Goal: Information Seeking & Learning: Check status

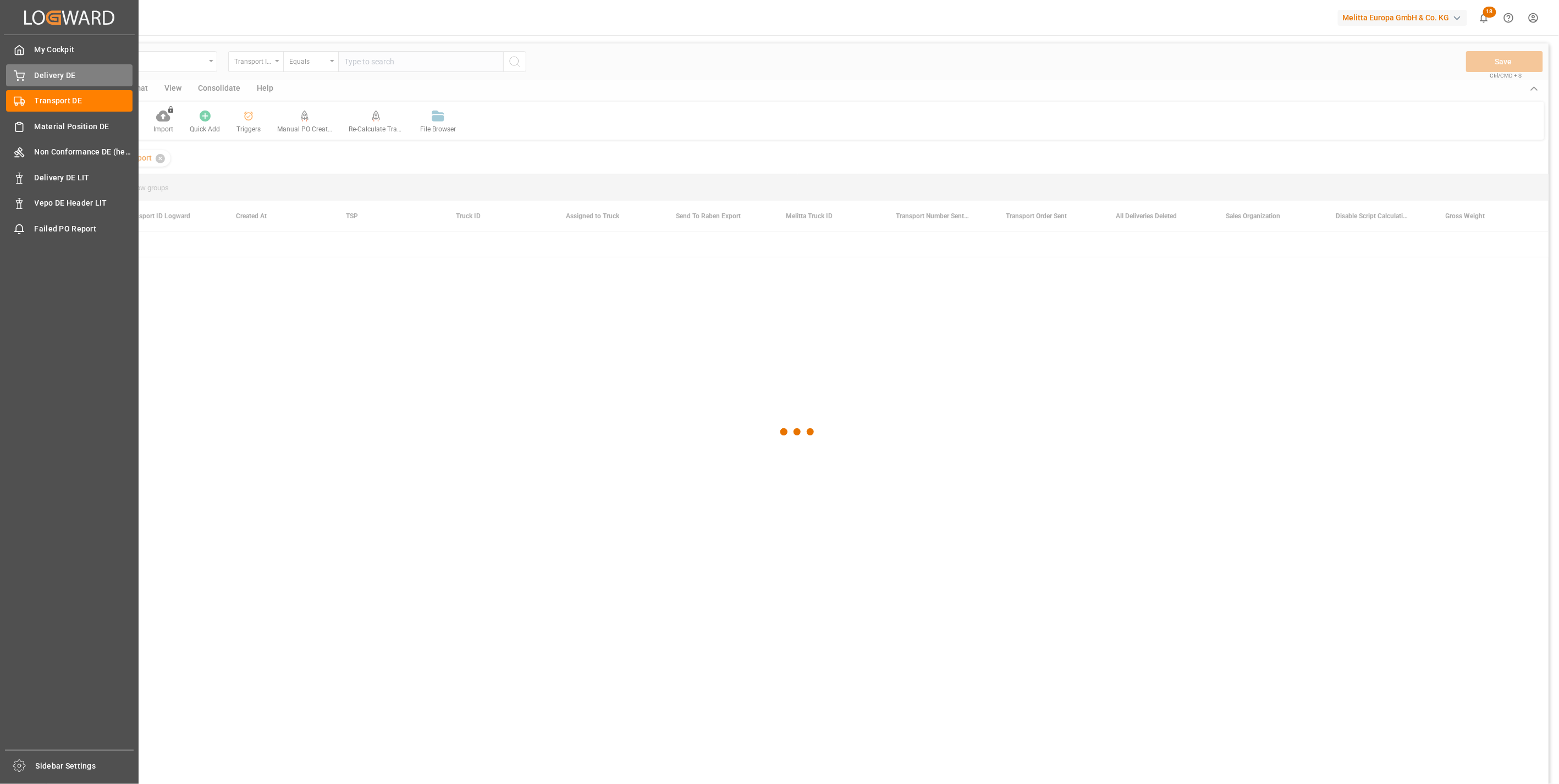
click at [48, 67] on div "Delivery DE Delivery DE" at bounding box center [69, 74] width 126 height 21
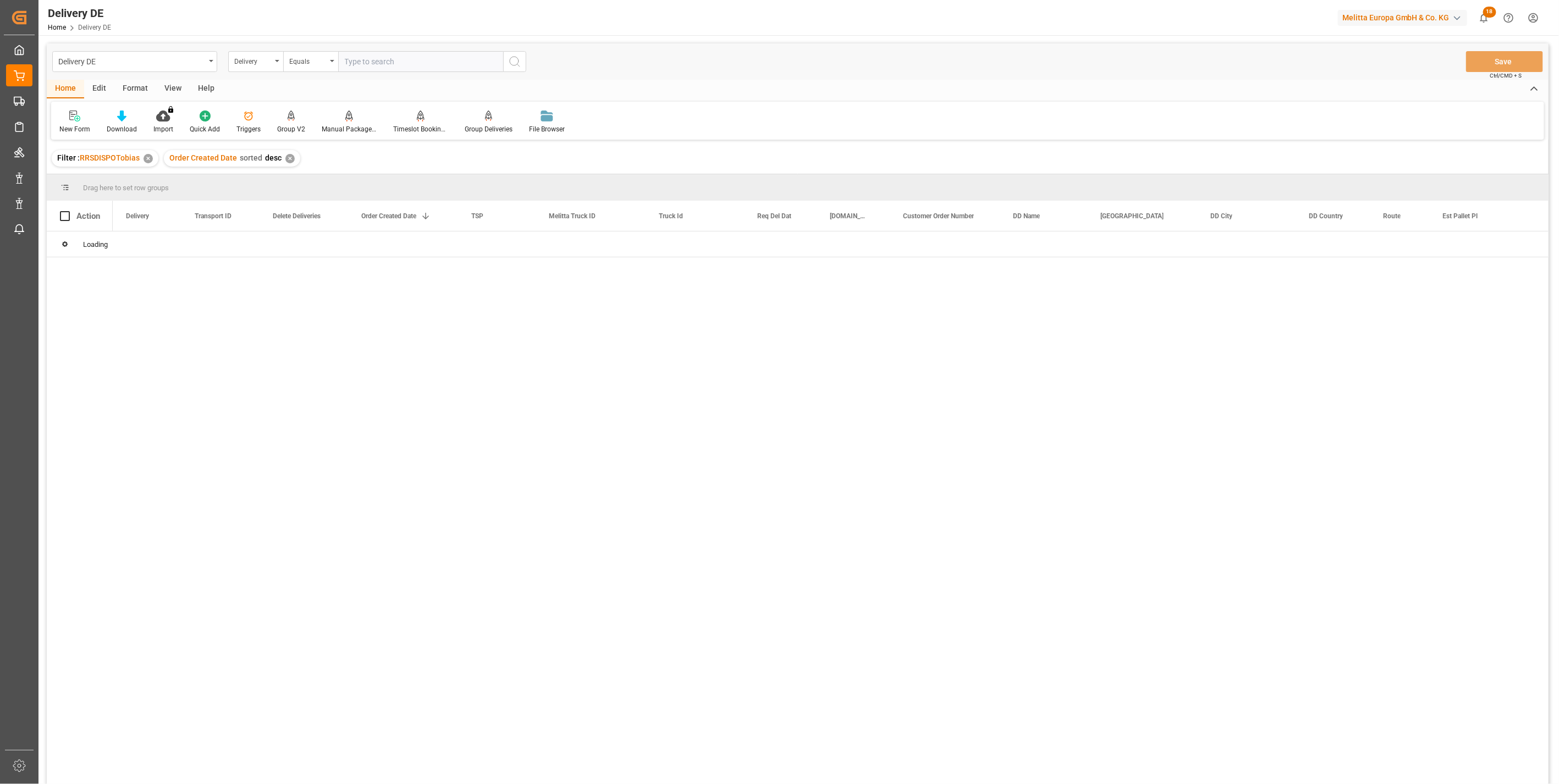
click at [403, 61] on div "Delivery DE Delivery Equals Save Ctrl/CMD + S Home Edit Format View Help New Fo…" at bounding box center [798, 428] width 1502 height 769
paste input "92563461"
type input "92563461"
click at [174, 345] on div "92563461 a2369a792d04 No 30.09.2025 Hartmann DE 15.10.2025 13.10.2025 707133782…" at bounding box center [830, 511] width 1436 height 560
click at [376, 62] on input "text" at bounding box center [421, 62] width 165 height 21
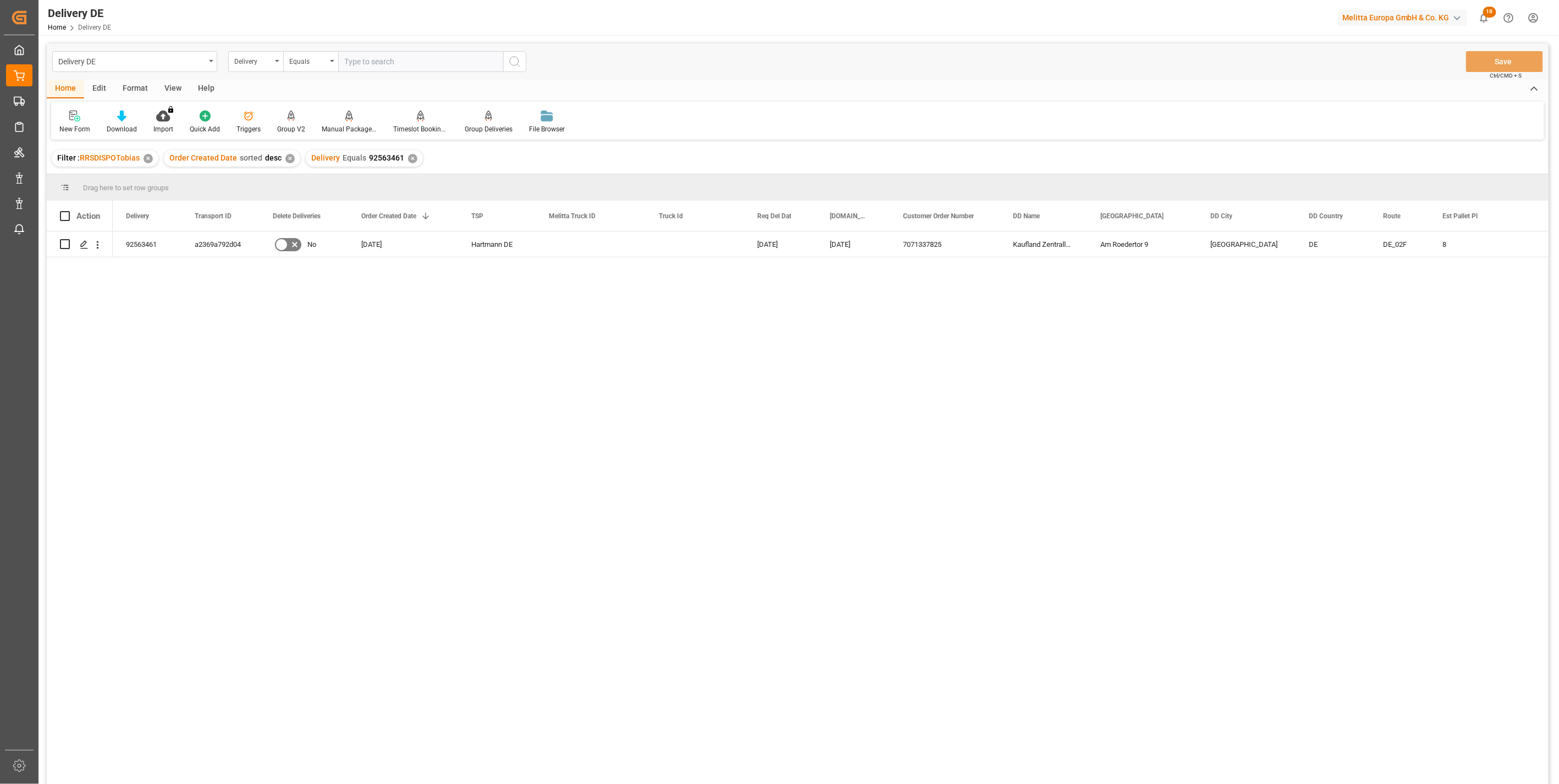
paste input "92562889"
type input "92562889"
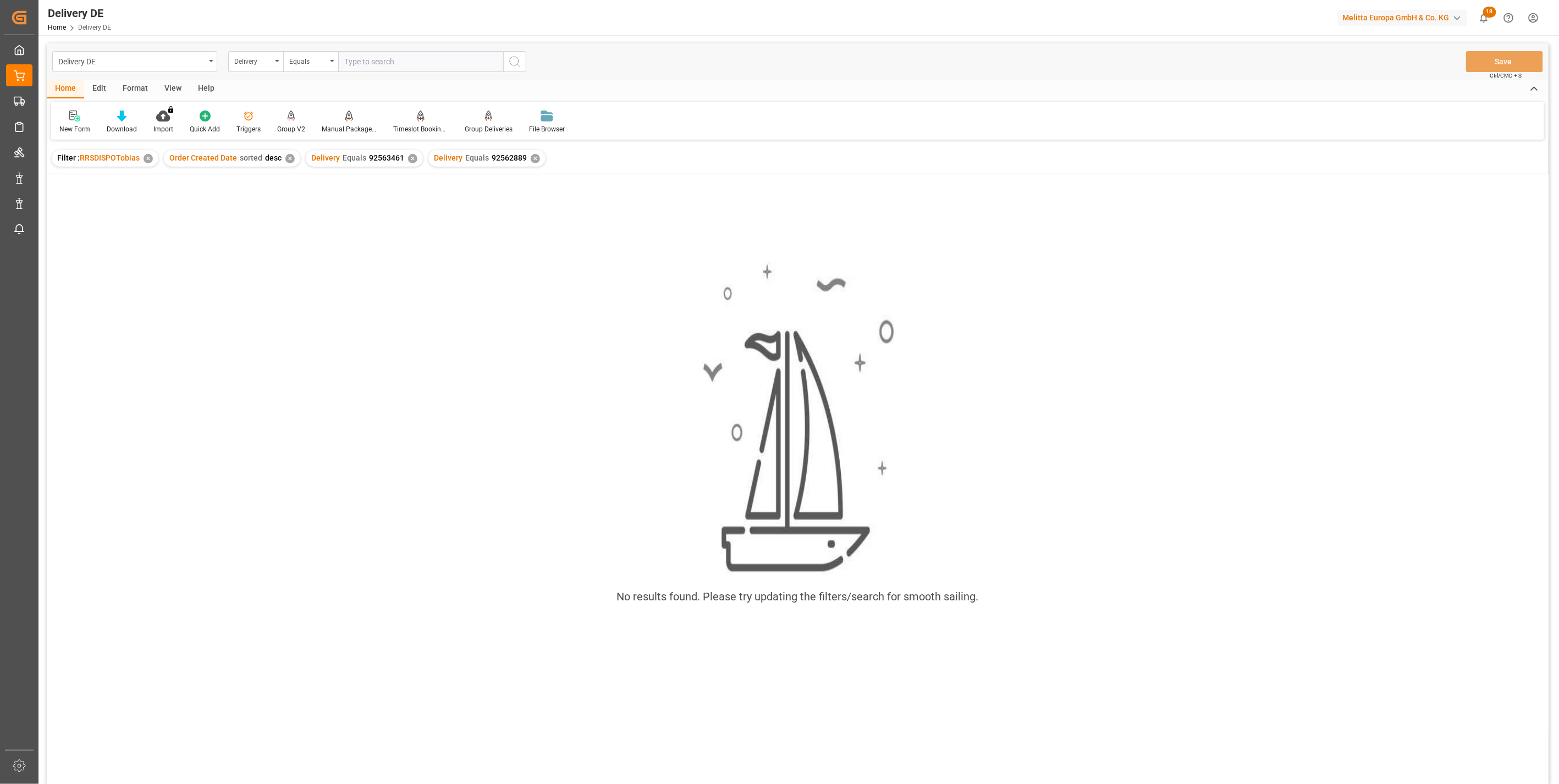
click at [411, 153] on div "Delivery Equals 92563461 ✕" at bounding box center [364, 158] width 117 height 16
click at [409, 158] on div "✕" at bounding box center [412, 158] width 9 height 9
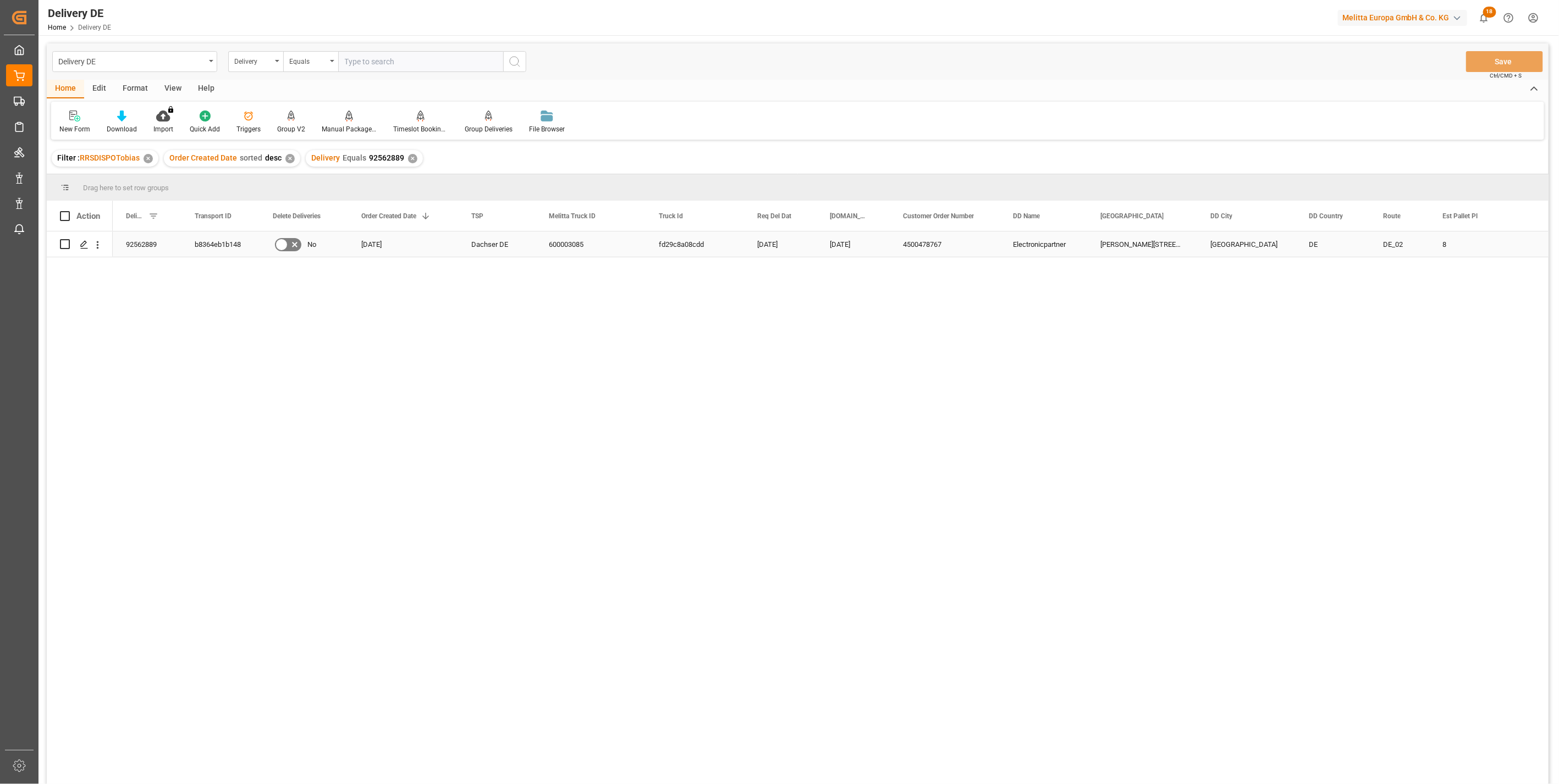
click at [226, 245] on div "b8364eb1b148" at bounding box center [220, 244] width 78 height 25
click at [546, 238] on div "600003085" at bounding box center [591, 244] width 110 height 25
click at [138, 247] on div "92562889" at bounding box center [147, 244] width 69 height 25
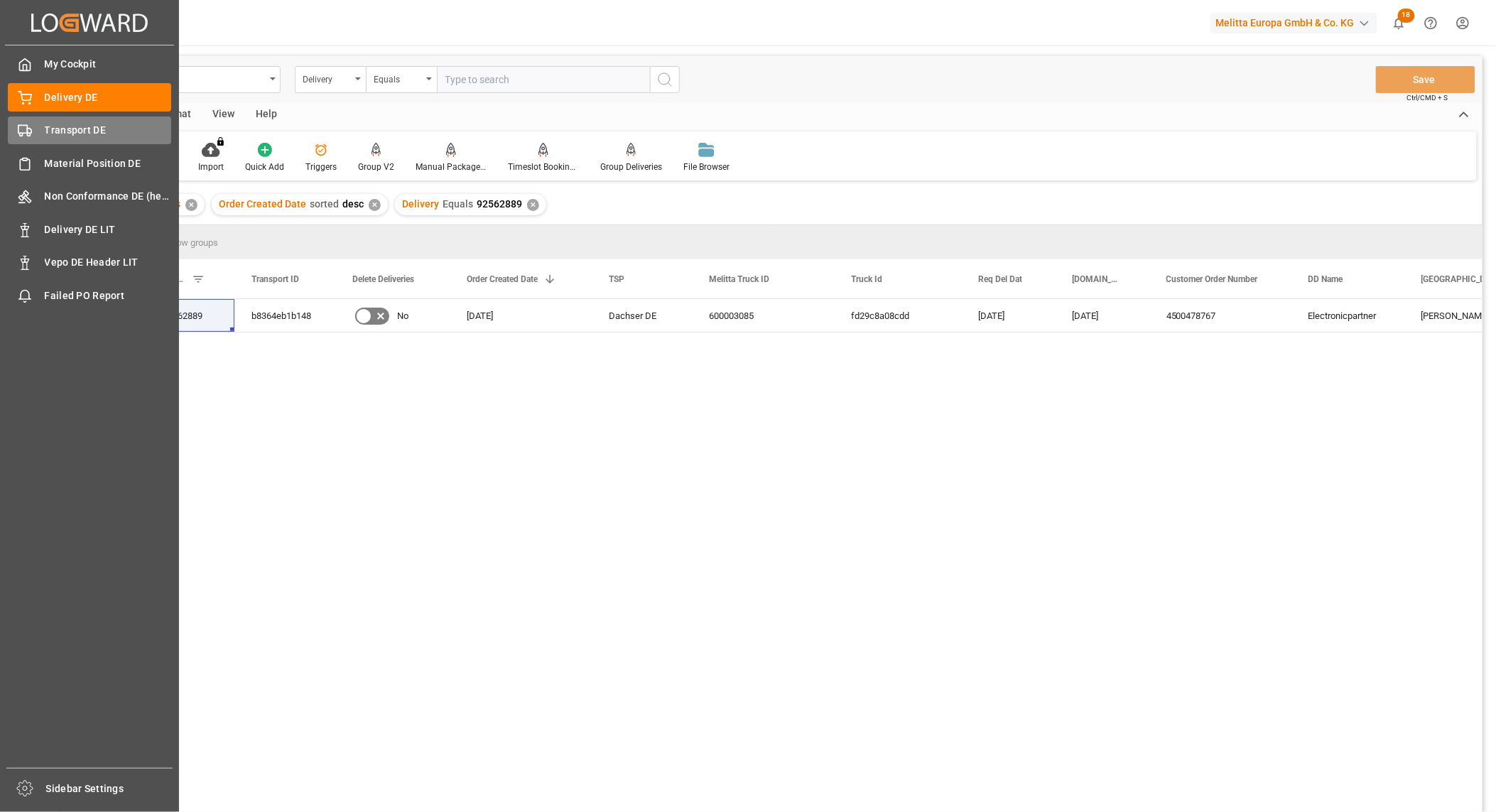
click at [85, 124] on span "Transport DE" at bounding box center [108, 130] width 127 height 15
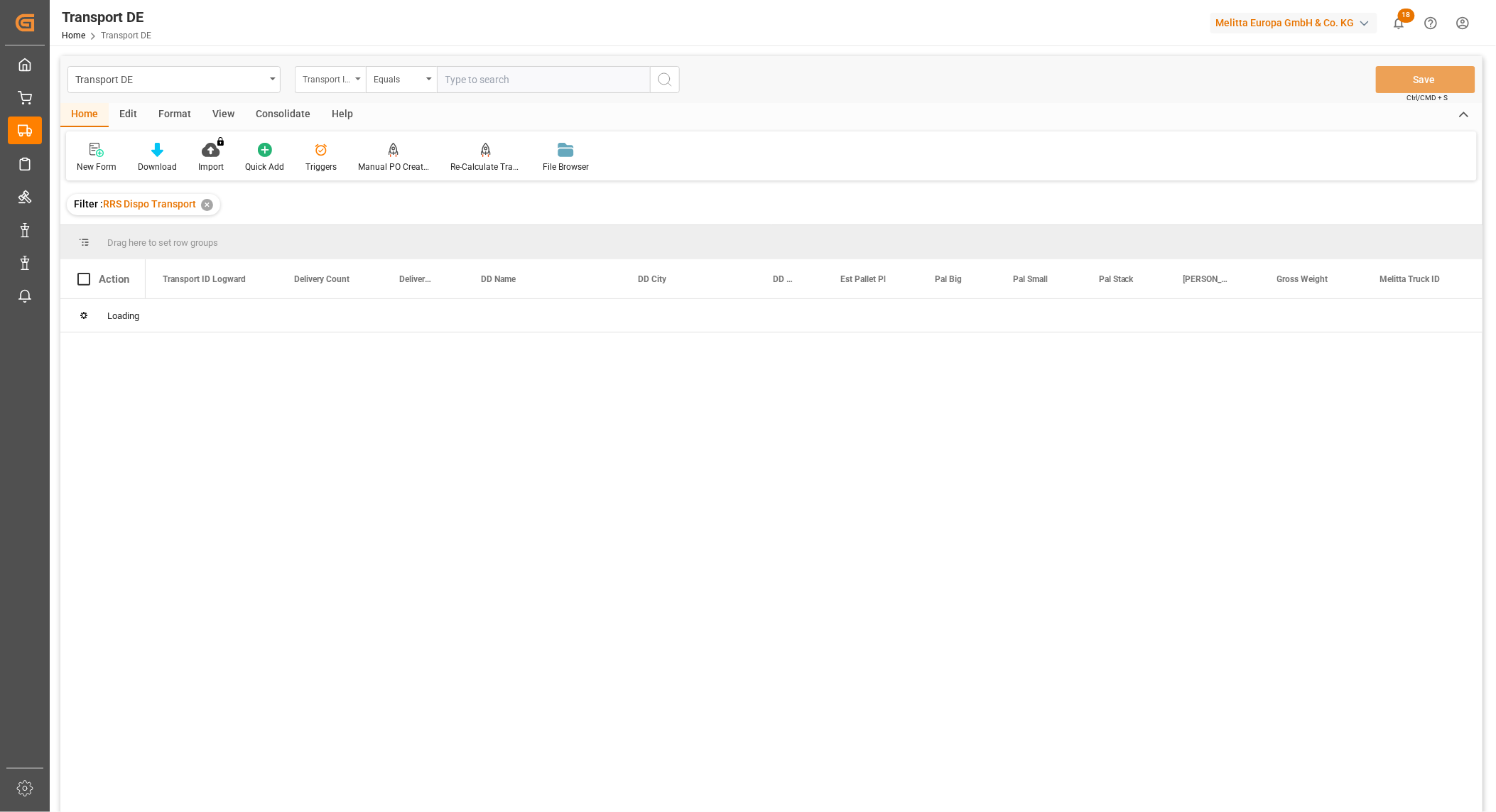
click at [344, 81] on div "Transport ID Logward" at bounding box center [327, 77] width 48 height 16
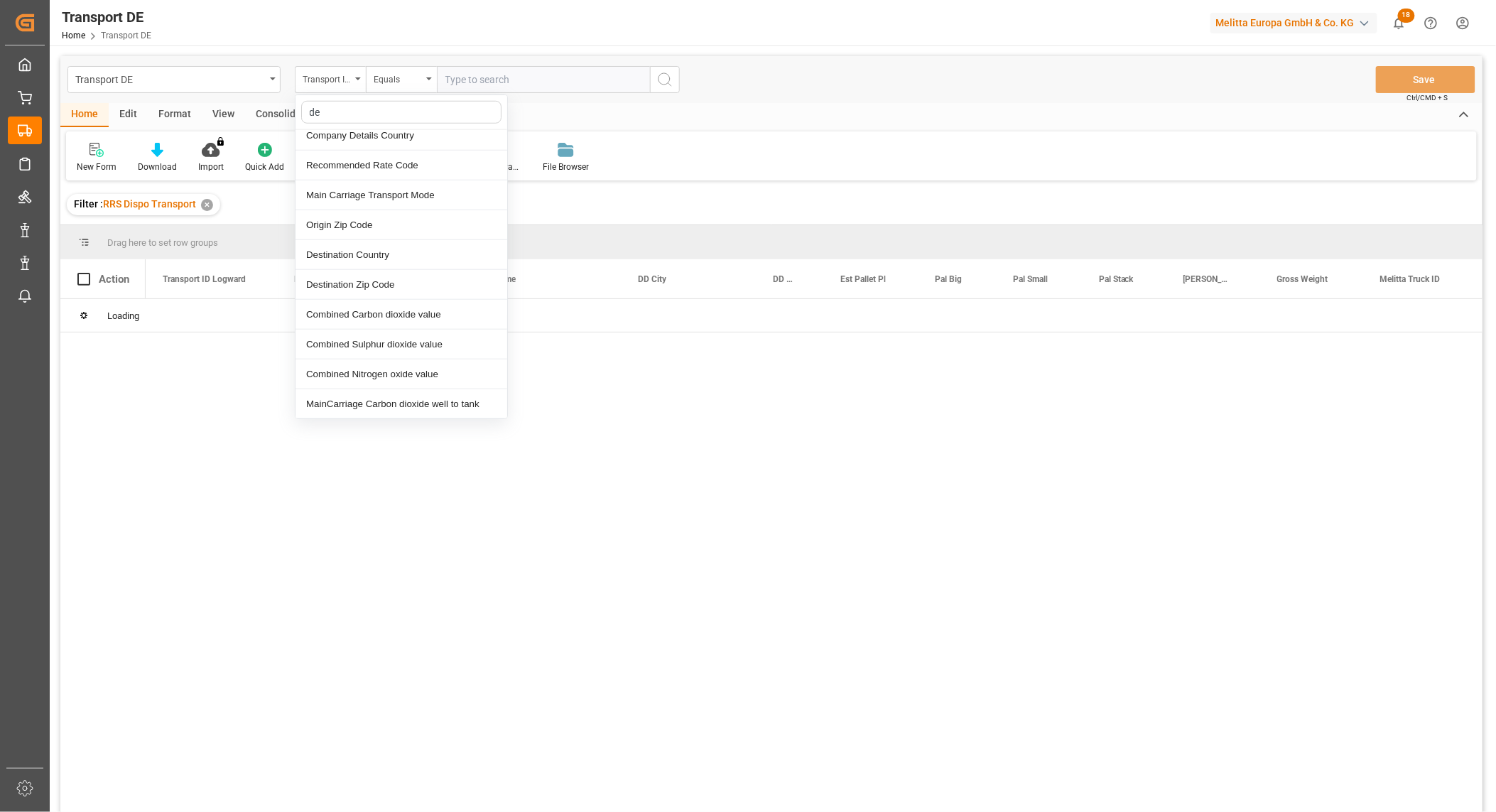
scroll to position [631, 0]
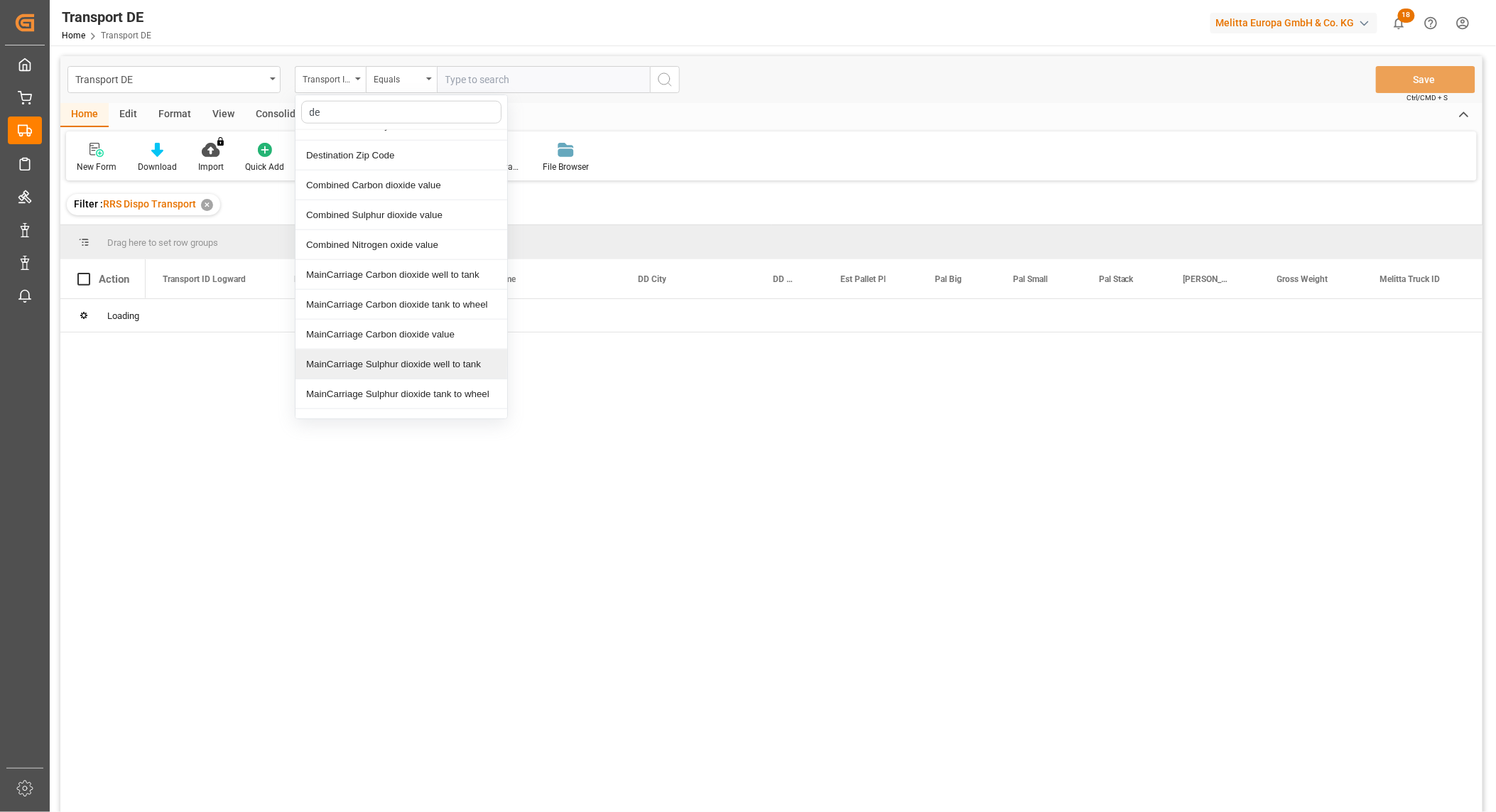
type input "de"
click at [166, 477] on div at bounding box center [814, 560] width 1337 height 522
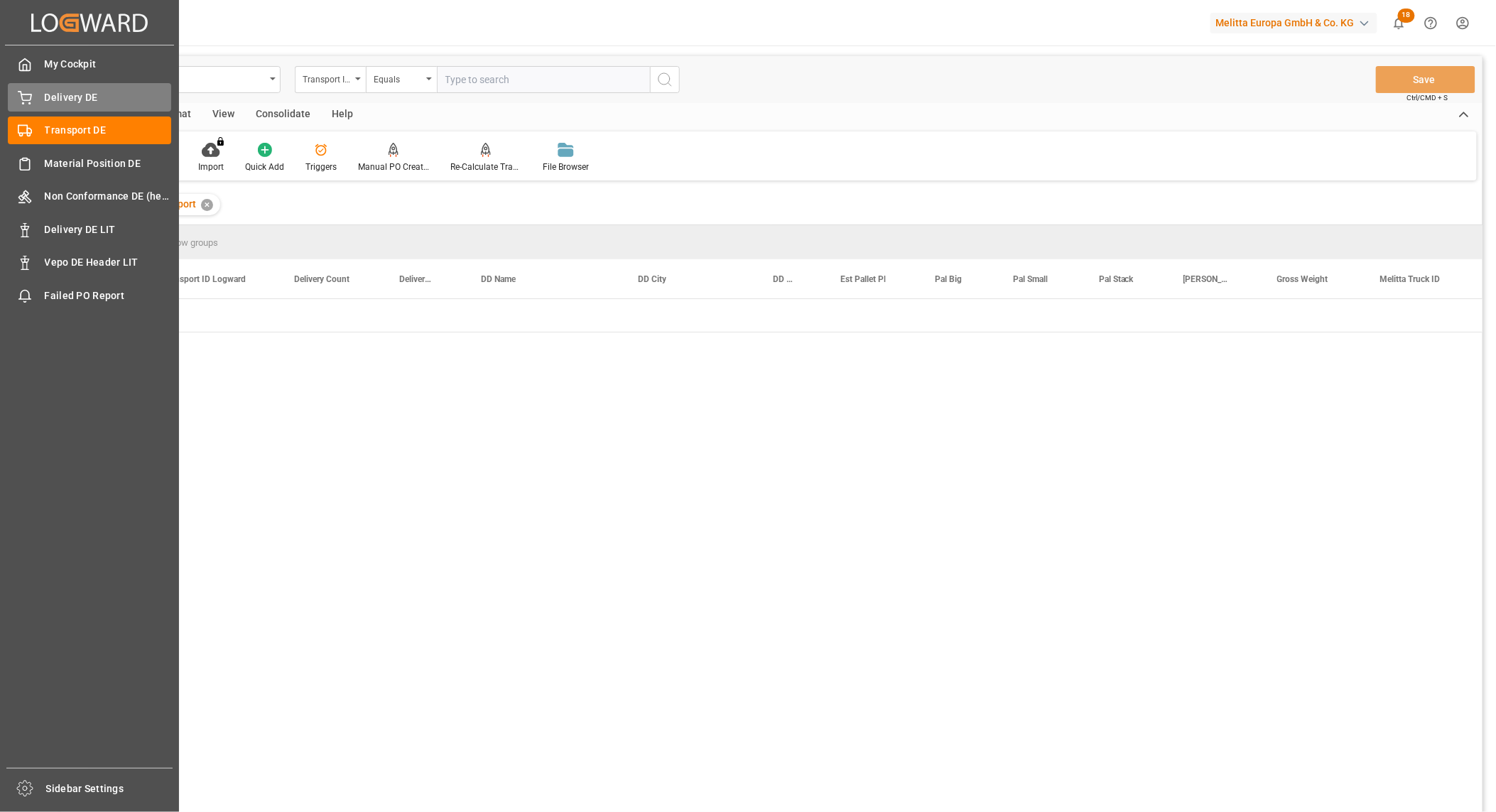
click at [40, 99] on div "Delivery DE Delivery DE" at bounding box center [89, 96] width 163 height 27
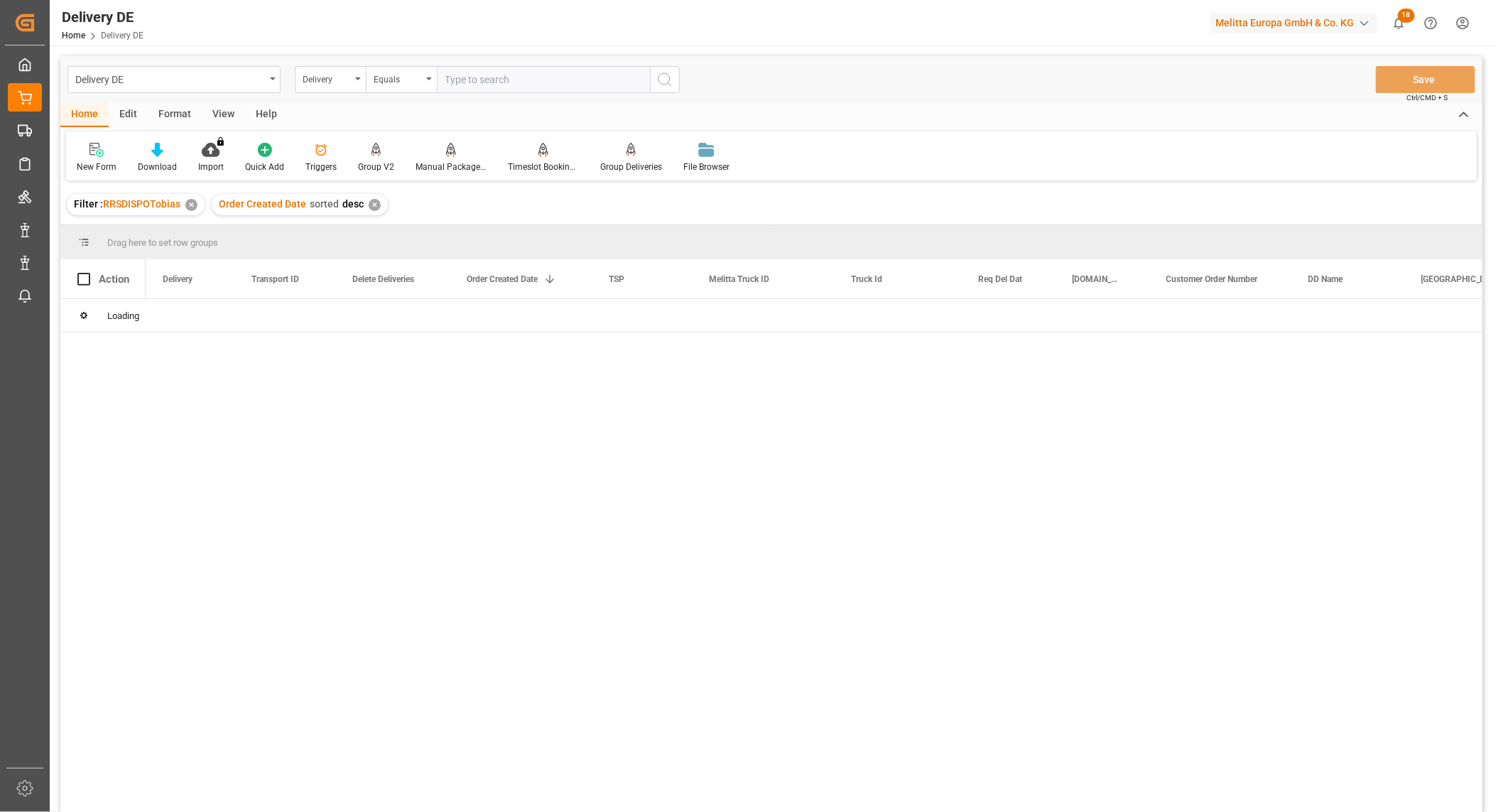
click at [497, 73] on input "text" at bounding box center [543, 80] width 213 height 27
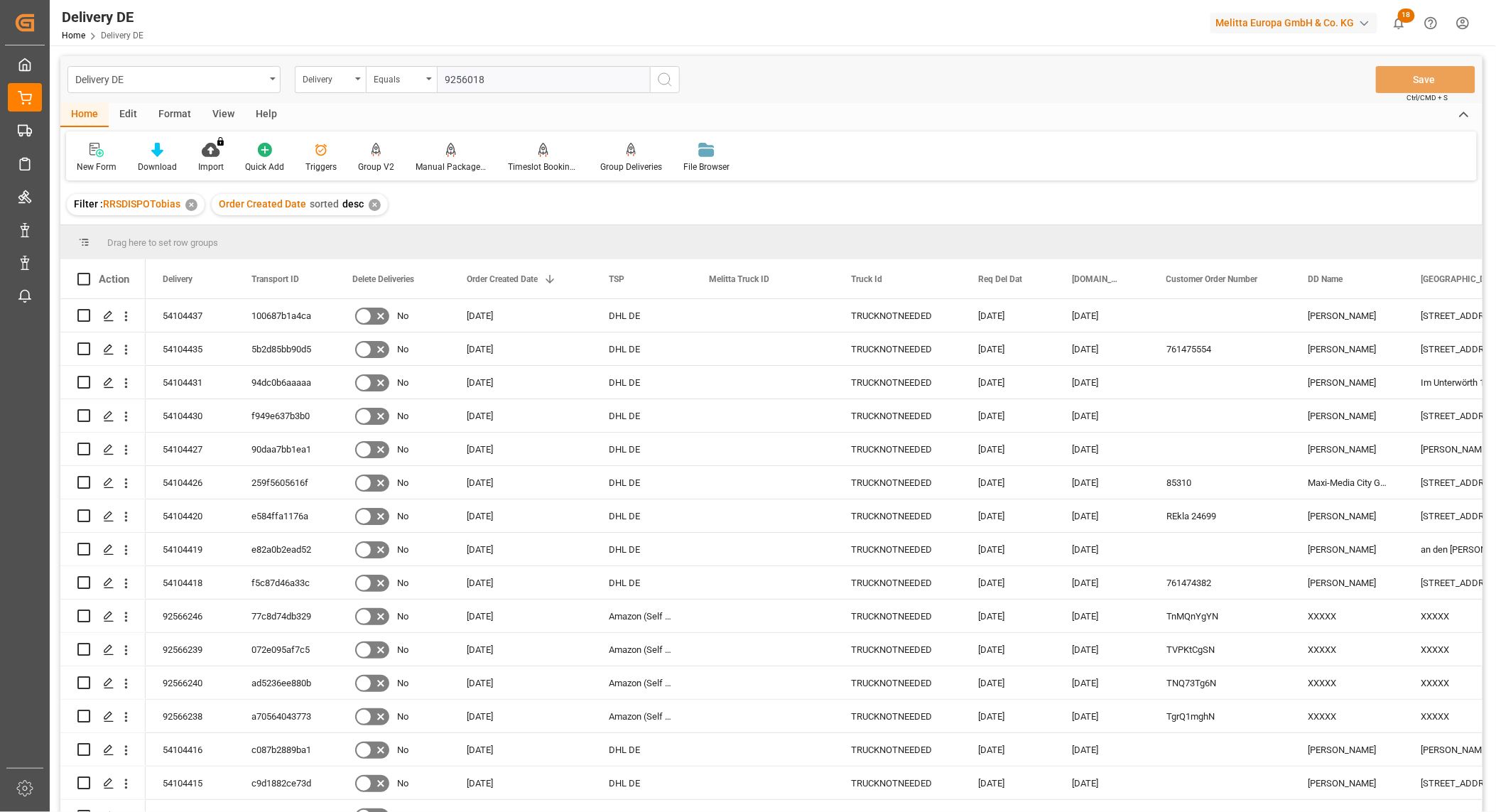
type input "92560185"
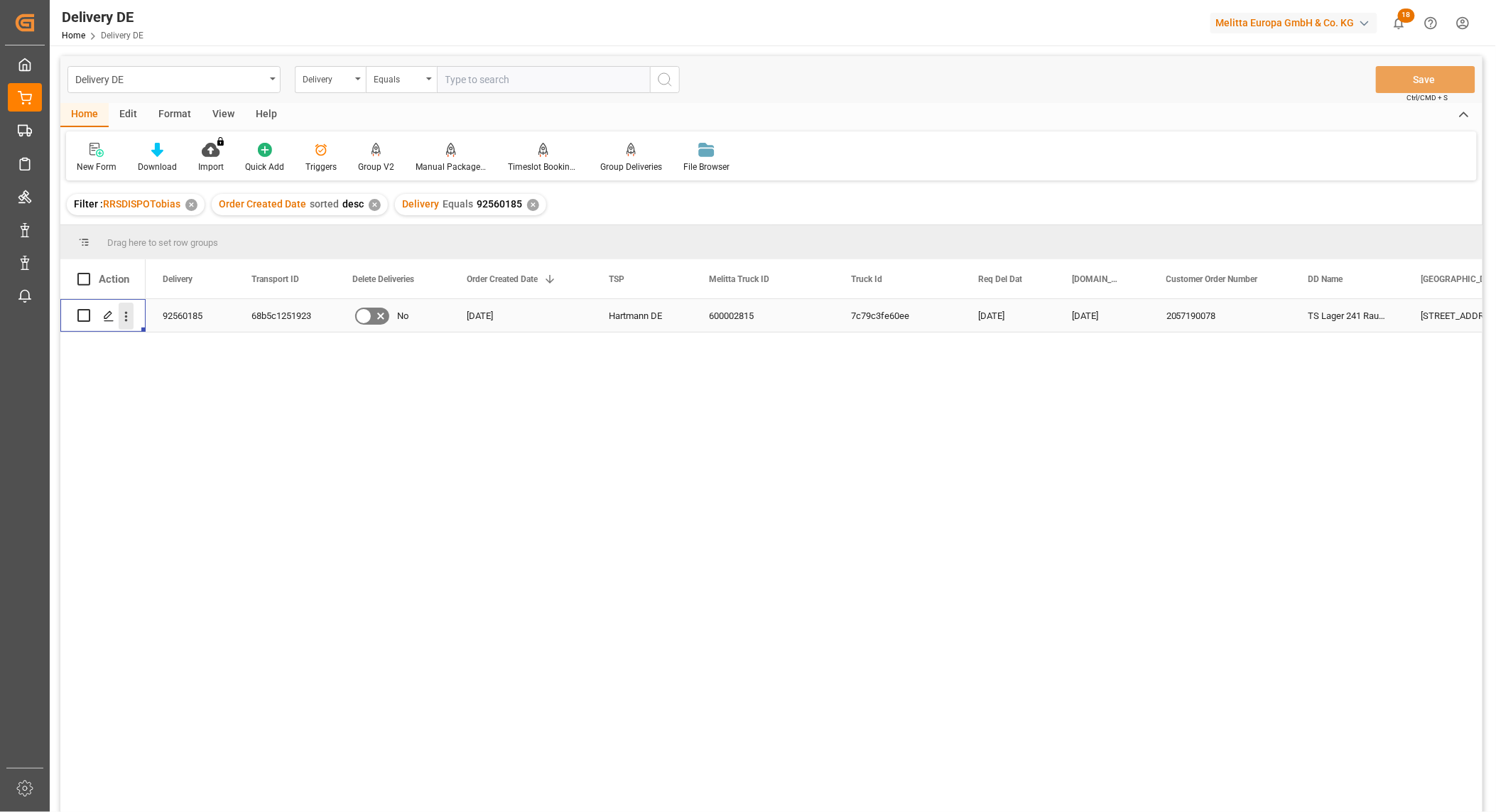
click at [127, 318] on icon "open menu" at bounding box center [126, 316] width 15 height 15
click at [159, 338] on span "Open in new tab" at bounding box center [219, 345] width 129 height 15
click at [460, 73] on input "text" at bounding box center [543, 80] width 213 height 27
type input "92560751"
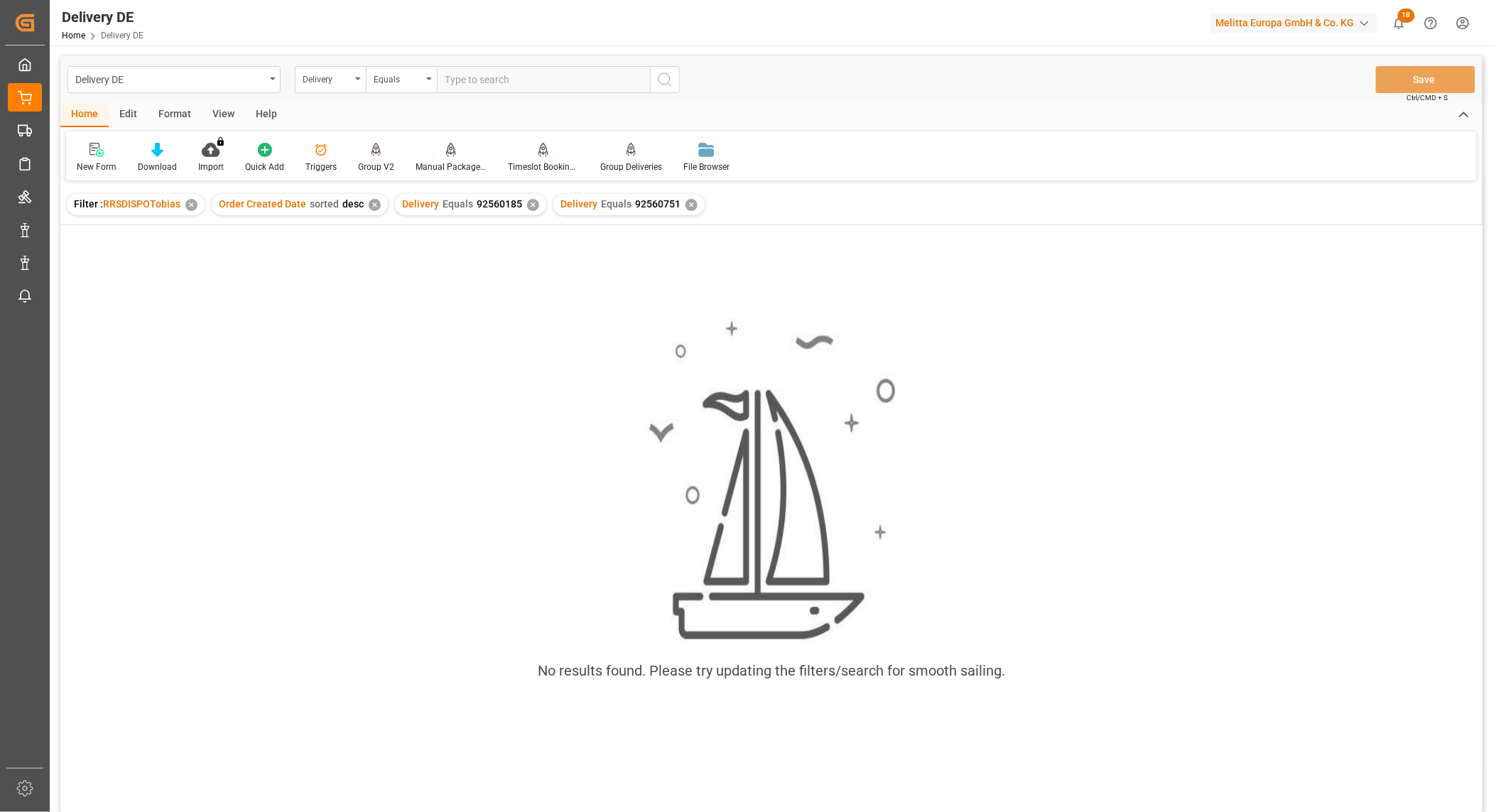
click at [528, 199] on div "Delivery Equals 92560185 ✕" at bounding box center [471, 204] width 152 height 21
drag, startPoint x: 528, startPoint y: 199, endPoint x: 527, endPoint y: 206, distance: 7.1
click at [527, 206] on div "✕" at bounding box center [532, 204] width 12 height 12
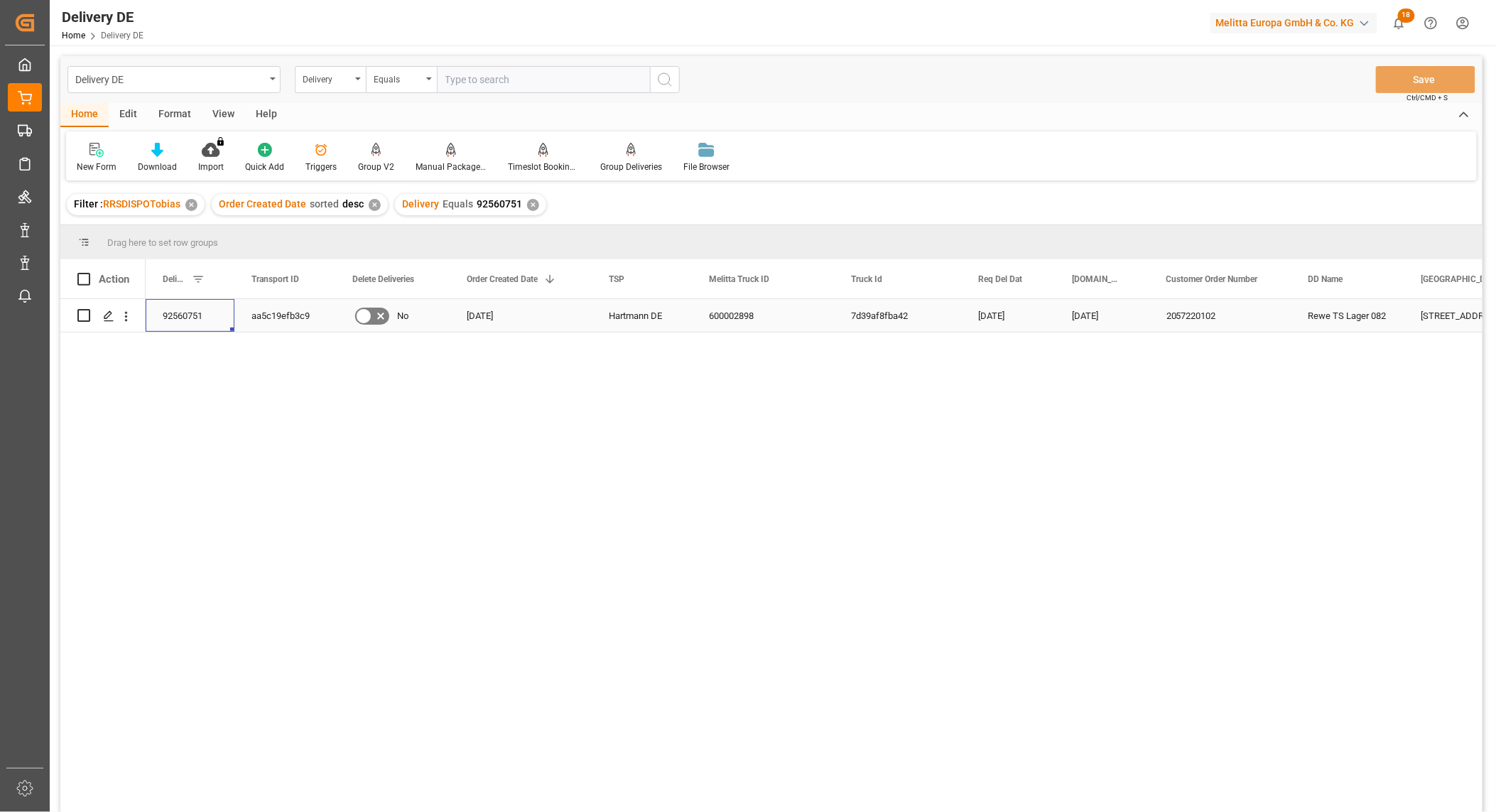
click at [204, 313] on div "92560751" at bounding box center [190, 316] width 89 height 33
click at [287, 317] on div "aa5c19efb3c9" at bounding box center [285, 316] width 101 height 33
click at [127, 317] on icon "open menu" at bounding box center [126, 316] width 15 height 15
click at [176, 355] on div "Open in new tab" at bounding box center [207, 346] width 175 height 30
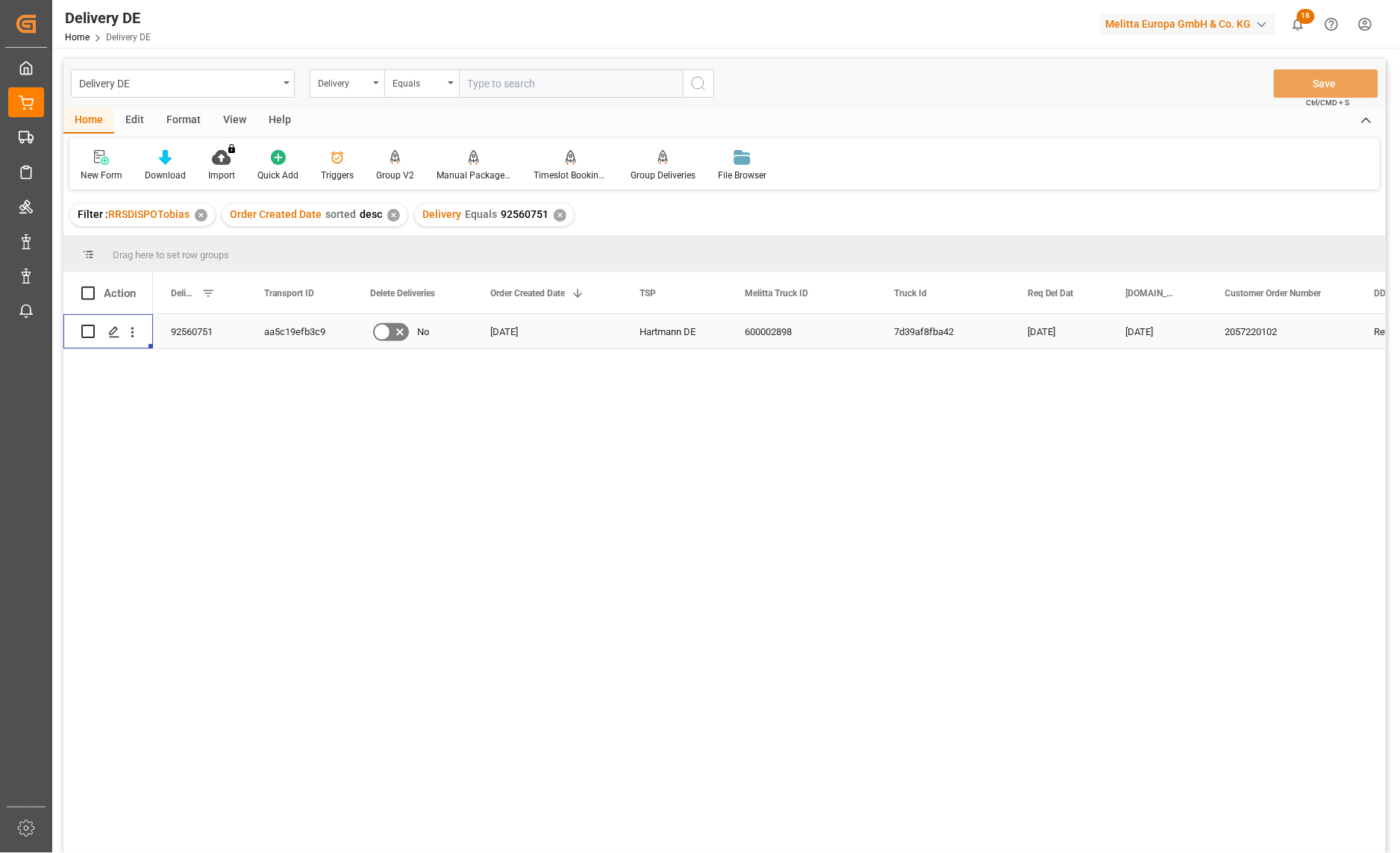
click at [475, 85] on input "text" at bounding box center [571, 84] width 224 height 29
type input "92559851"
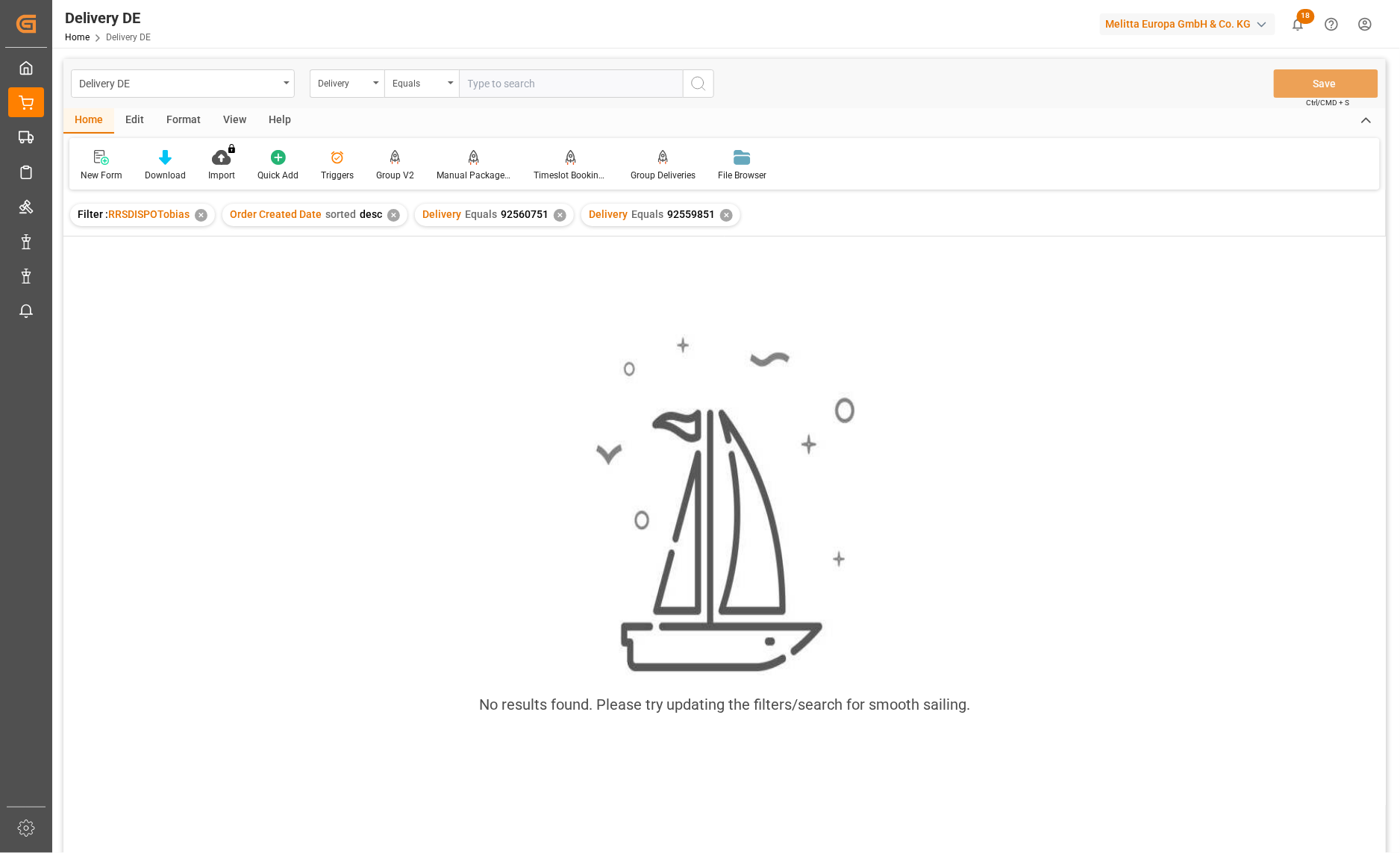
click at [553, 215] on div "✕" at bounding box center [559, 214] width 12 height 12
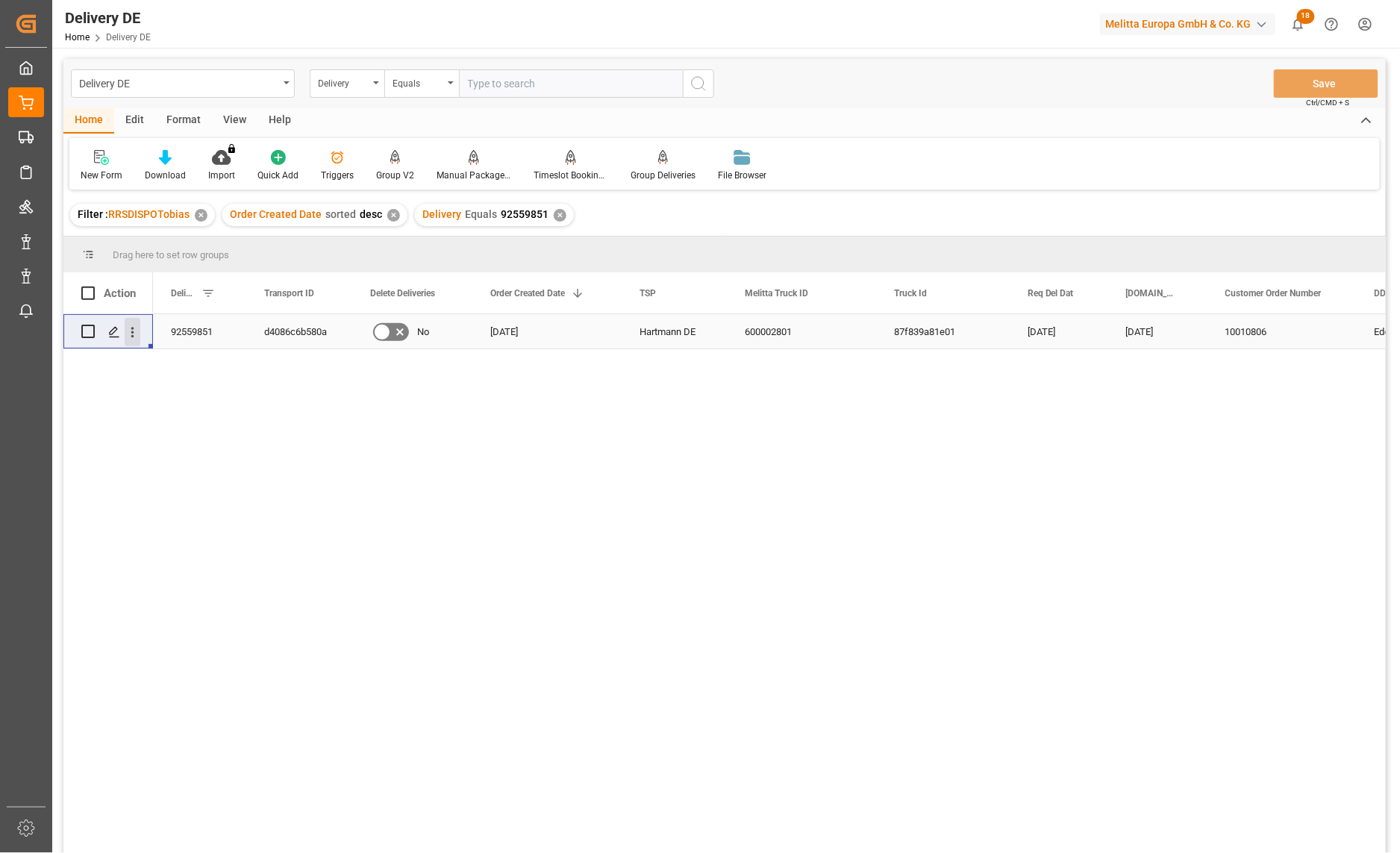
click at [135, 333] on icon "open menu" at bounding box center [132, 332] width 16 height 16
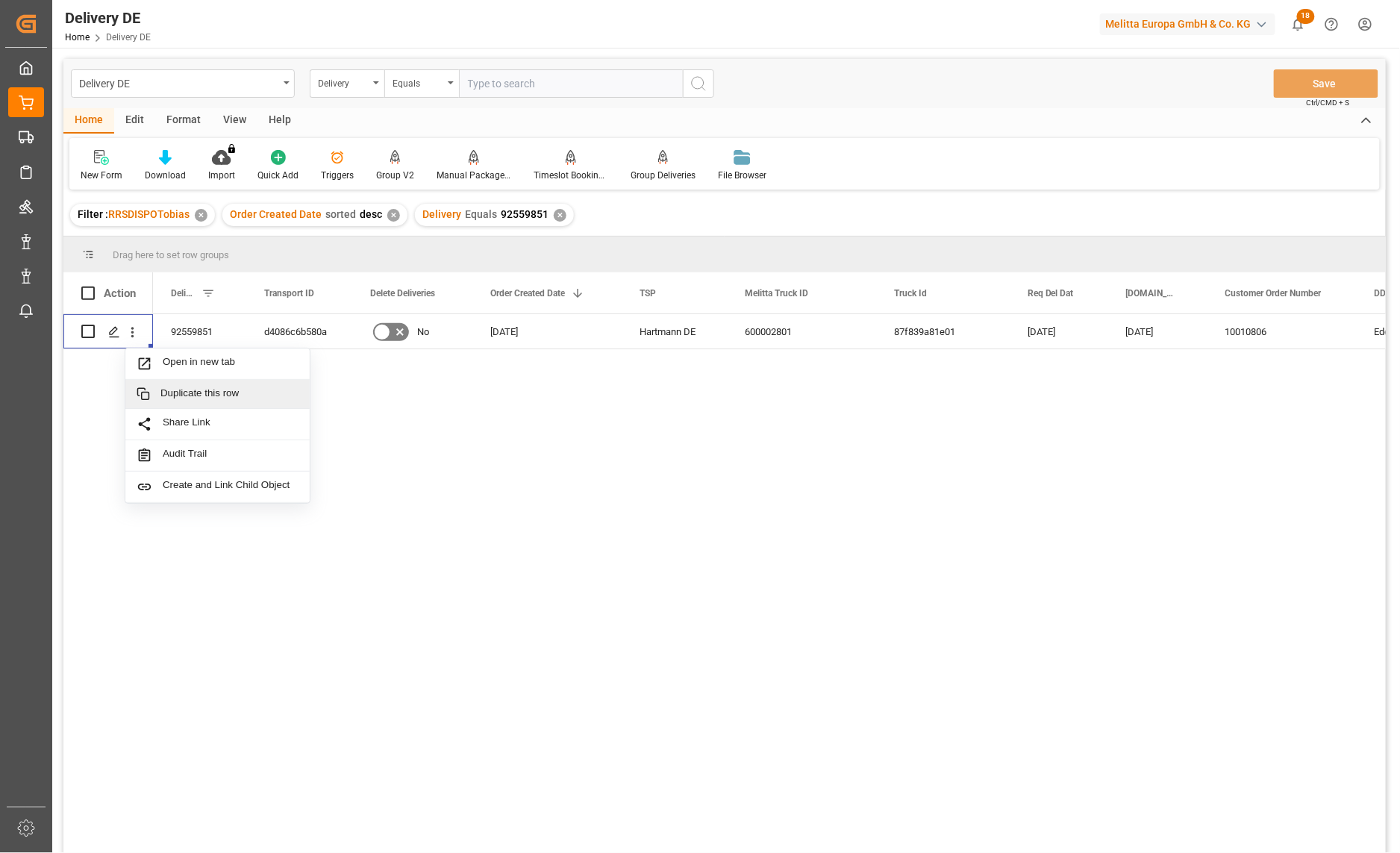
drag, startPoint x: 1114, startPoint y: 550, endPoint x: 930, endPoint y: 526, distance: 185.6
click at [1113, 550] on div "92559851 d4086c6b580a No 18.09.2025 Hartmann DE 600002801 87f839a81e01 25.09.20…" at bounding box center [769, 589] width 1232 height 548
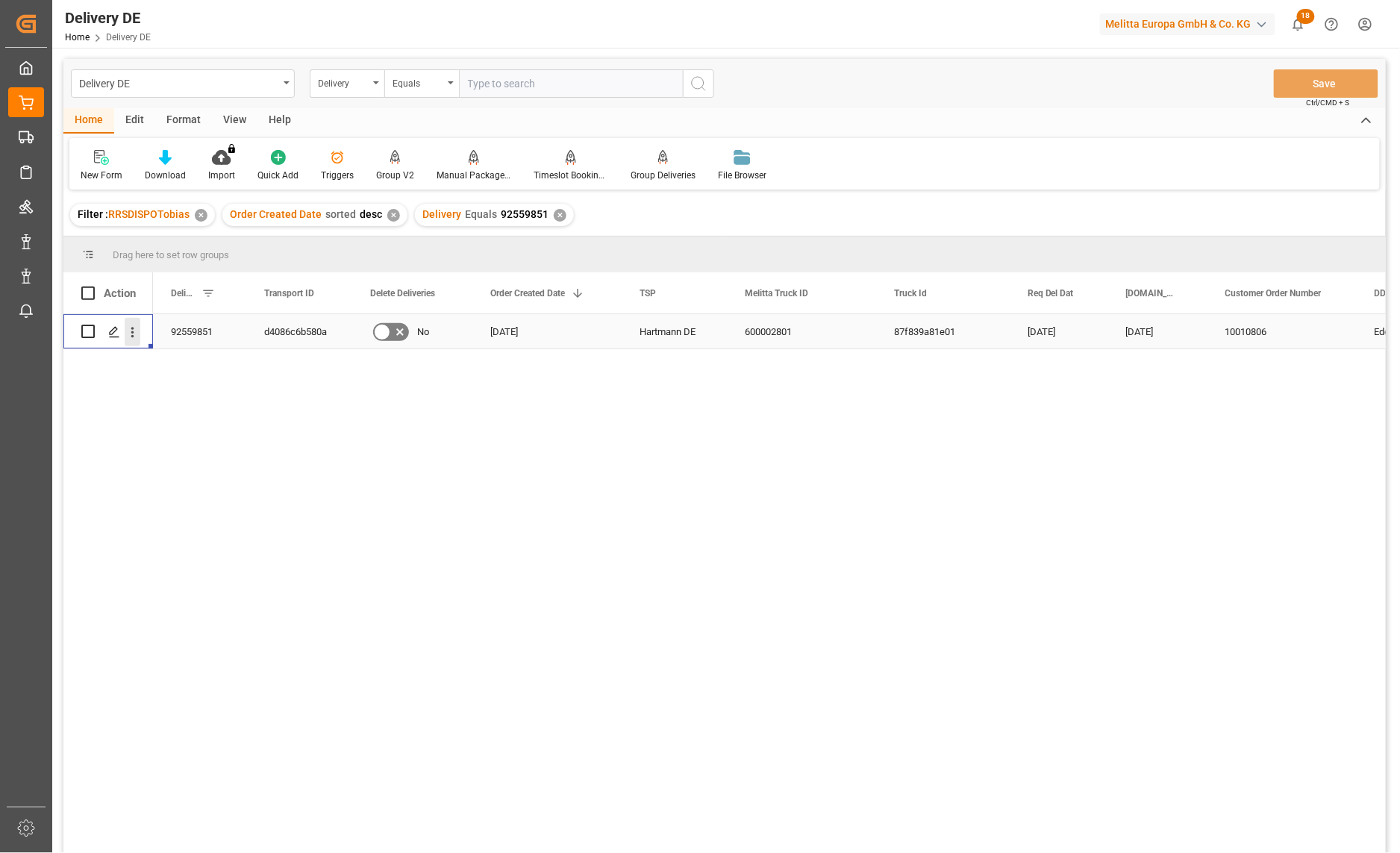
click at [131, 337] on icon "open menu" at bounding box center [132, 332] width 16 height 16
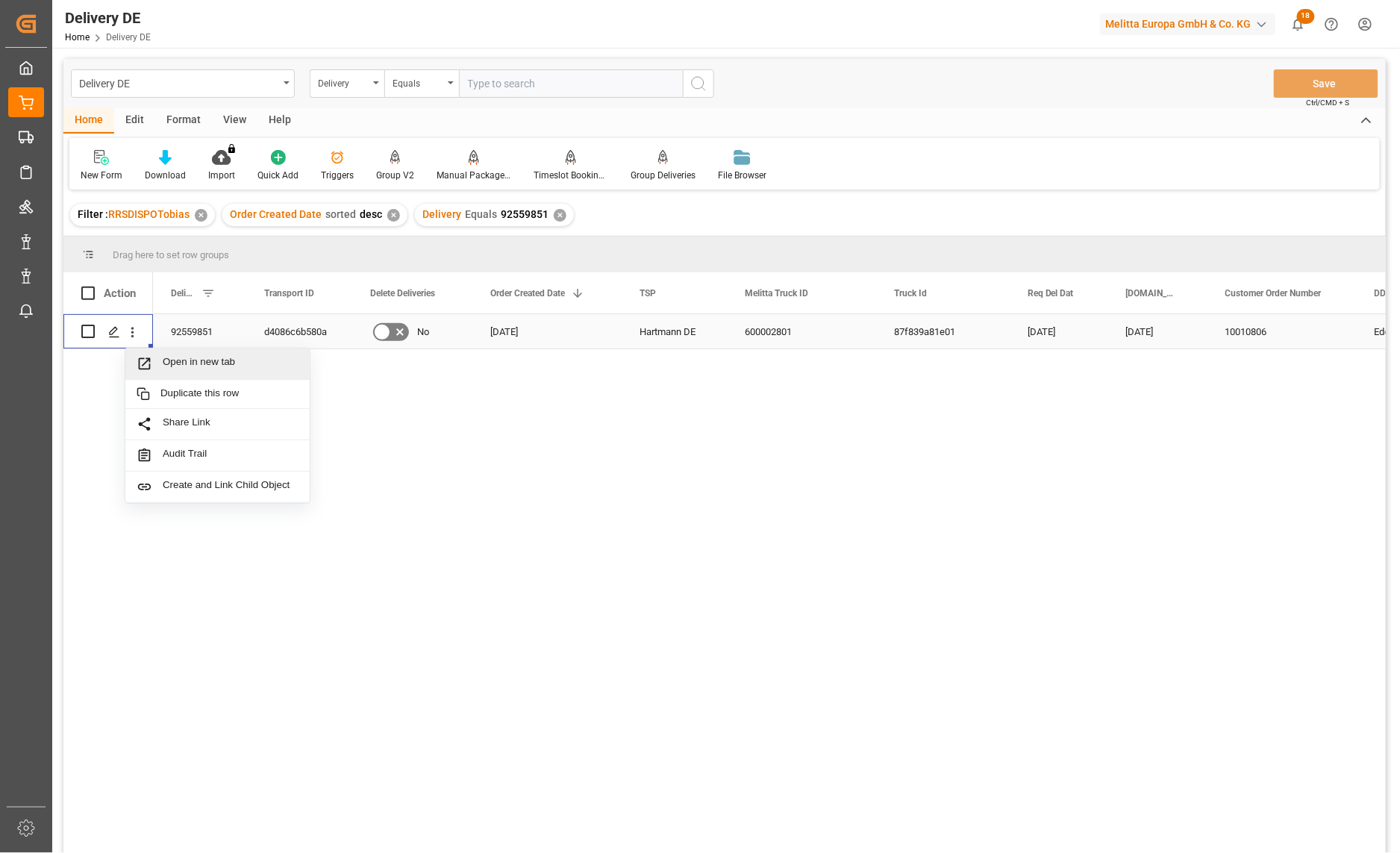
click at [195, 367] on span "Open in new tab" at bounding box center [230, 363] width 135 height 16
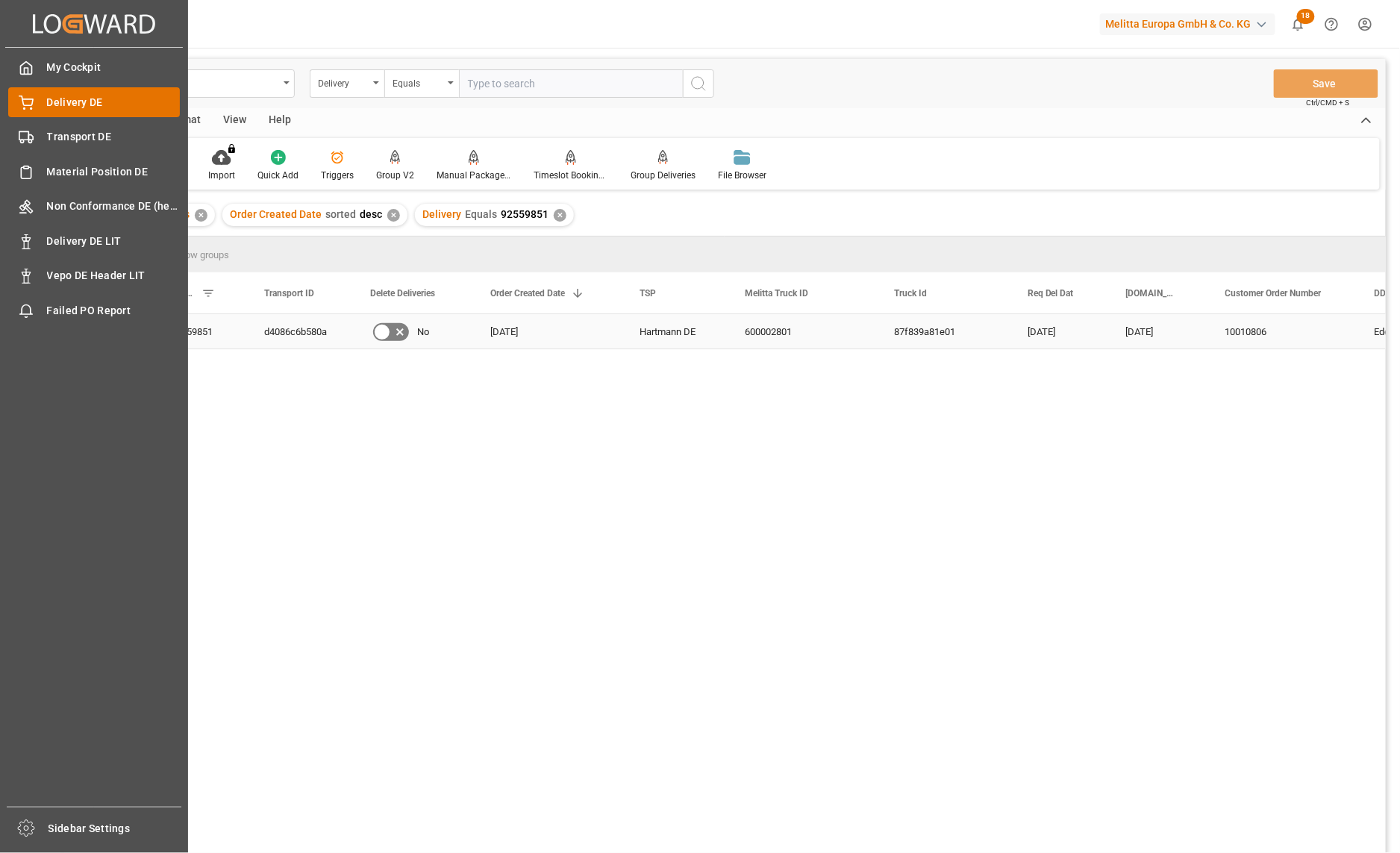
click at [47, 101] on span "Delivery DE" at bounding box center [113, 102] width 134 height 16
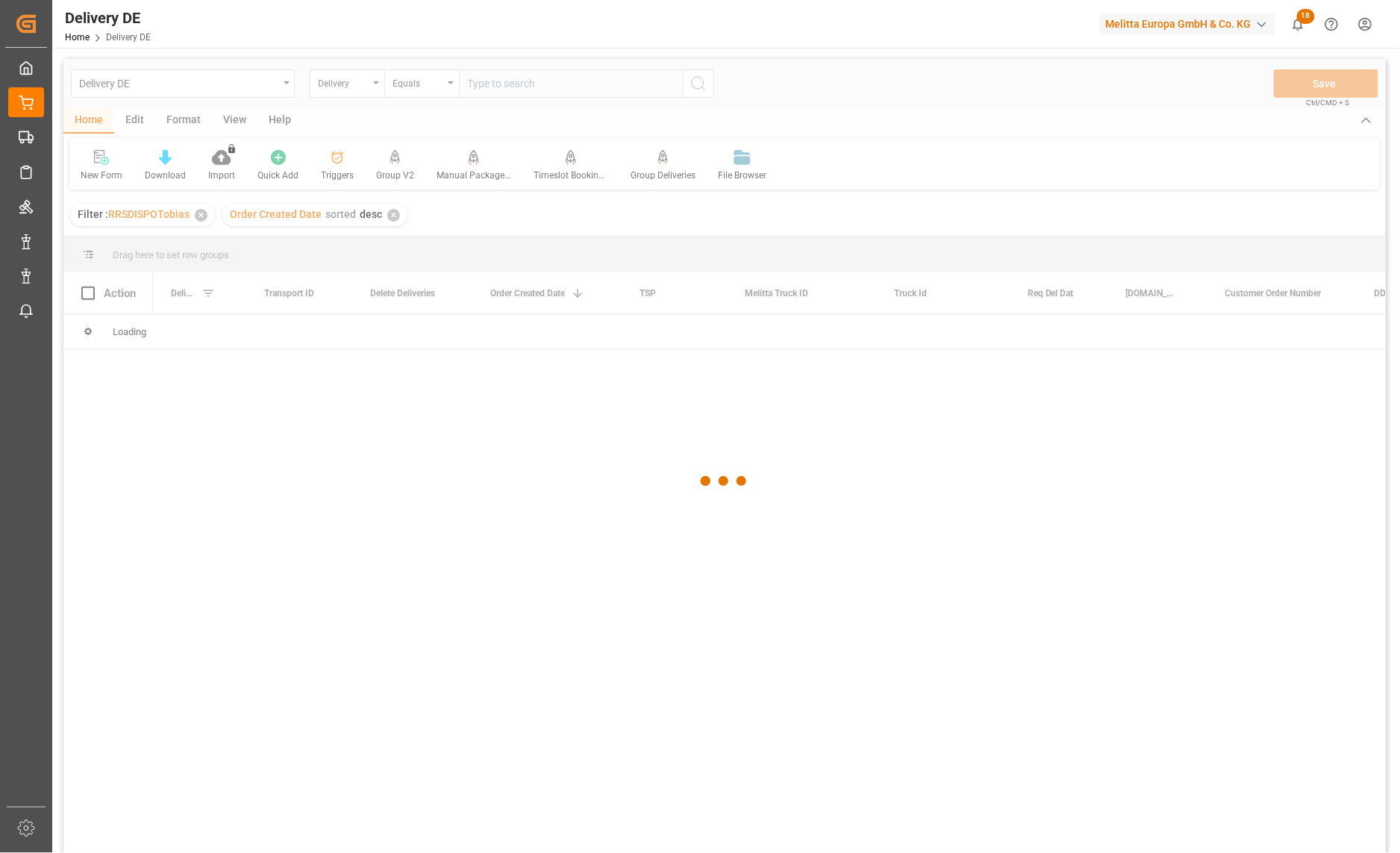
click at [503, 85] on div at bounding box center [724, 481] width 1322 height 844
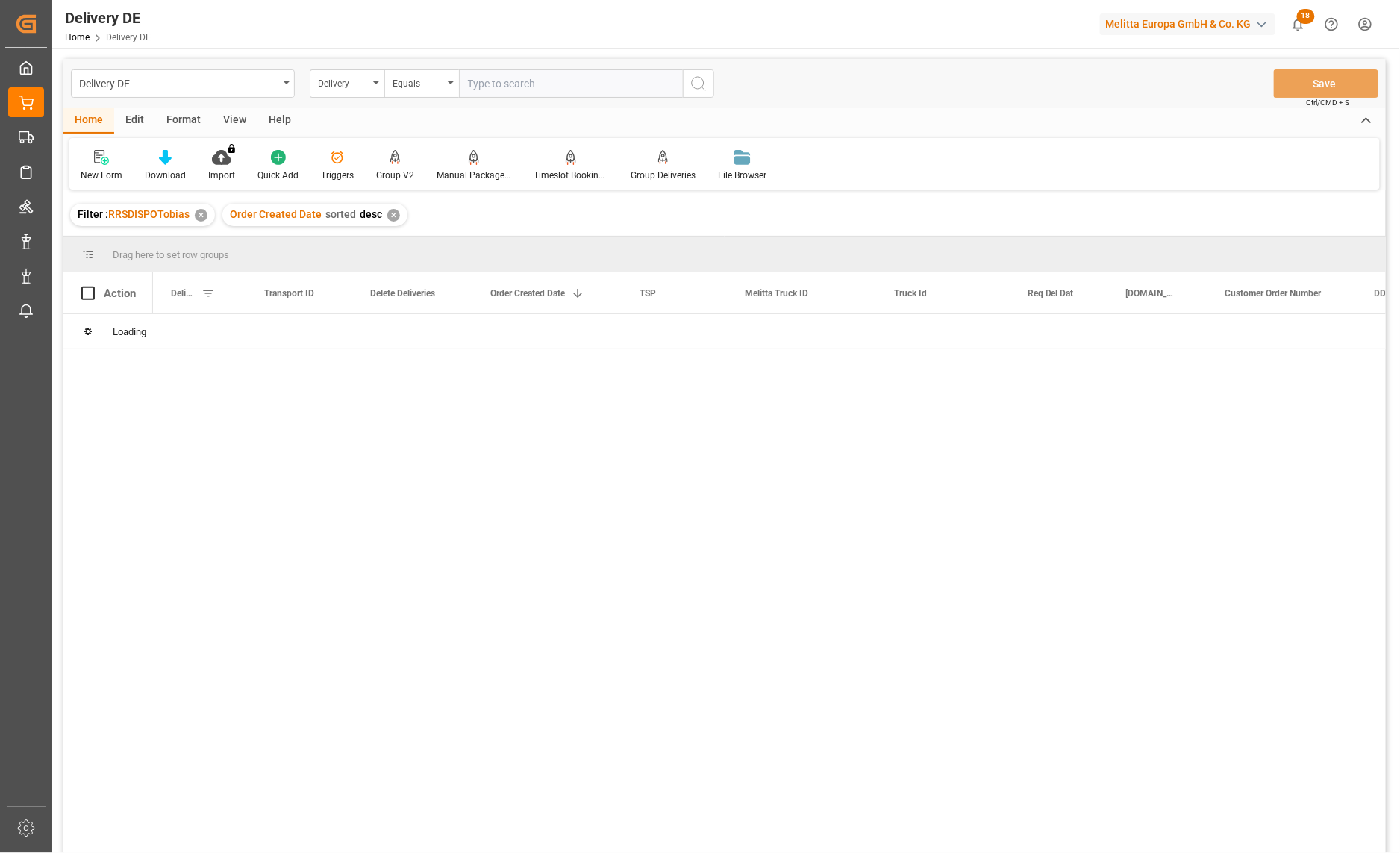
click at [503, 92] on input "text" at bounding box center [571, 84] width 224 height 29
paste input "92563291"
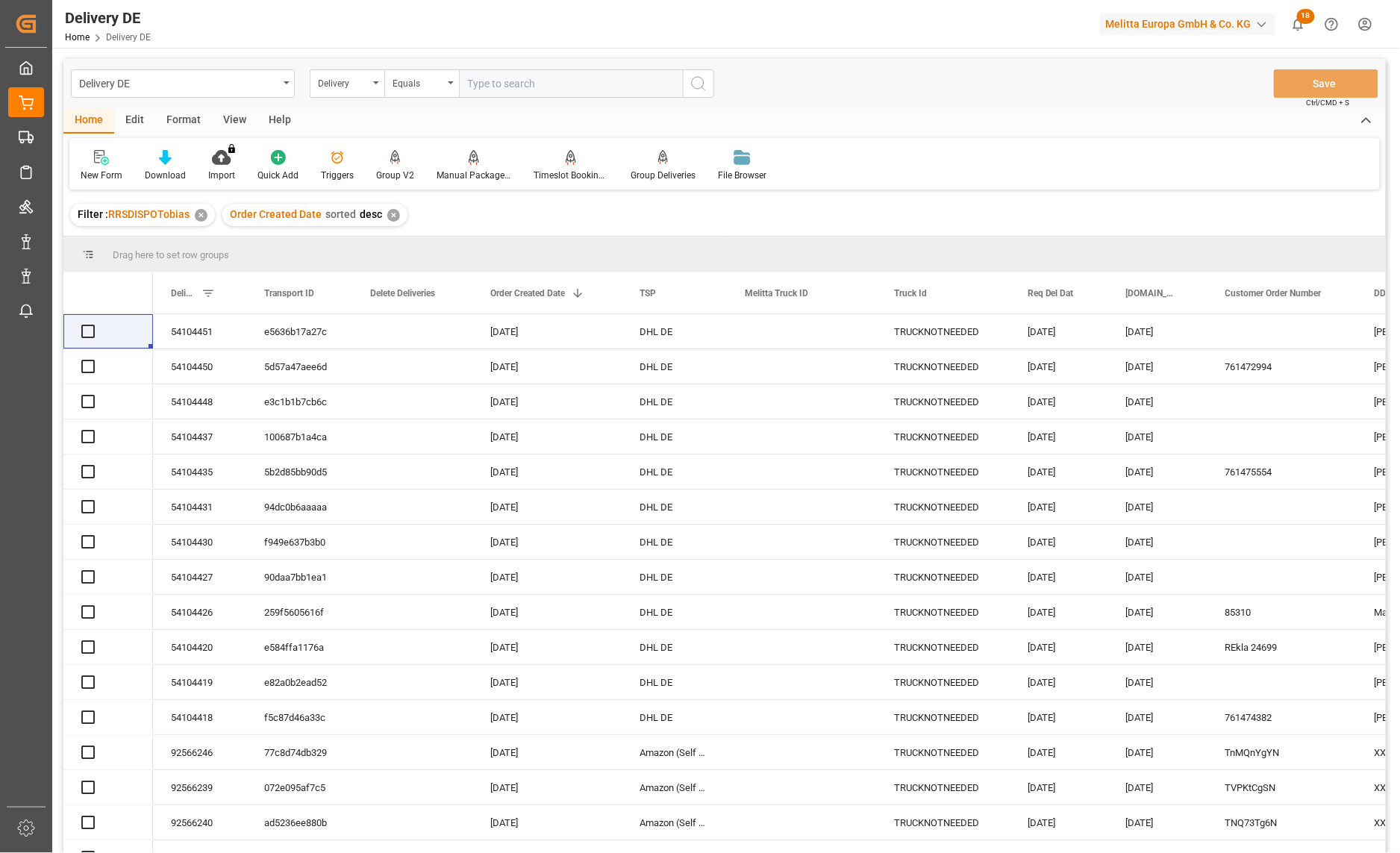
type input "92563291"
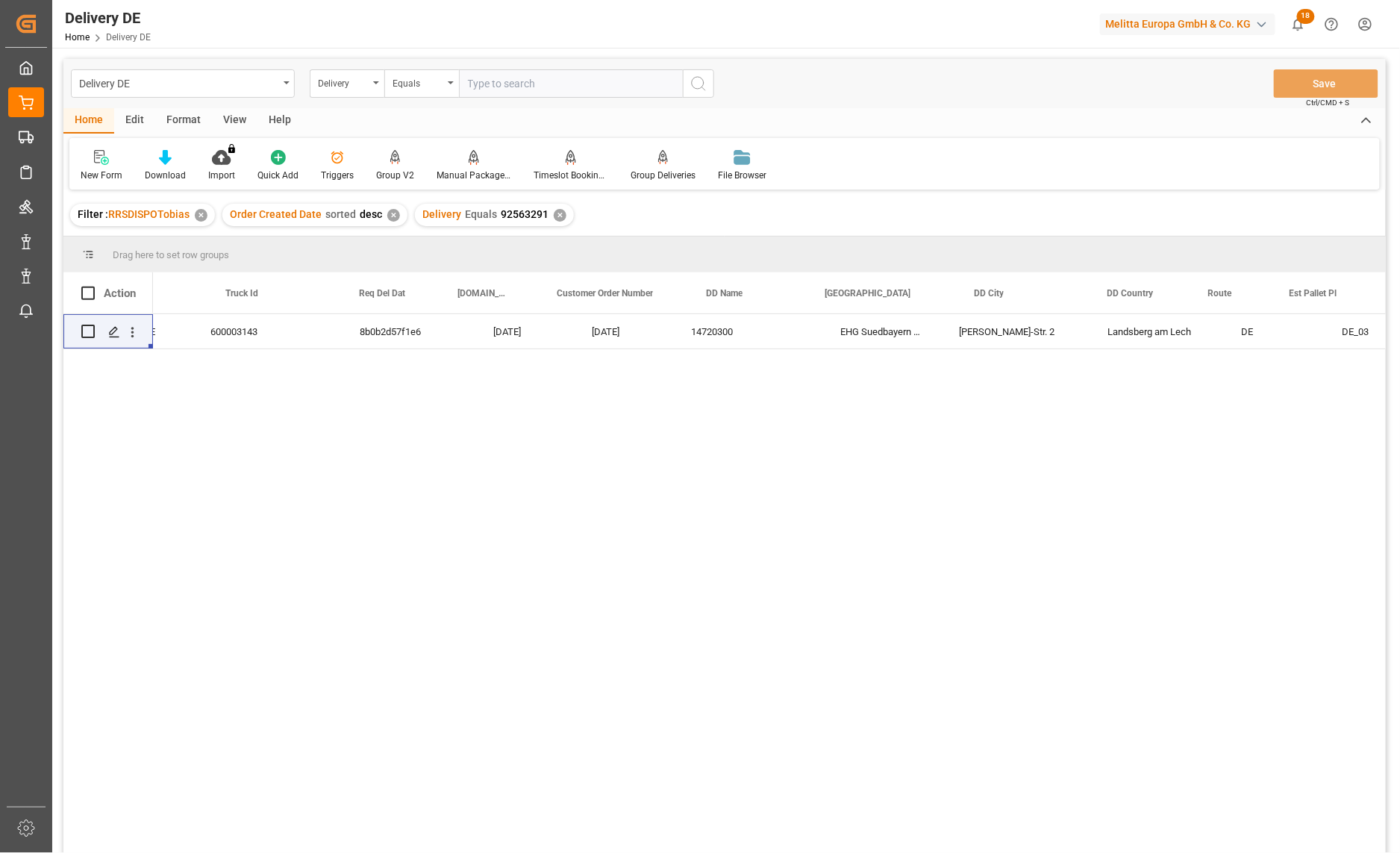
scroll to position [0, 497]
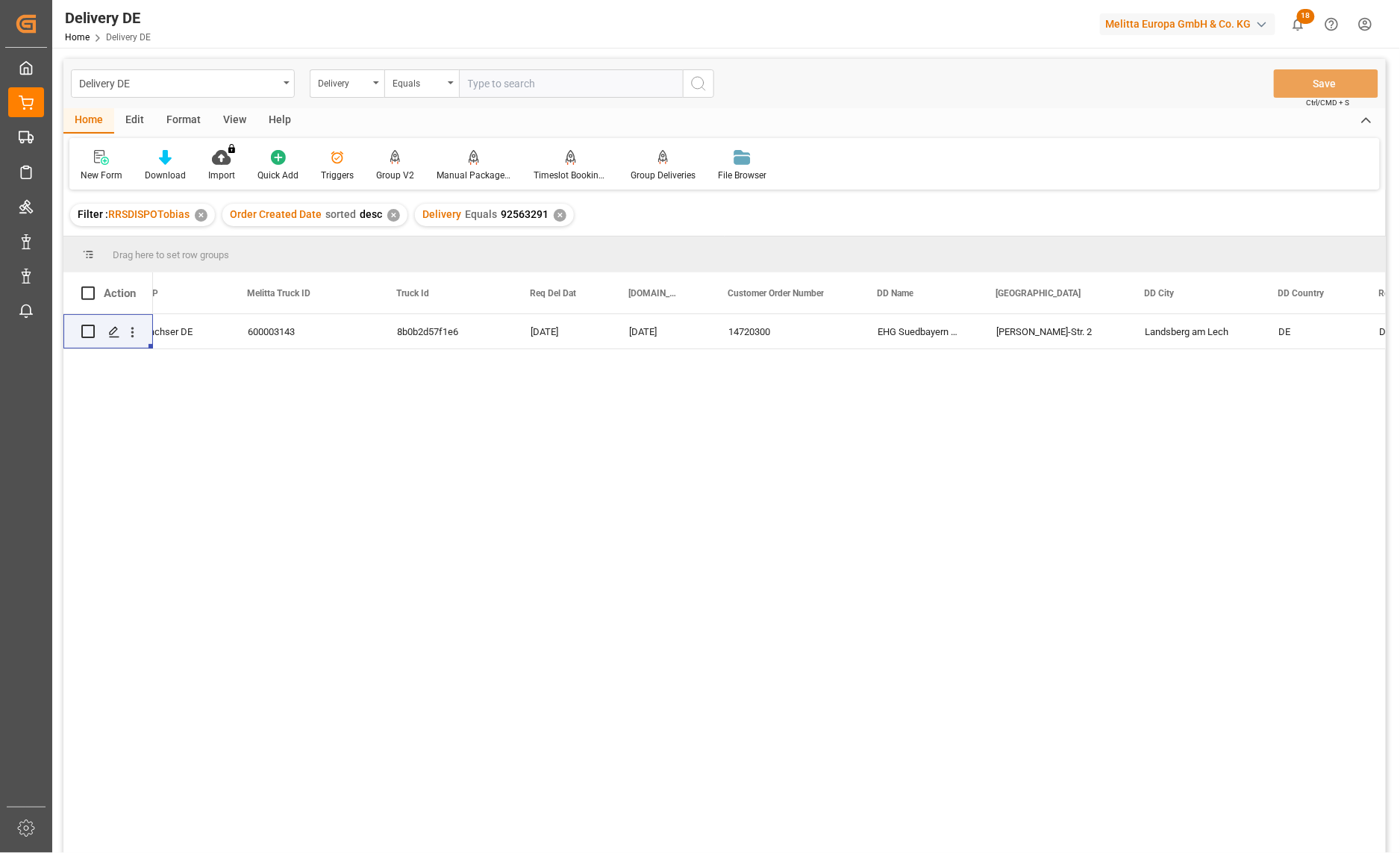
click at [1139, 534] on div "8b0b2d57f1e6 08.10.2025 02.10.2025 14720300 EHG Suedbayern mbH Franz-Kollmann-S…" at bounding box center [769, 589] width 1232 height 548
click at [509, 78] on input "text" at bounding box center [571, 84] width 224 height 29
paste input "92563348"
type input "92563348"
click at [698, 89] on icon "search button" at bounding box center [699, 84] width 18 height 18
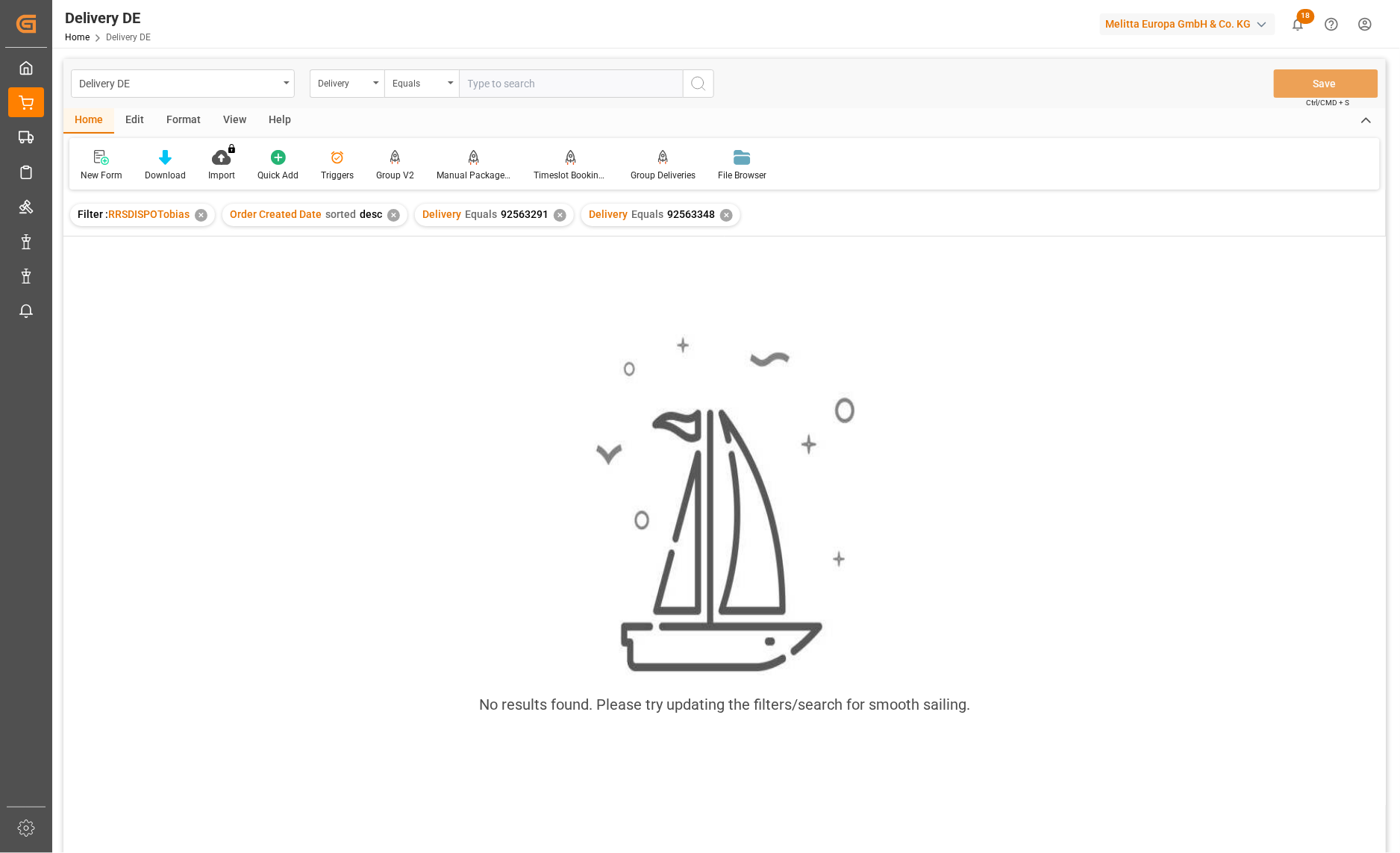
click at [553, 217] on div "✕" at bounding box center [559, 214] width 12 height 12
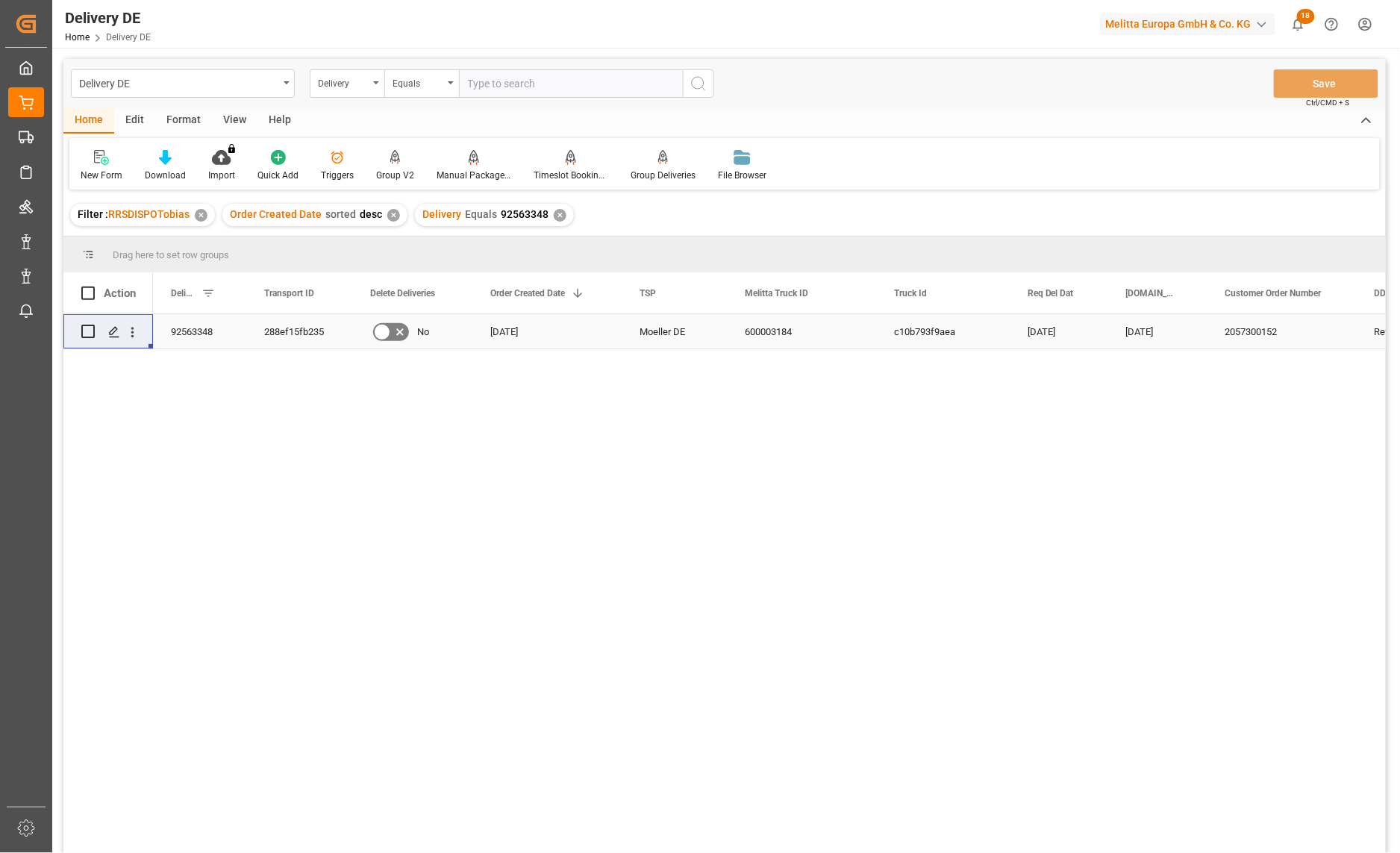
click at [200, 326] on div "92563348" at bounding box center [200, 332] width 94 height 34
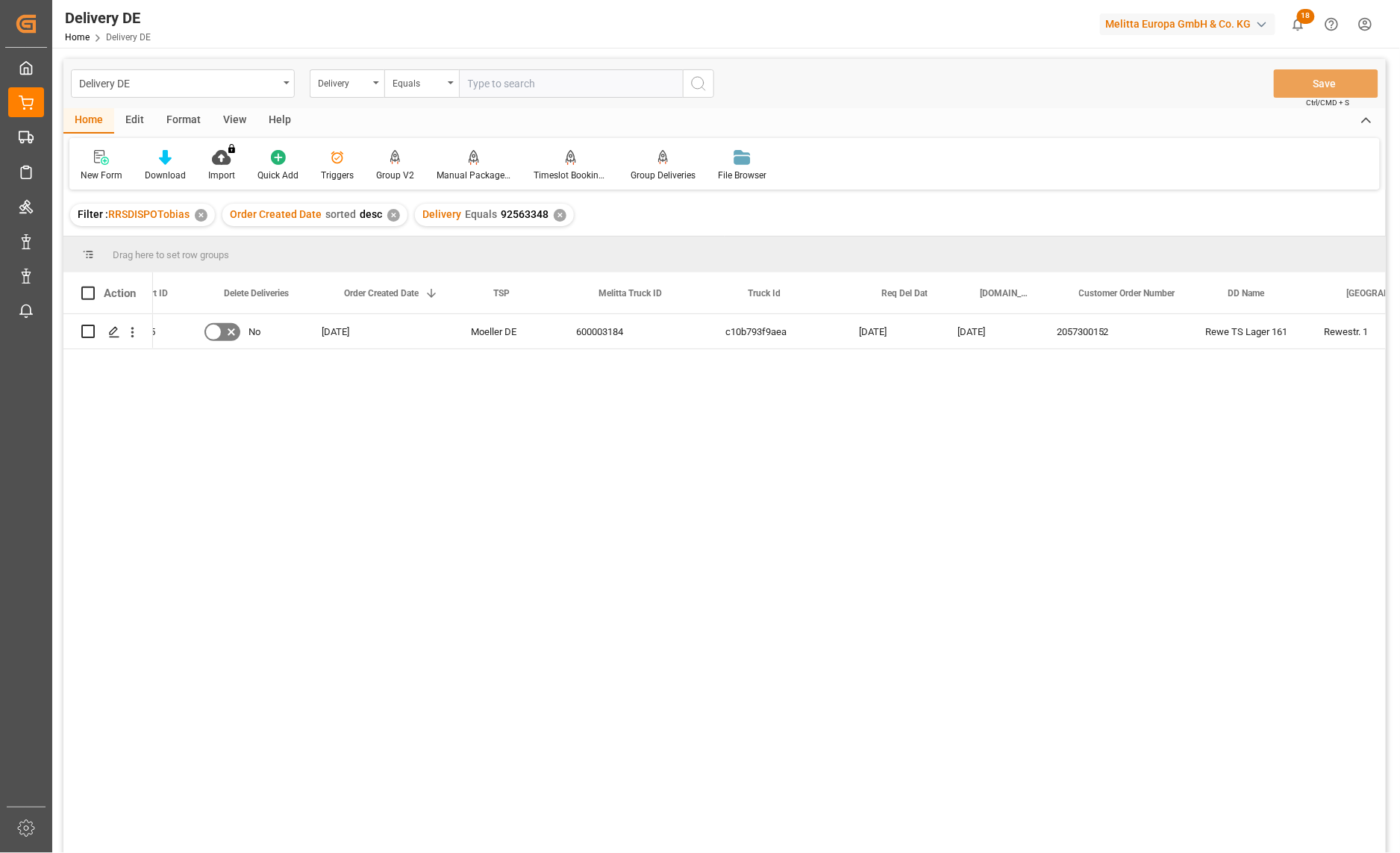
scroll to position [0, 314]
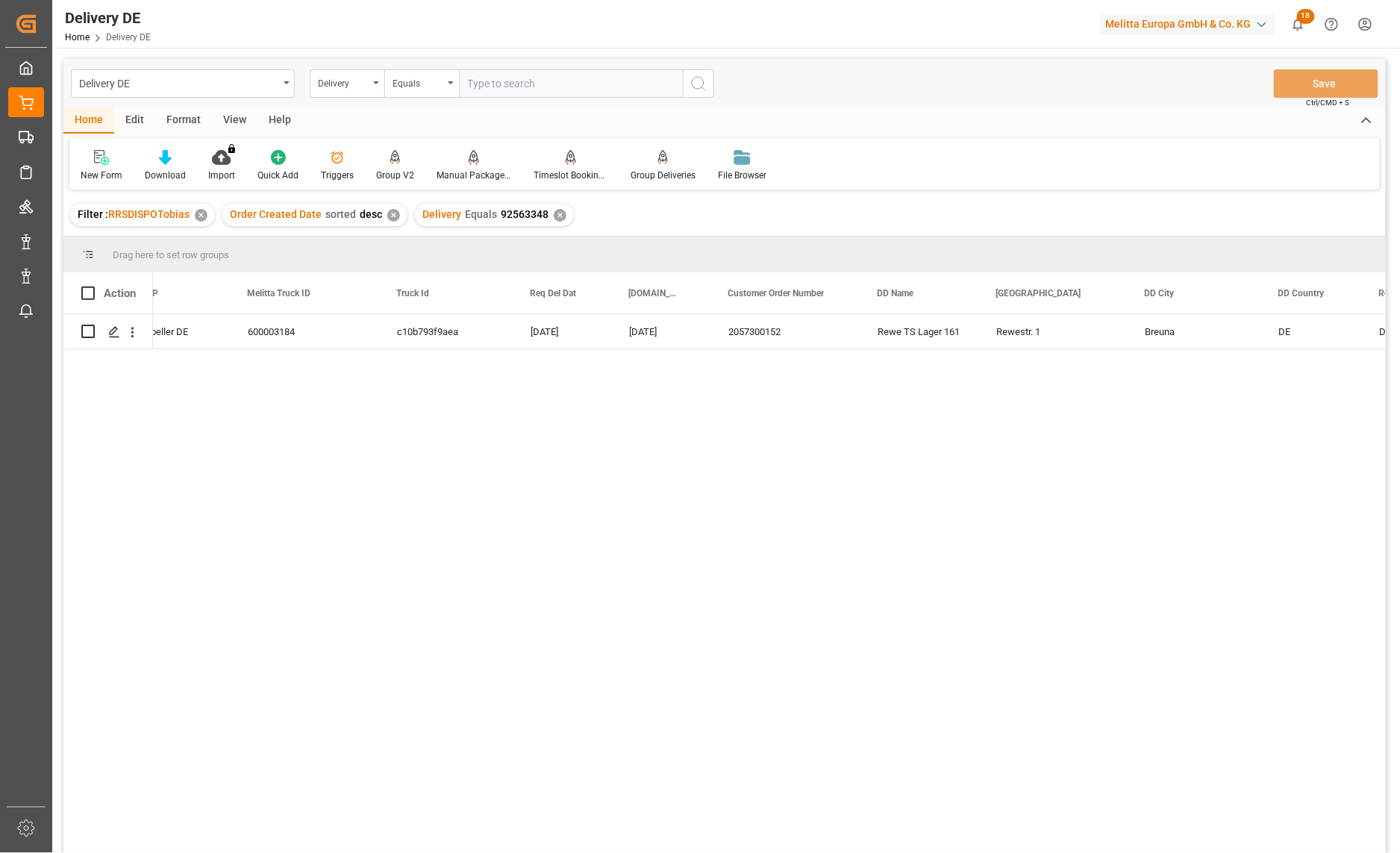
click at [521, 76] on input "text" at bounding box center [571, 84] width 224 height 29
paste input "92566300"
type input "92566300"
drag, startPoint x: 692, startPoint y: 85, endPoint x: 677, endPoint y: 85, distance: 15.0
click at [694, 85] on icon "search button" at bounding box center [699, 84] width 18 height 18
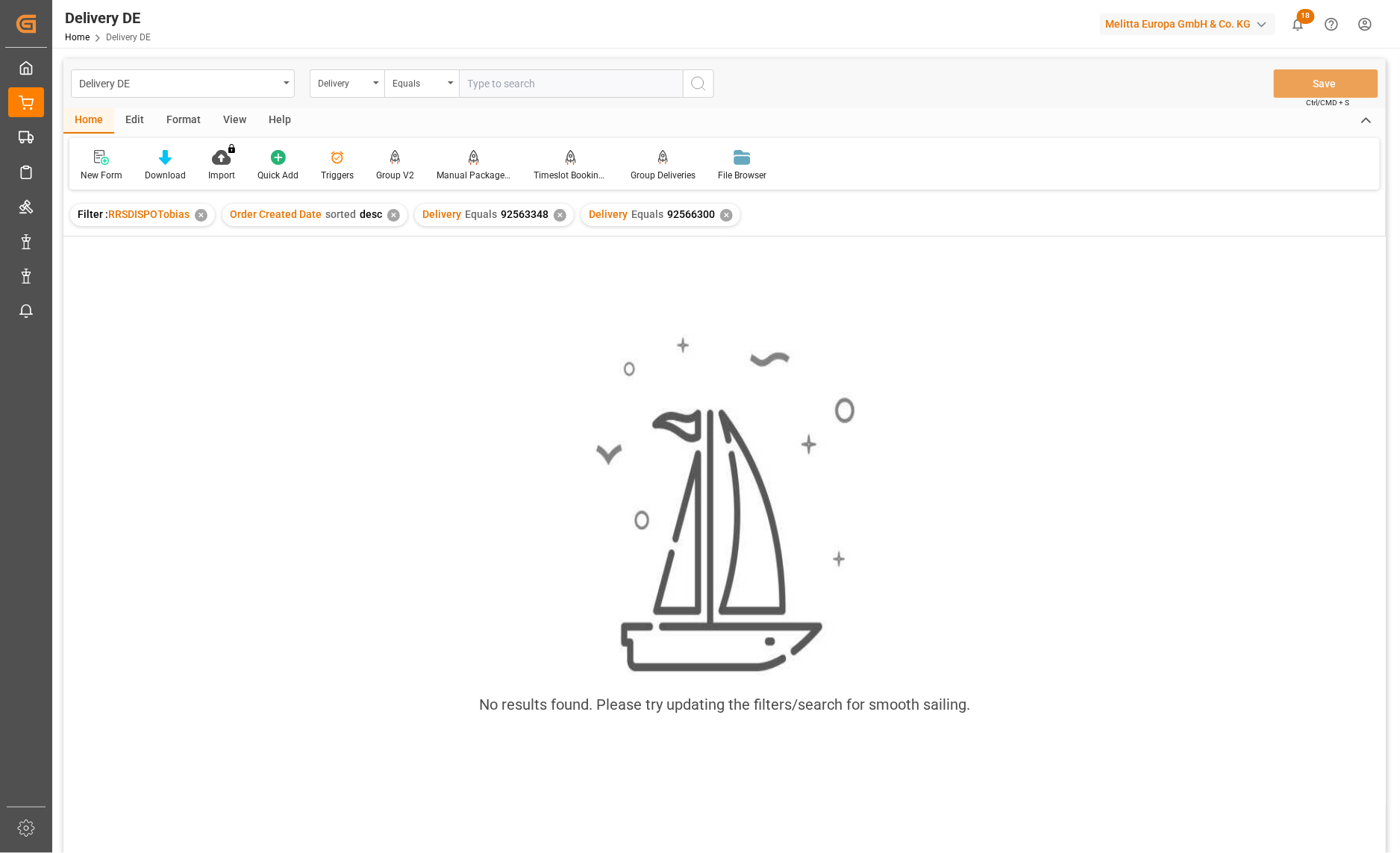
click at [553, 219] on div "✕" at bounding box center [559, 214] width 12 height 12
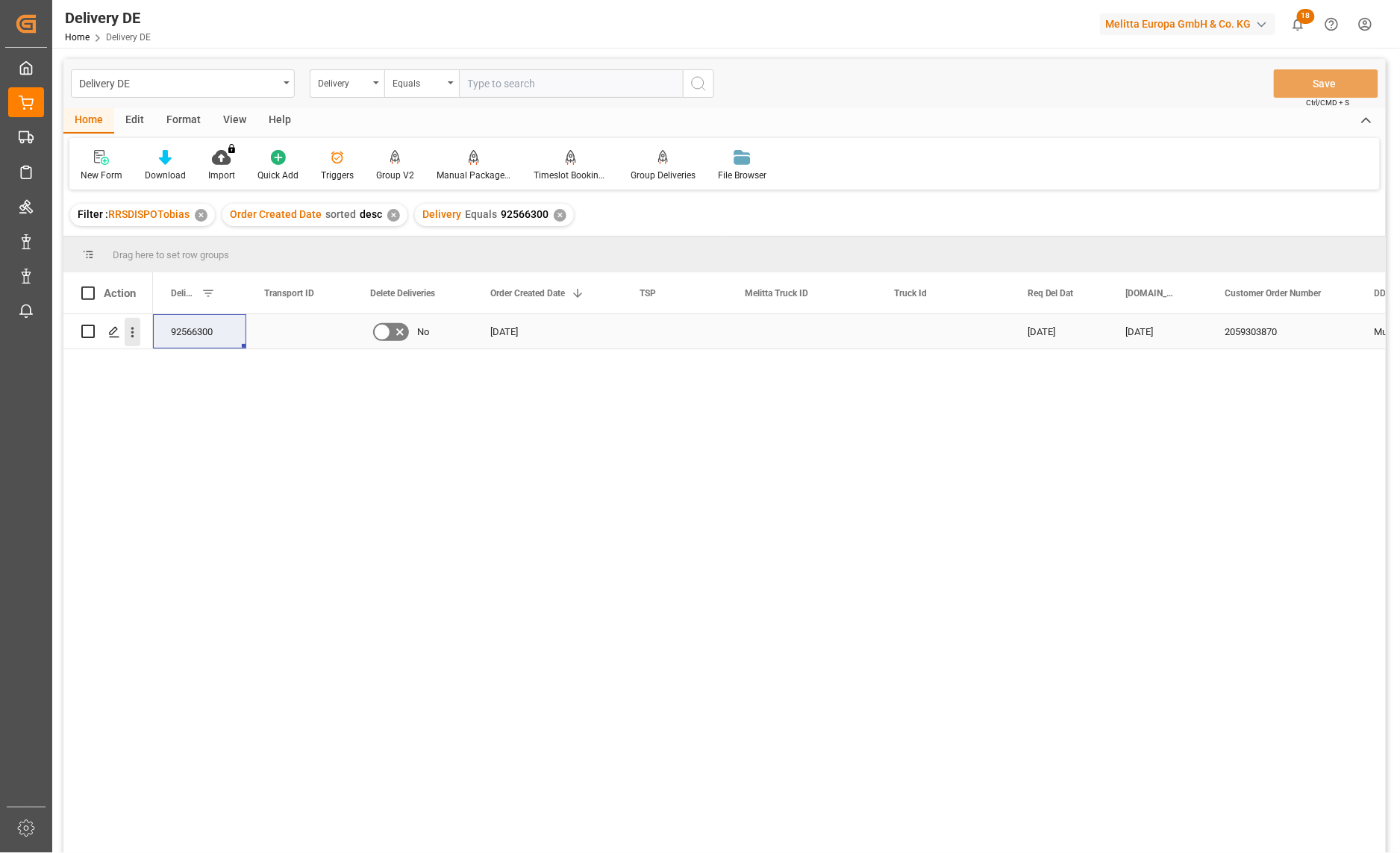
click at [138, 333] on icon "open menu" at bounding box center [132, 332] width 16 height 16
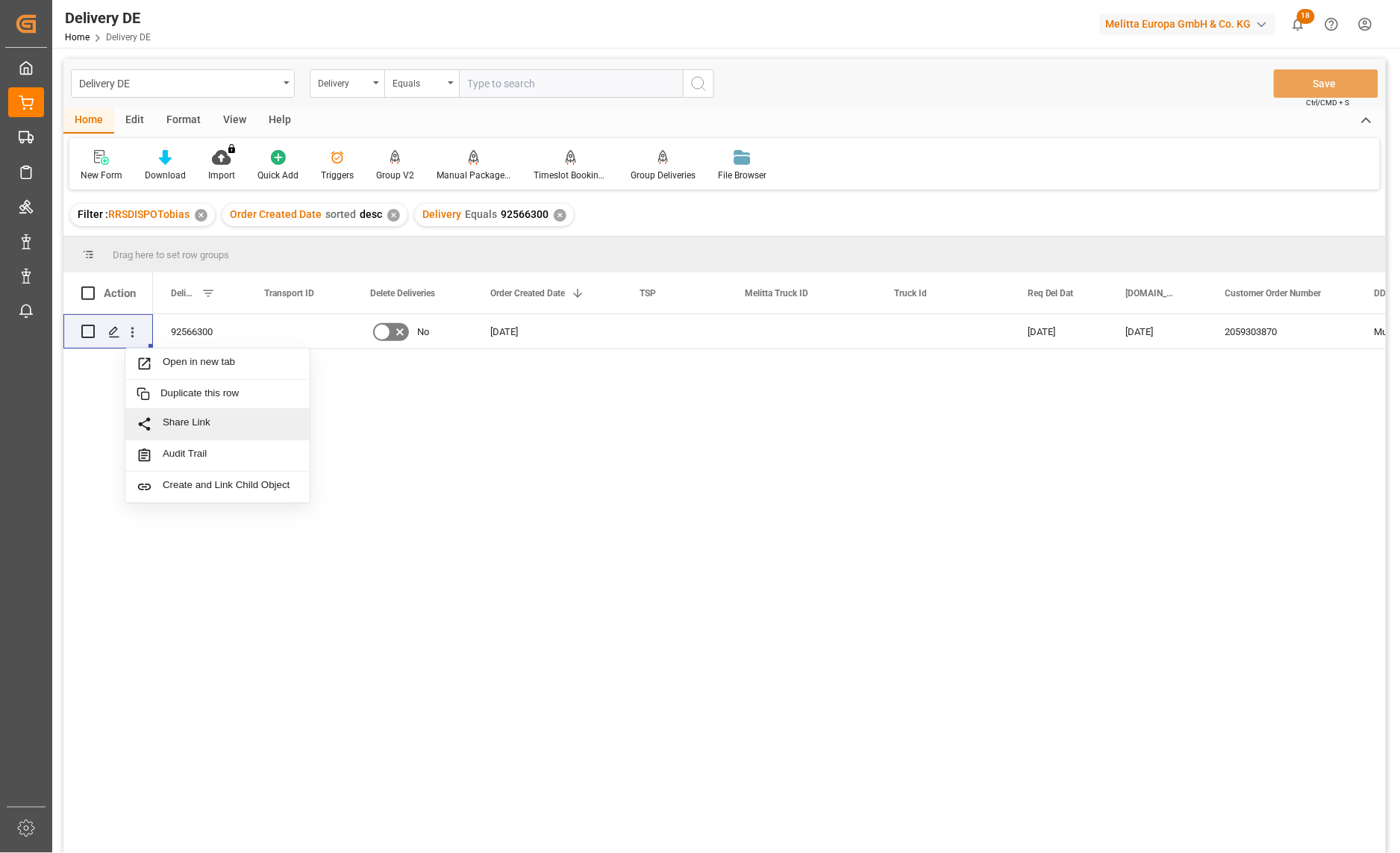
click at [115, 455] on div "Open in new tab Duplicate this row Share Link Audit Trail Create and Link Child…" at bounding box center [724, 585] width 1322 height 543
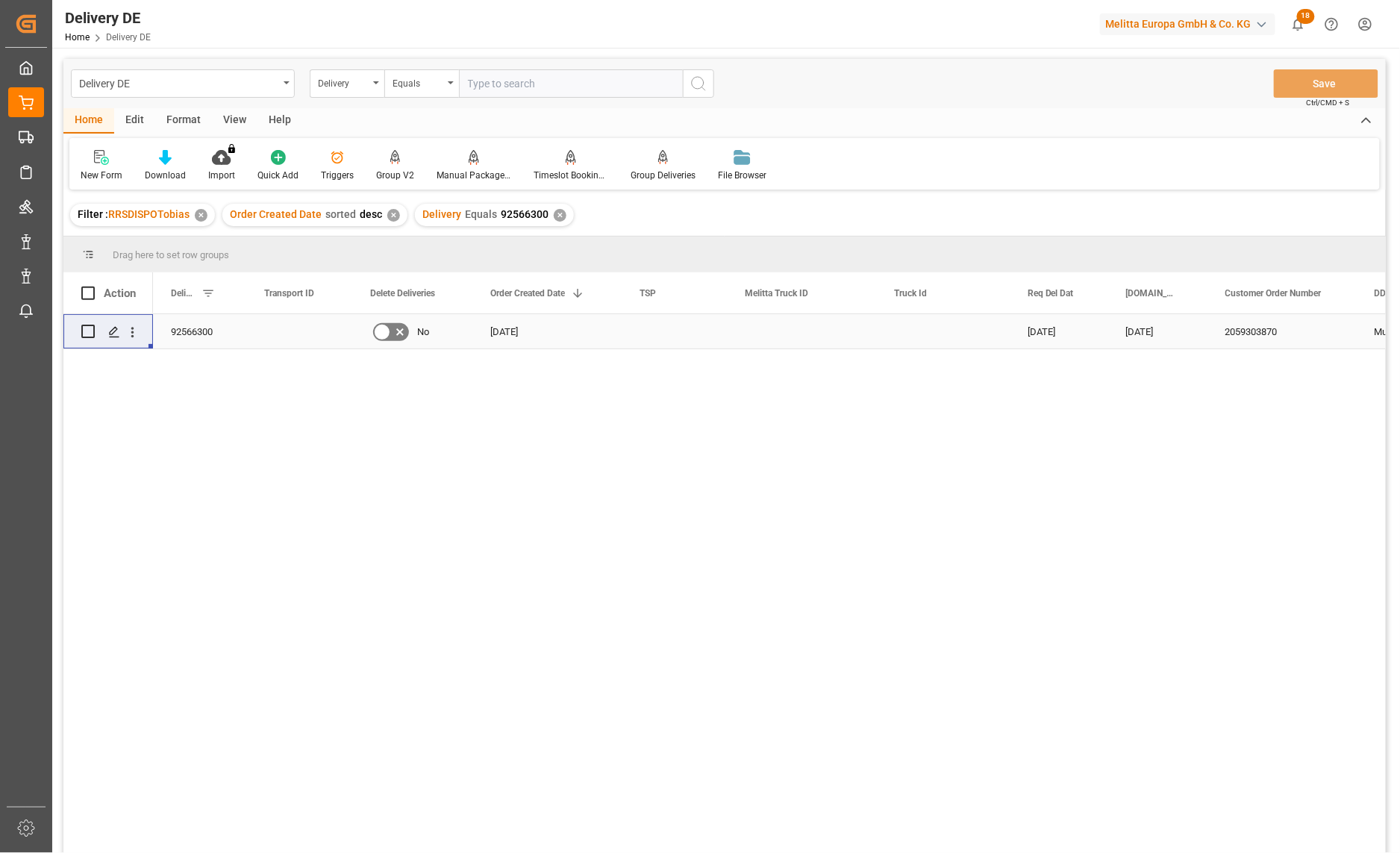
click at [85, 328] on input "Press Space to toggle row selection (unchecked)" at bounding box center [88, 331] width 13 height 13
checkbox input "true"
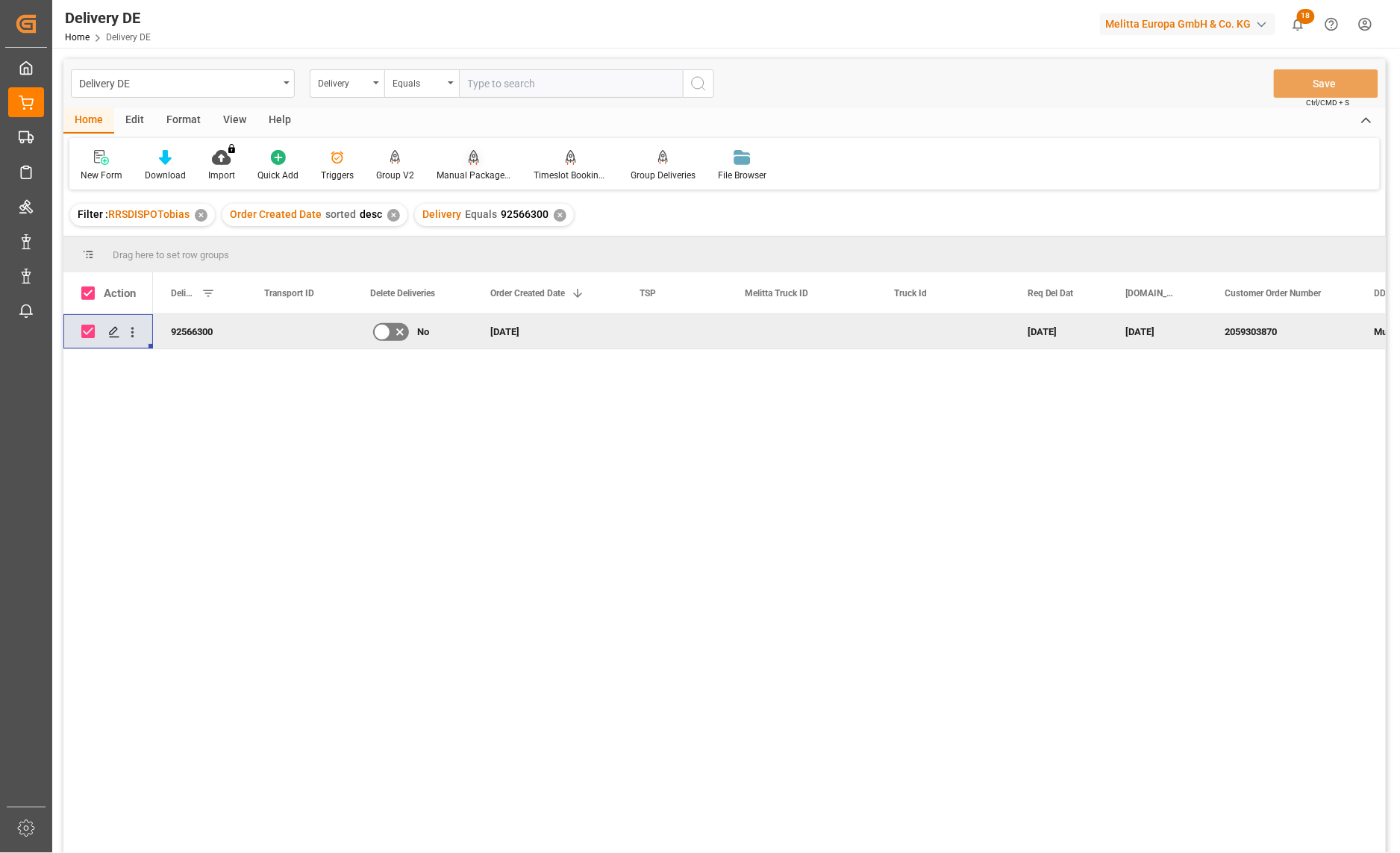
click at [475, 162] on div at bounding box center [474, 157] width 75 height 16
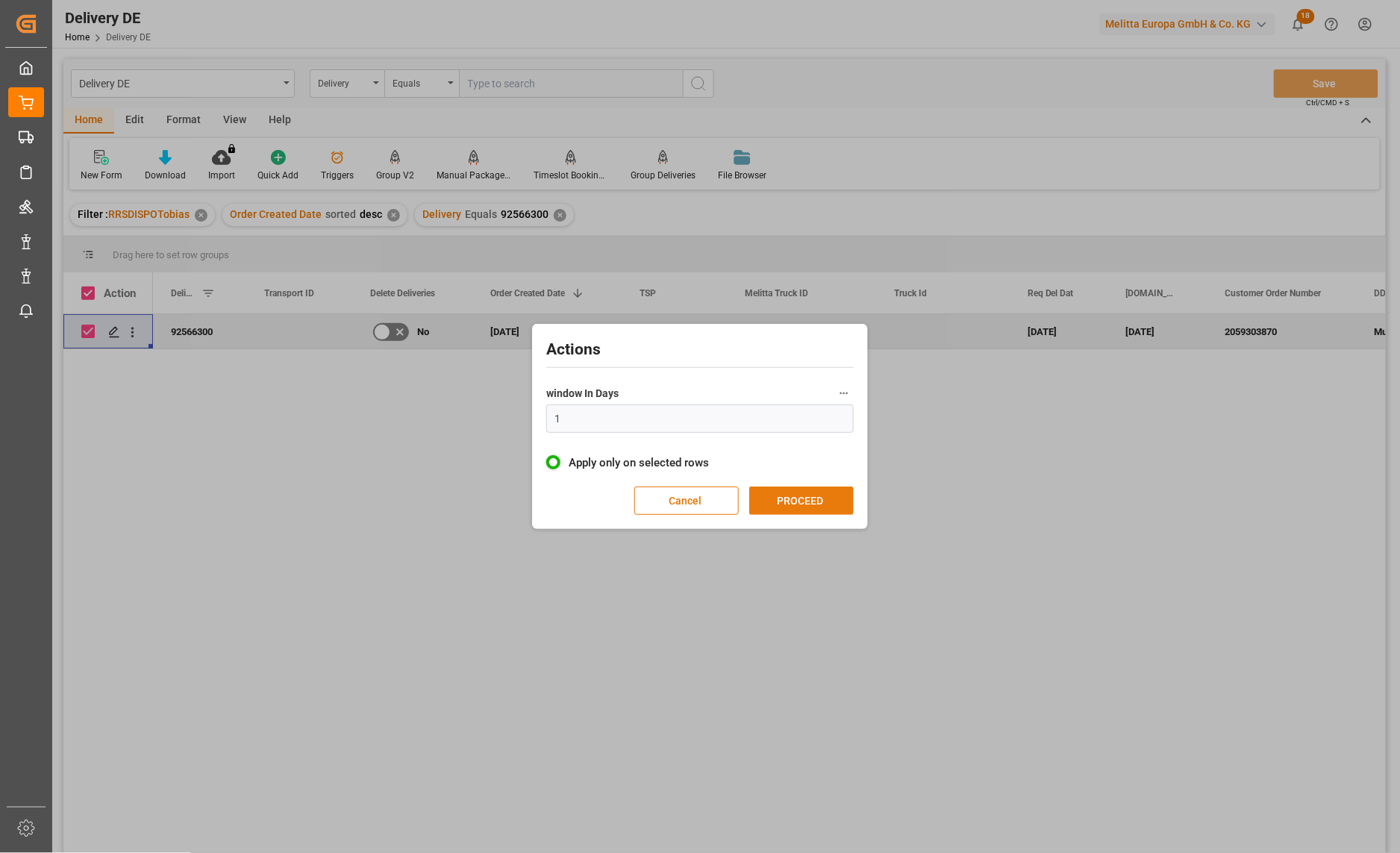
click at [781, 502] on button "PROCEED" at bounding box center [801, 500] width 104 height 29
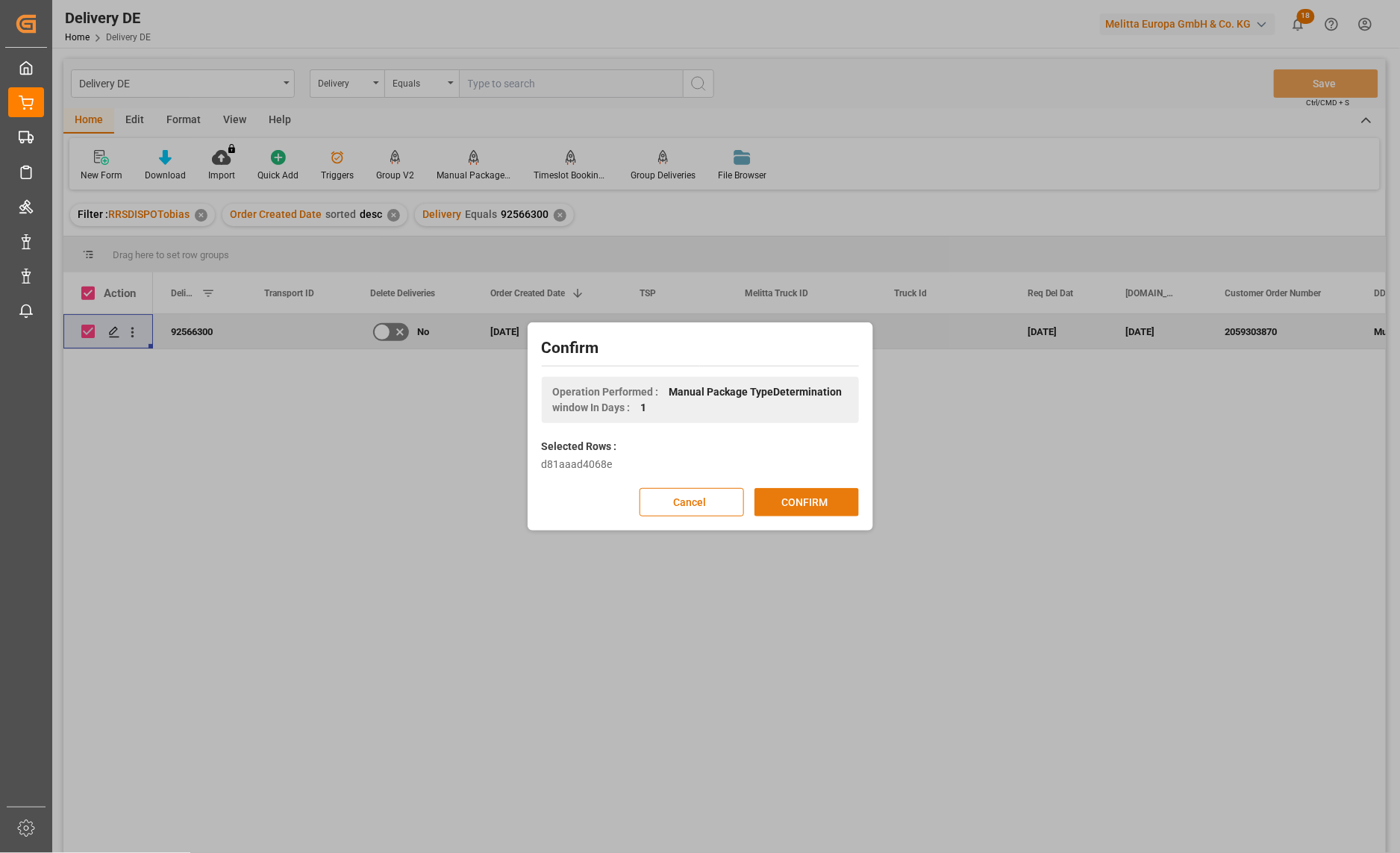
click at [779, 490] on button "CONFIRM" at bounding box center [806, 502] width 104 height 29
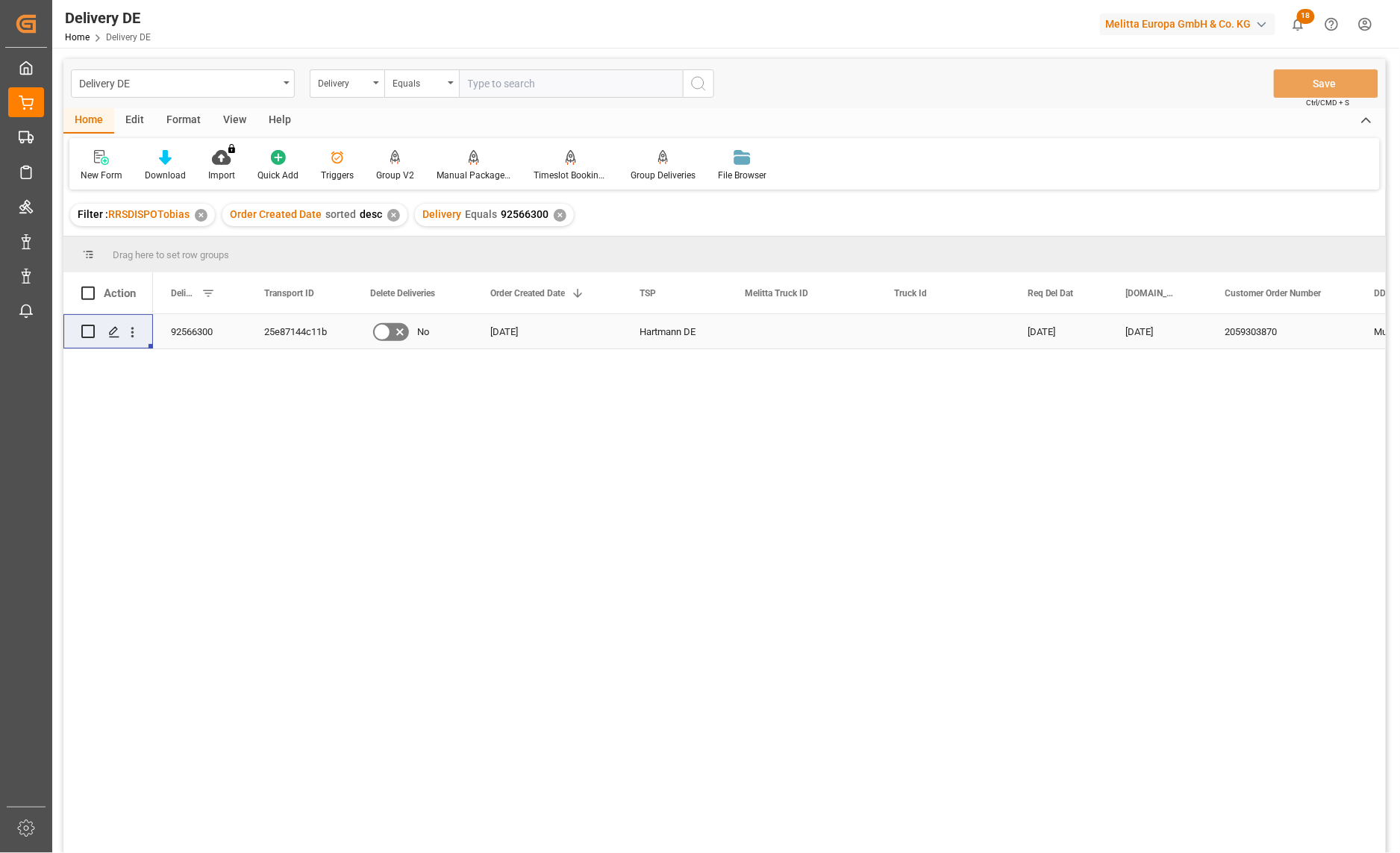
click at [204, 331] on div "92566300" at bounding box center [200, 332] width 94 height 34
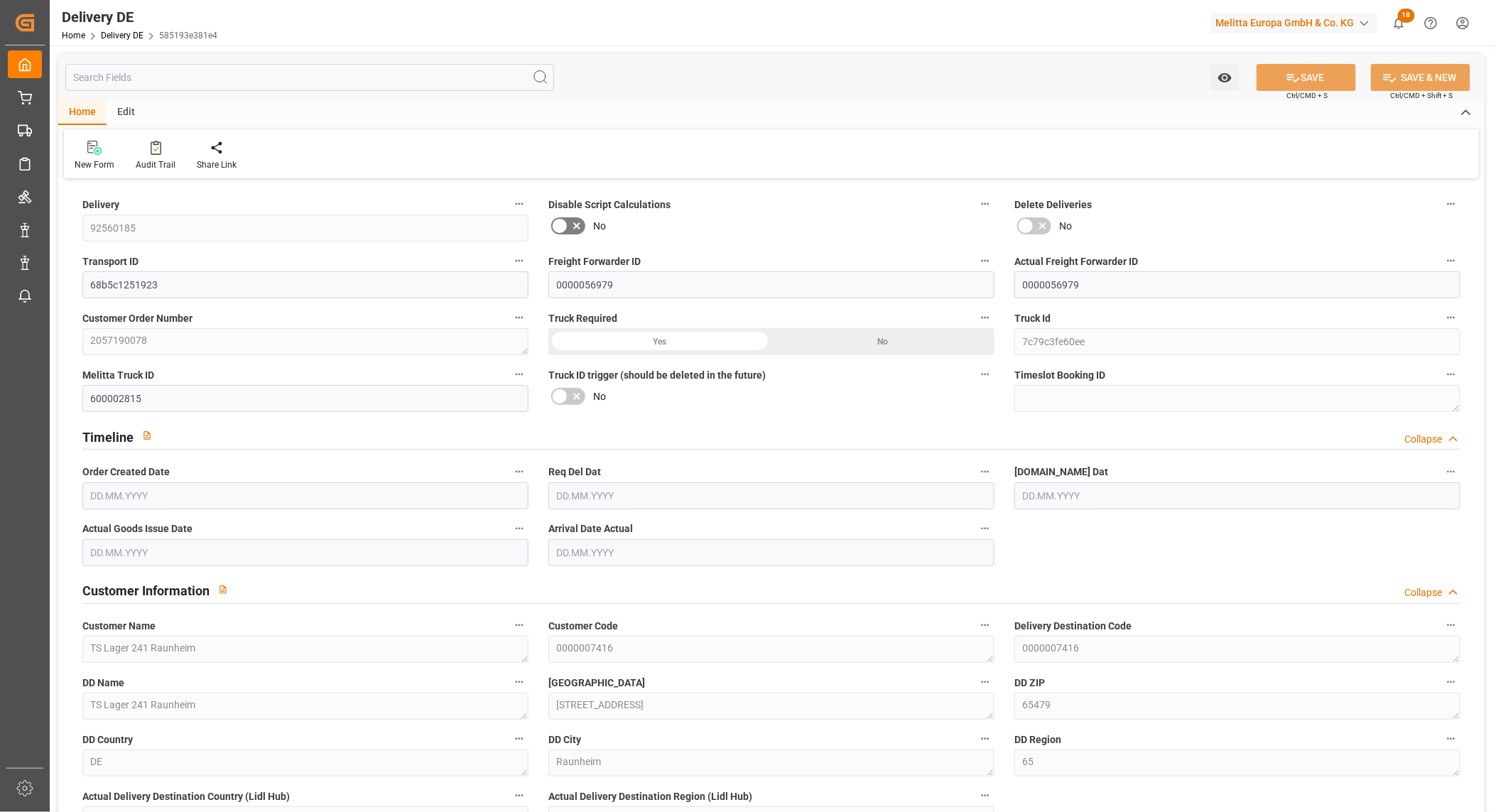
type input "13"
type input "7"
type input "6.25"
type input "1283.222"
type input "2122"
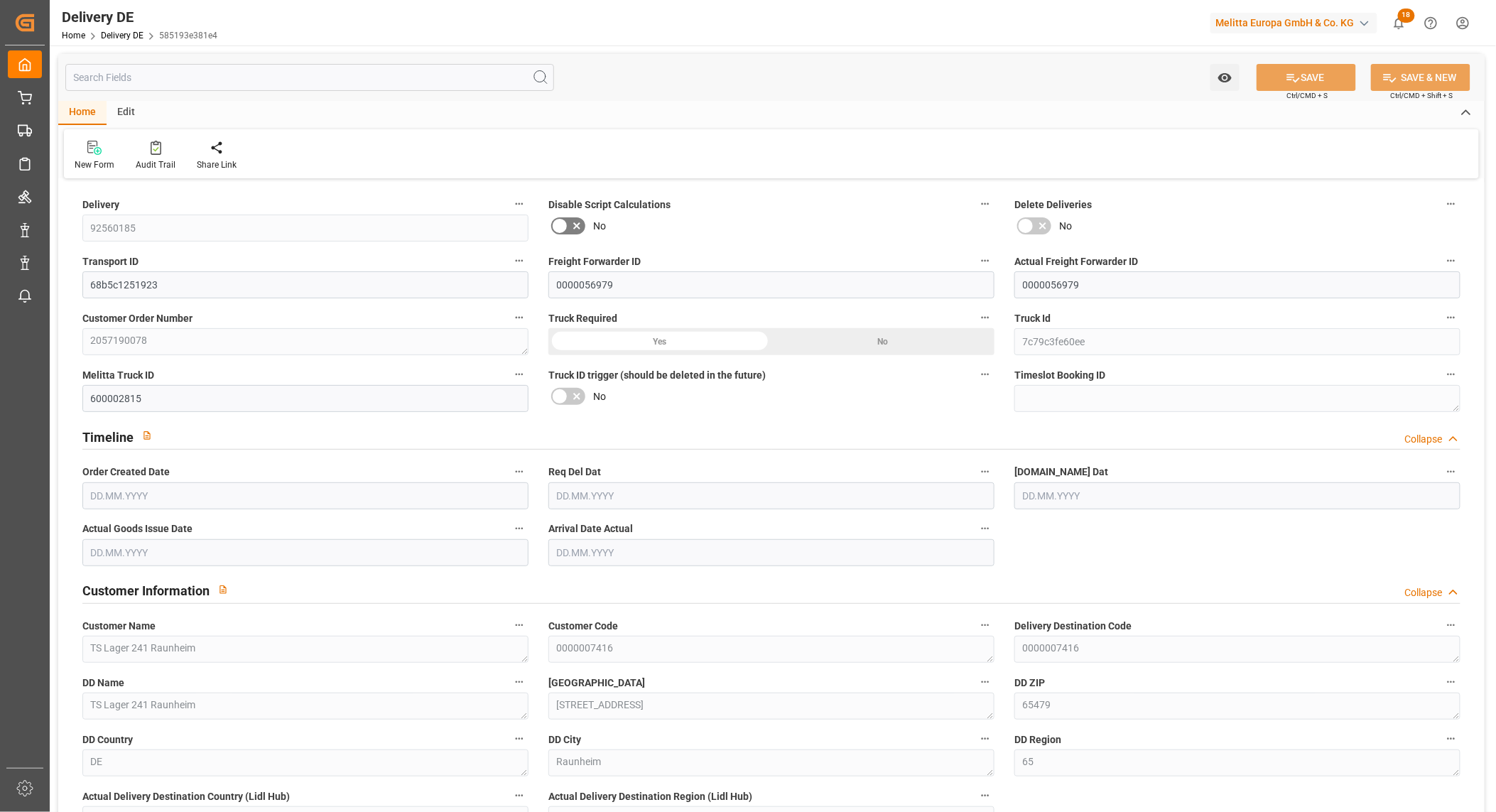
type input "10804.632"
type input "[DATE]"
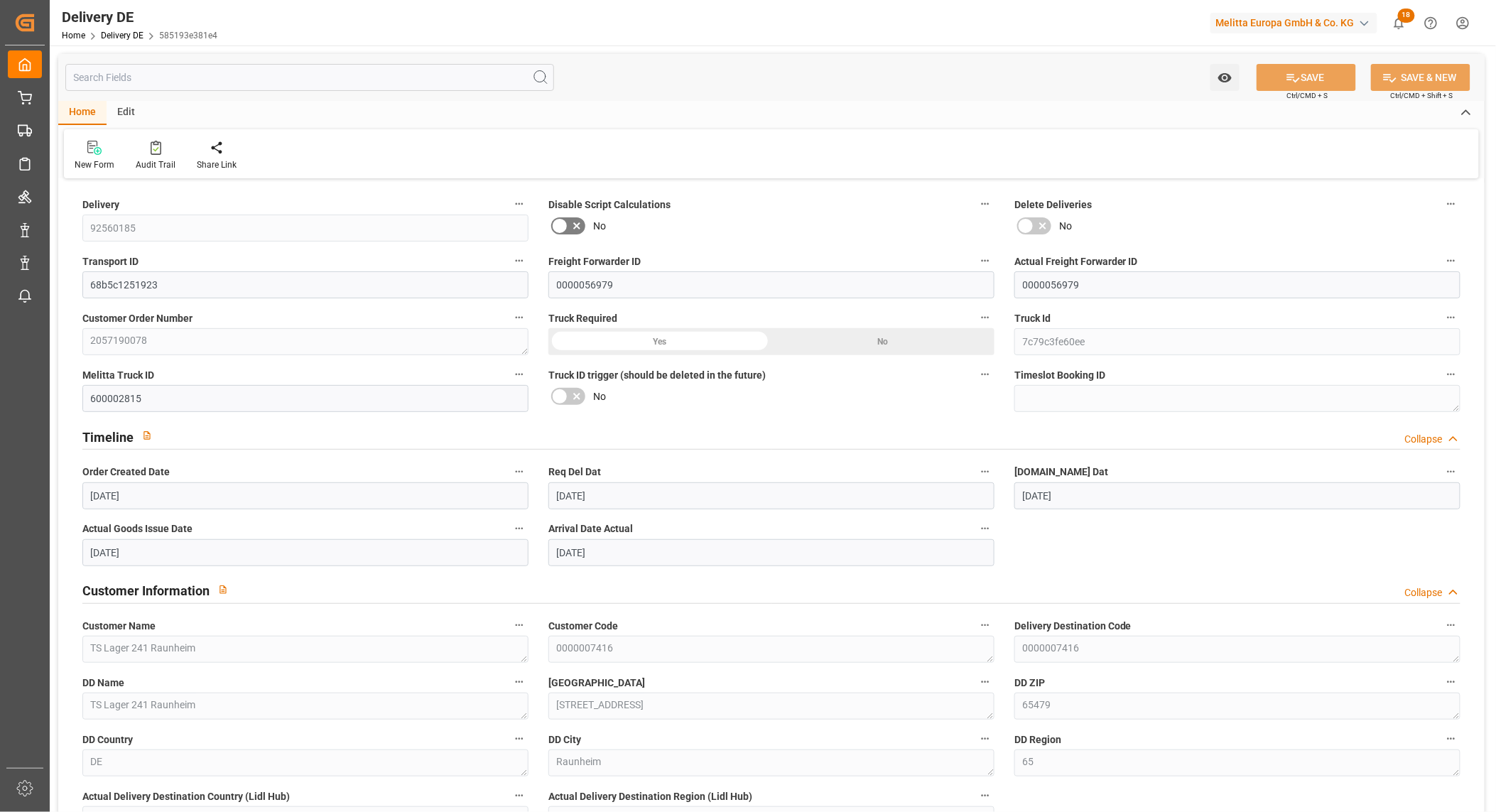
type input "[DATE]"
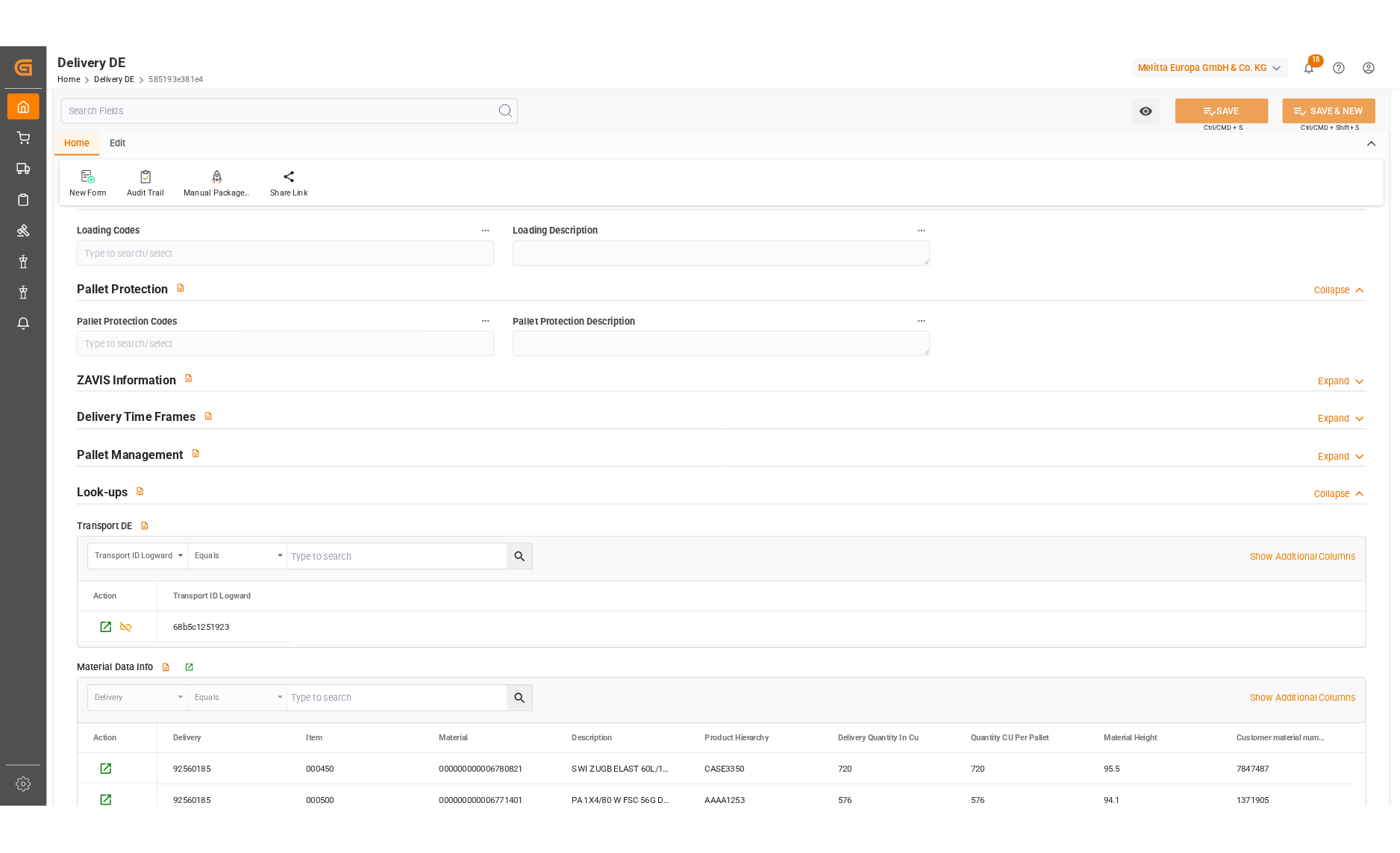
scroll to position [2154, 0]
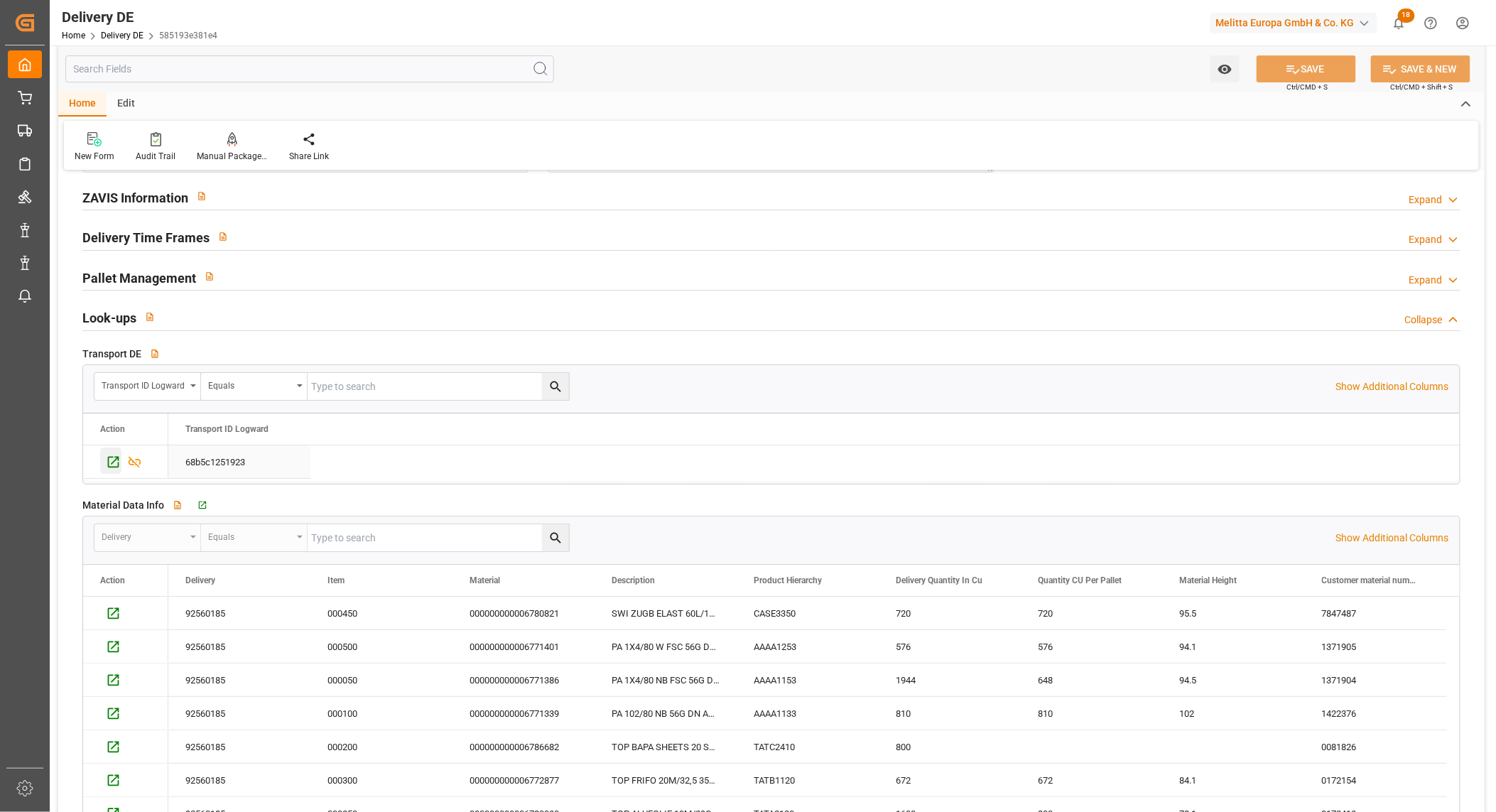
click at [112, 460] on icon "Press SPACE to select this row." at bounding box center [113, 462] width 15 height 15
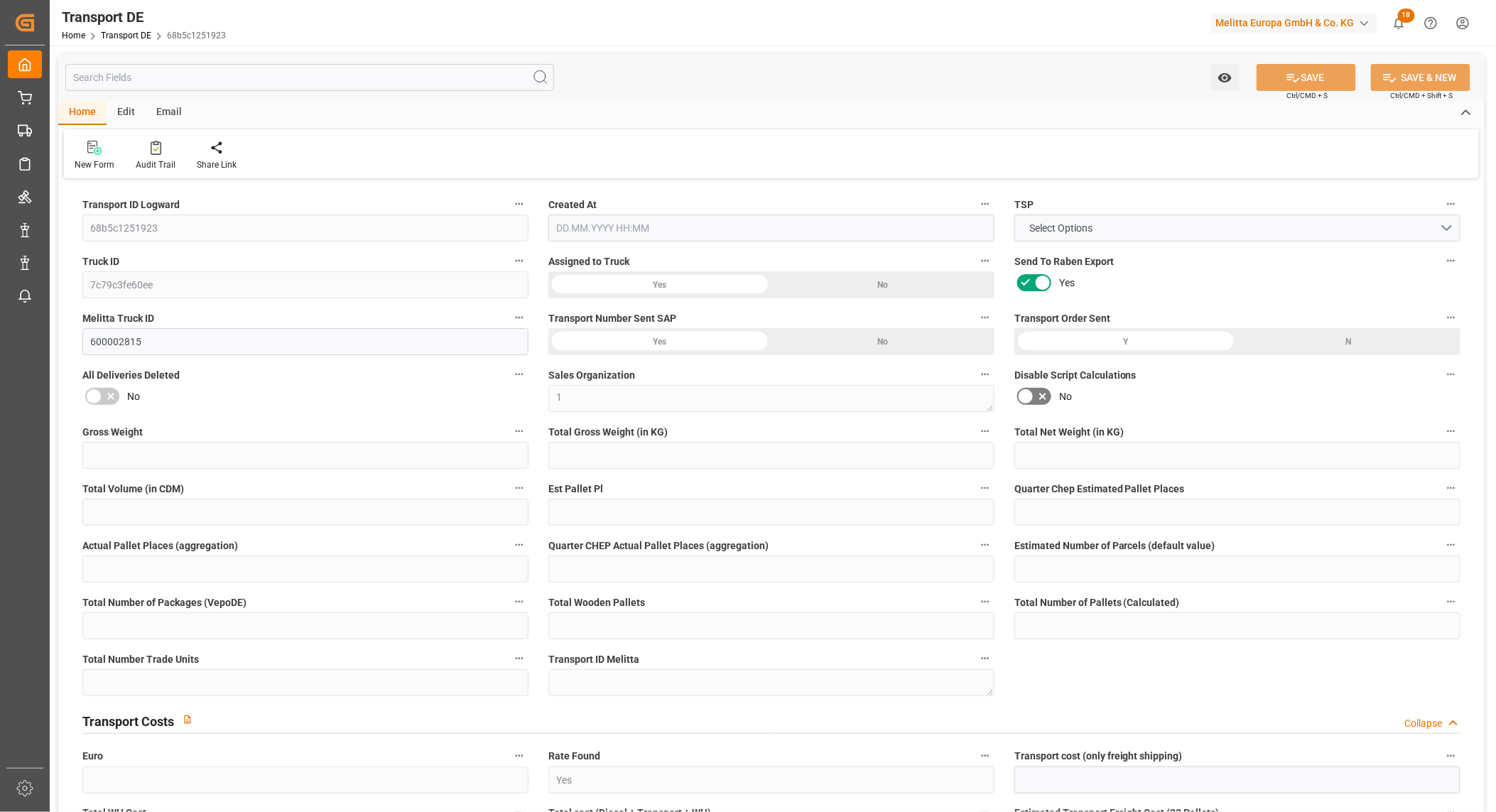
type input "2122"
type input "1801.694"
type input "1283.222"
type input "10804.632"
type input "7"
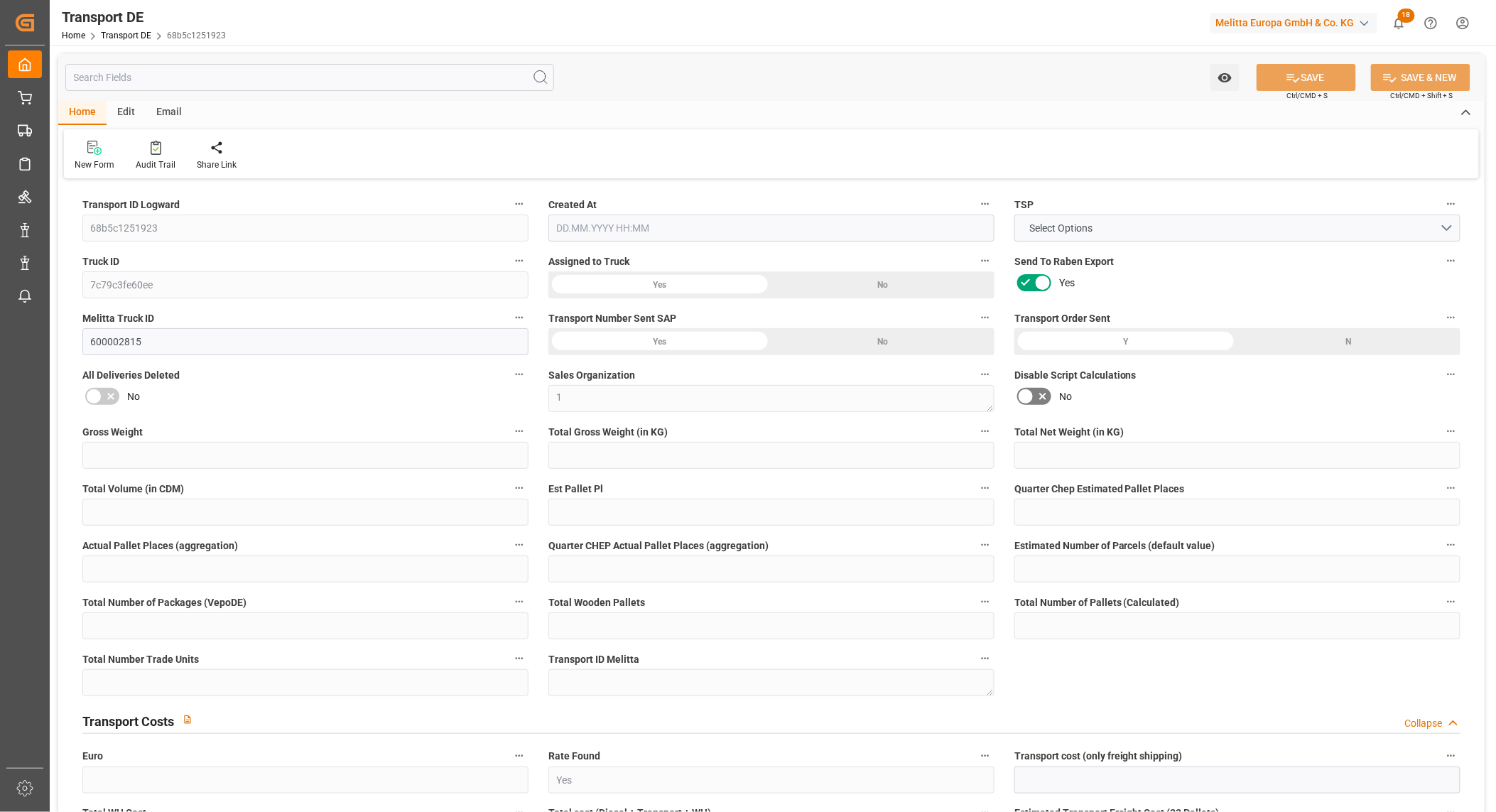
type input "0"
type input "6.25"
type input "0"
type input "1"
type input "13"
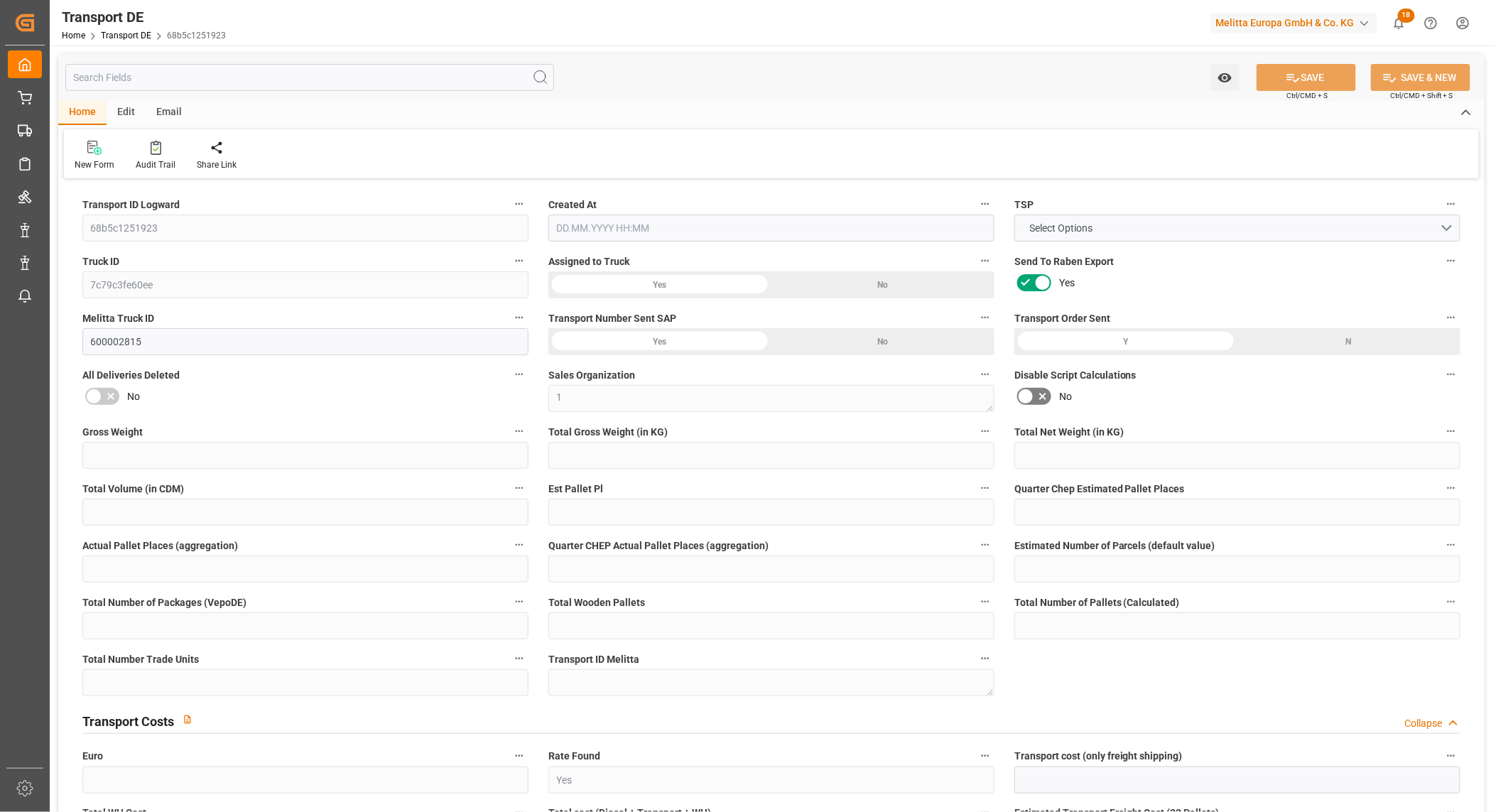
type input "13"
type input "12"
type input "40"
type input "0"
type input "242.84"
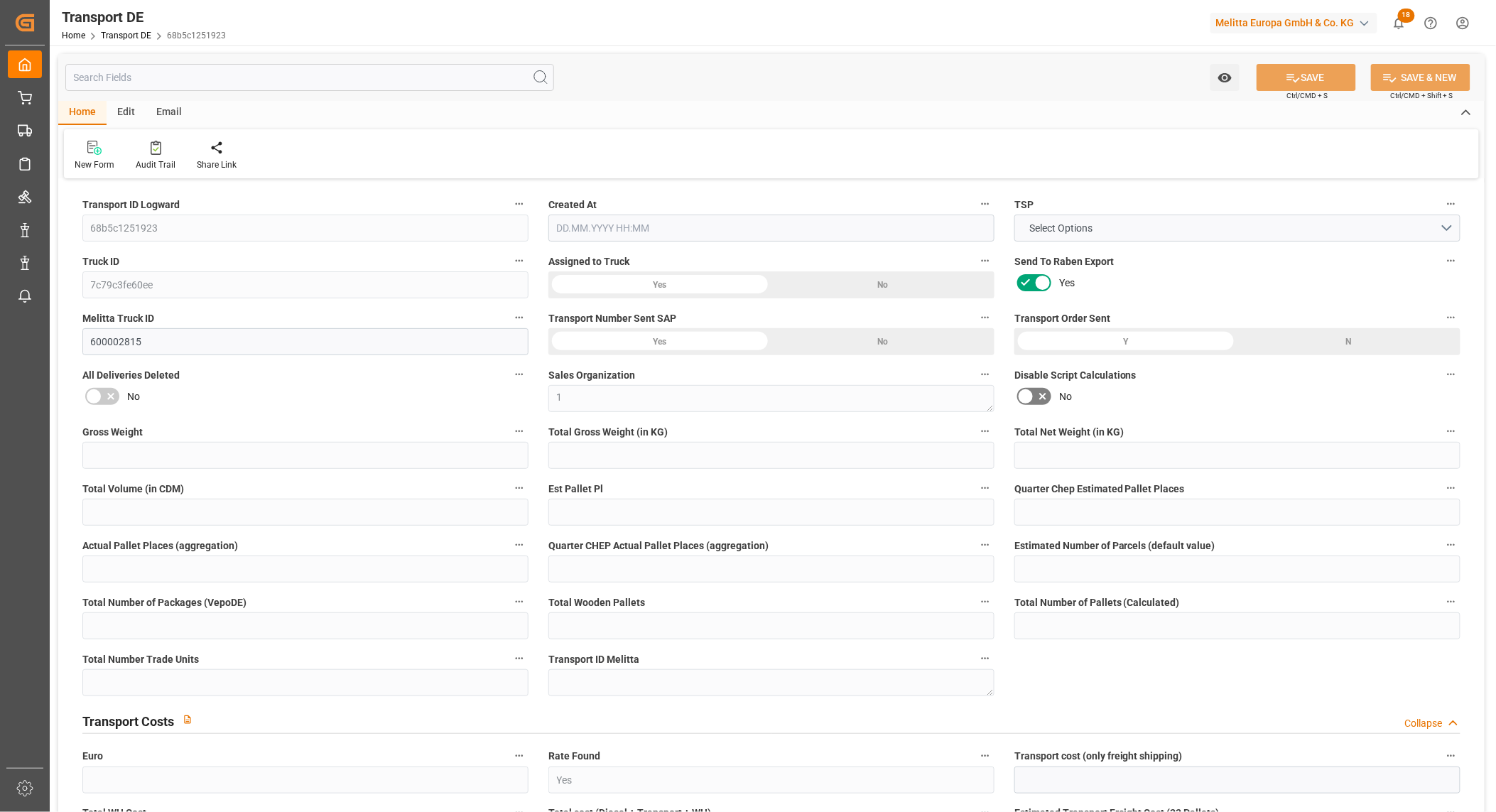
type input "64.527"
type input "242.84"
type input "65"
type input "13"
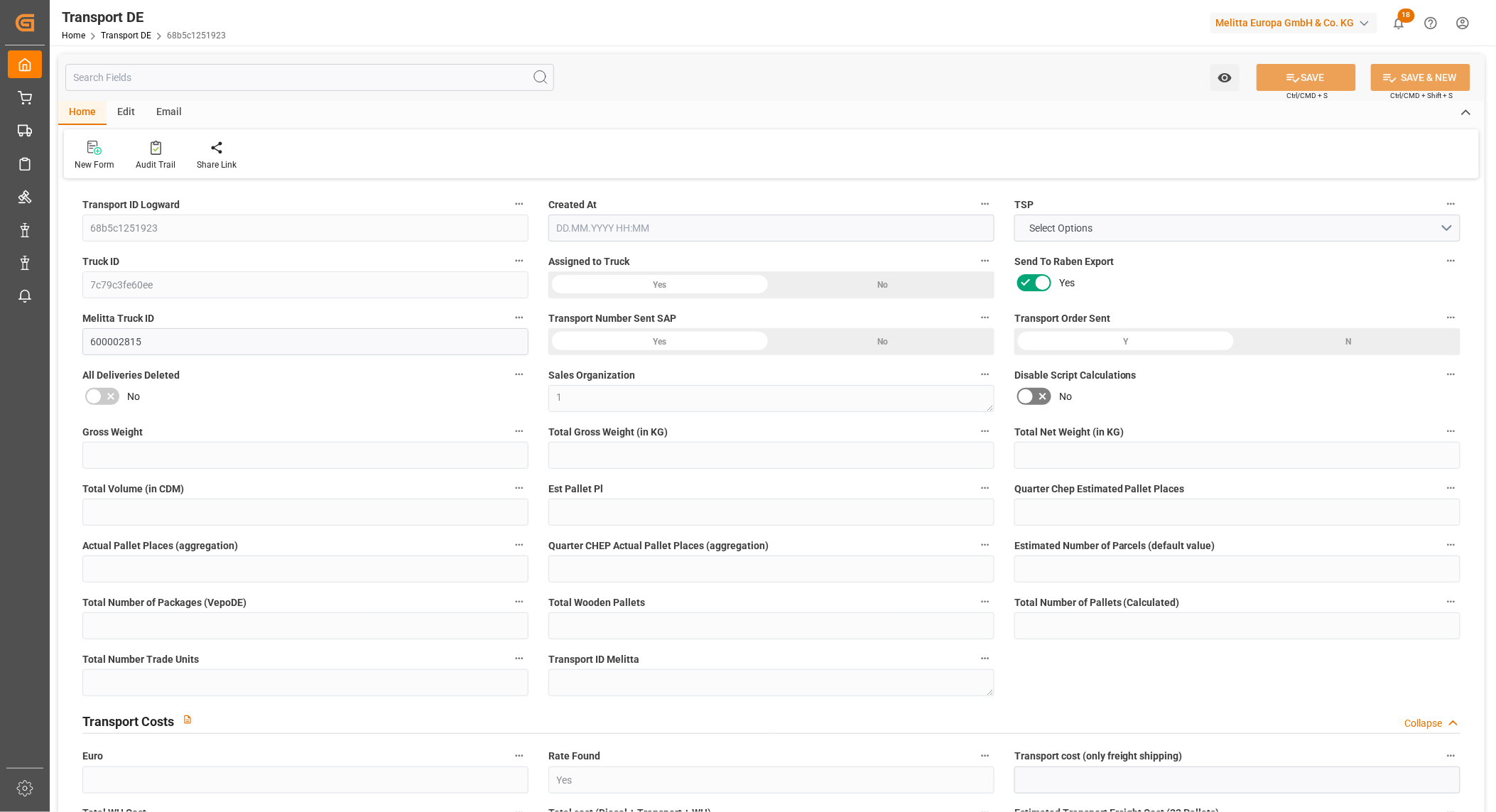
type input "0"
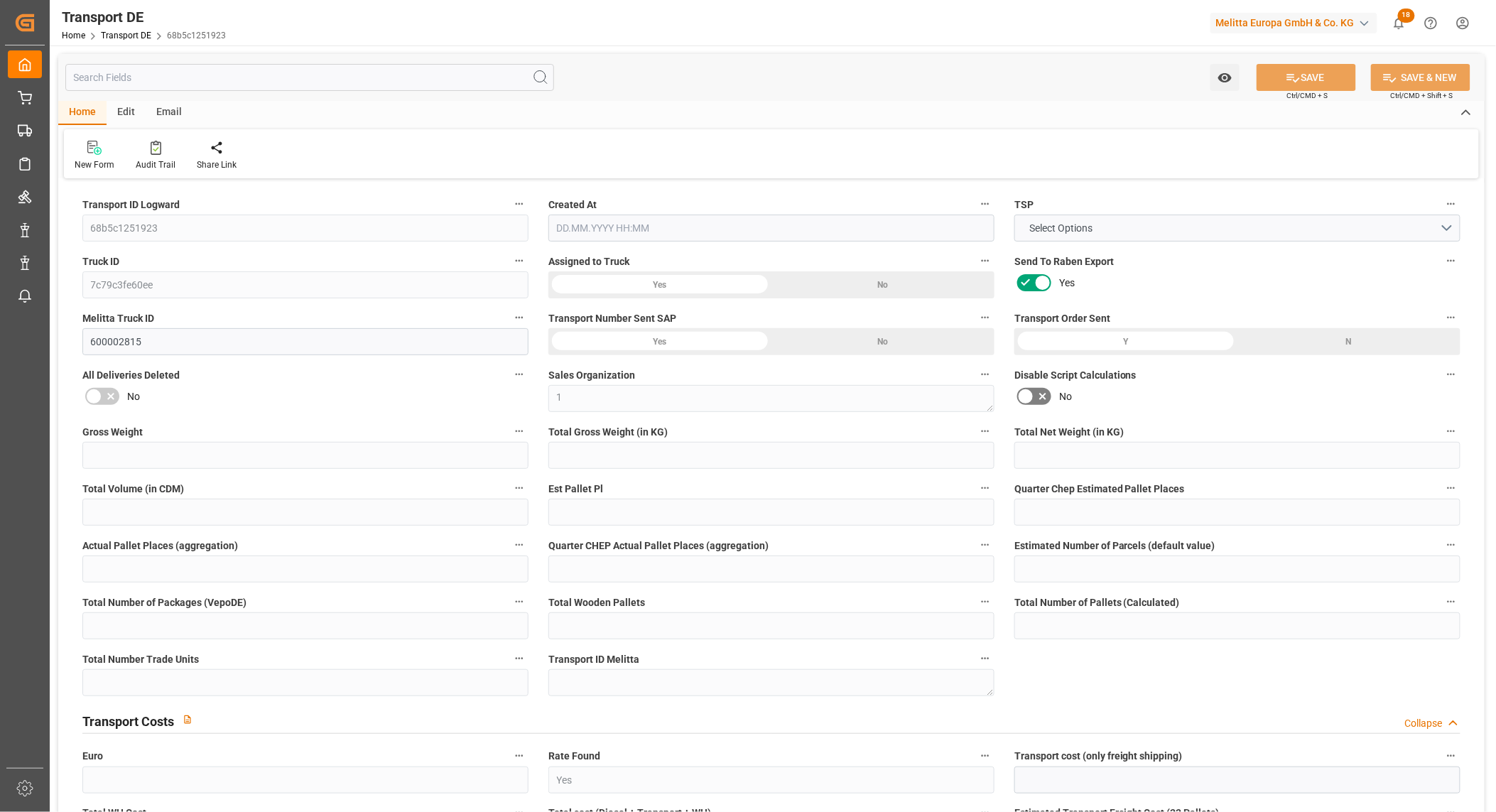
type input "0"
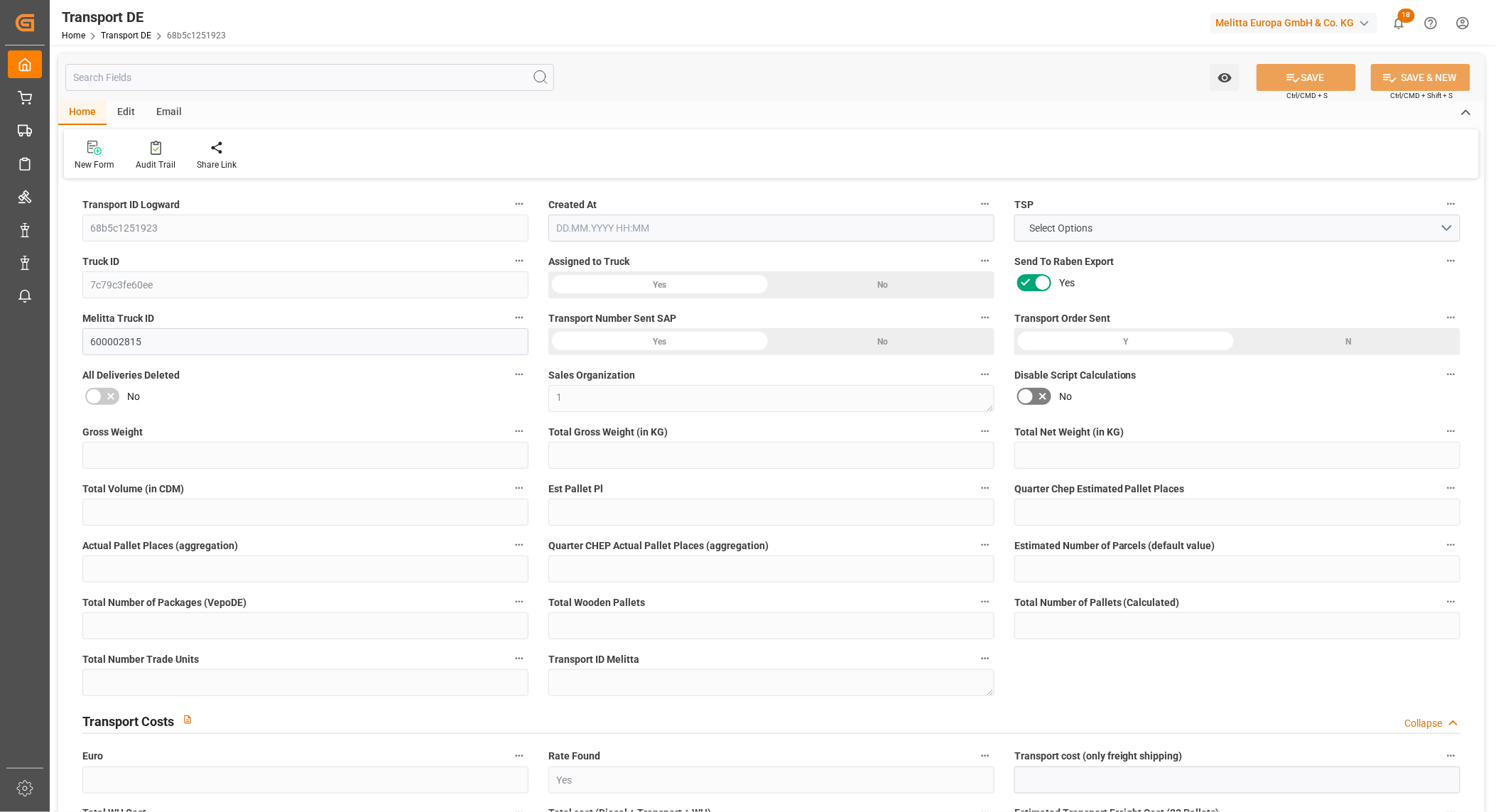
type input "0"
type input "1801.694"
type input "10767.6795"
type input "21"
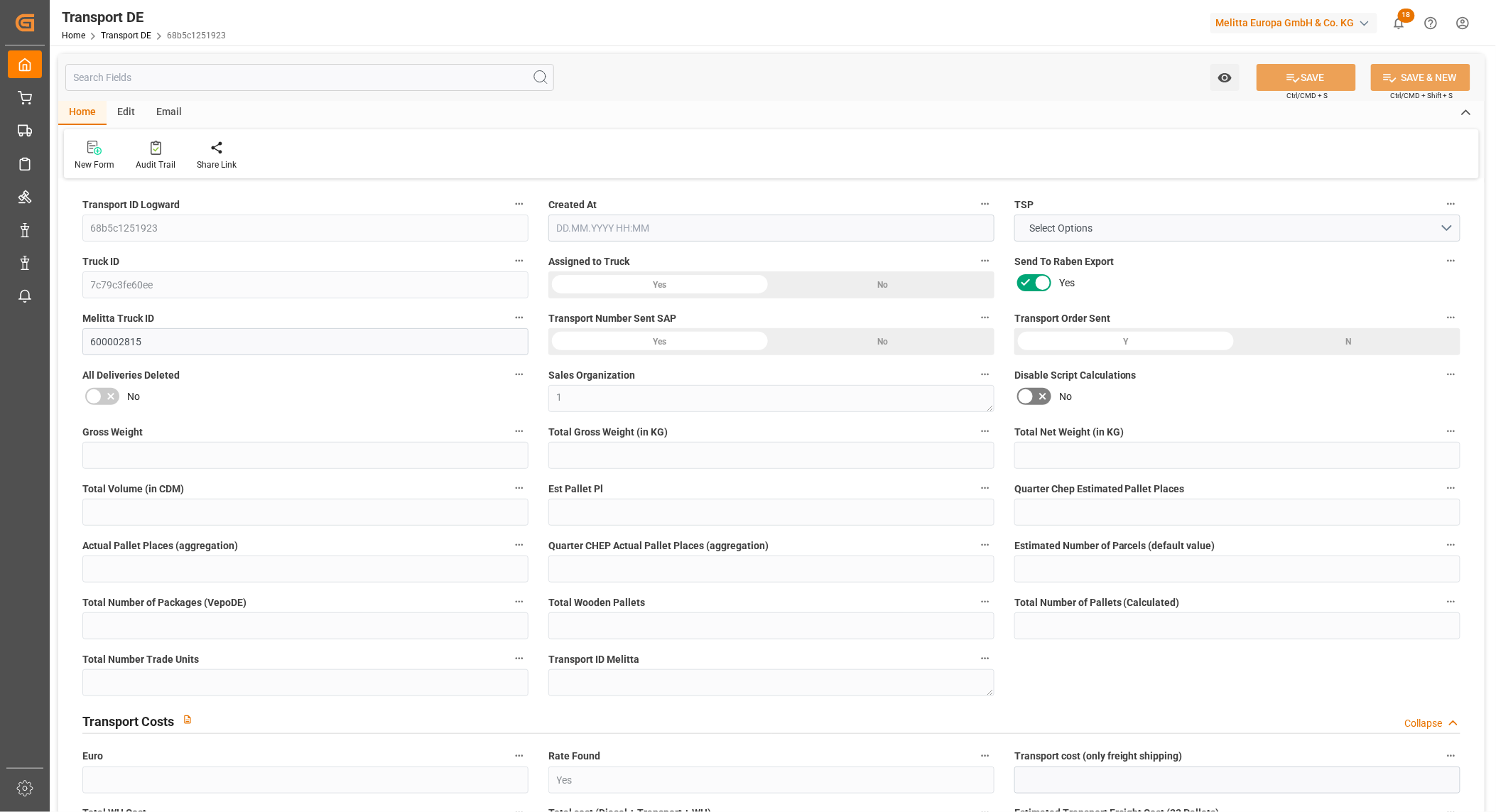
type input "80"
type input "0"
type input "1"
type input "12"
type input "0"
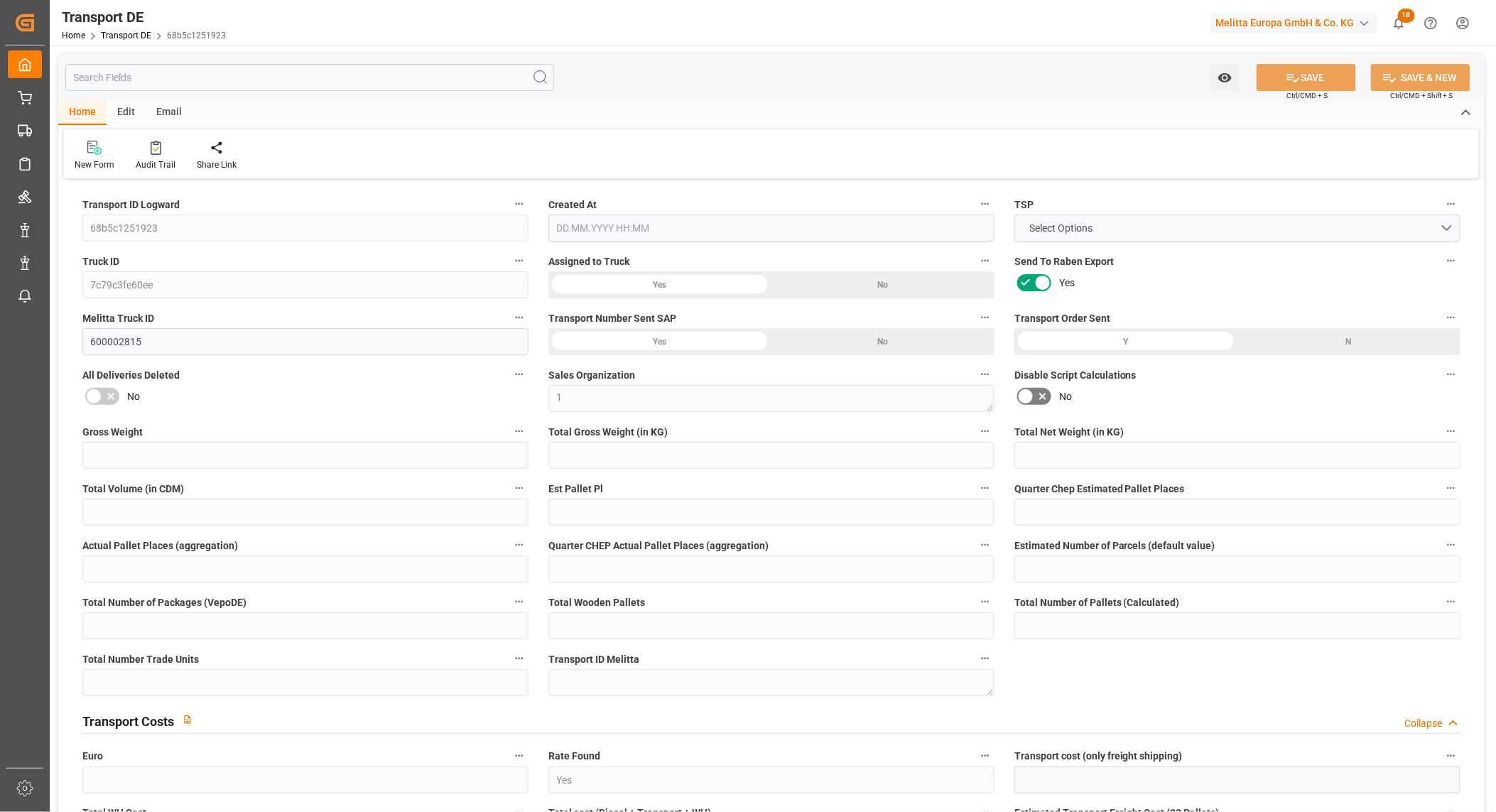
type input "0"
type input "1"
type input "0"
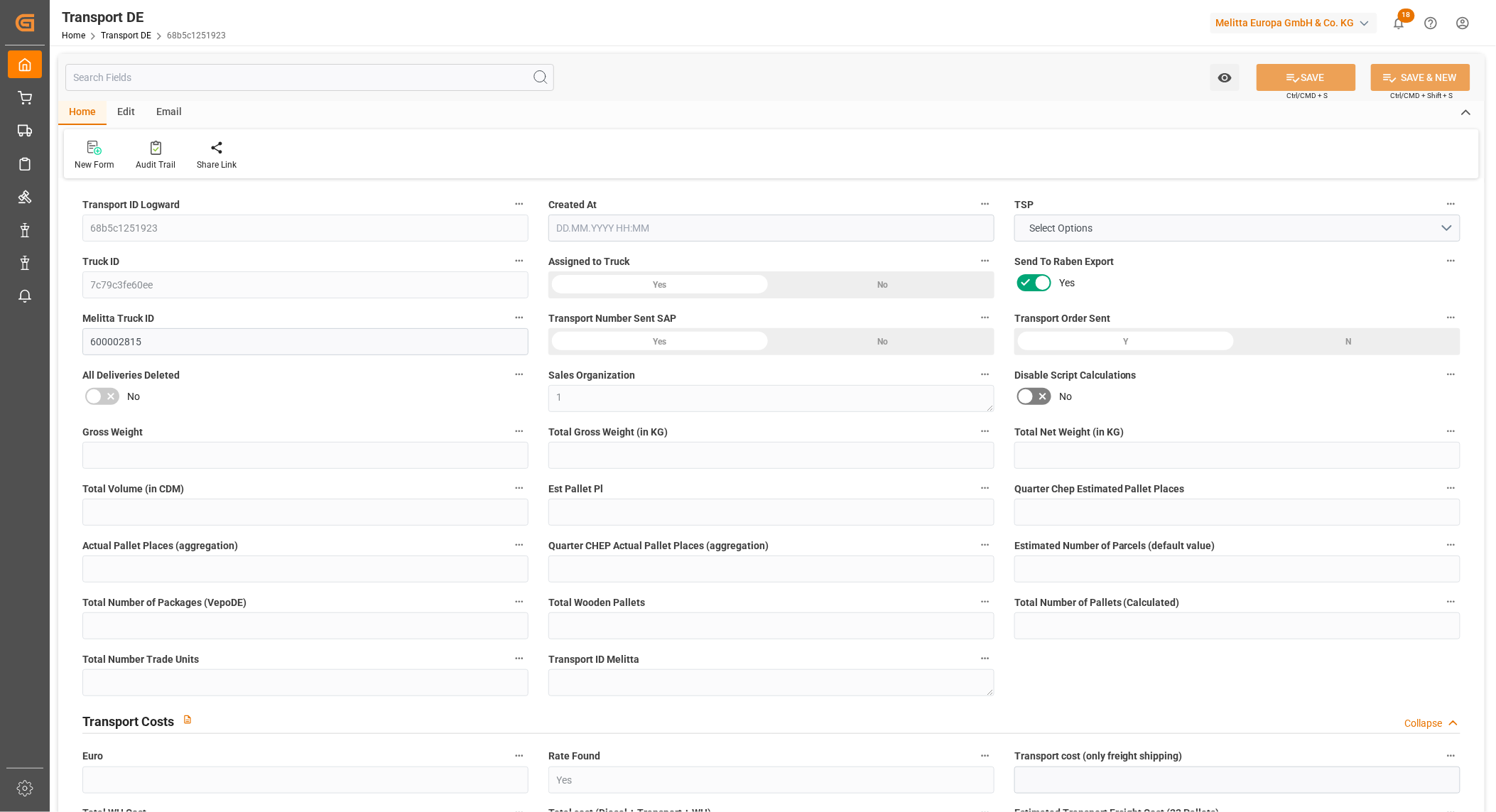
type input "638"
type input "307.367"
type input "242.84"
type input "19.09.2025 21:01"
type input "[DATE]"
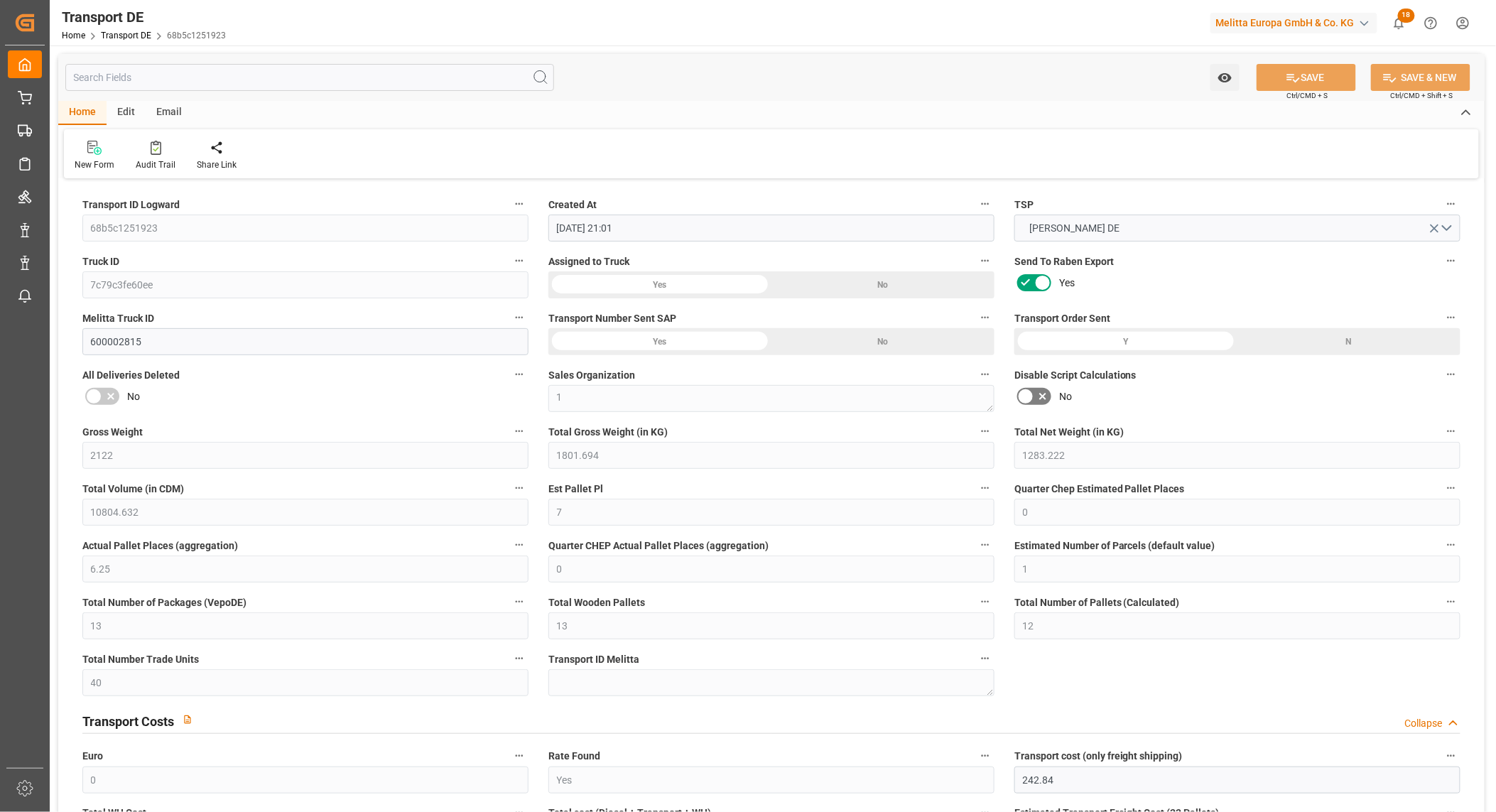
type input "[DATE]"
type input "26.09.2025"
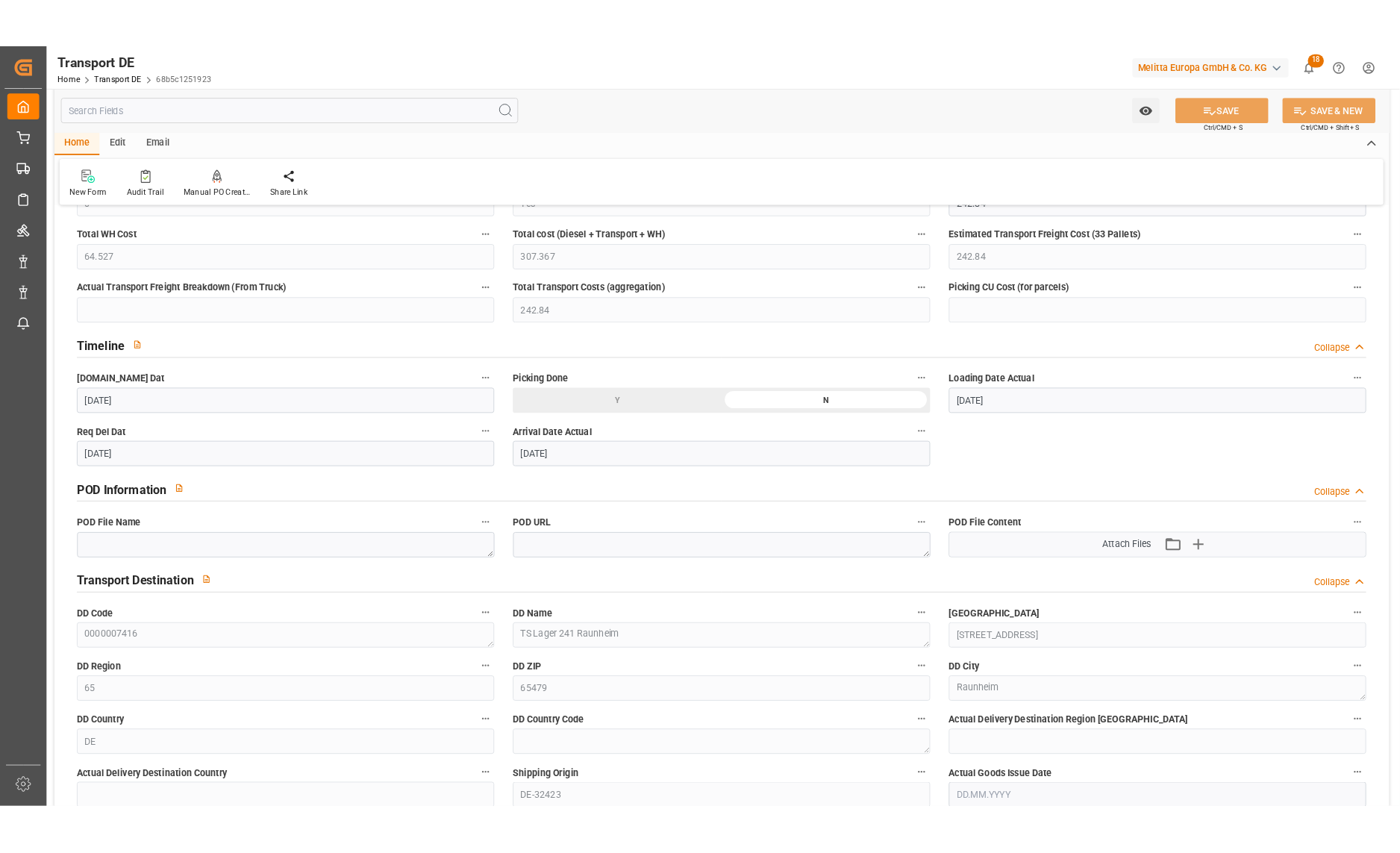
scroll to position [663, 0]
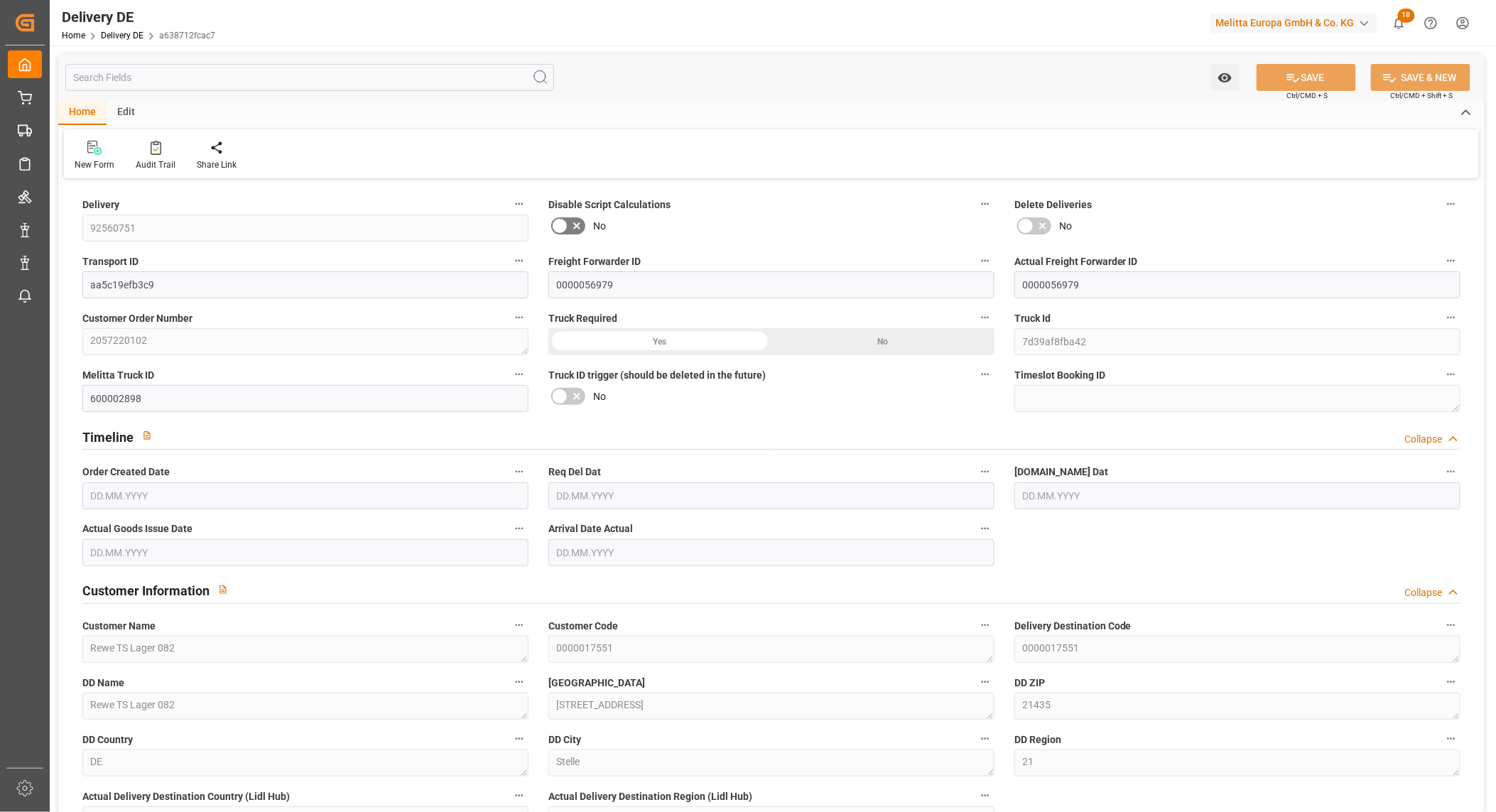
type input "13"
type input "7"
type input "1653.798"
type input "2477"
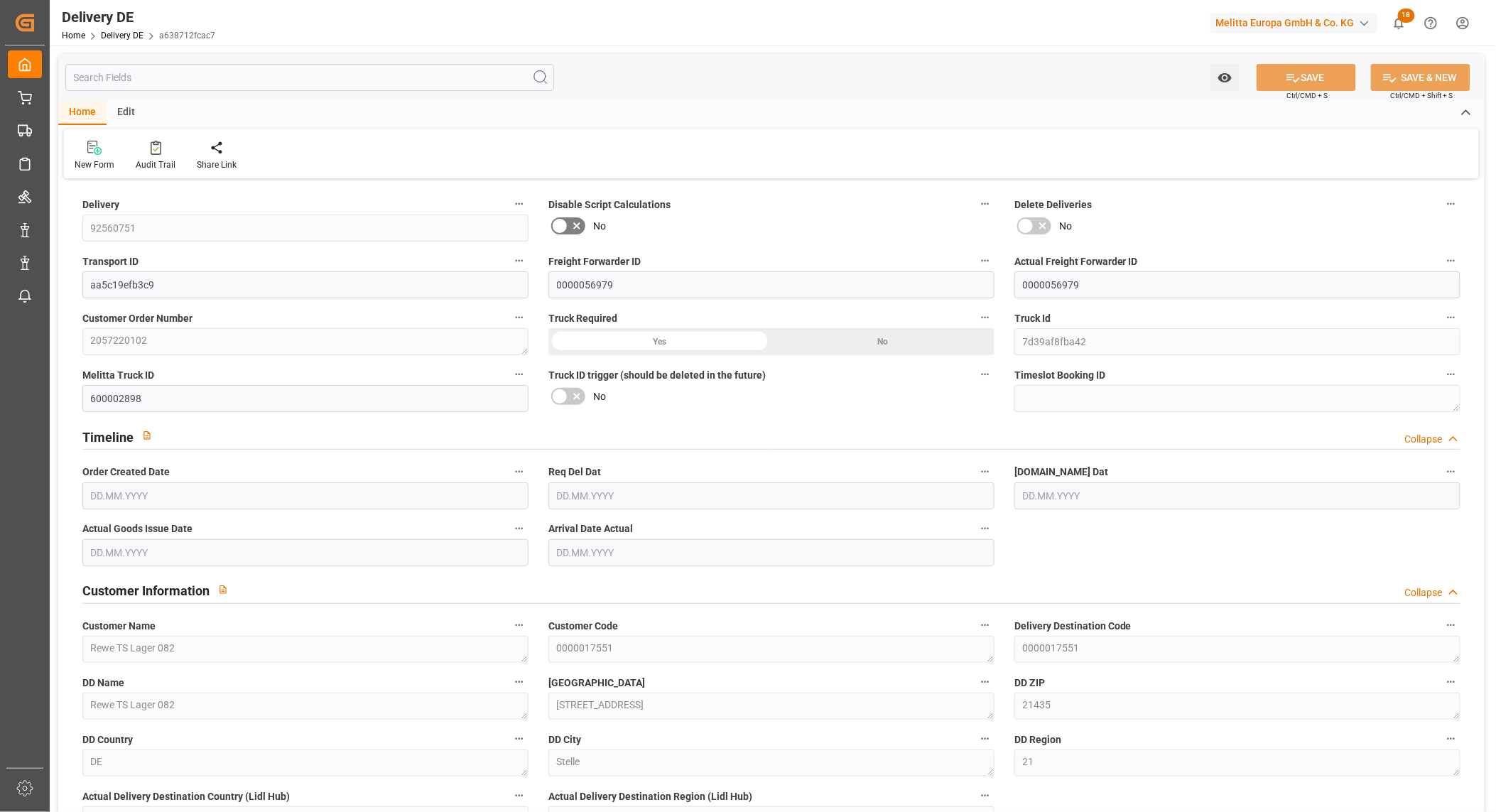
type input "11226.924"
type input "22.09.2025"
type input "[DATE]"
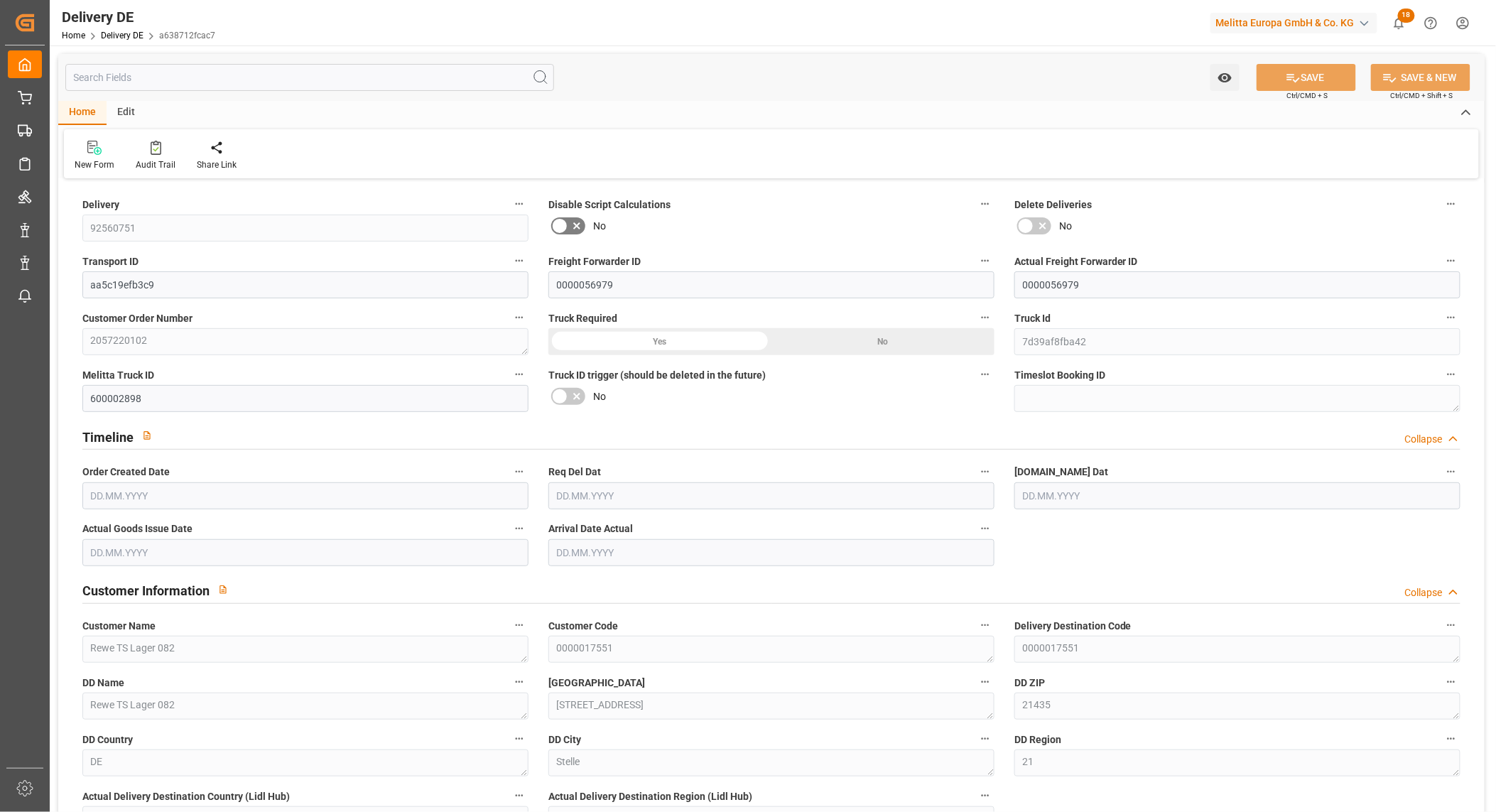
type input "[DATE]"
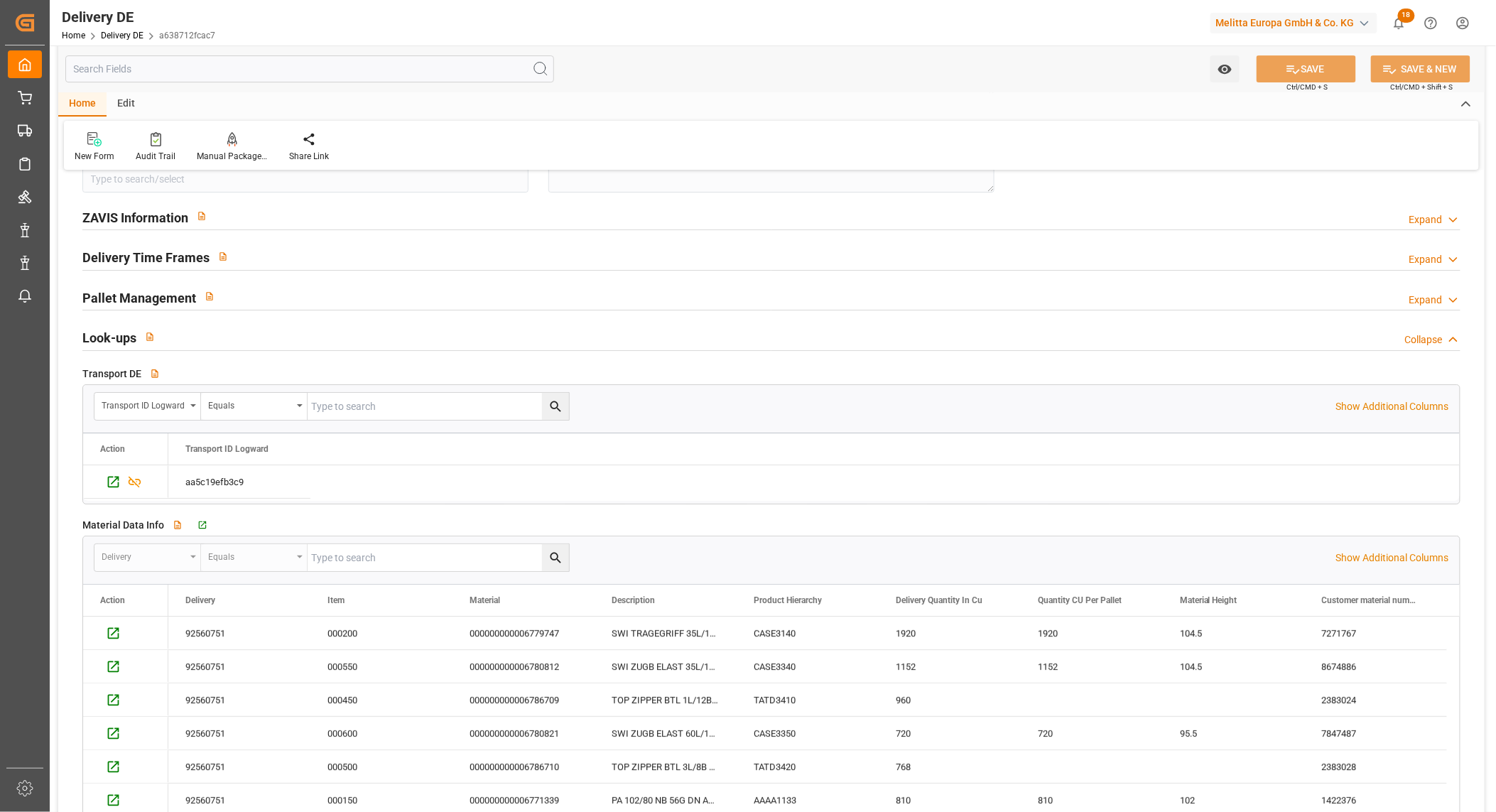
scroll to position [2051, 0]
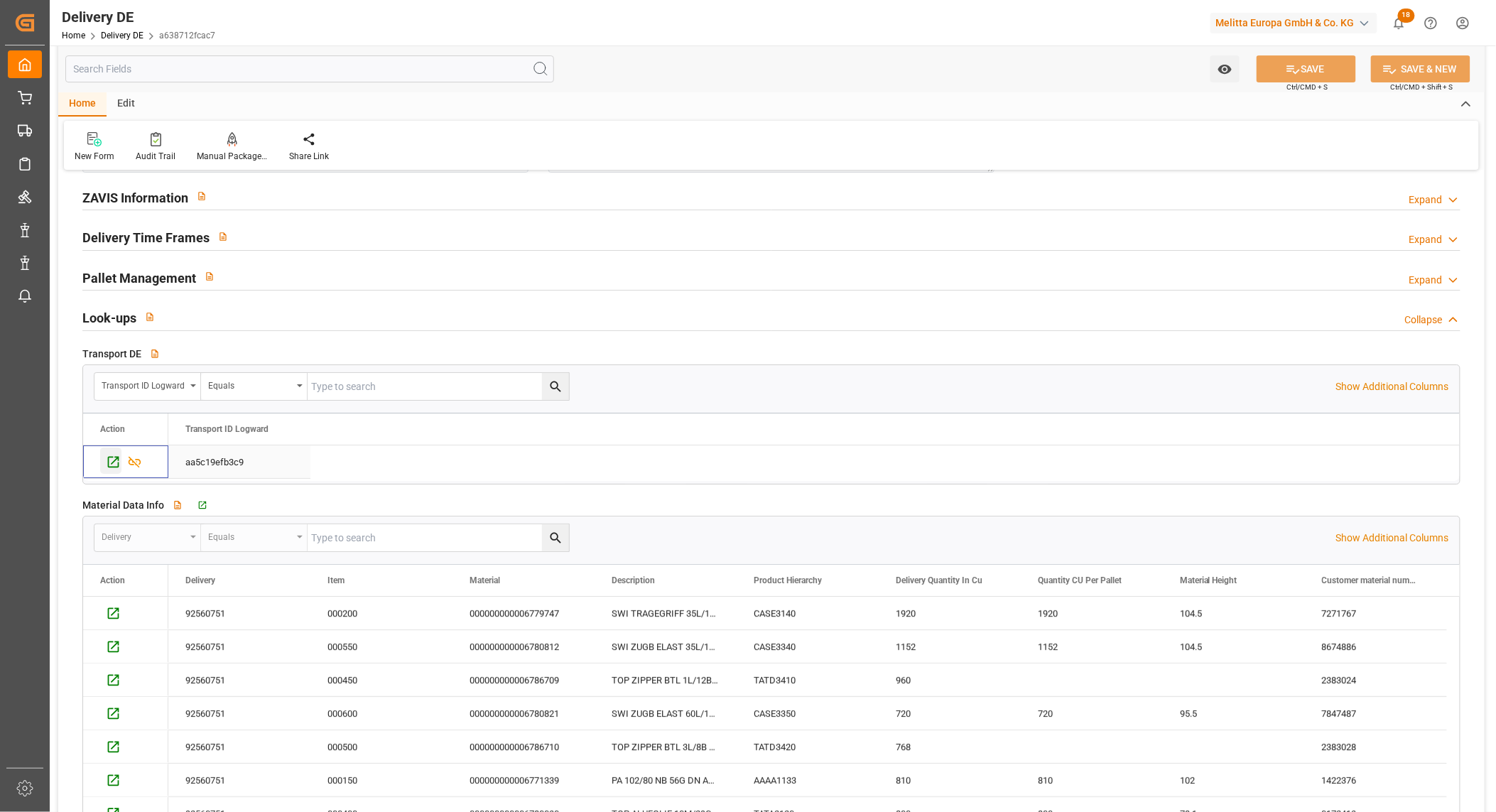
click at [116, 463] on icon "Press SPACE to select this row." at bounding box center [113, 462] width 15 height 15
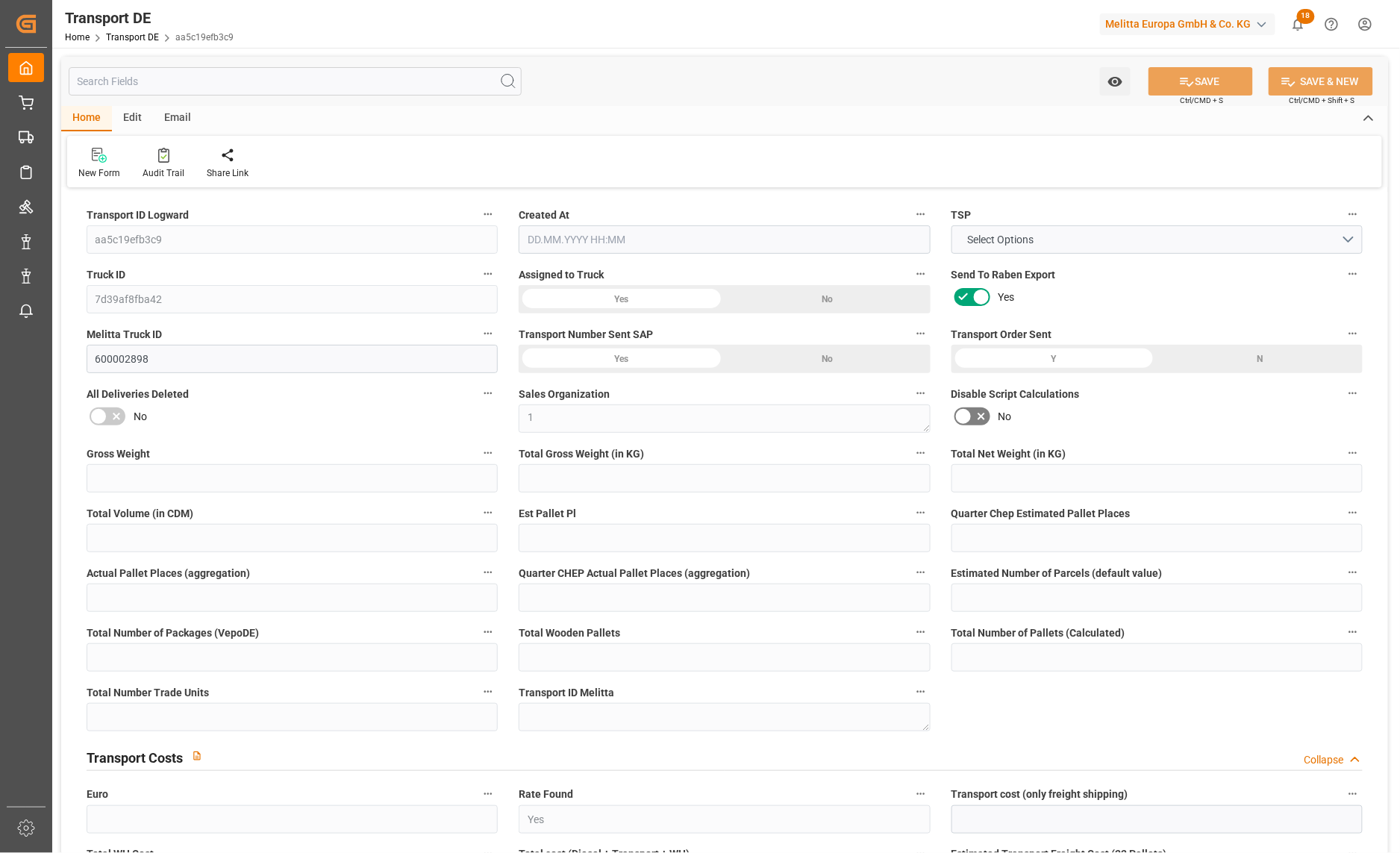
type input "2477"
type input "2147.232"
type input "1653.798"
type input "11226.924"
type input "7"
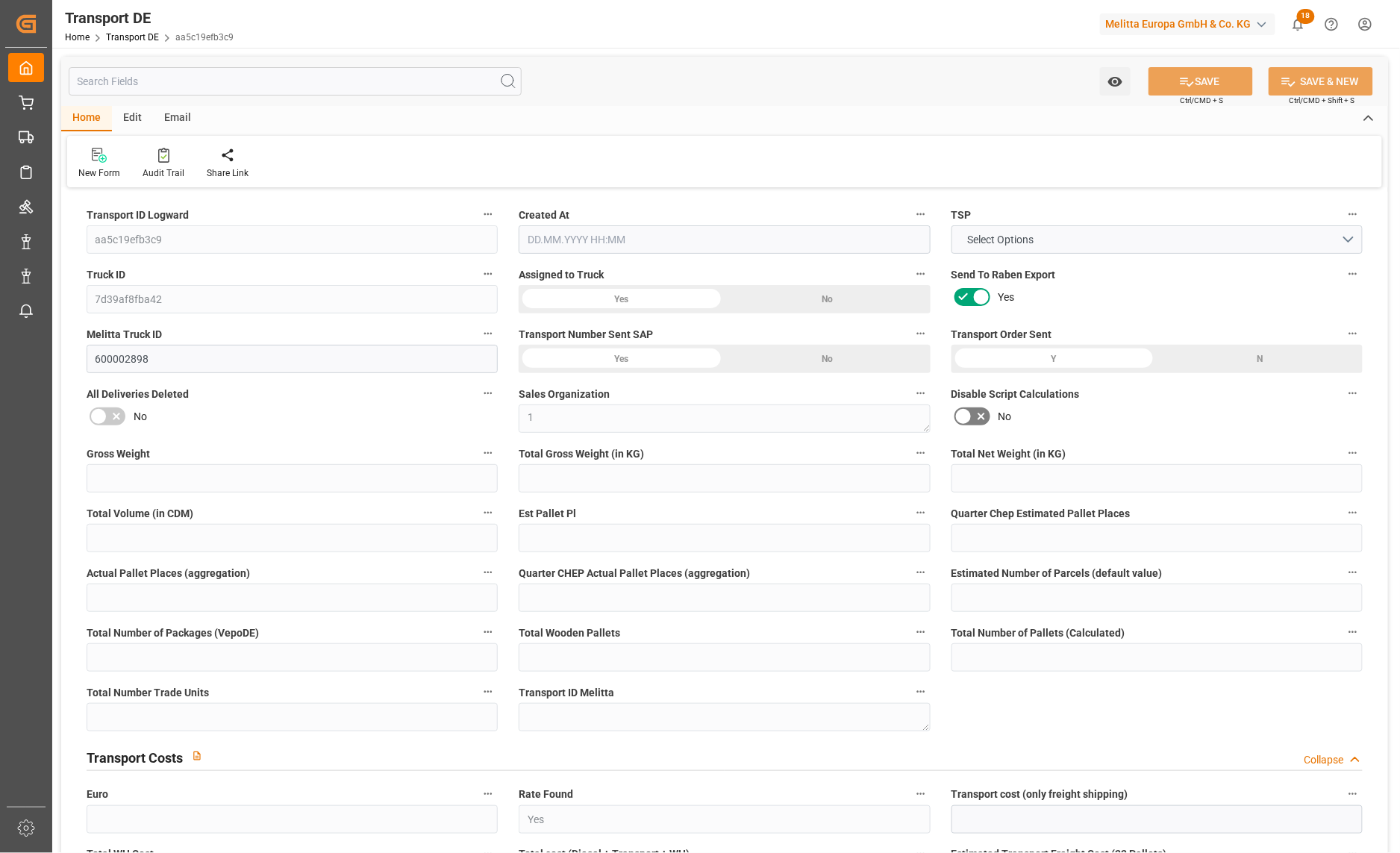
type input "0"
type input "7"
type input "0"
type input "1"
type input "13"
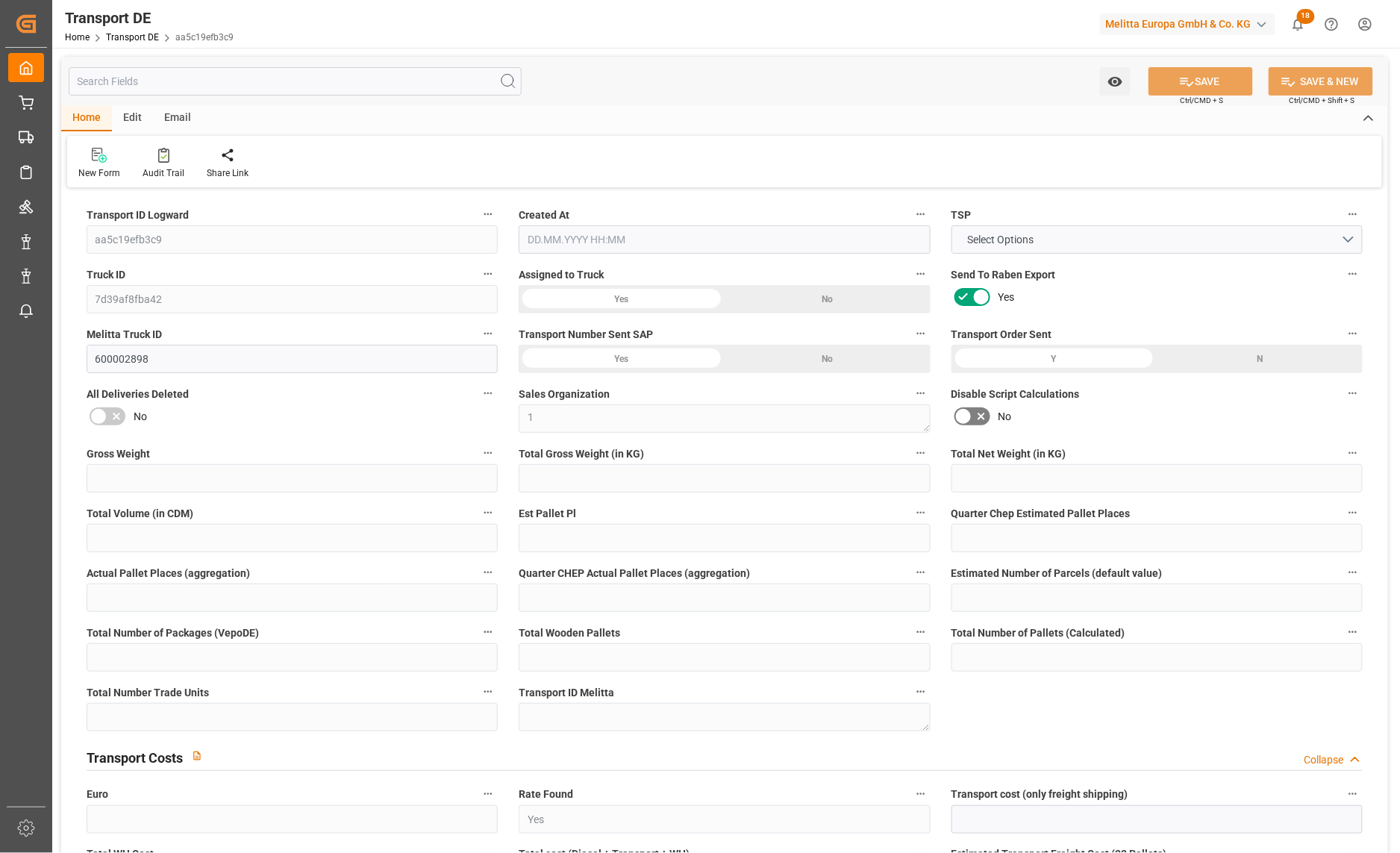
type input "13"
type input "10"
type input "184"
type input "0"
type input "242.84"
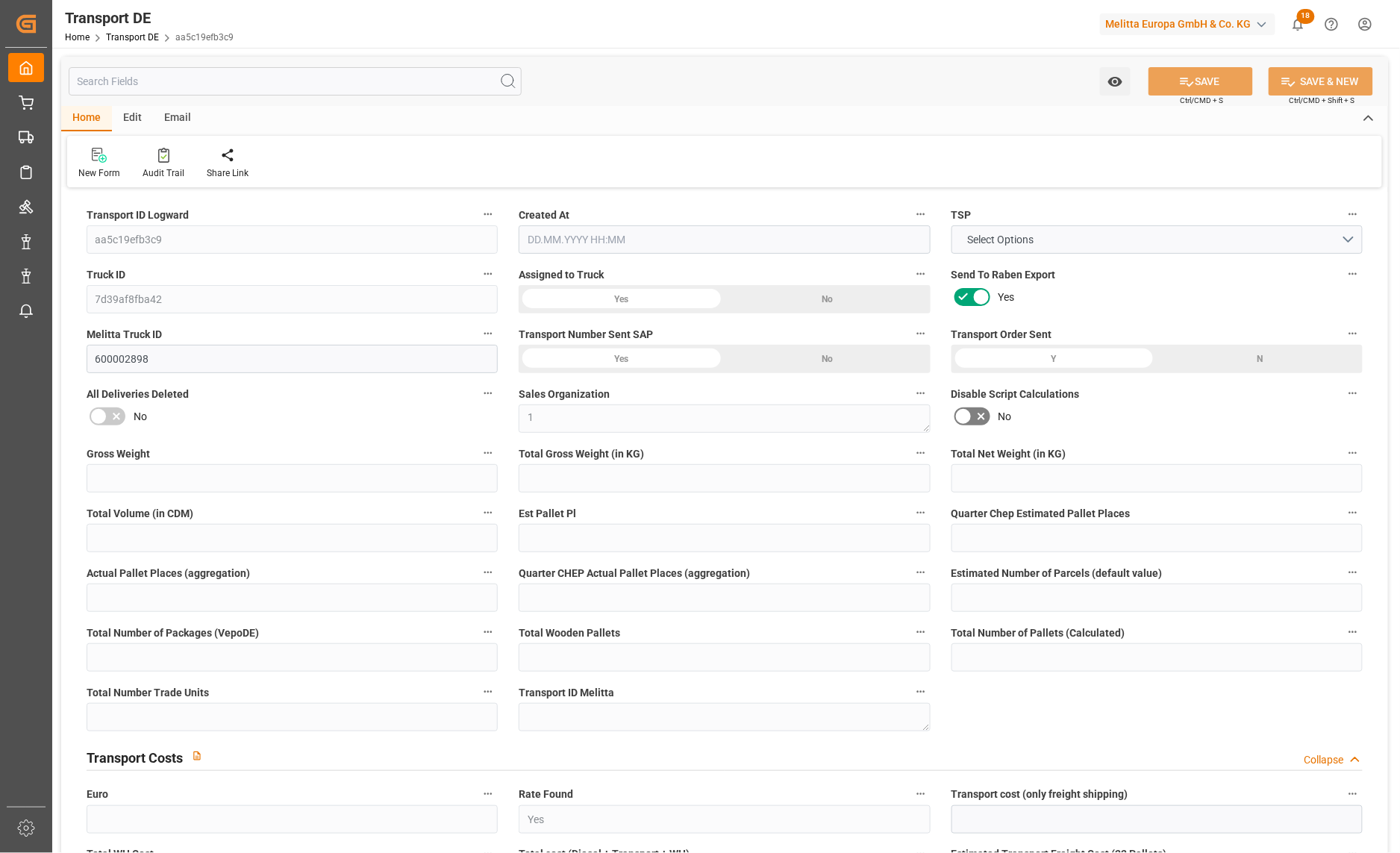
type input "54.279"
type input "242.84"
type input "21"
type input "13"
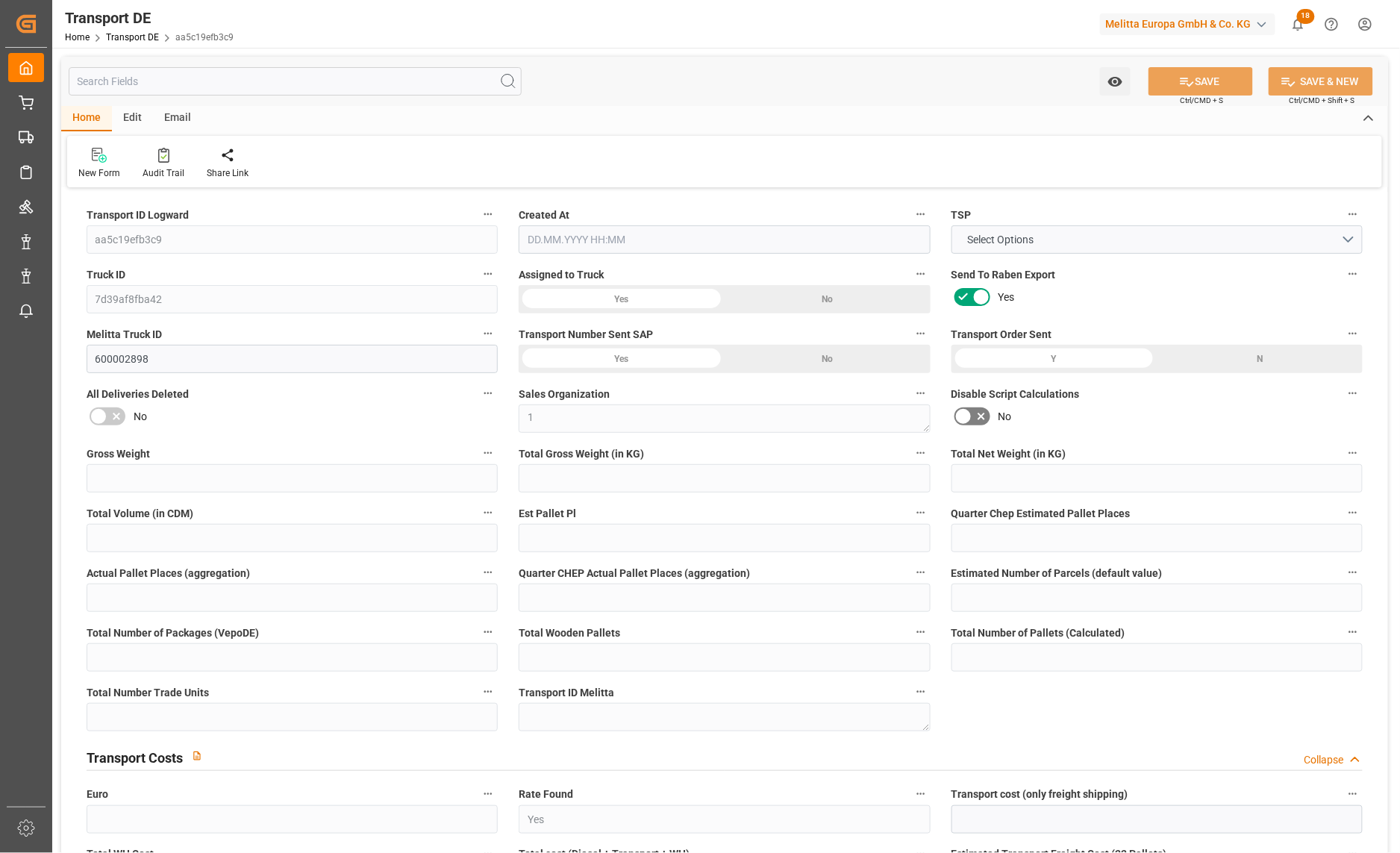
type input "0"
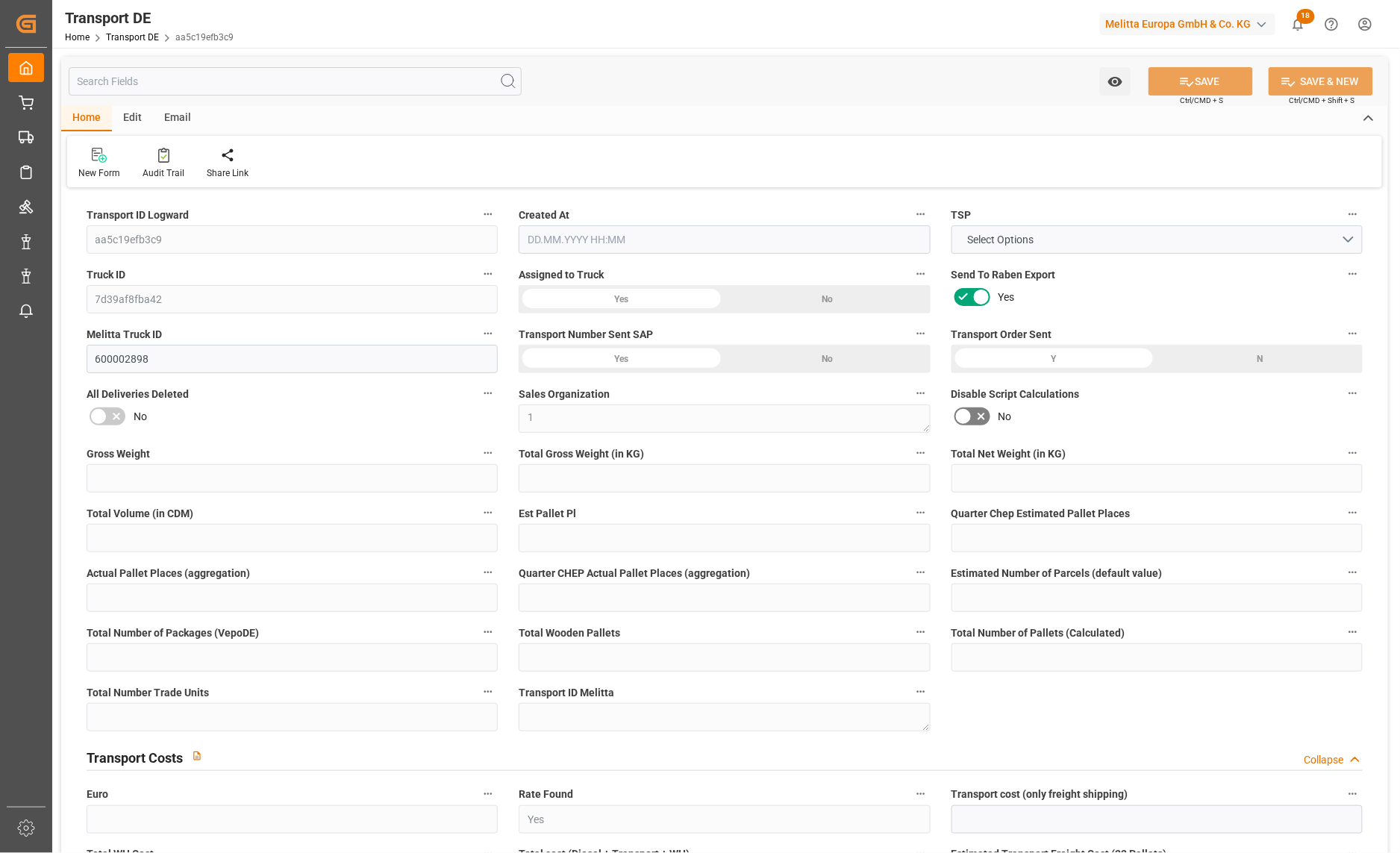
type input "0"
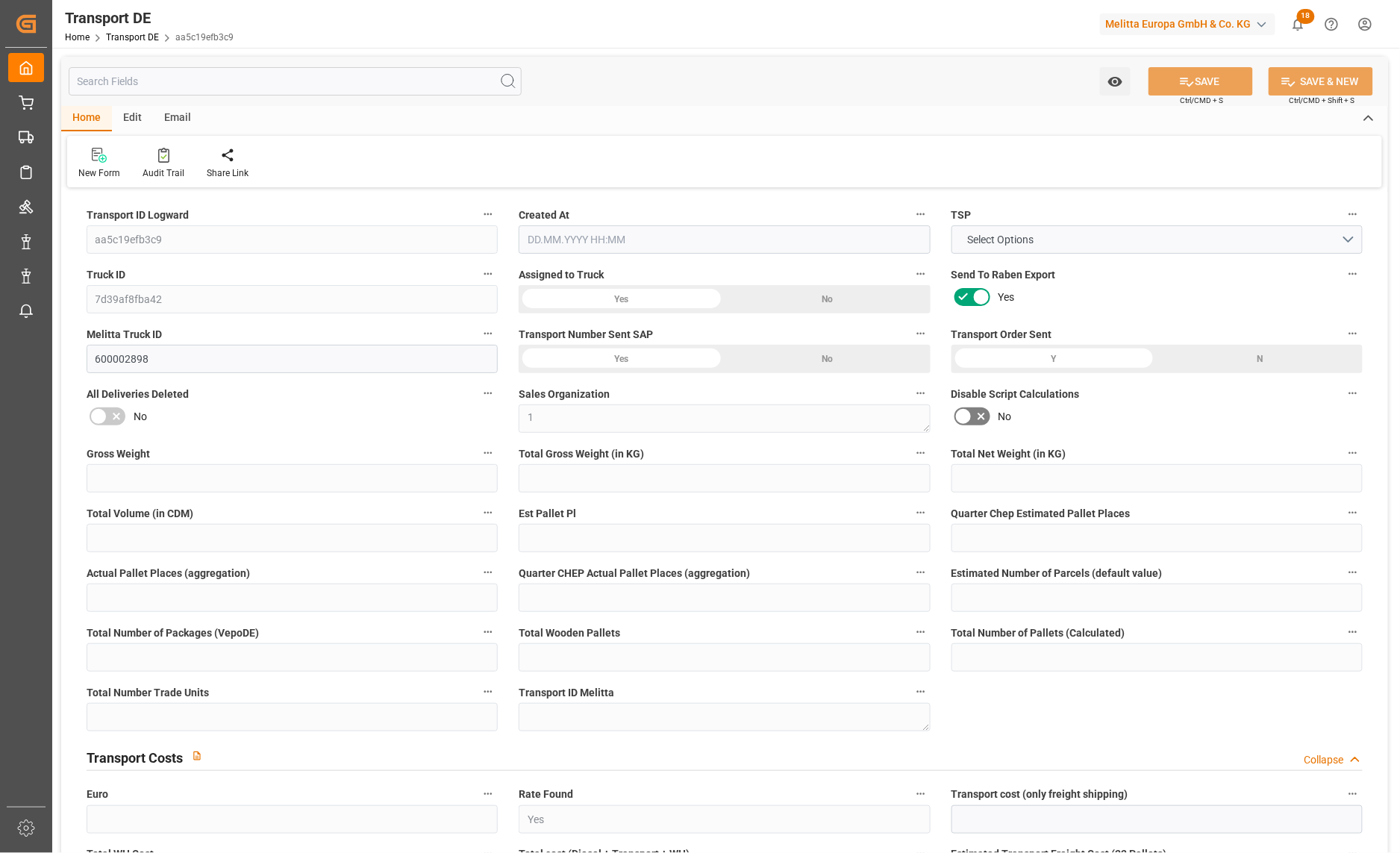
type input "0"
type input "2147.232"
type input "10767.6795"
type input "21"
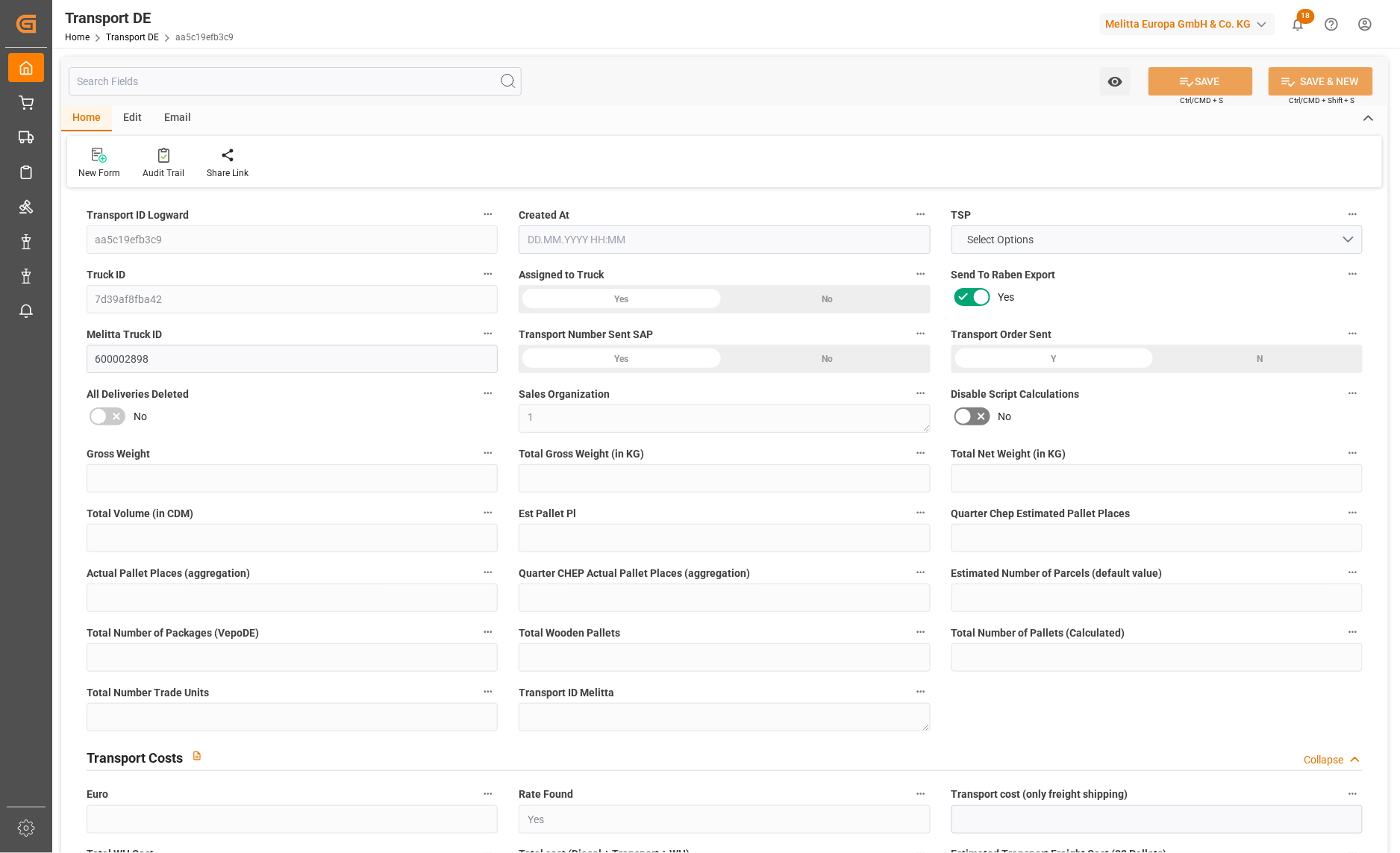
type input "80"
type input "0"
type input "3"
type input "10"
type input "0"
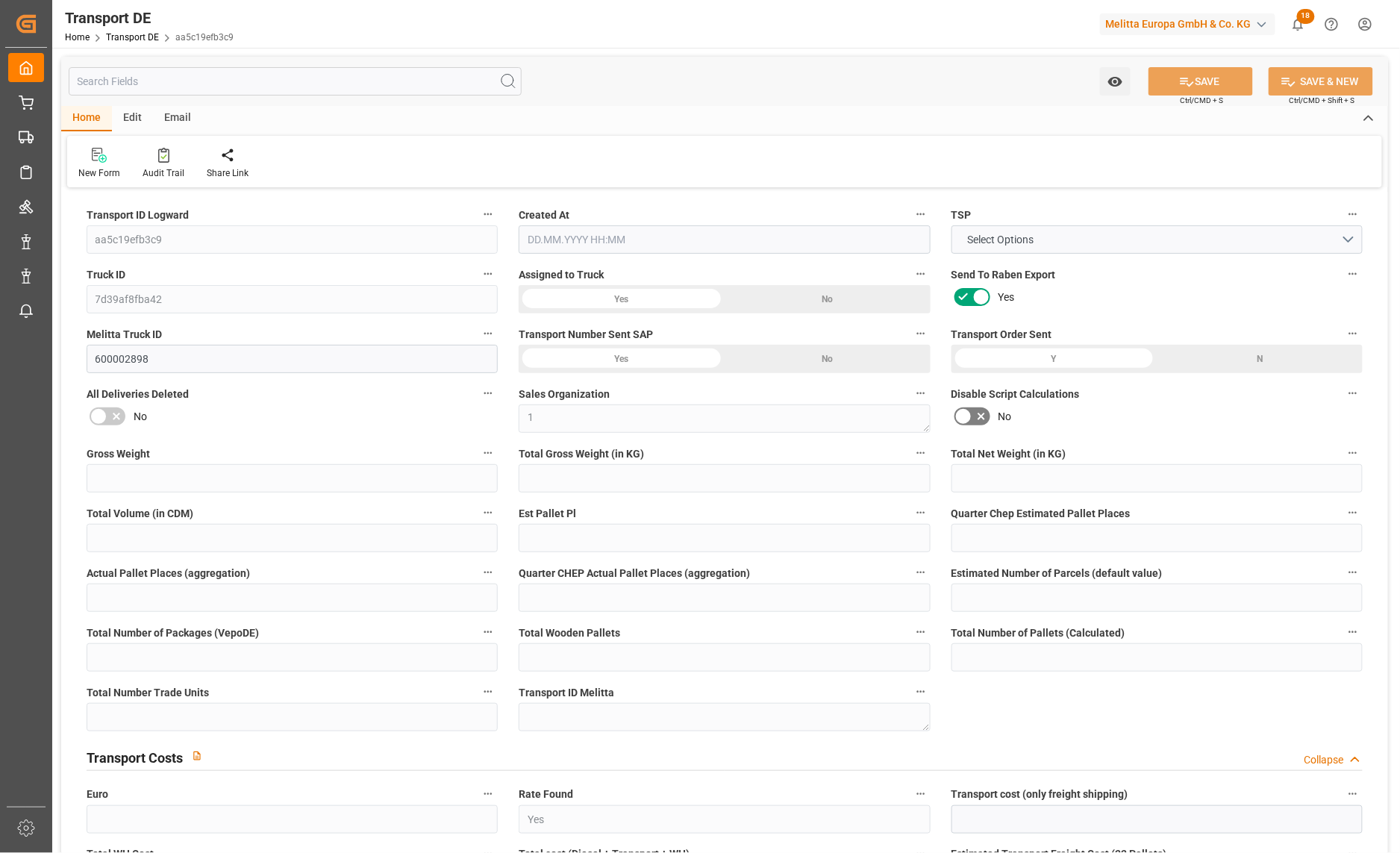
type input "0"
type input "1"
type input "0"
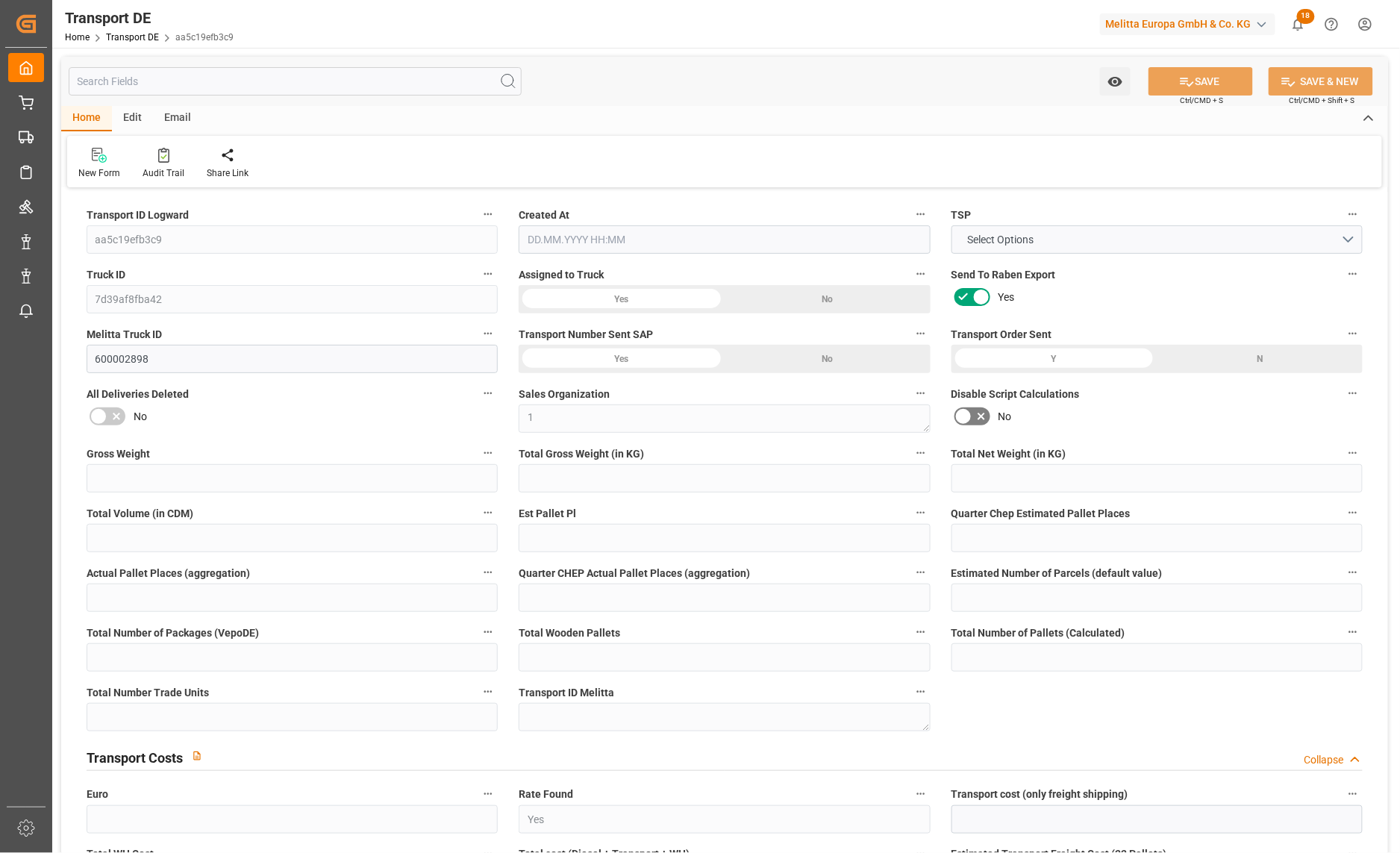
type input "925"
type input "297.119"
type input "242.84"
type input "[DATE] 21:01"
type input "[DATE]"
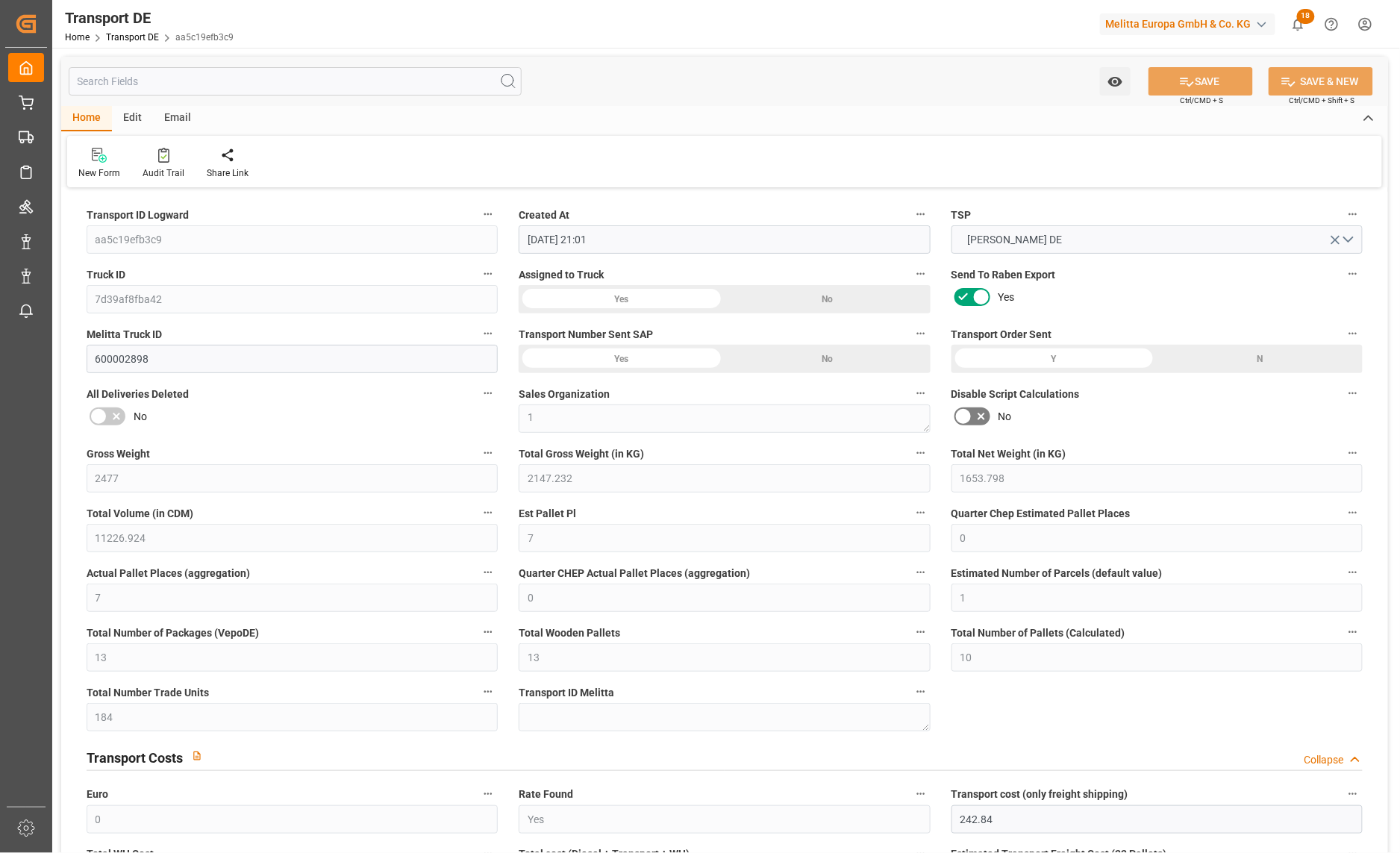
type input "[DATE]"
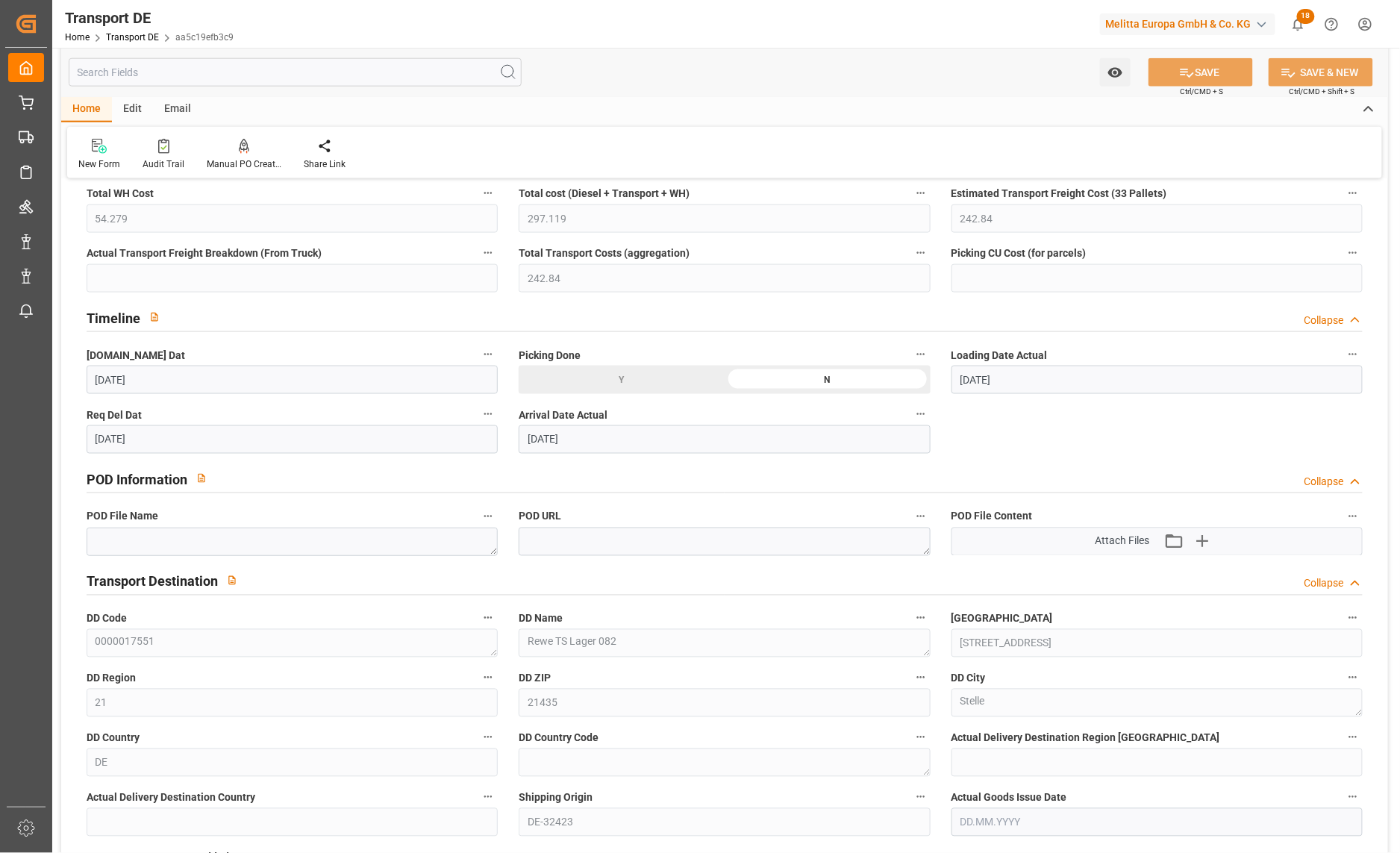
scroll to position [663, 0]
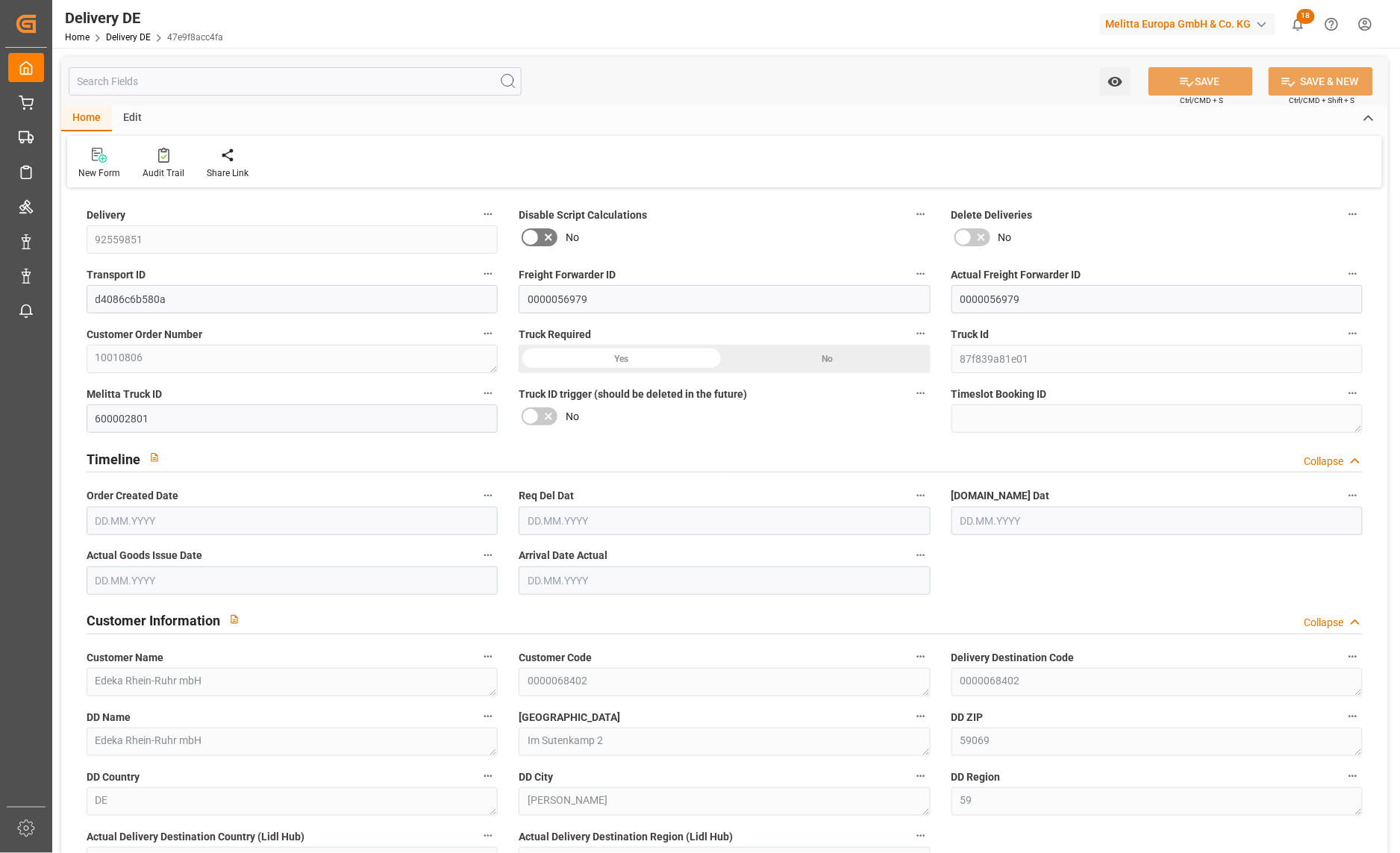
type input "18"
type input "9"
type input "2650.521"
type input "3687.181"
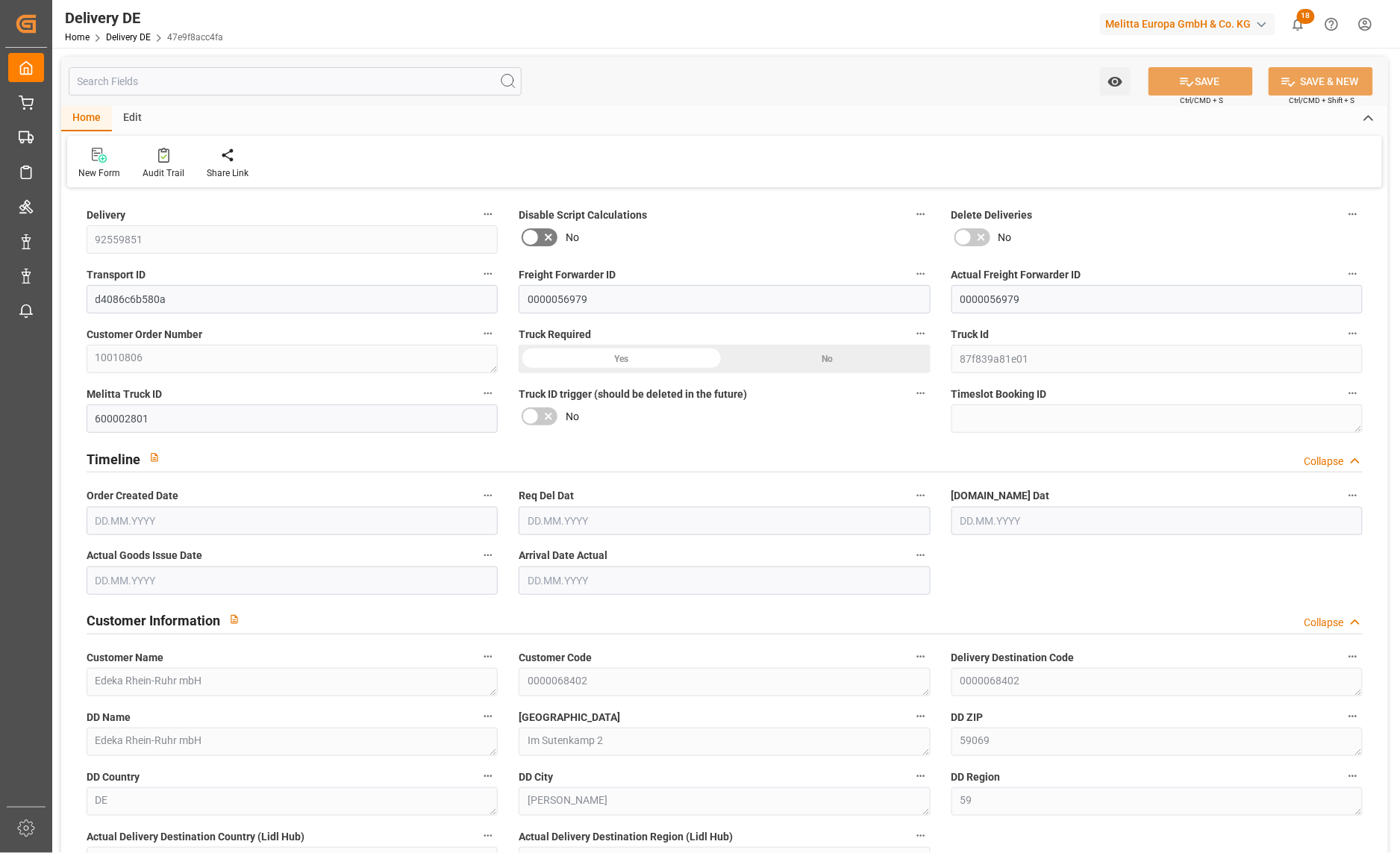
type input "14337.56"
type input "18.09.2025"
type input "[DATE]"
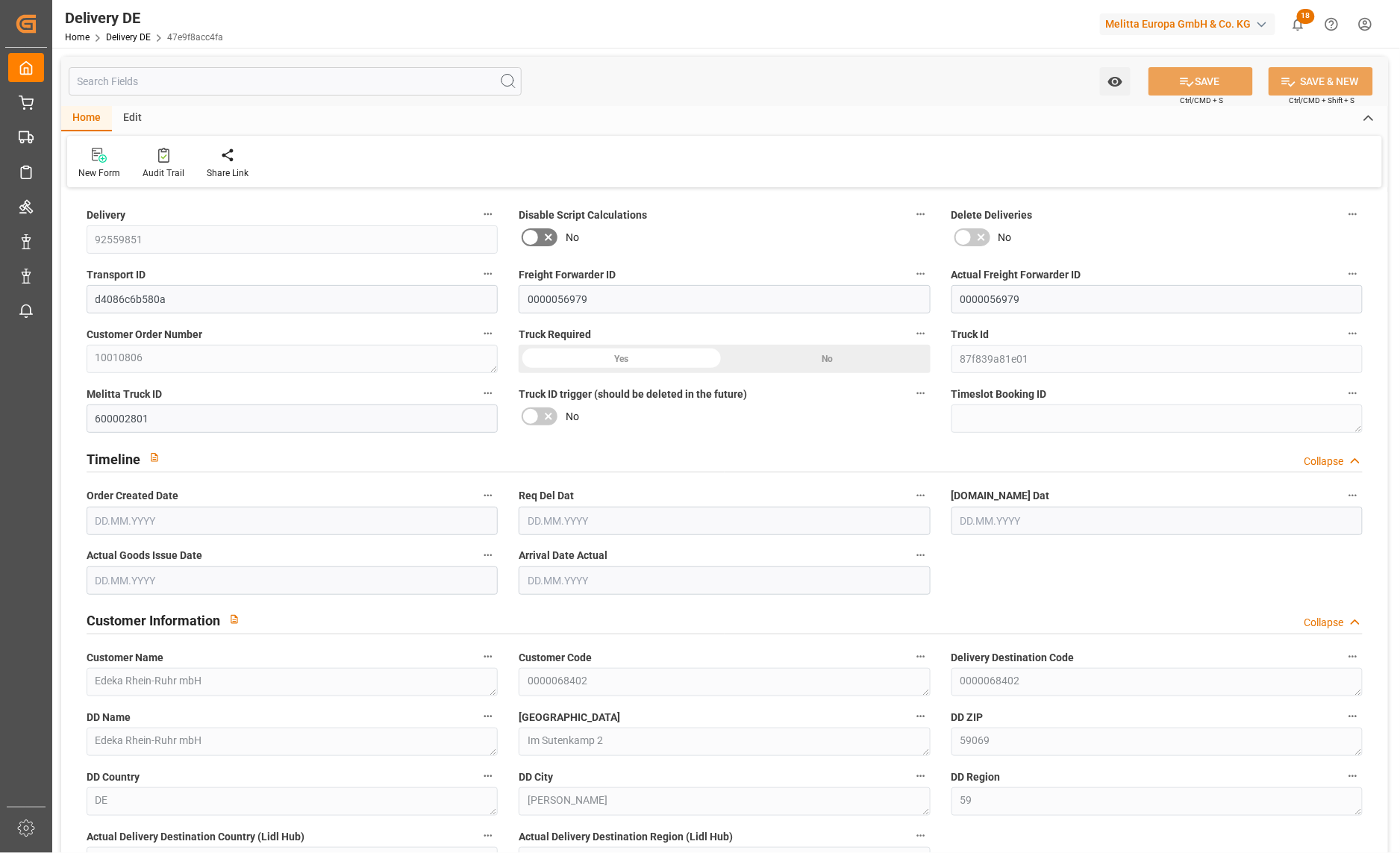
type input "[DATE]"
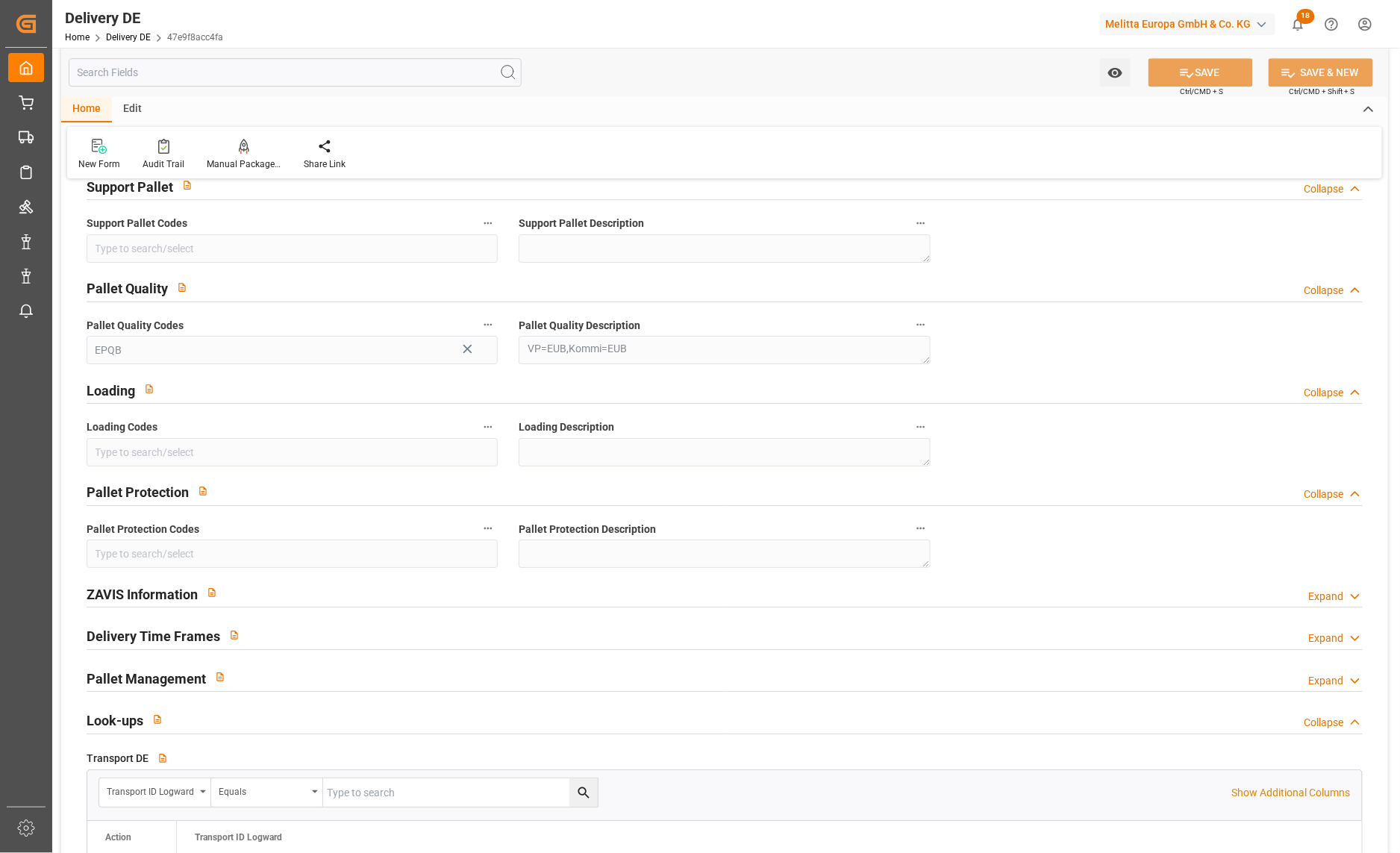
scroll to position [1823, 0]
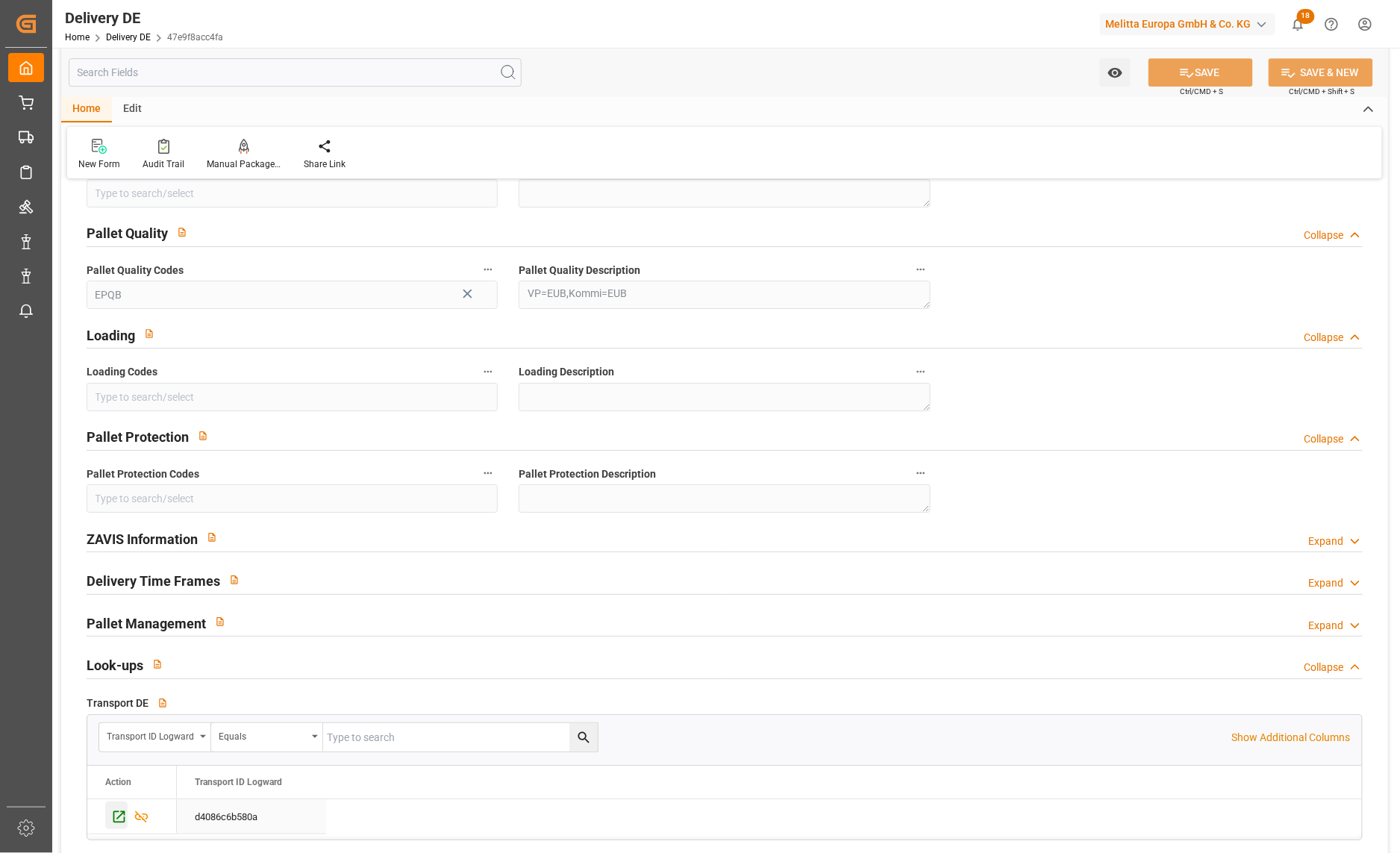
click at [121, 818] on icon "Press SPACE to select this row." at bounding box center [118, 816] width 16 height 16
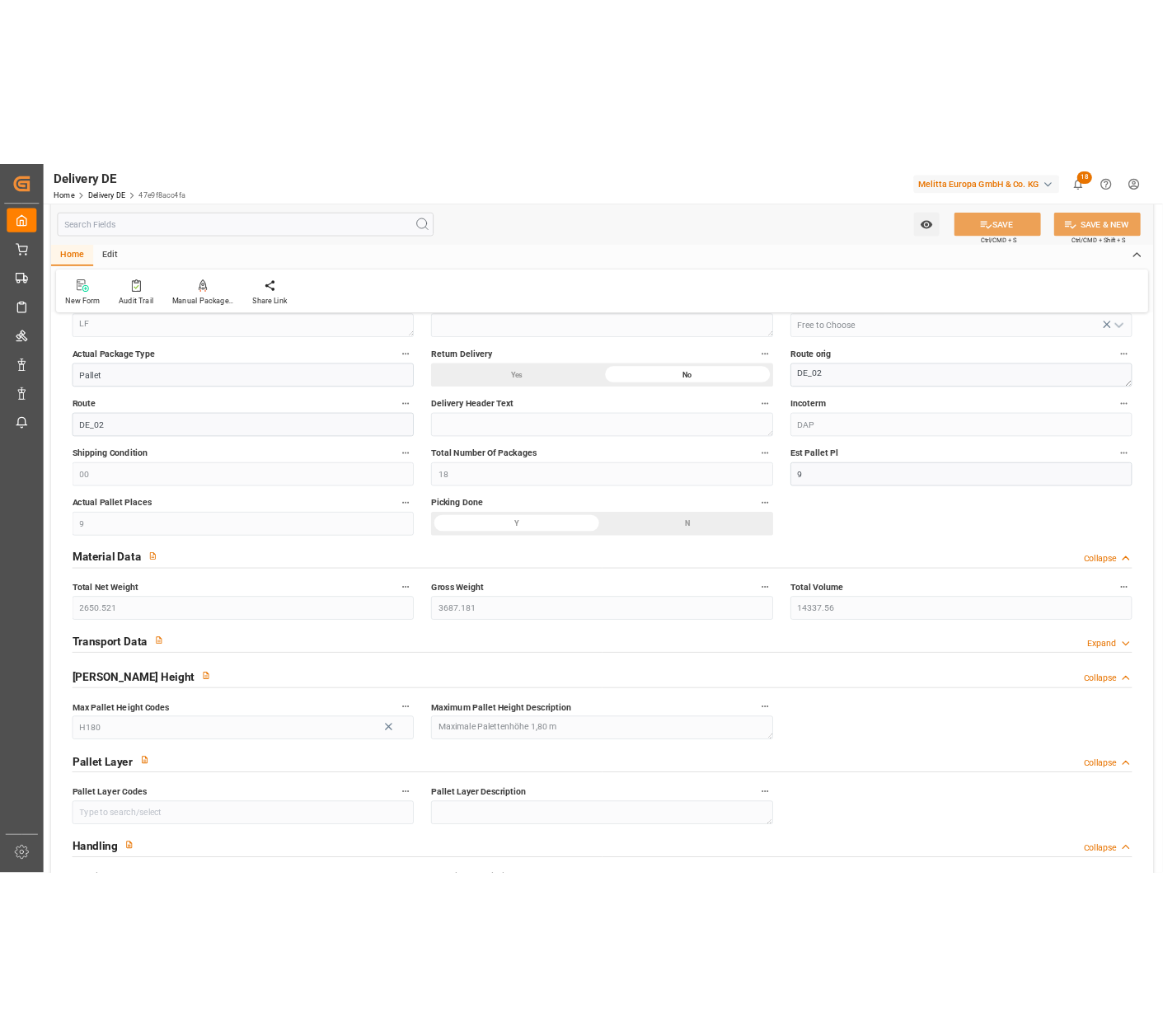
scroll to position [0, 0]
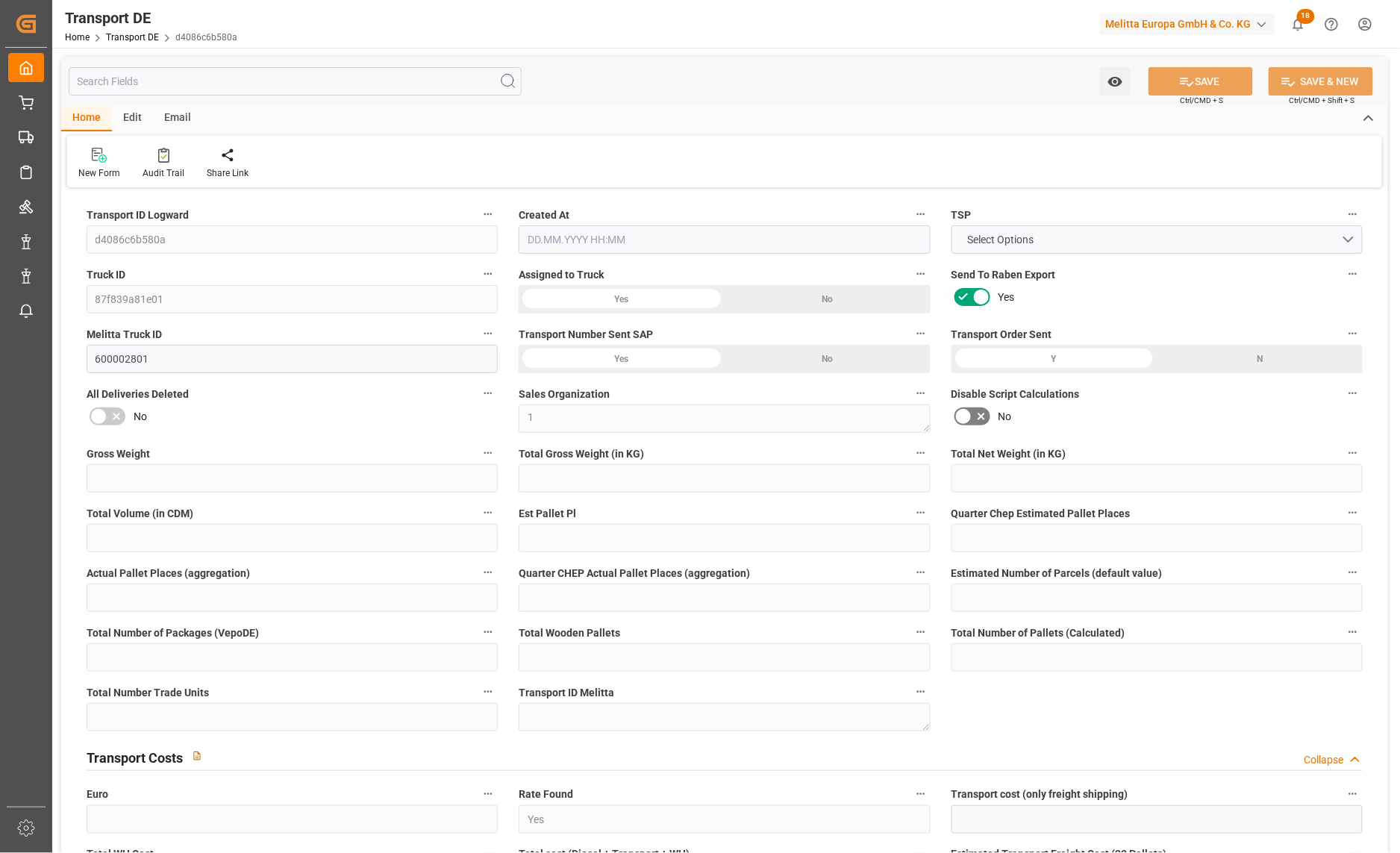
type input "3687.181"
type input "3172.761"
type input "2650.521"
type input "14337.56"
type input "9"
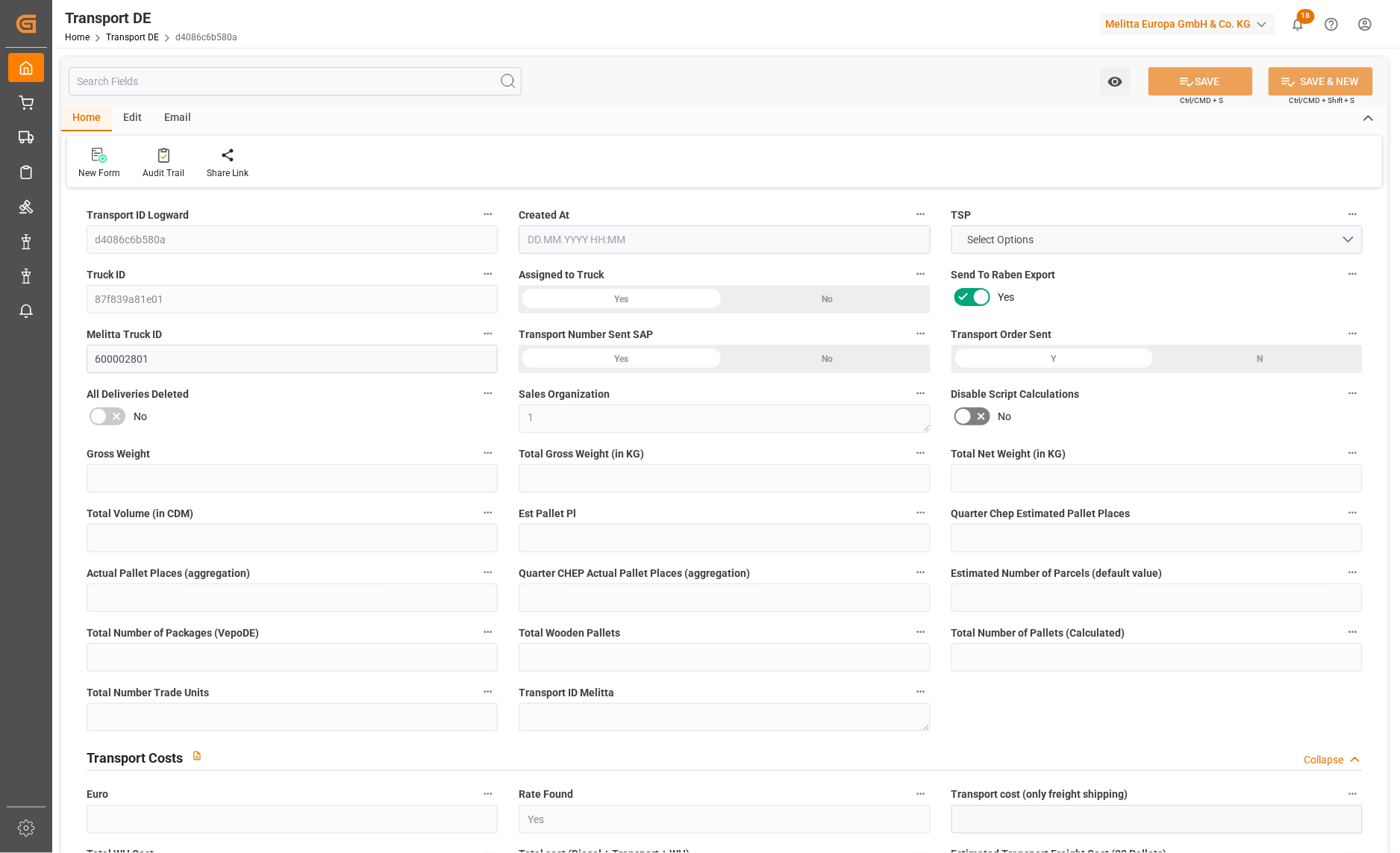
type input "0"
type input "9"
type input "0"
type input "1"
type input "18"
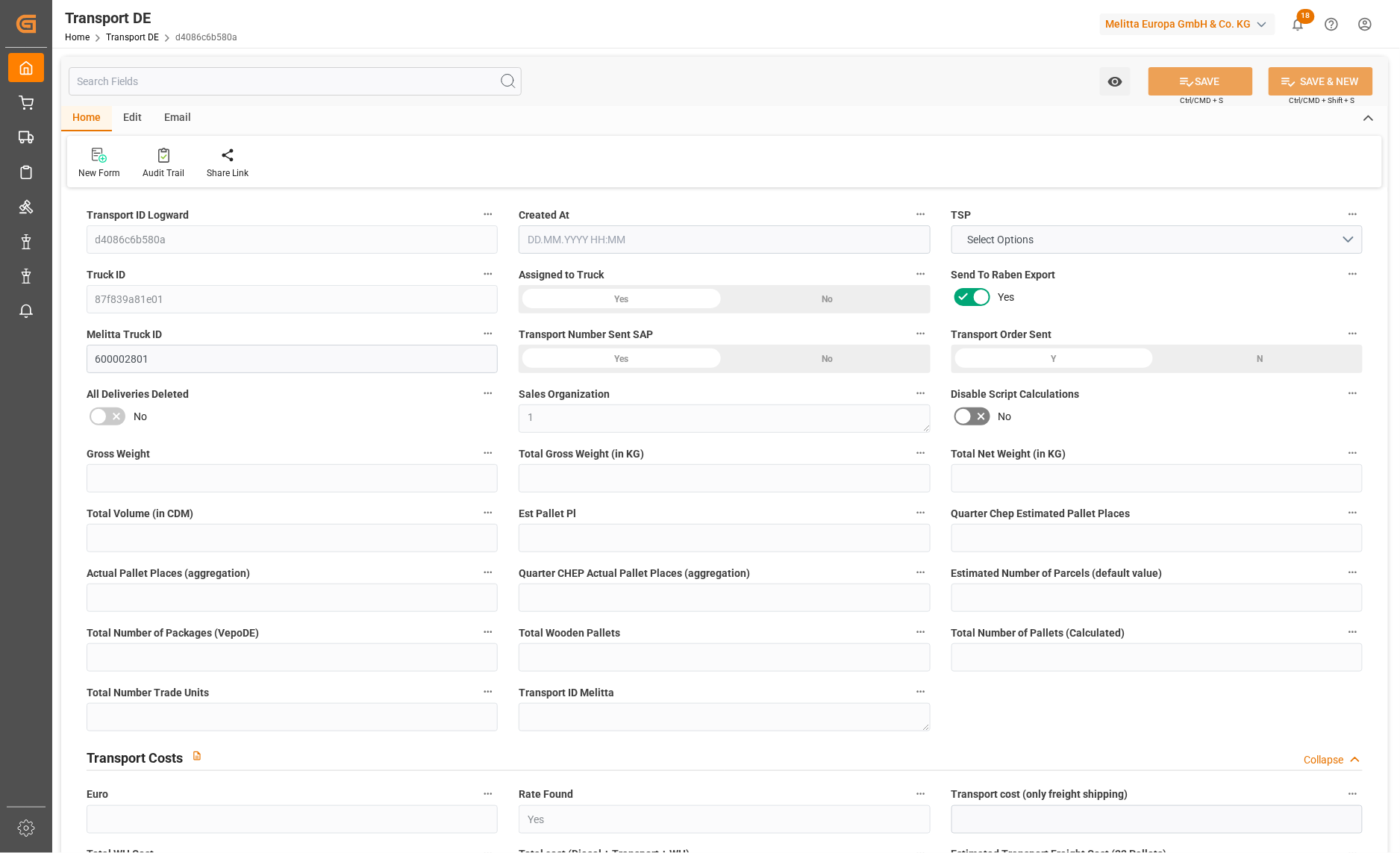
type input "20"
type input "13"
type input "238"
type input "0"
type input "170.89"
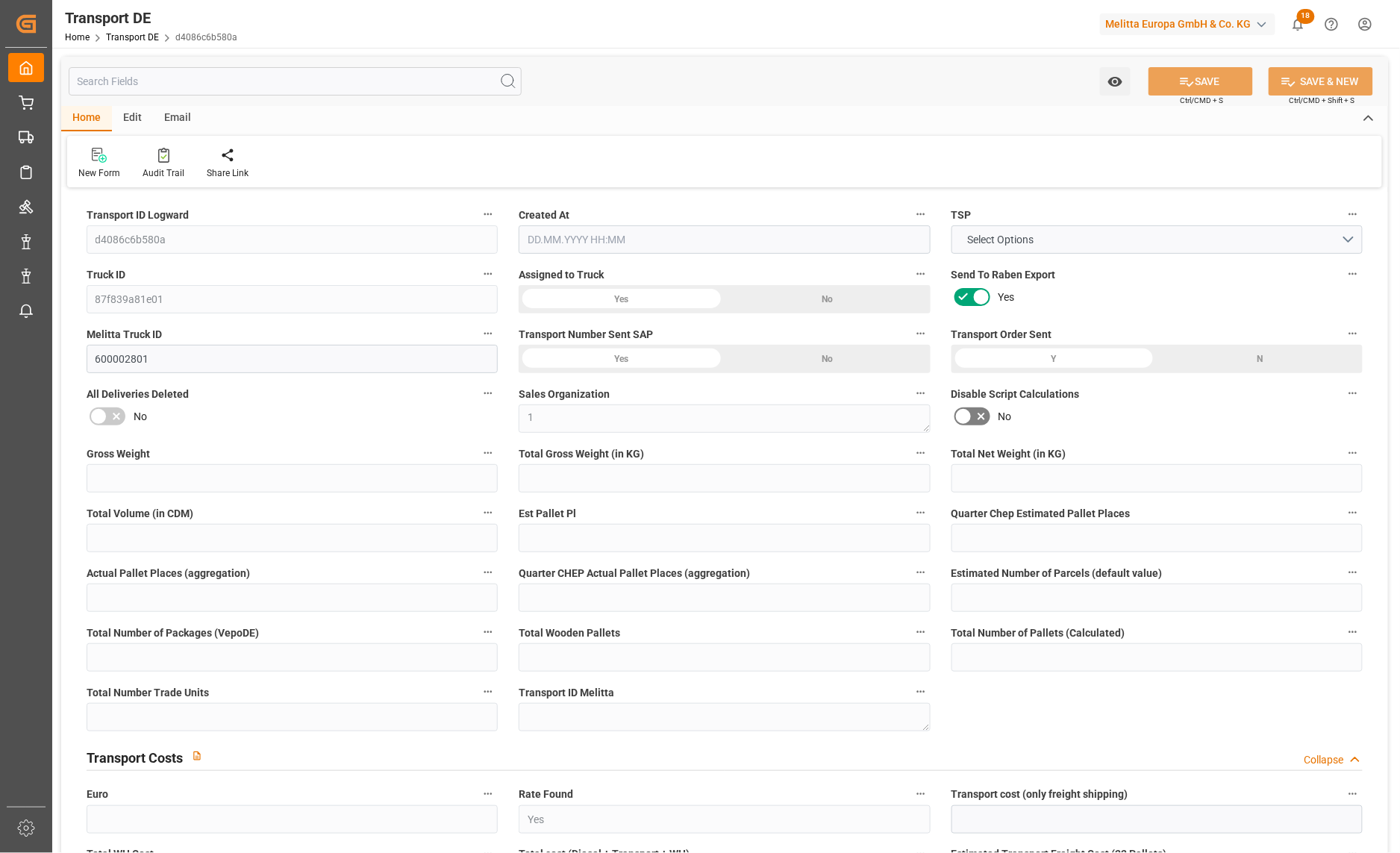
type input "98.694"
type input "170.89"
type input "59"
type input "18"
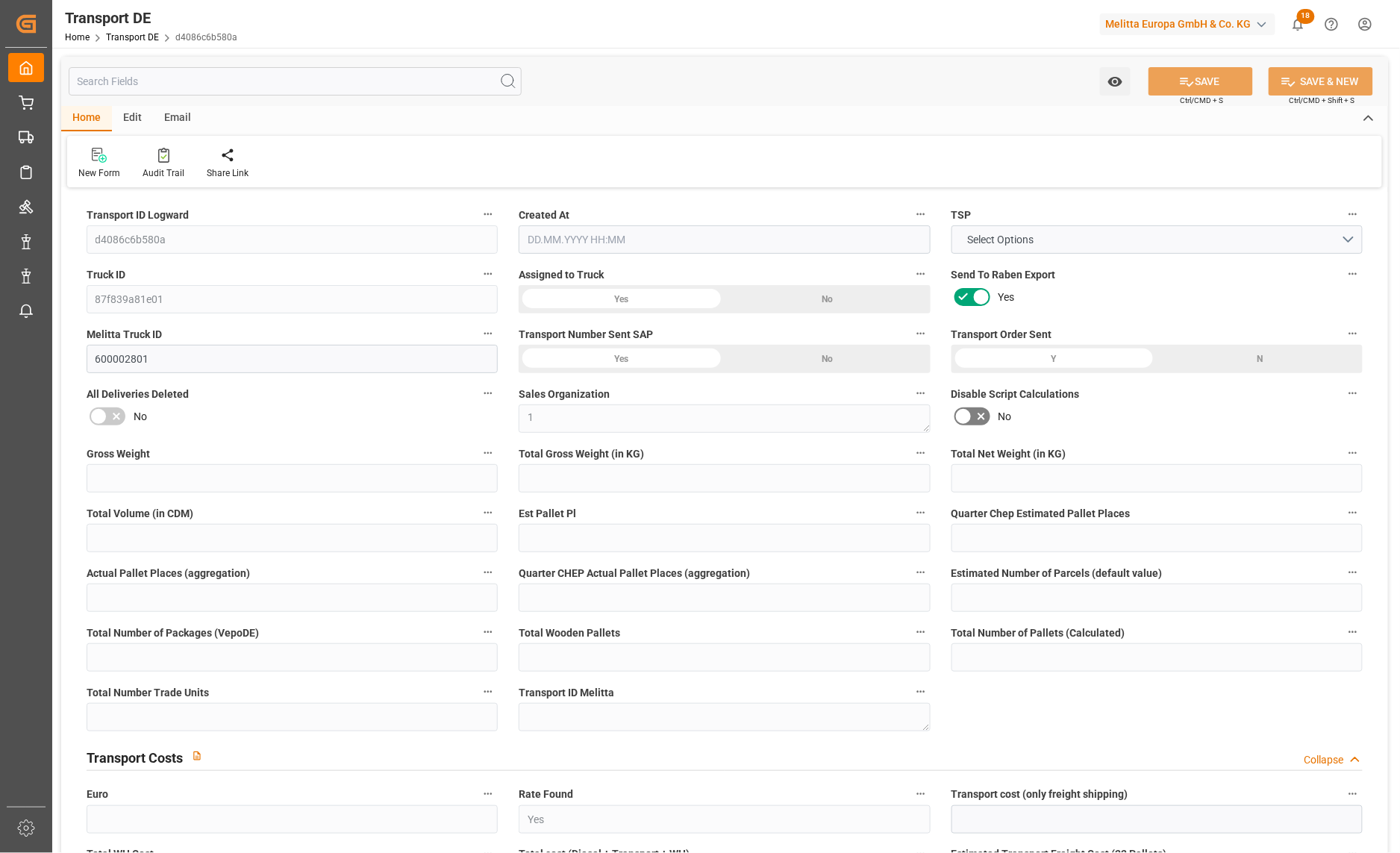
type input "0"
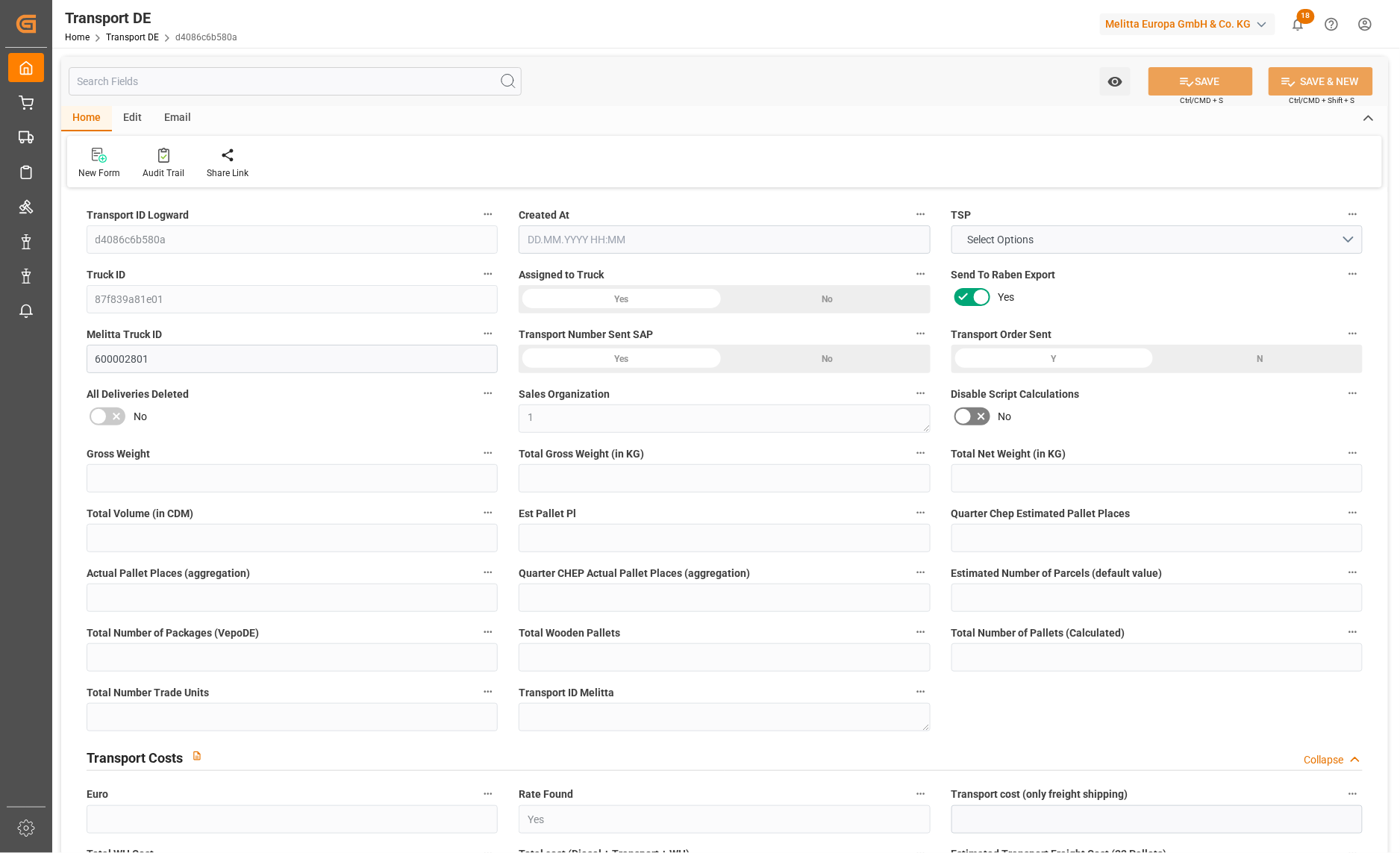
type input "0"
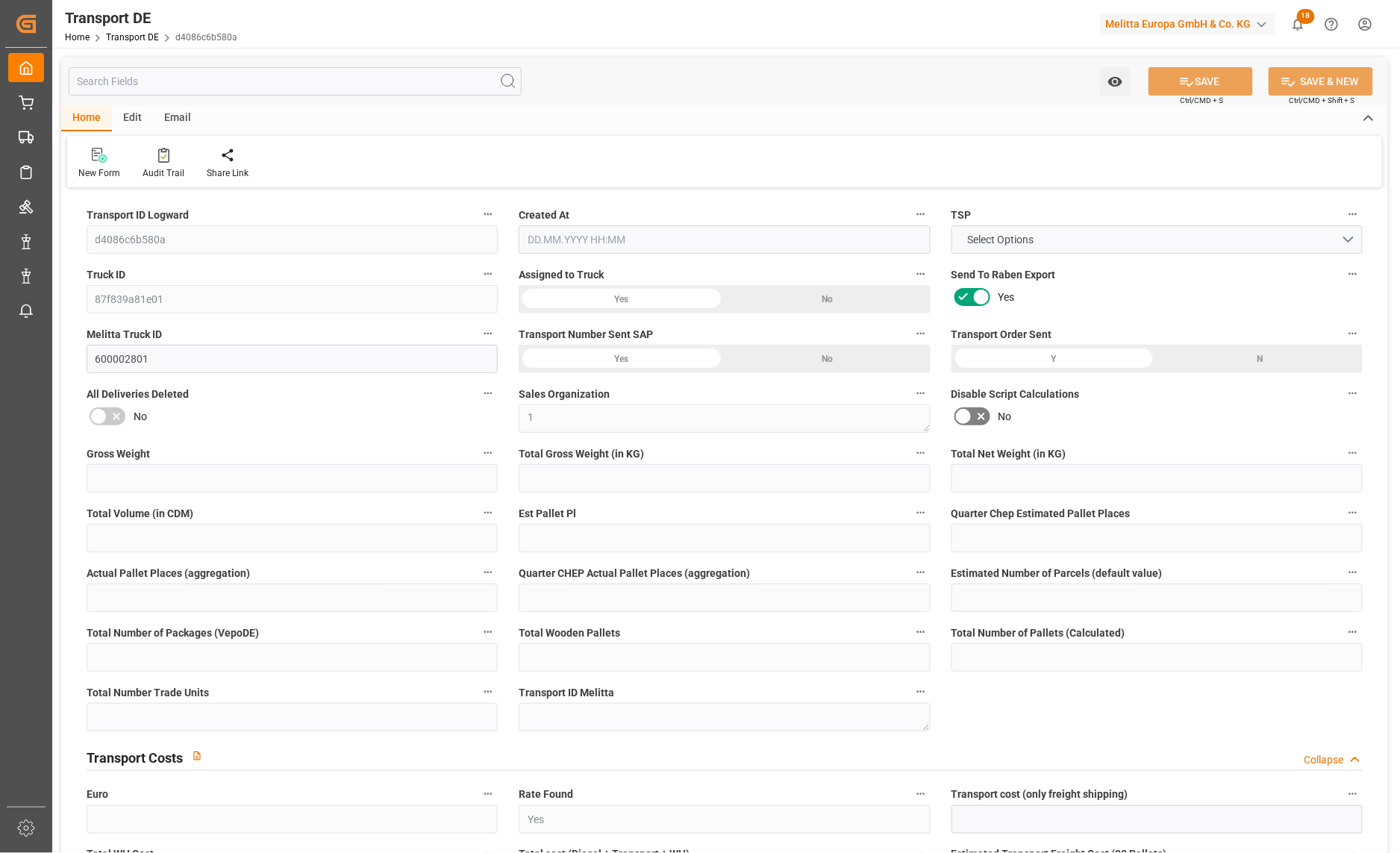
type input "0"
type input "3172.761"
type input "10767.6795"
type input "21"
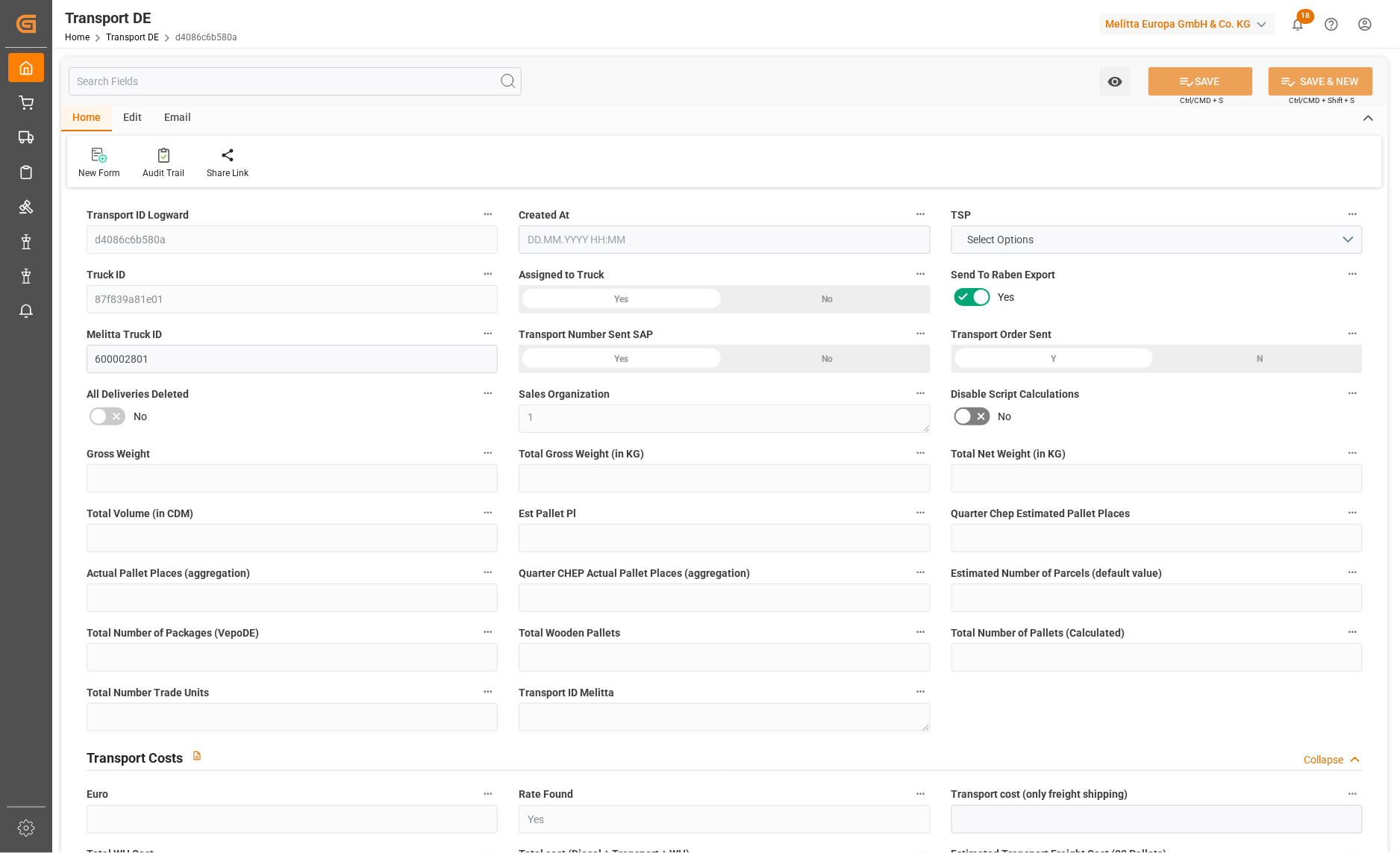
type input "80"
type input "0"
type input "6"
type input "10"
type input "0"
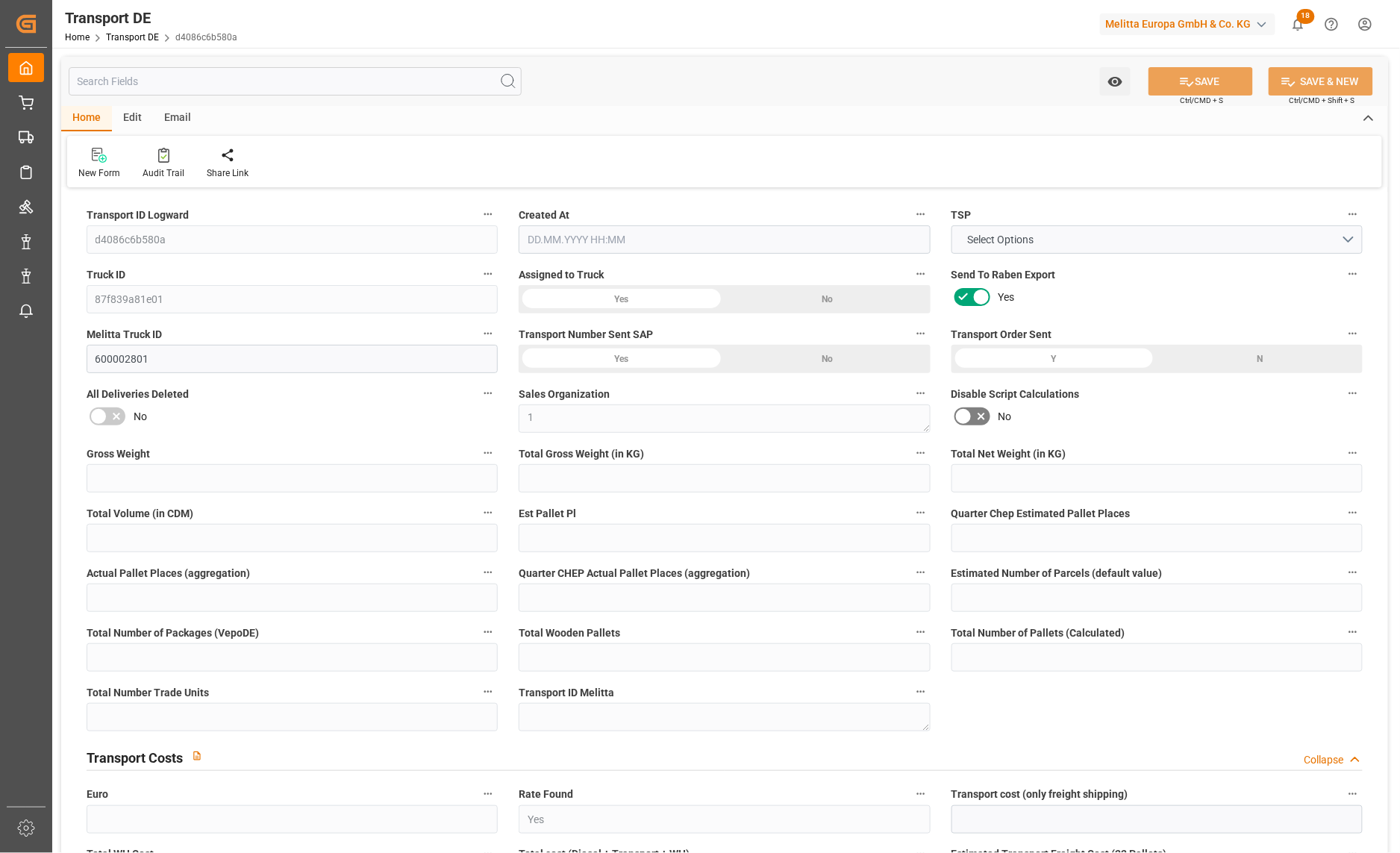
type input "0"
type input "1"
type input "3"
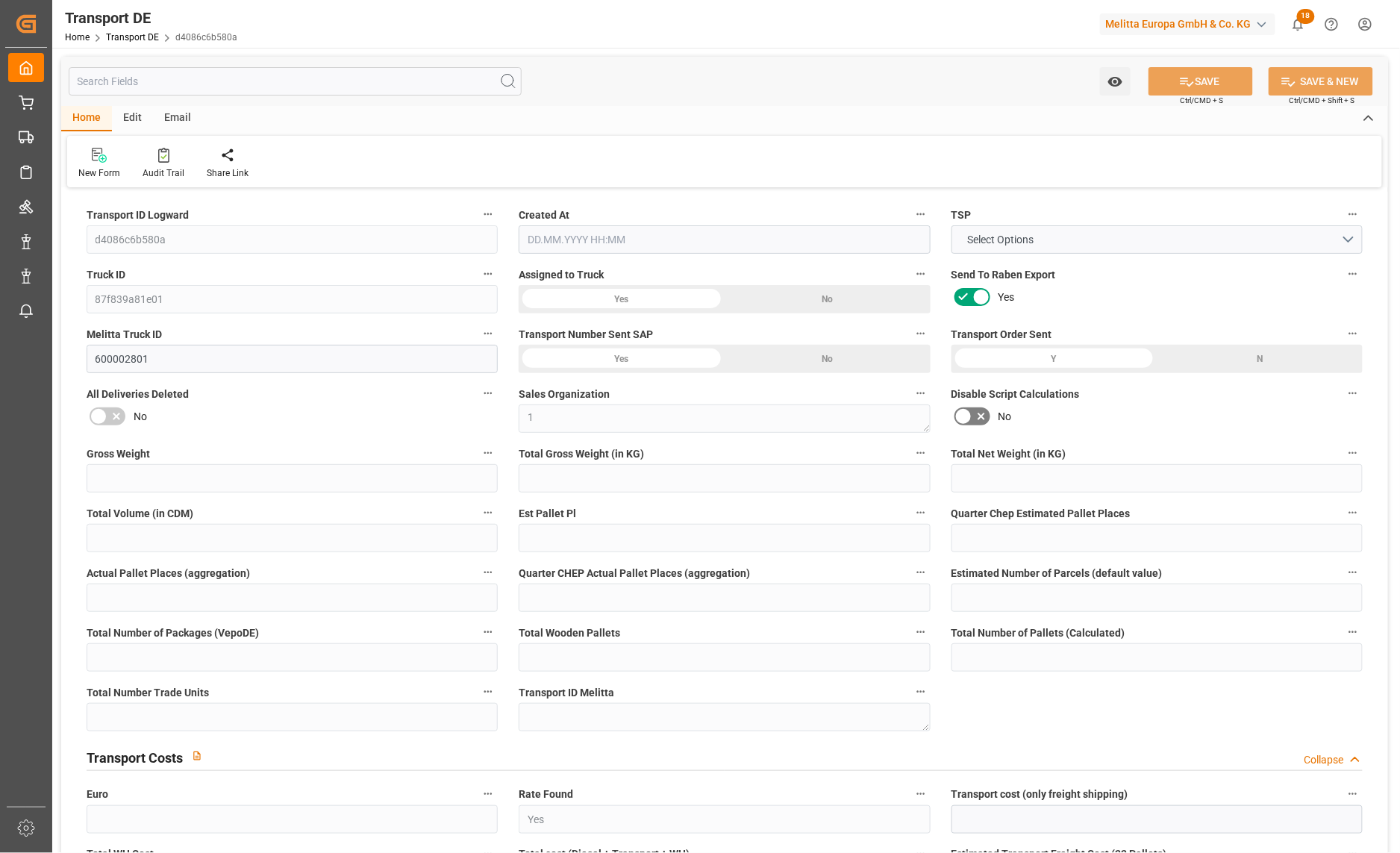
type input "1654"
type input "269.584"
type input "170.89"
type input "18.09.2025 21:02"
type input "23.09.2025"
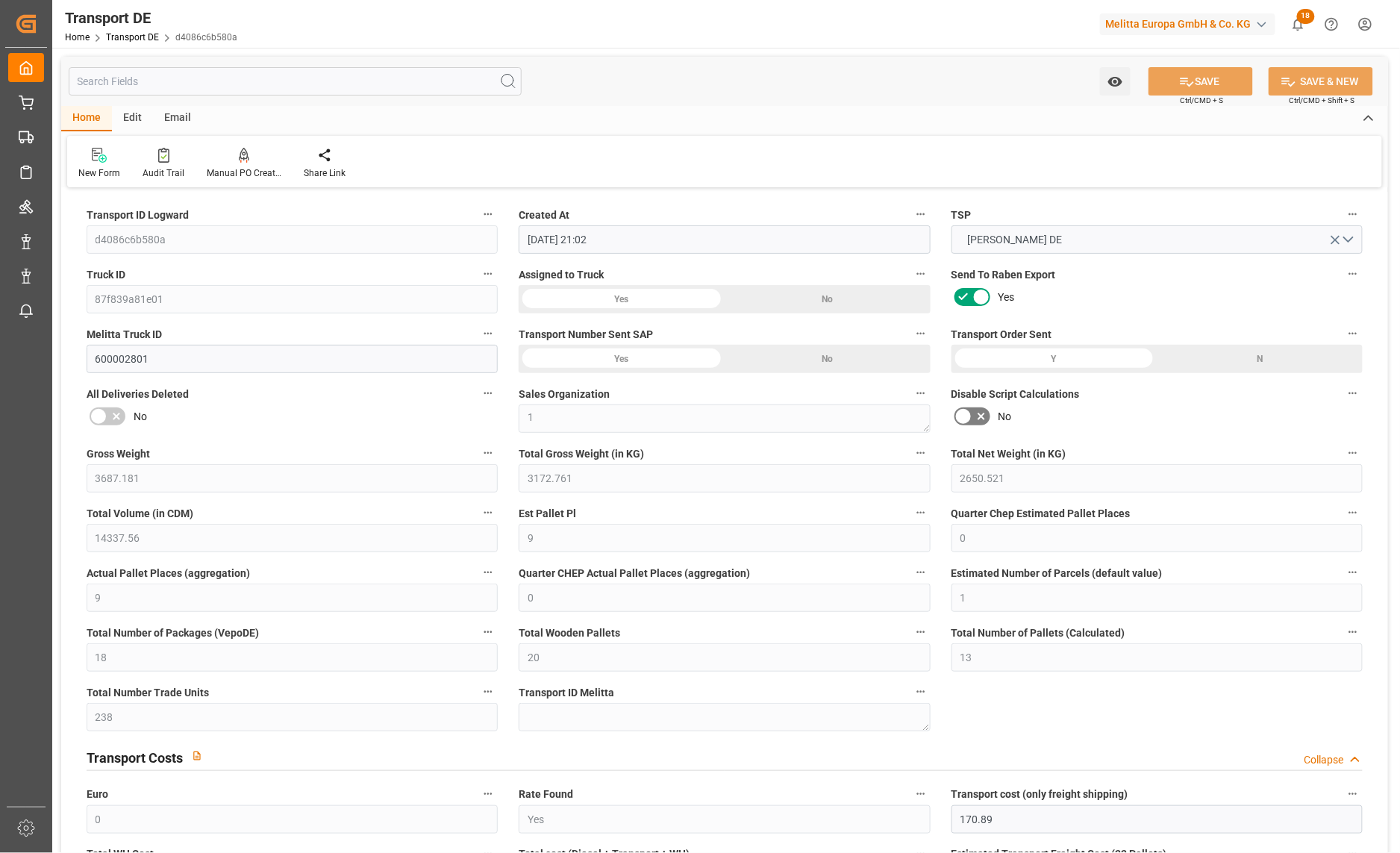
type input "24.09.2025"
type input "25.09.2025"
type input "26.09.2025"
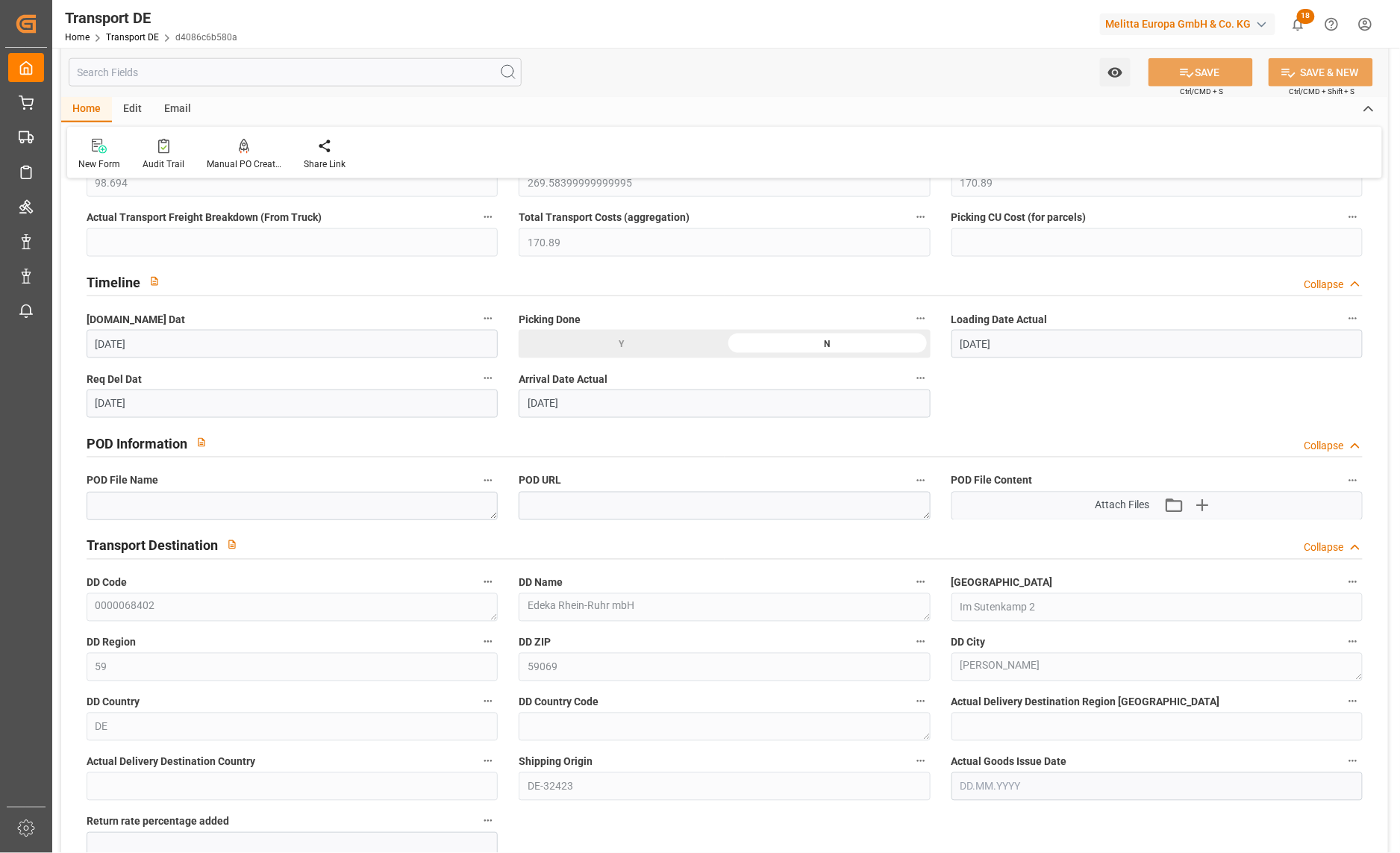
scroll to position [663, 0]
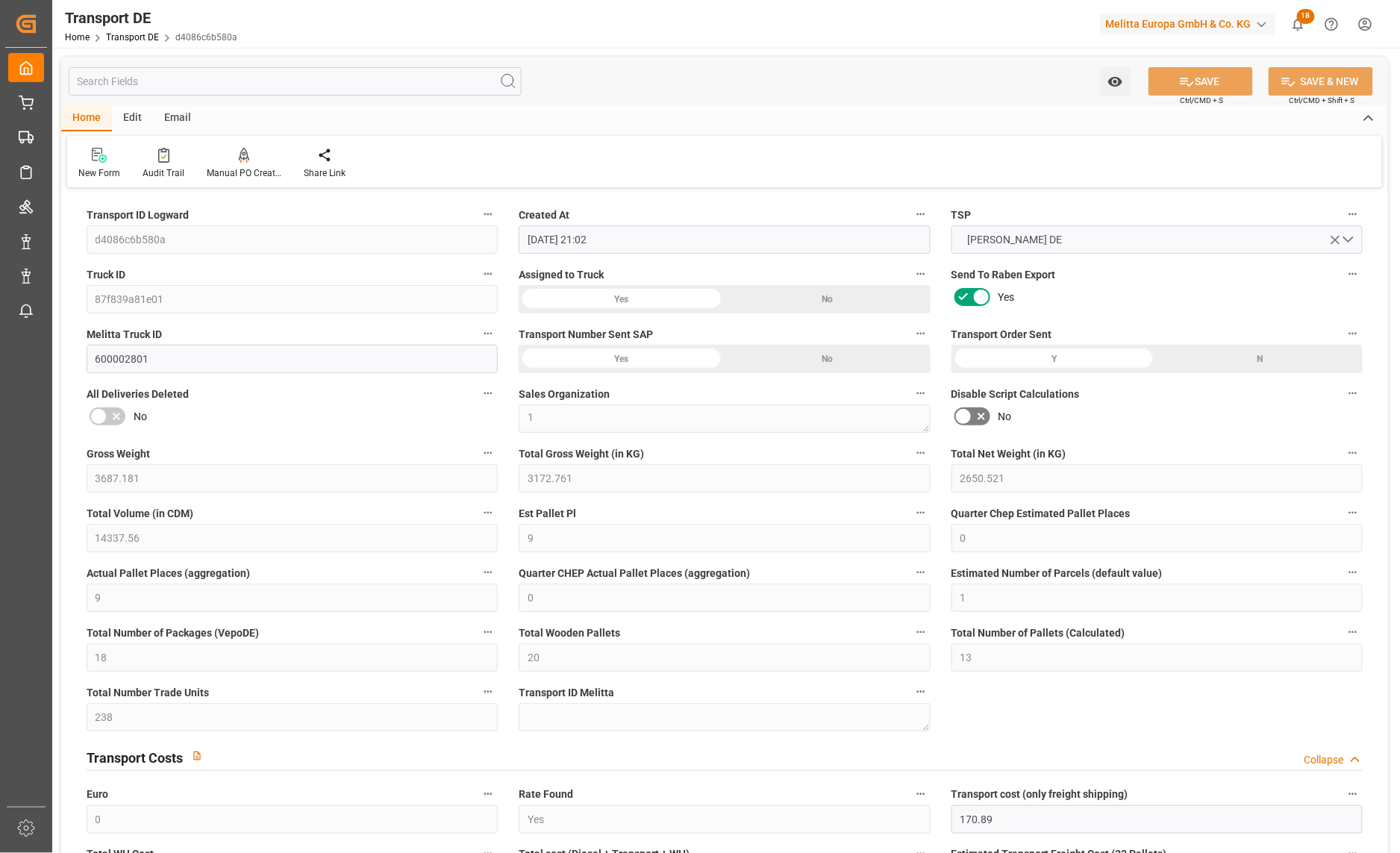
scroll to position [663, 0]
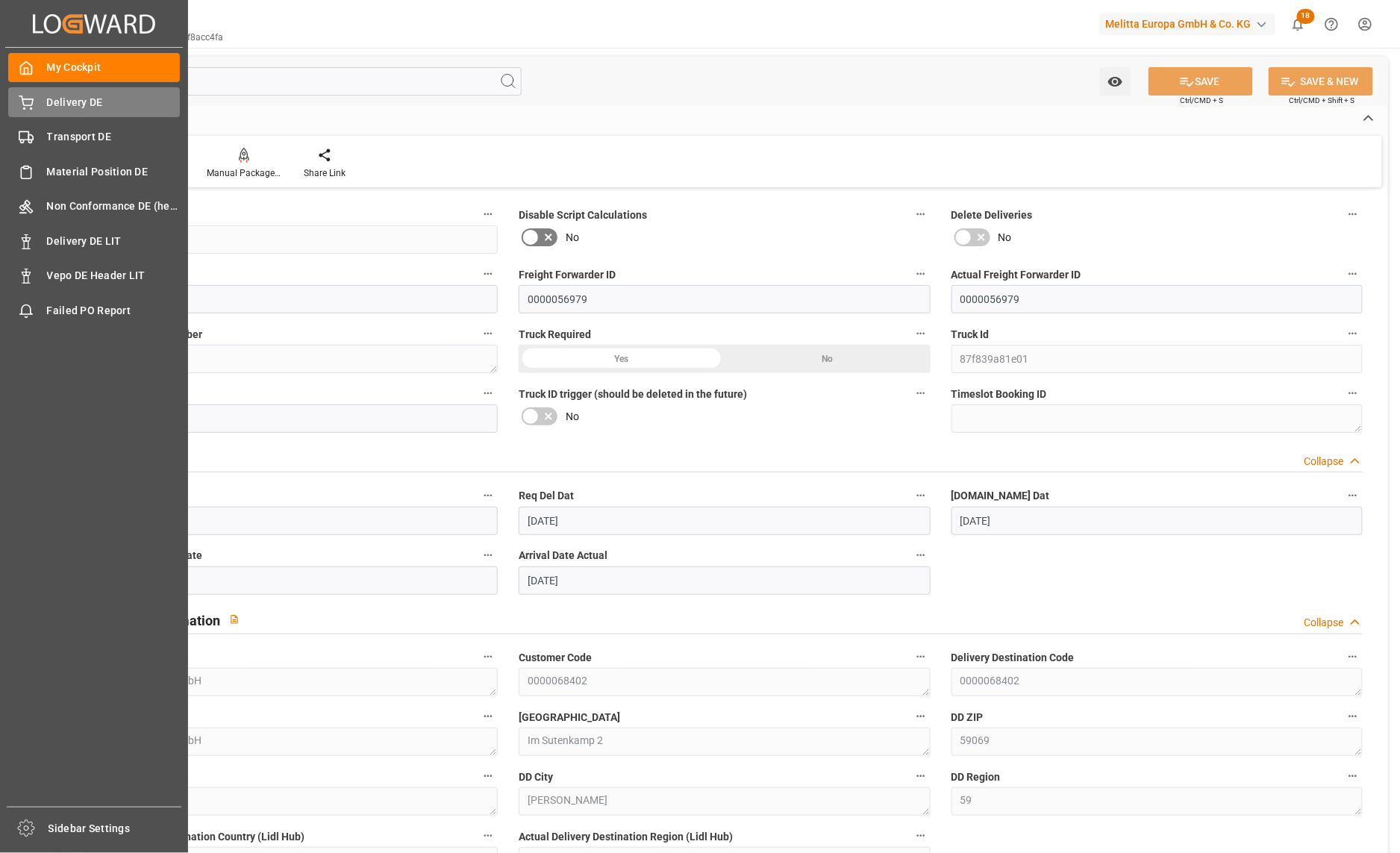
click at [18, 103] on div at bounding box center [21, 102] width 25 height 16
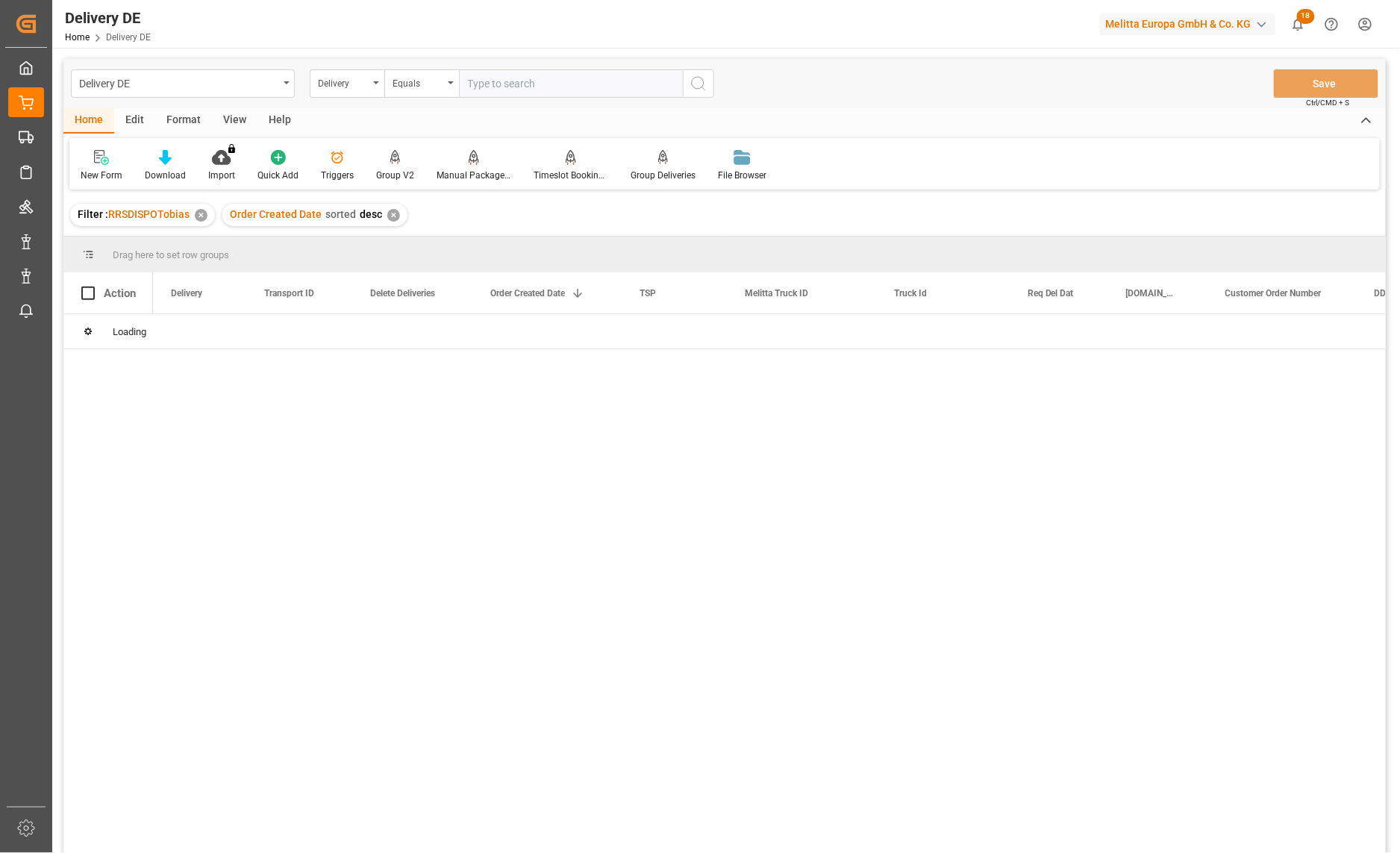
click at [339, 83] on div "Delivery" at bounding box center [343, 81] width 51 height 17
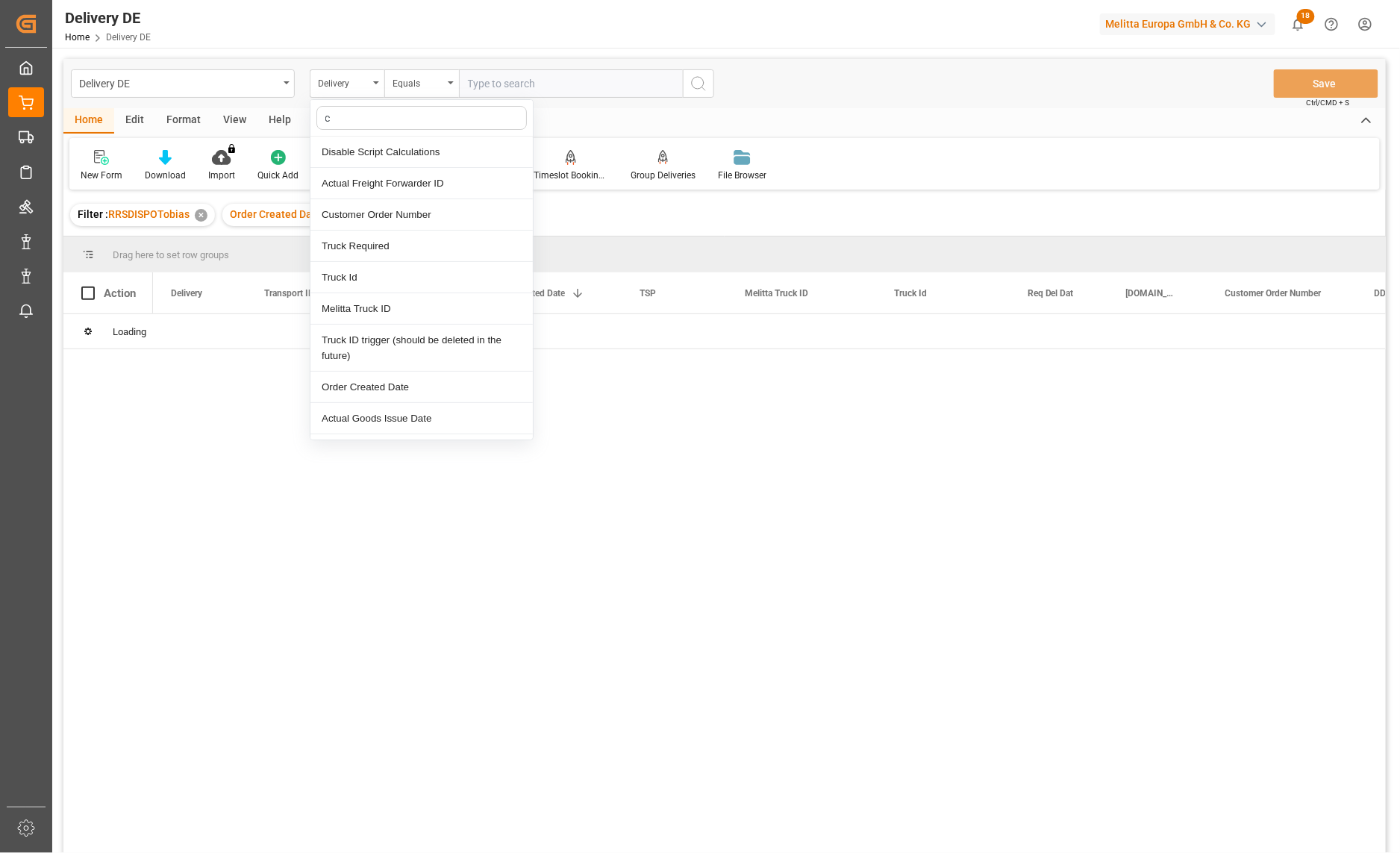
type input "cu"
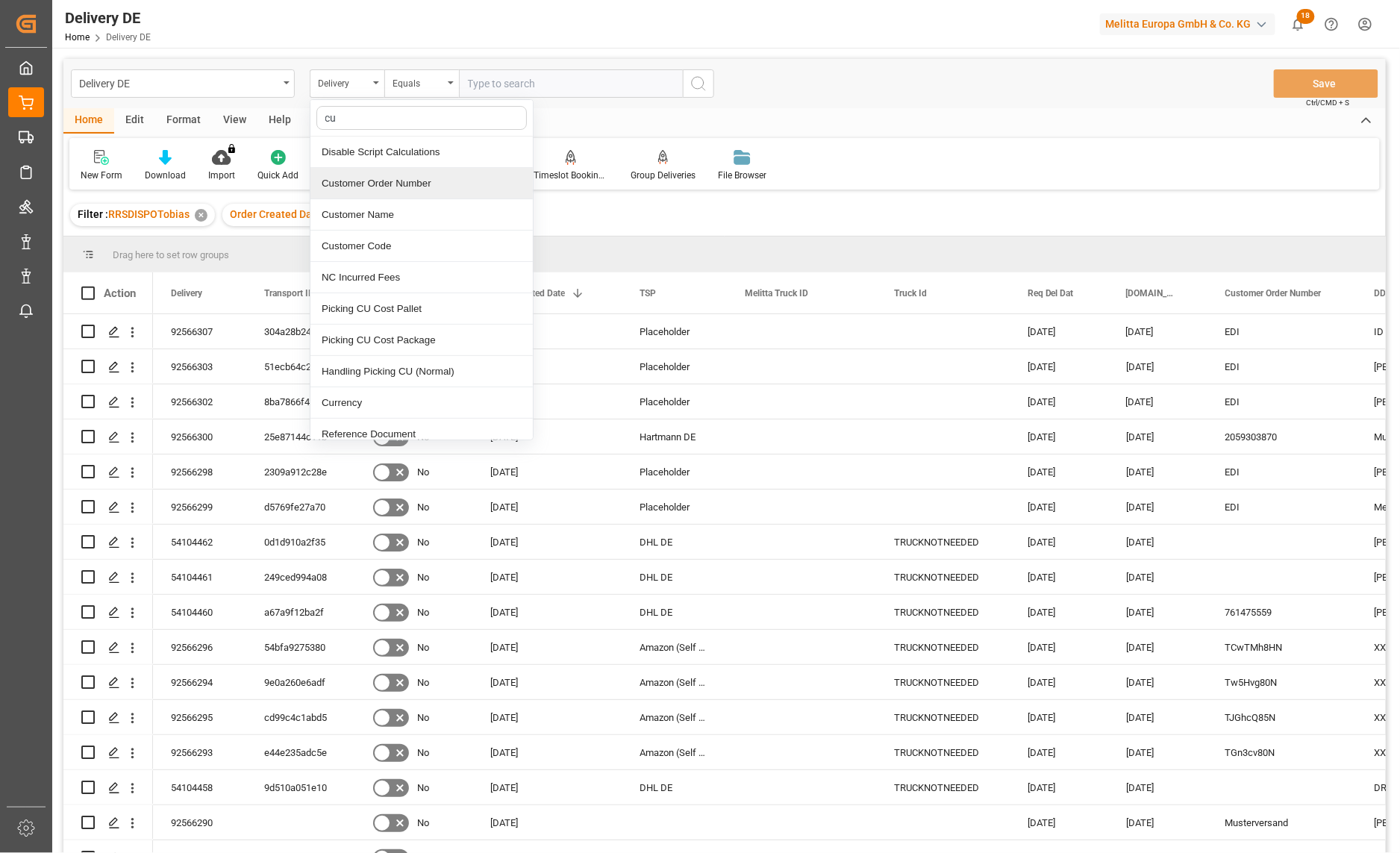
click at [366, 189] on div "Customer Order Number" at bounding box center [421, 183] width 223 height 31
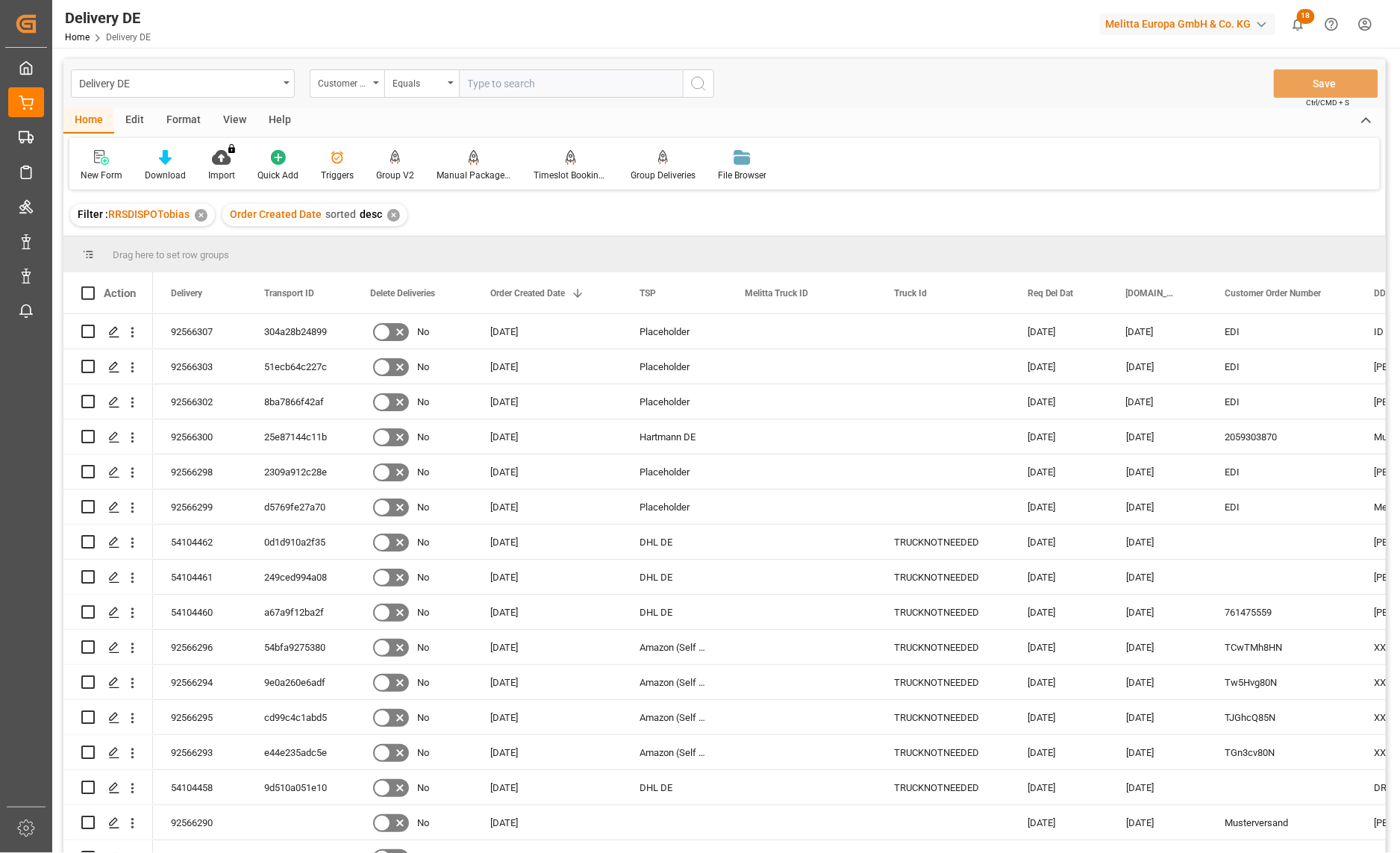
click at [512, 76] on input "text" at bounding box center [571, 84] width 224 height 29
paste input "188808102501"
type input "188808102501"
click at [690, 85] on icon "search button" at bounding box center [699, 84] width 18 height 18
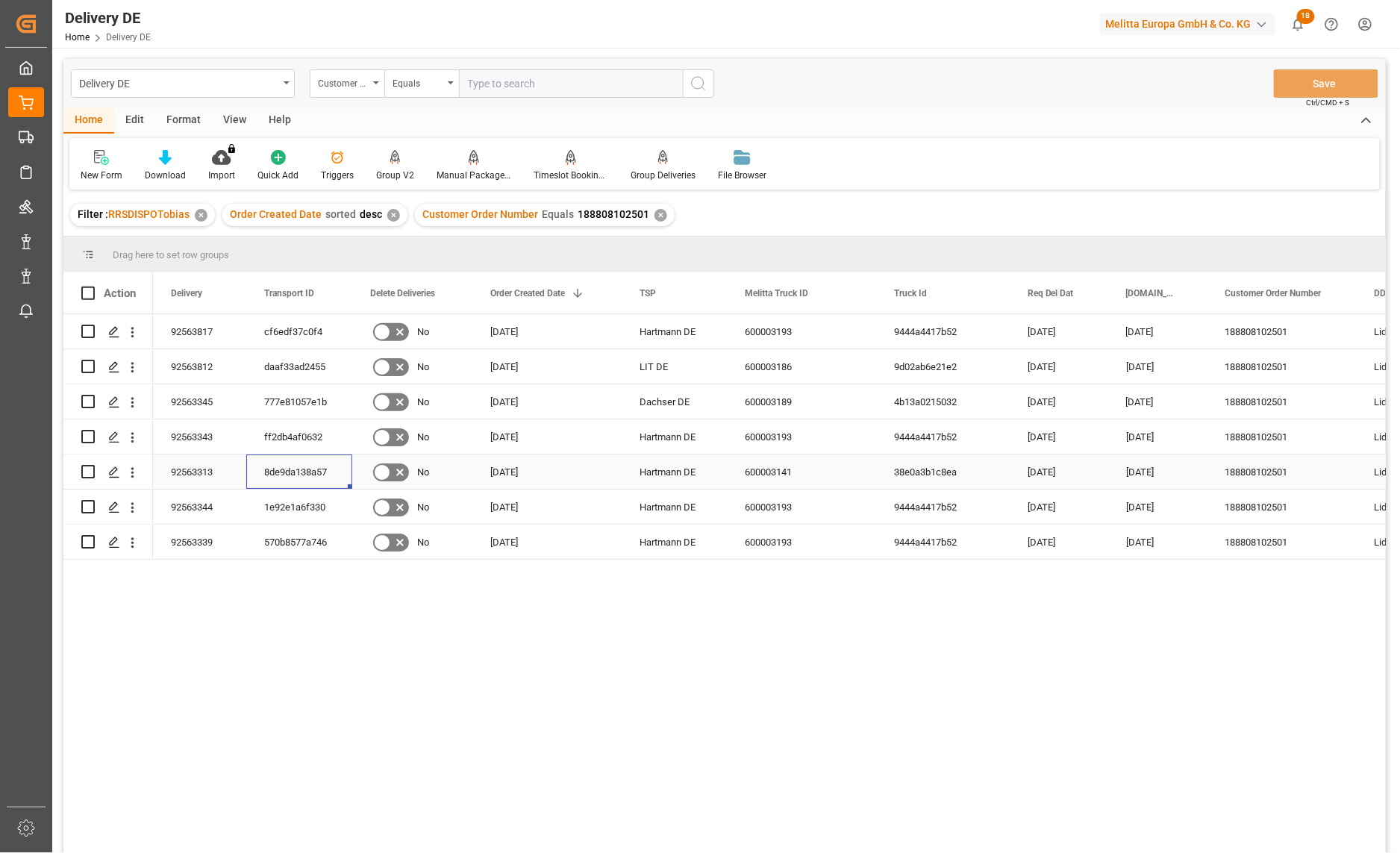
click at [305, 470] on div "8de9da138a57" at bounding box center [299, 471] width 106 height 34
click at [185, 472] on div "92563313" at bounding box center [200, 471] width 94 height 34
click at [286, 473] on div "8de9da138a57" at bounding box center [299, 471] width 106 height 34
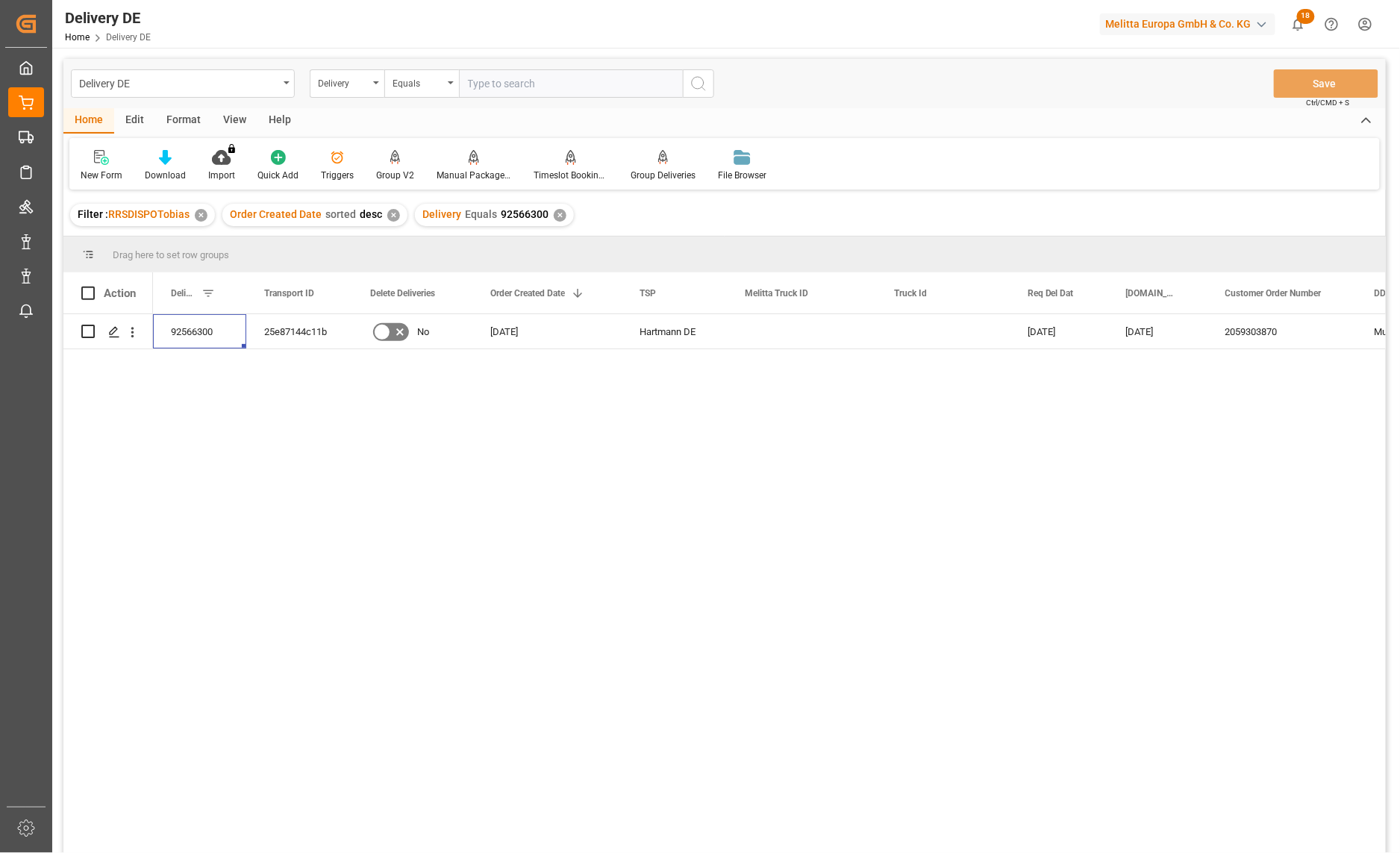
click at [506, 85] on input "text" at bounding box center [571, 84] width 224 height 29
paste input "92563461"
type input "92563461"
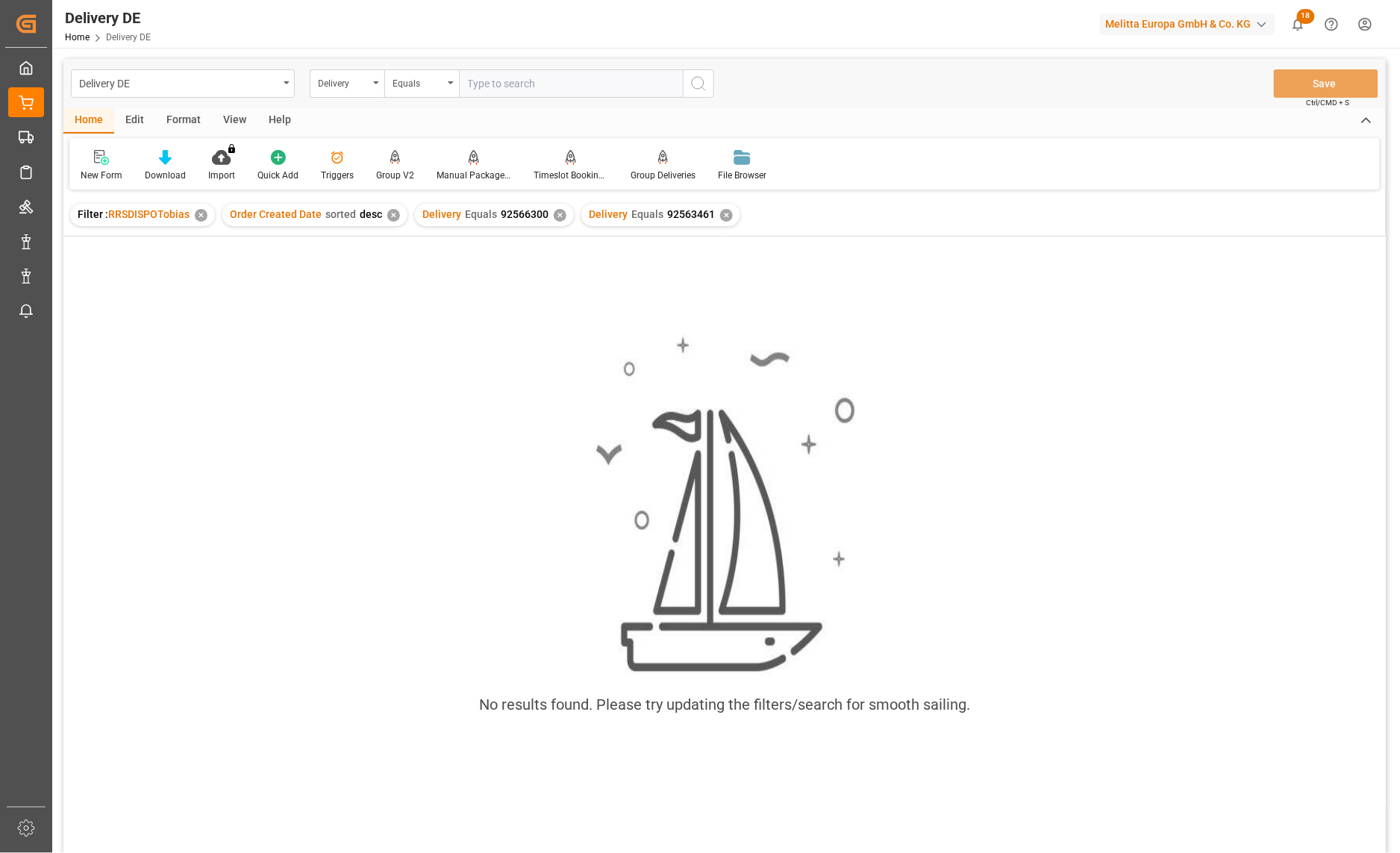
click at [553, 214] on div "✕" at bounding box center [559, 214] width 12 height 12
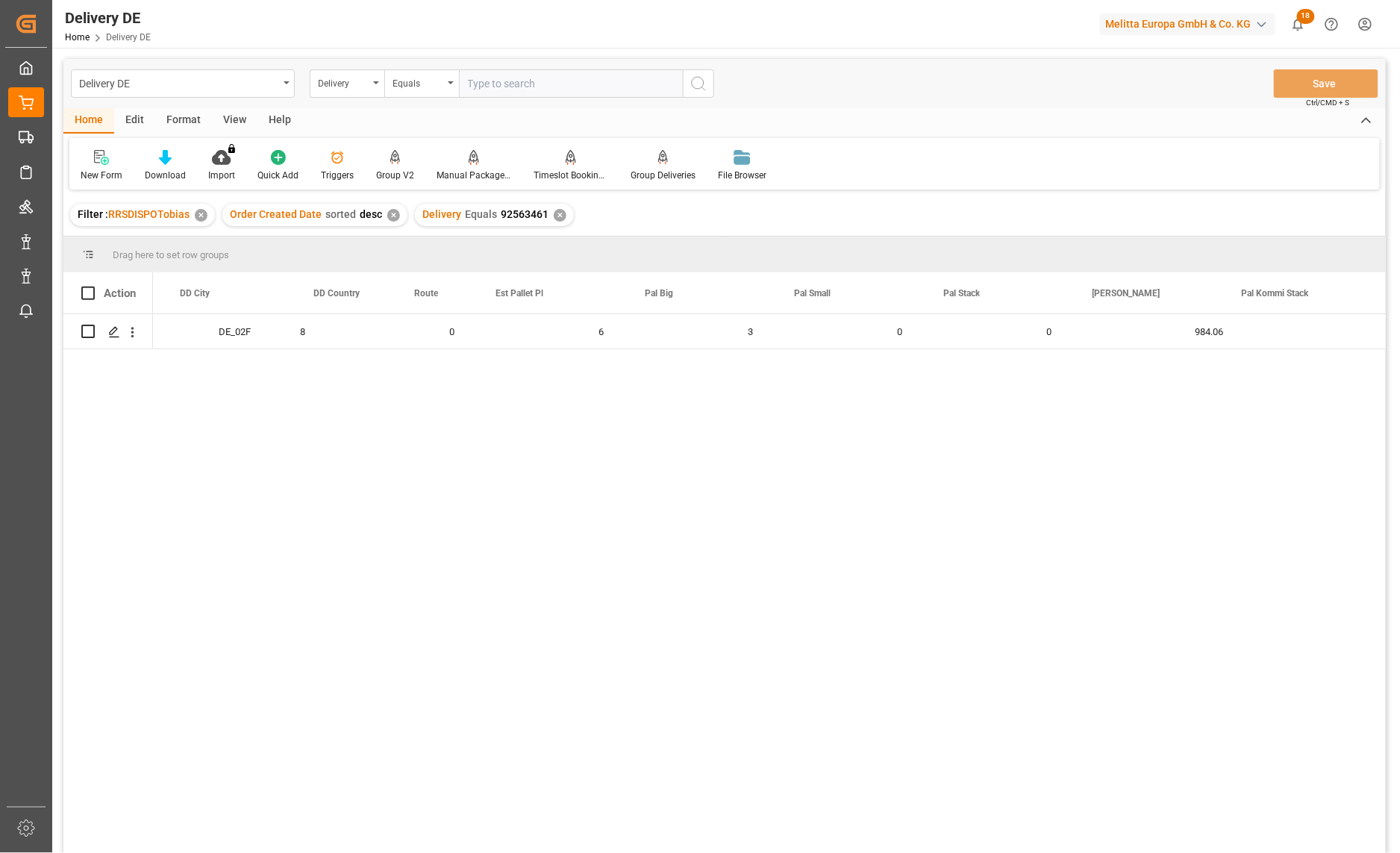
scroll to position [0, 1658]
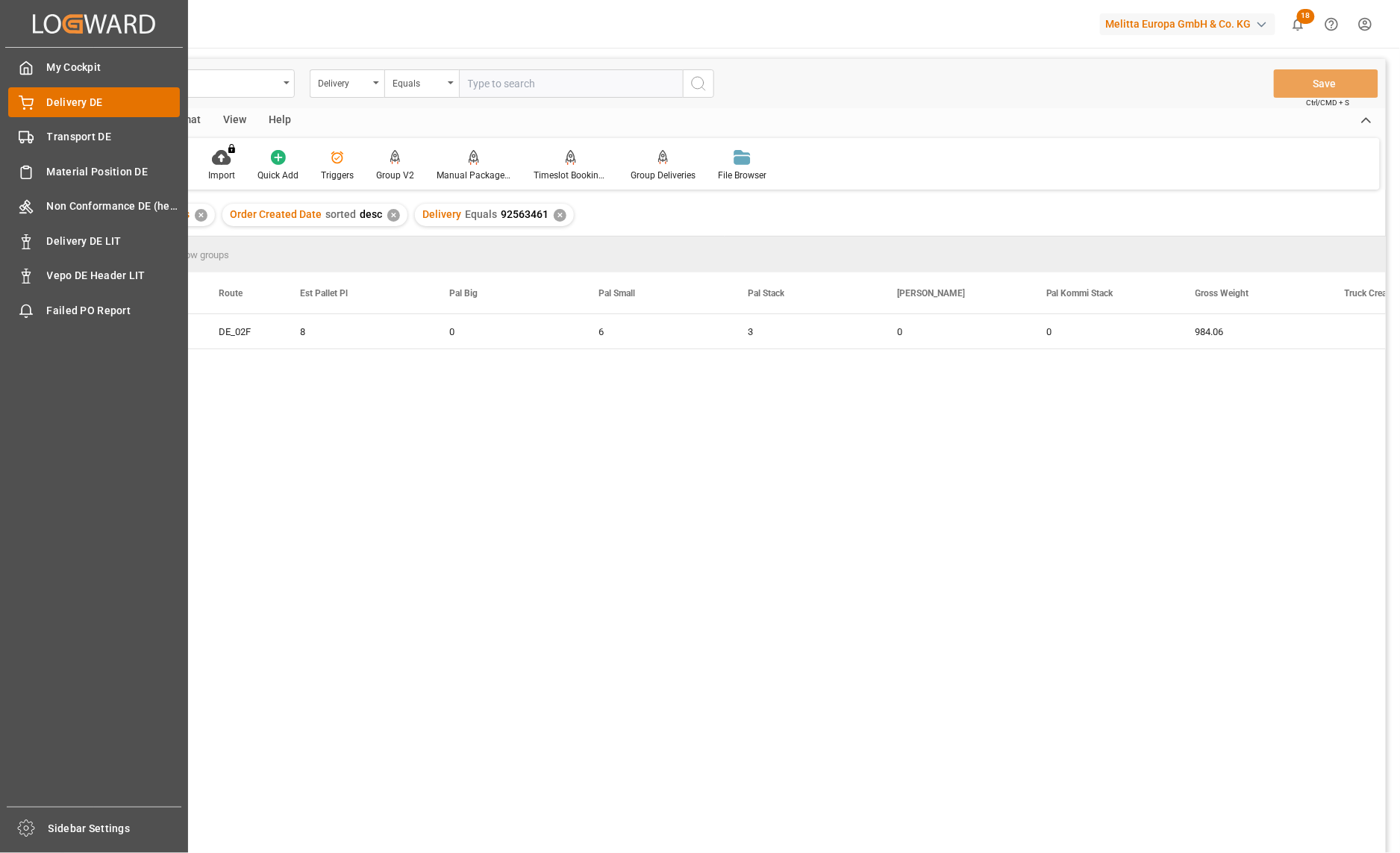
click at [19, 105] on icon at bounding box center [26, 103] width 15 height 15
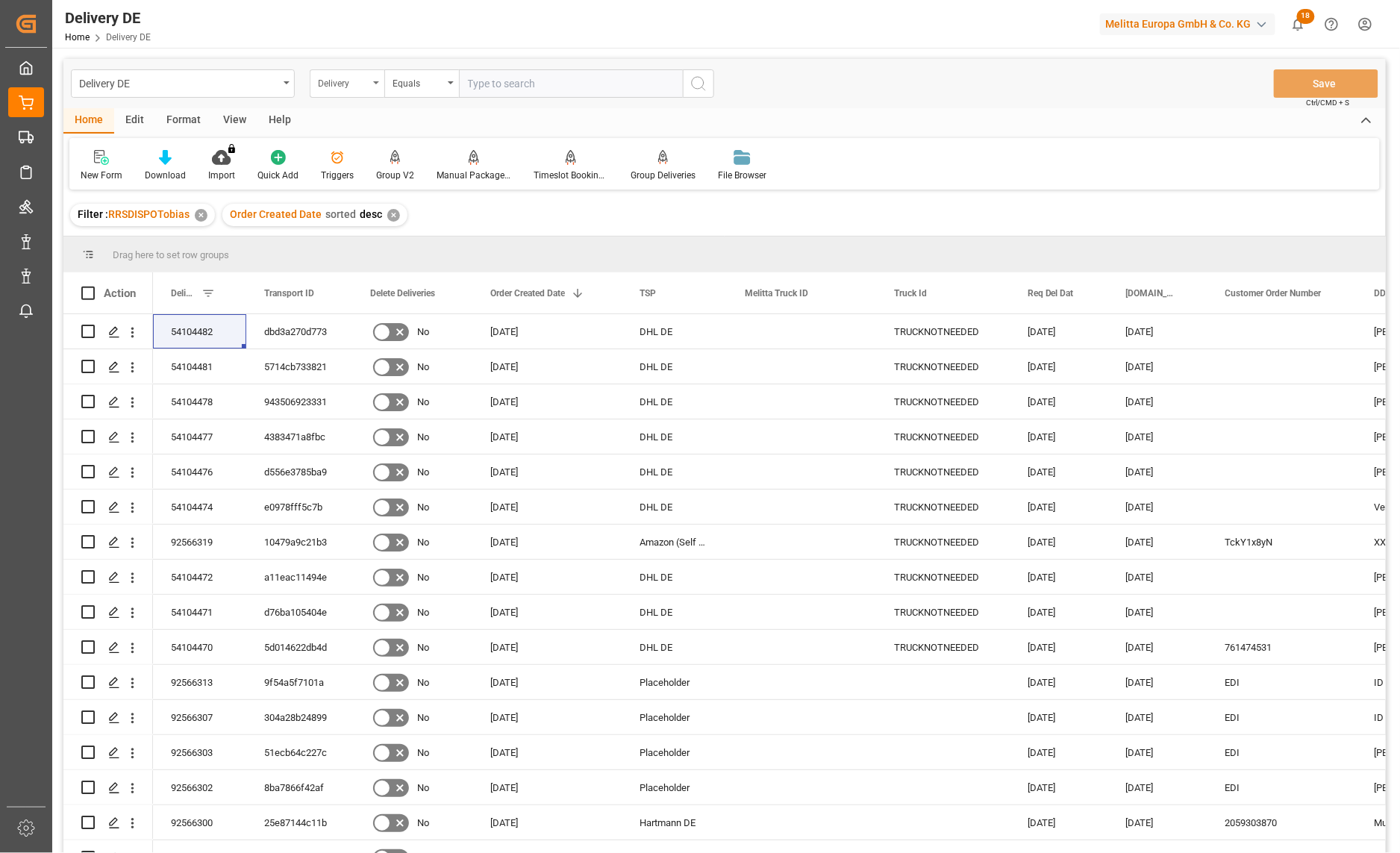
click at [340, 79] on div "Delivery" at bounding box center [343, 81] width 51 height 17
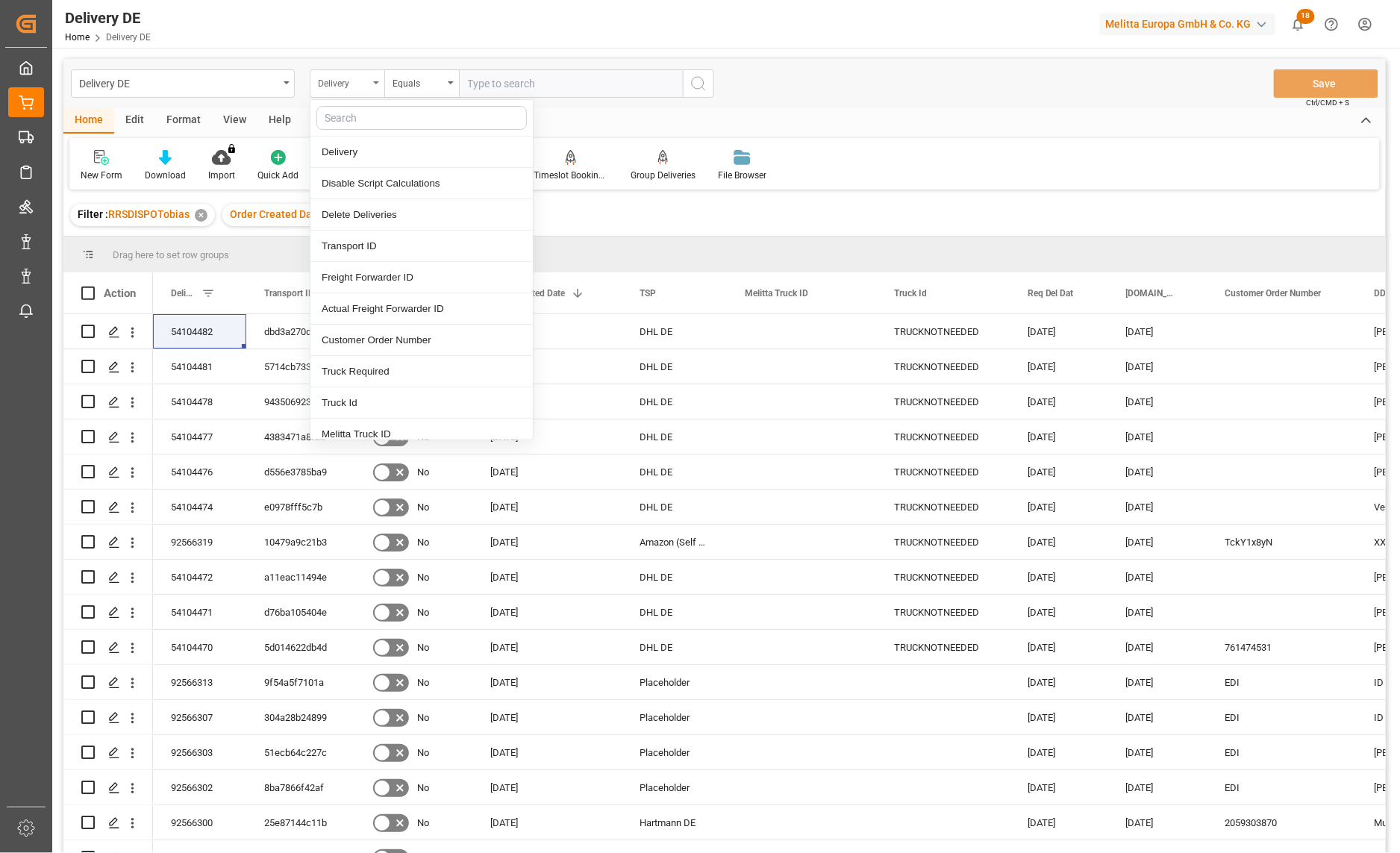
type input "o"
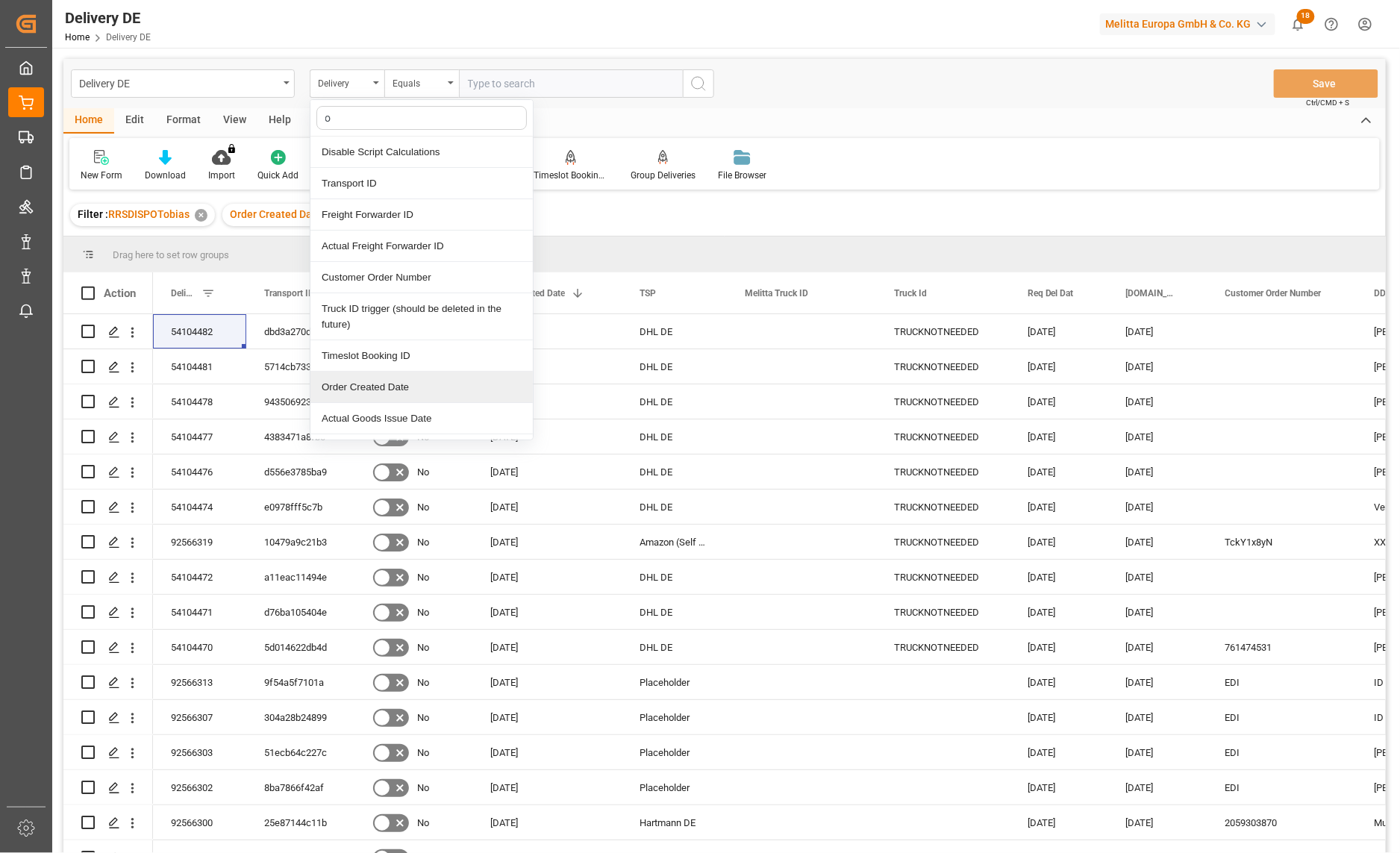
click at [403, 383] on div "Order Created Date" at bounding box center [421, 388] width 223 height 31
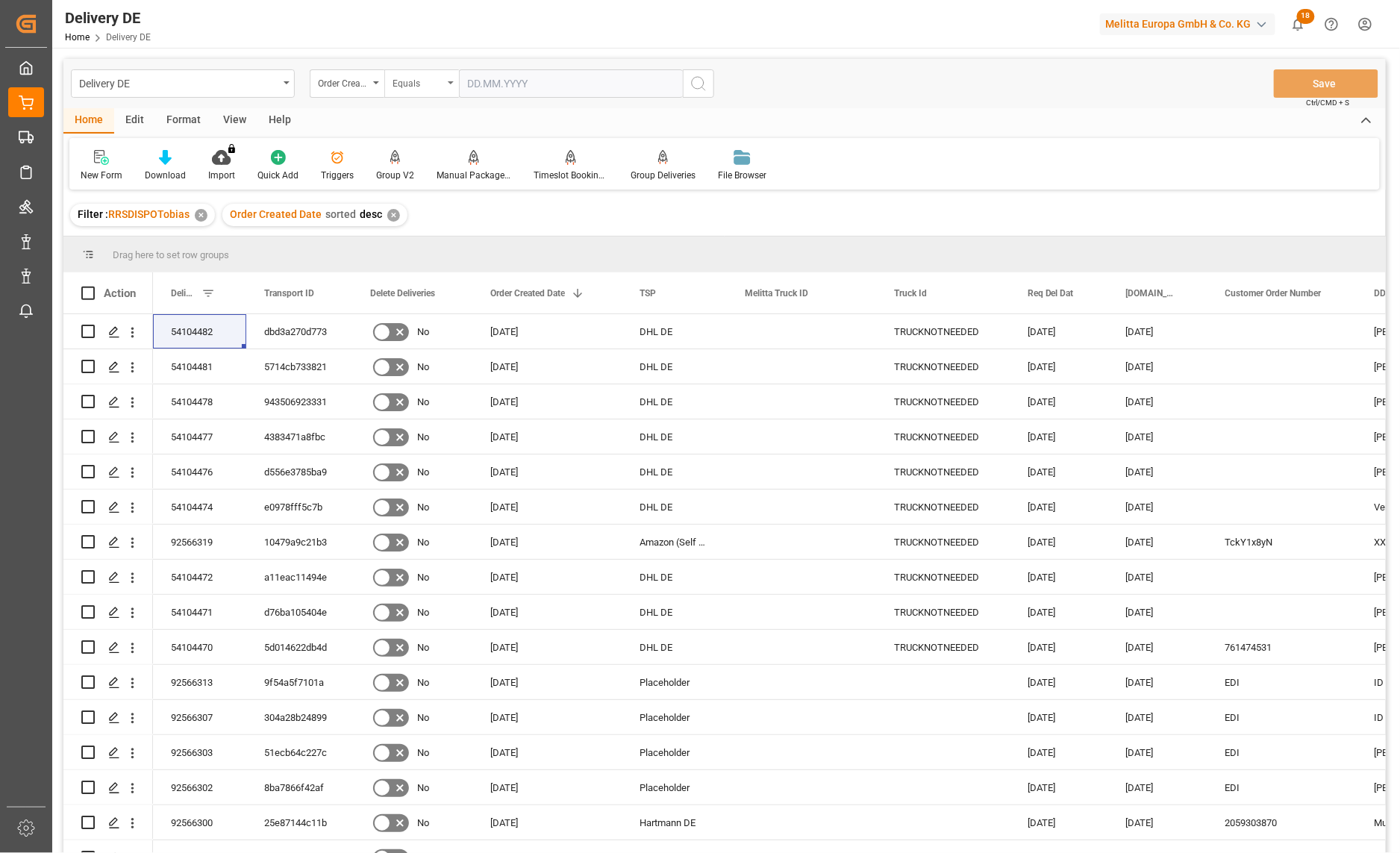
click at [416, 83] on div "Equals" at bounding box center [418, 81] width 51 height 17
click at [411, 241] on div "Greater than" at bounding box center [496, 246] width 223 height 31
click at [659, 86] on input "text" at bounding box center [571, 84] width 224 height 29
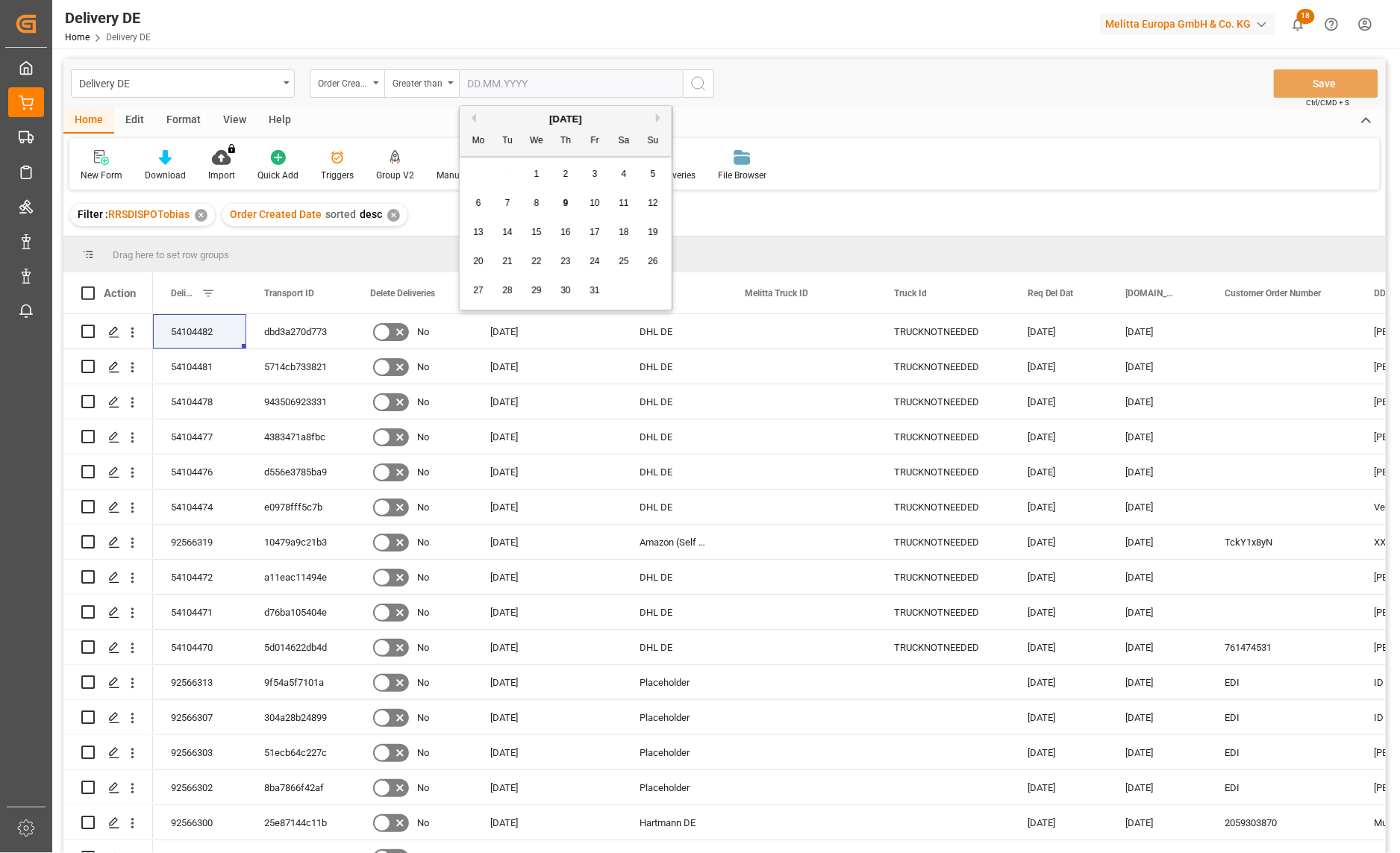
click at [472, 118] on button "Previous Month" at bounding box center [471, 117] width 9 height 9
click at [567, 265] on span "25" at bounding box center [565, 261] width 10 height 11
type input "25.09.2025"
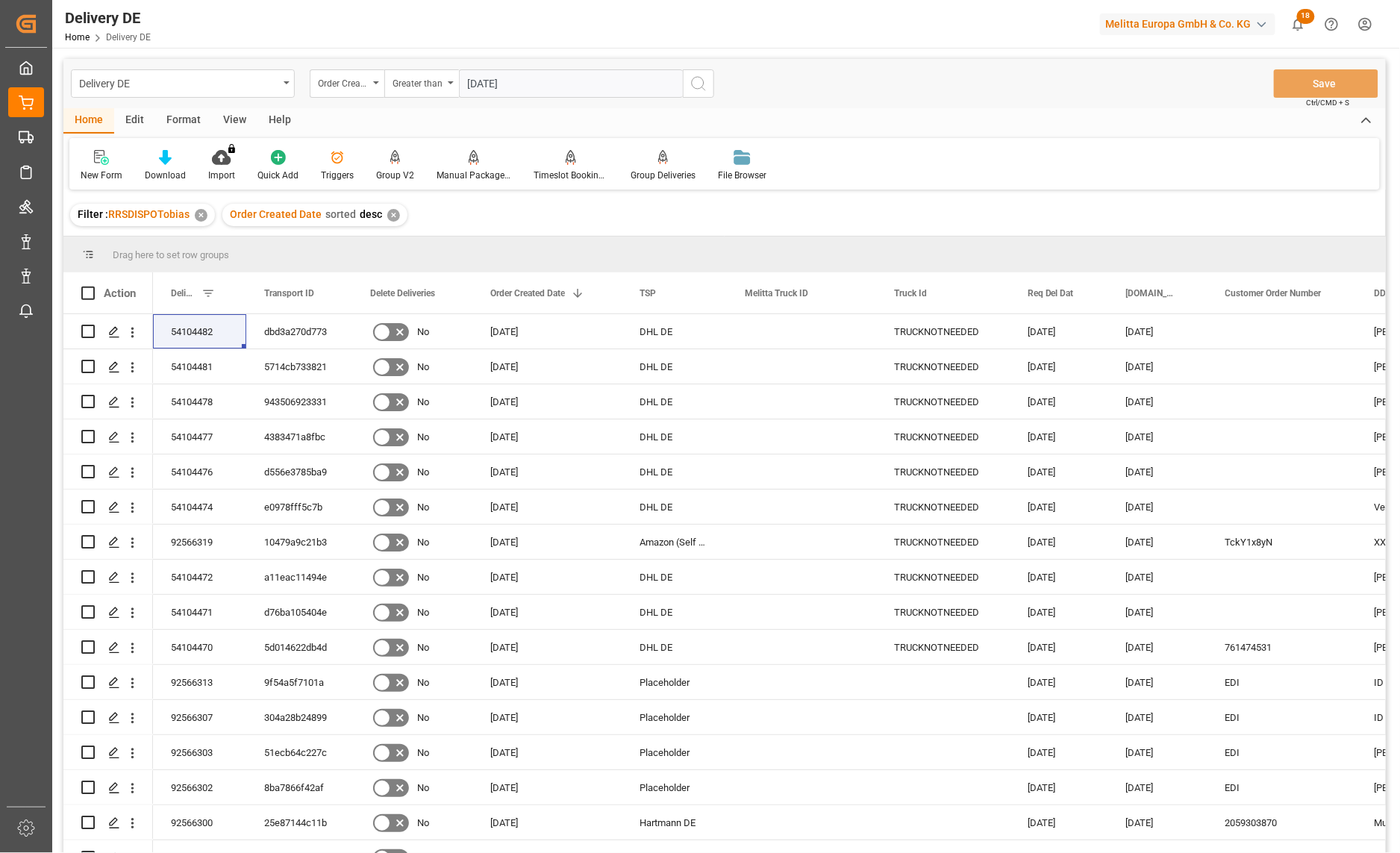
click at [694, 83] on icon "search button" at bounding box center [699, 84] width 18 height 18
click at [1187, 292] on span at bounding box center [1182, 293] width 13 height 13
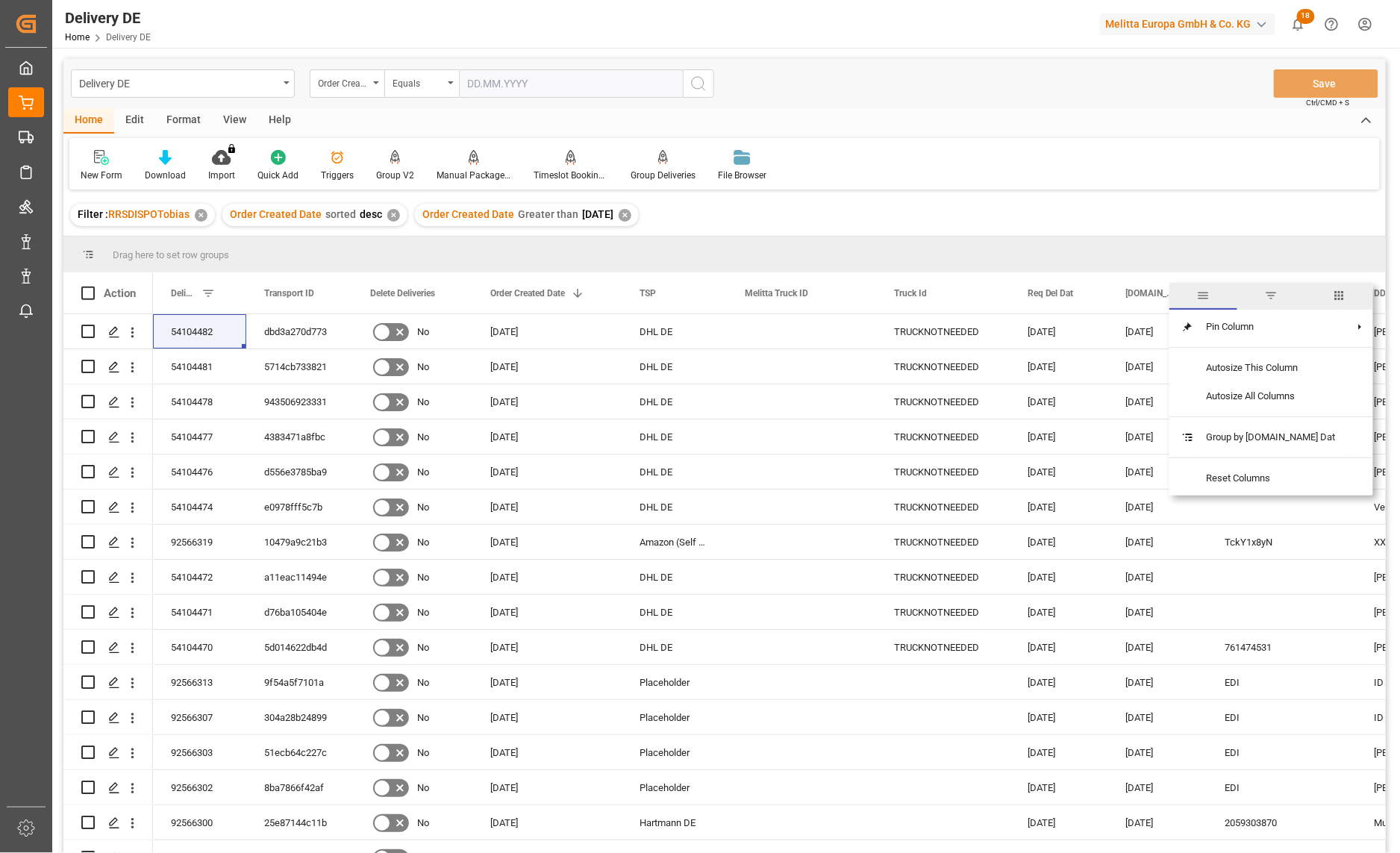
click at [1332, 294] on span "columns" at bounding box center [1338, 296] width 13 height 13
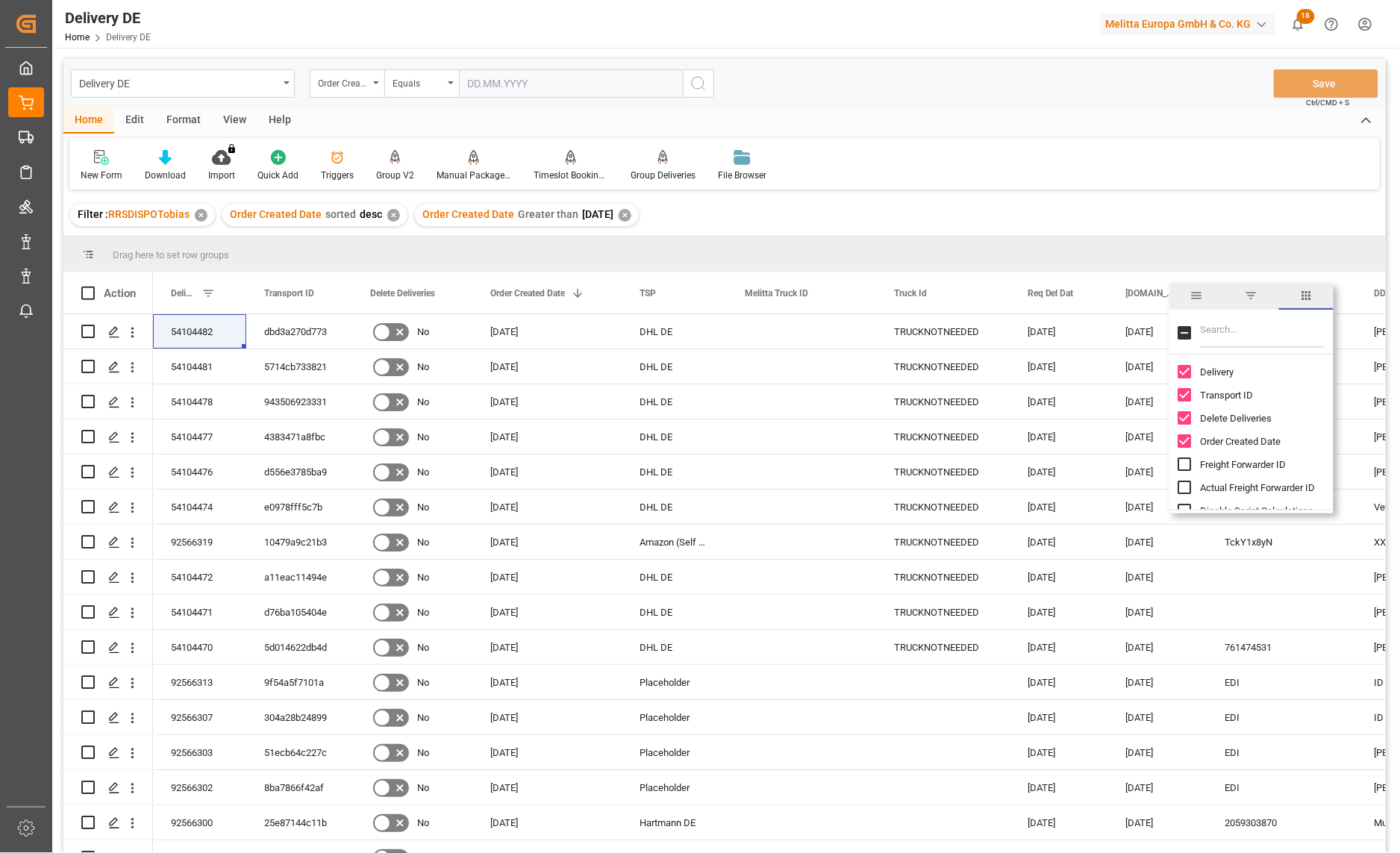
click at [1220, 325] on input "Filter Columns Input" at bounding box center [1262, 332] width 124 height 30
type input "act"
click at [1185, 390] on input "Actual Goods Issue Date column toggle visibility (hidden)" at bounding box center [1185, 394] width 13 height 13
checkbox input "true"
checkbox input "false"
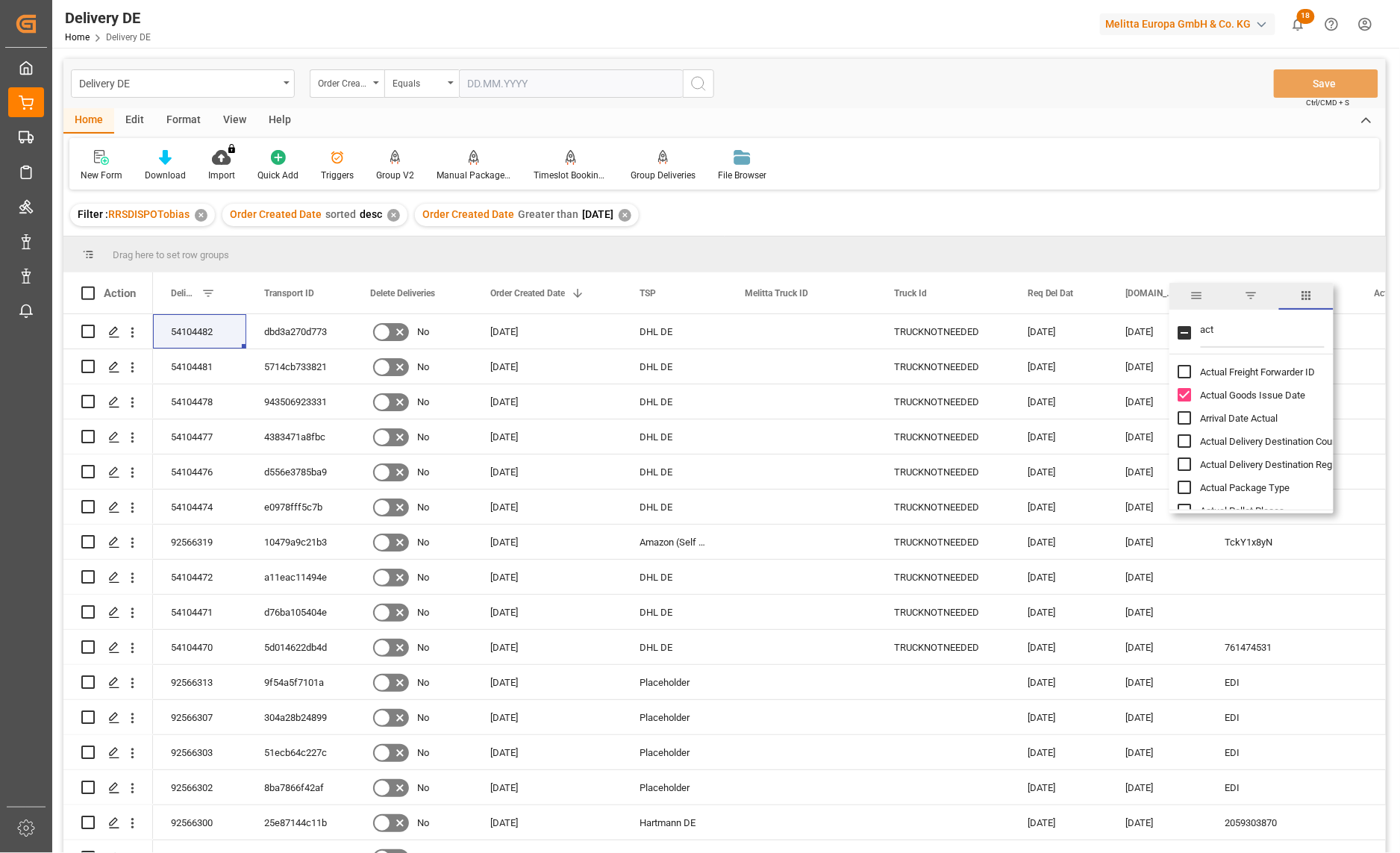
click at [1185, 416] on input "Arrival Date Actual column toggle visibility (hidden)" at bounding box center [1185, 418] width 13 height 13
checkbox input "true"
drag, startPoint x: 1228, startPoint y: 334, endPoint x: 1191, endPoint y: 333, distance: 37.0
click at [1191, 333] on div "act" at bounding box center [1251, 333] width 164 height 42
type input "cu"
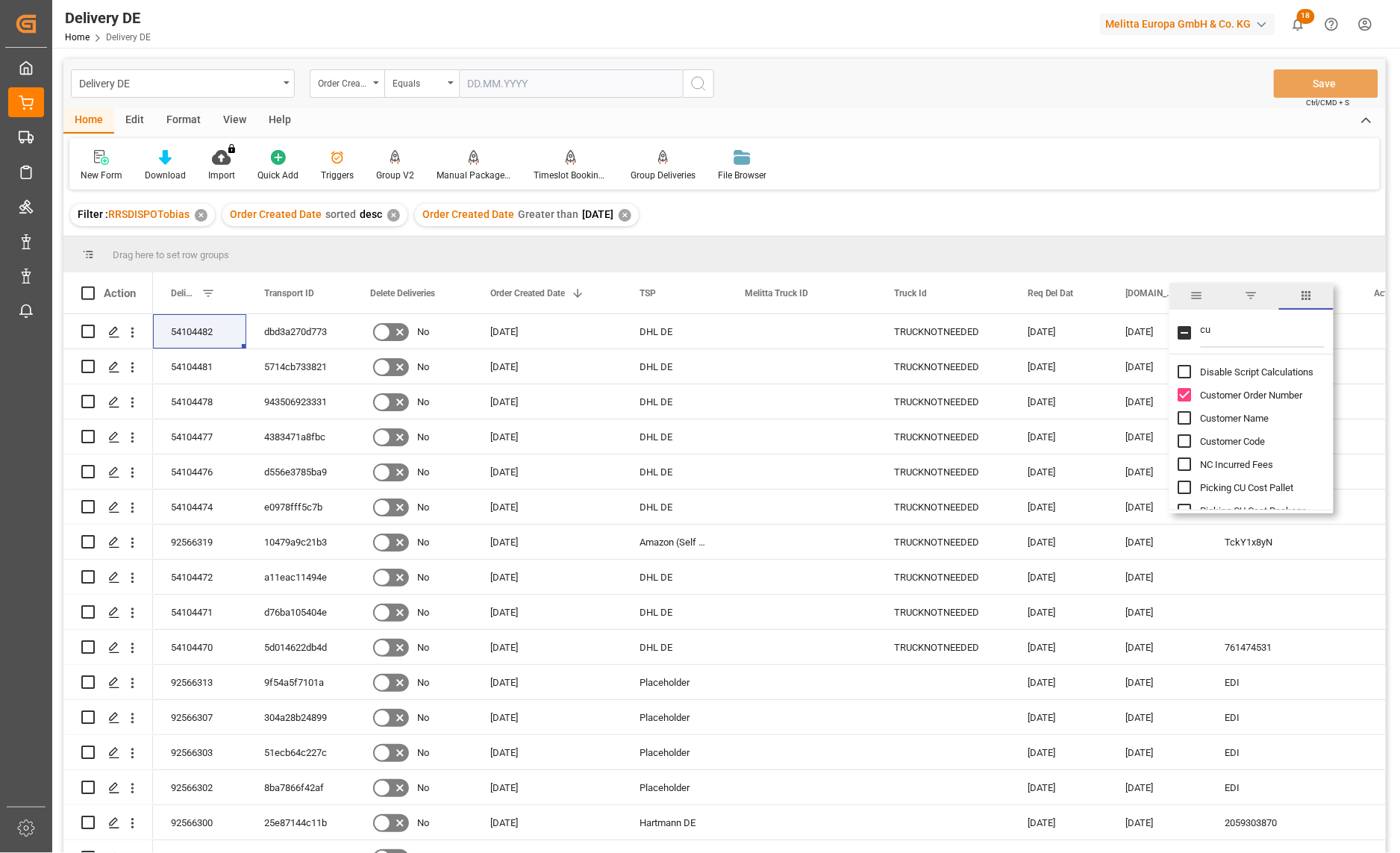
click at [1182, 420] on input "Customer Name column toggle visibility (hidden)" at bounding box center [1185, 418] width 13 height 13
checkbox input "true"
click at [1184, 445] on input "Customer Code column toggle visibility (hidden)" at bounding box center [1185, 441] width 13 height 13
checkbox input "true"
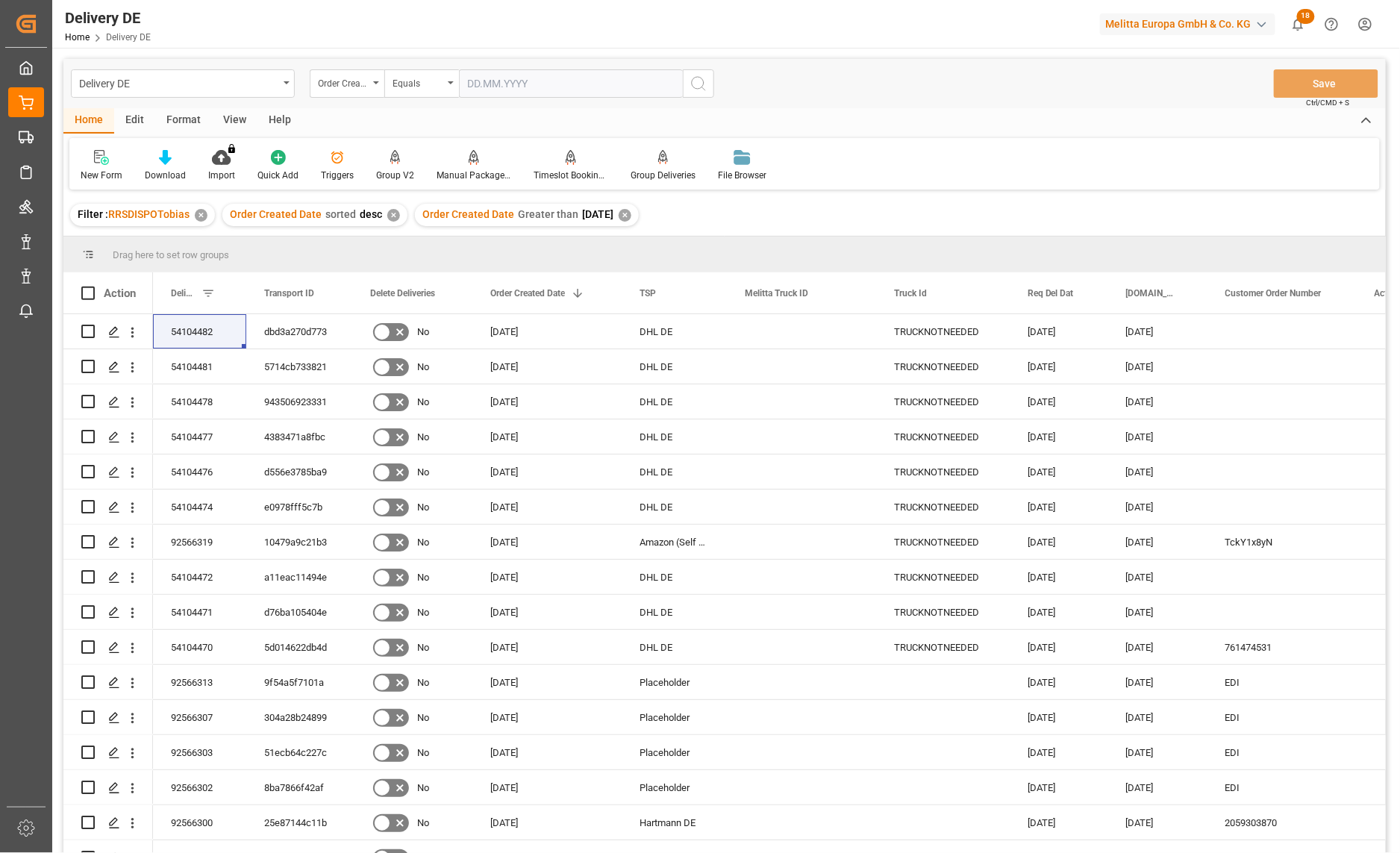
click at [1155, 204] on div "Filter : RRSDISPOTobias ✕ Order Created Date sorted desc ✕ Order Created Date G…" at bounding box center [724, 214] width 1322 height 42
click at [163, 163] on icon at bounding box center [165, 158] width 12 height 15
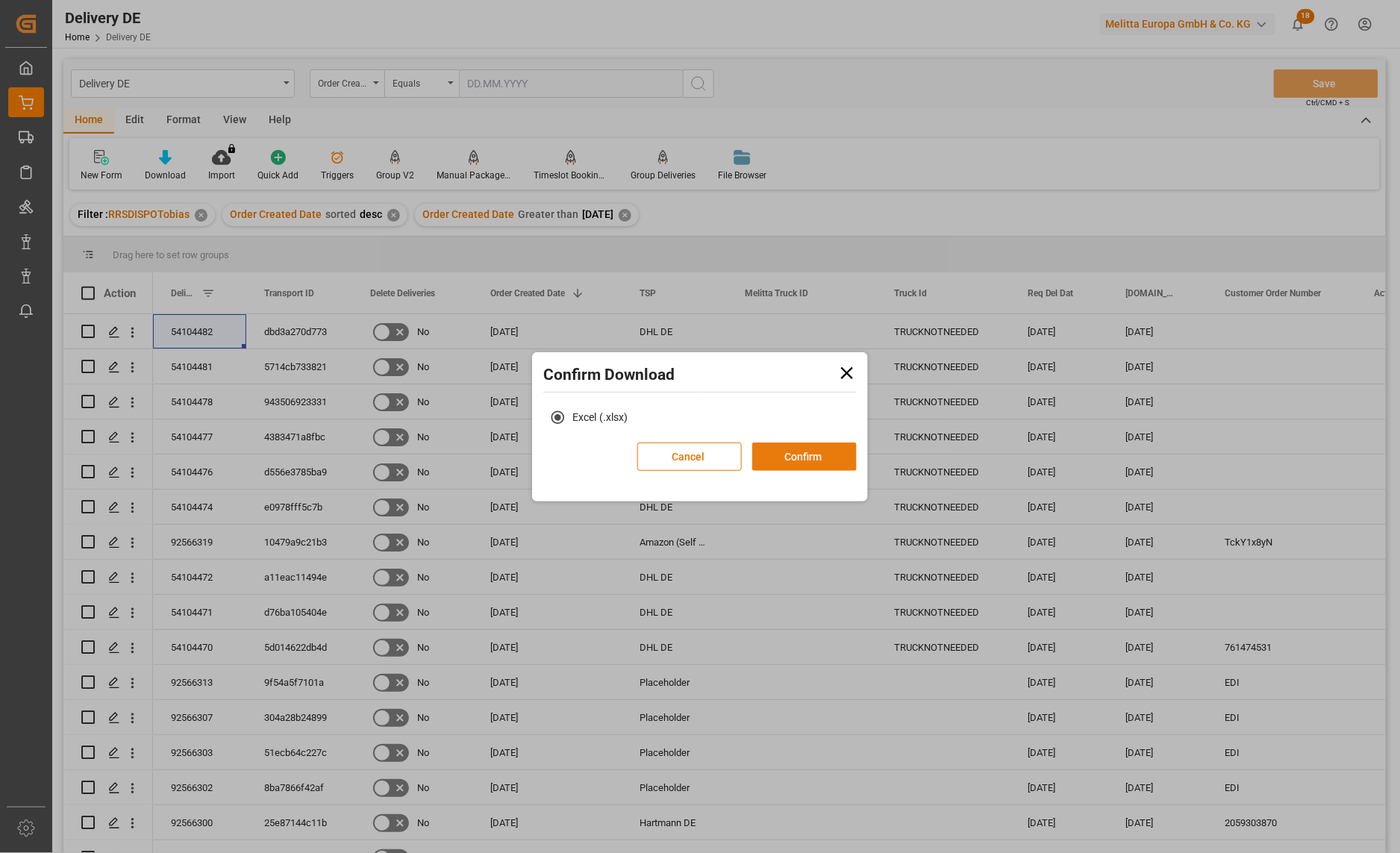
click at [789, 457] on button "Confirm" at bounding box center [804, 456] width 104 height 29
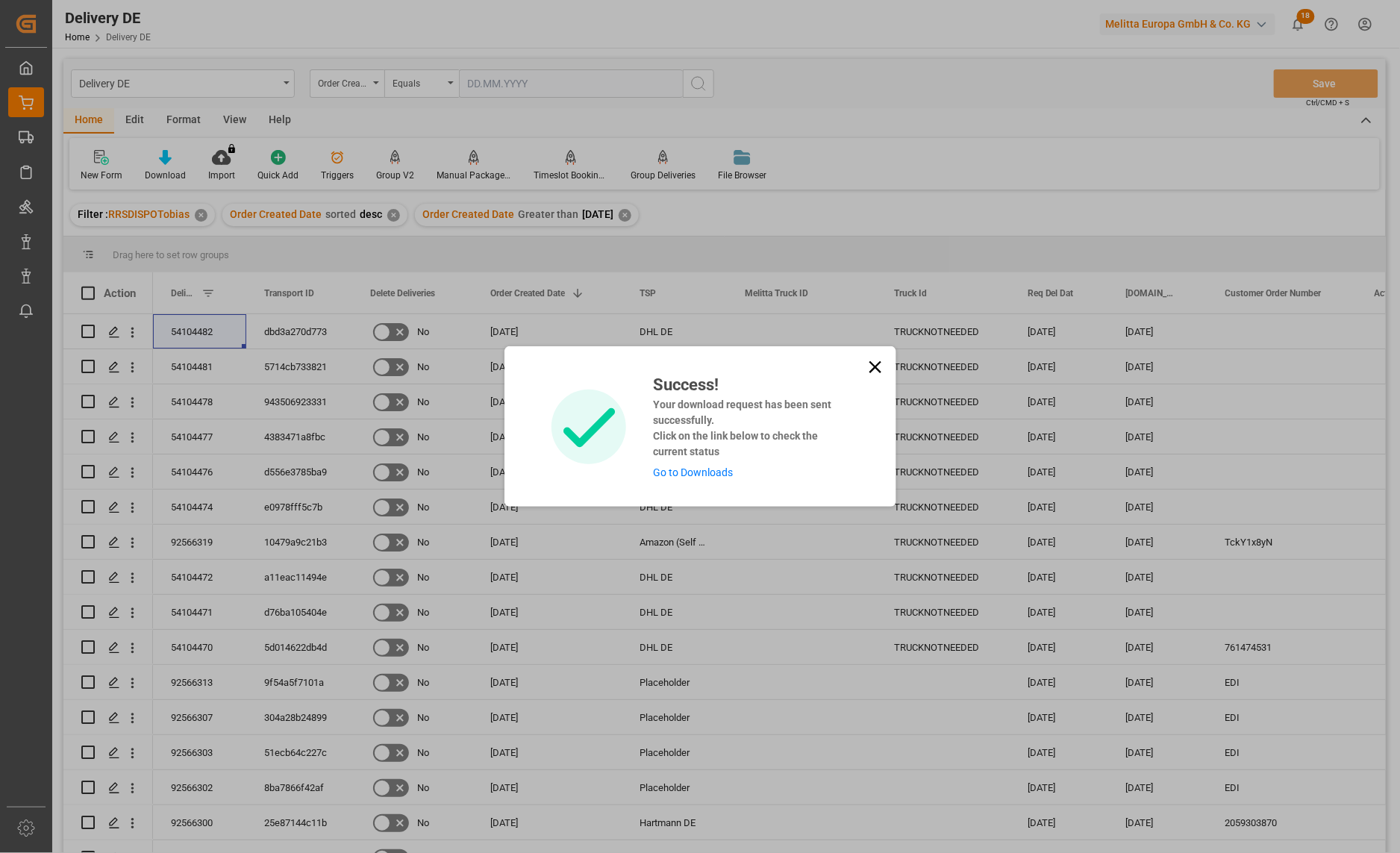
click at [692, 470] on link "Go to Downloads" at bounding box center [692, 472] width 80 height 12
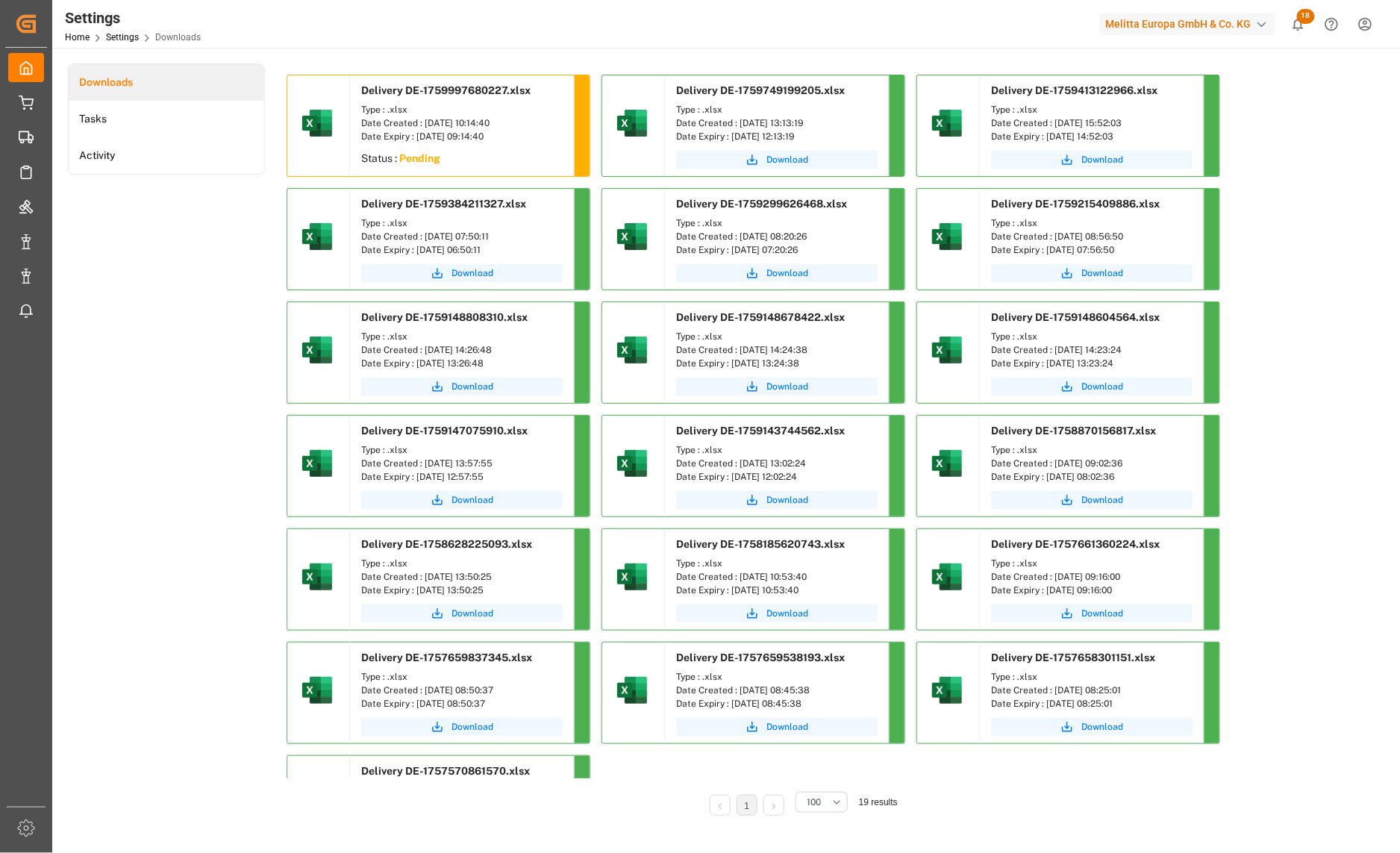
click at [183, 326] on div "Downloads Tasks Activity" at bounding box center [167, 449] width 197 height 773
click at [232, 266] on div "Downloads Tasks Activity" at bounding box center [167, 449] width 197 height 773
click at [468, 158] on span "Download" at bounding box center [472, 159] width 42 height 13
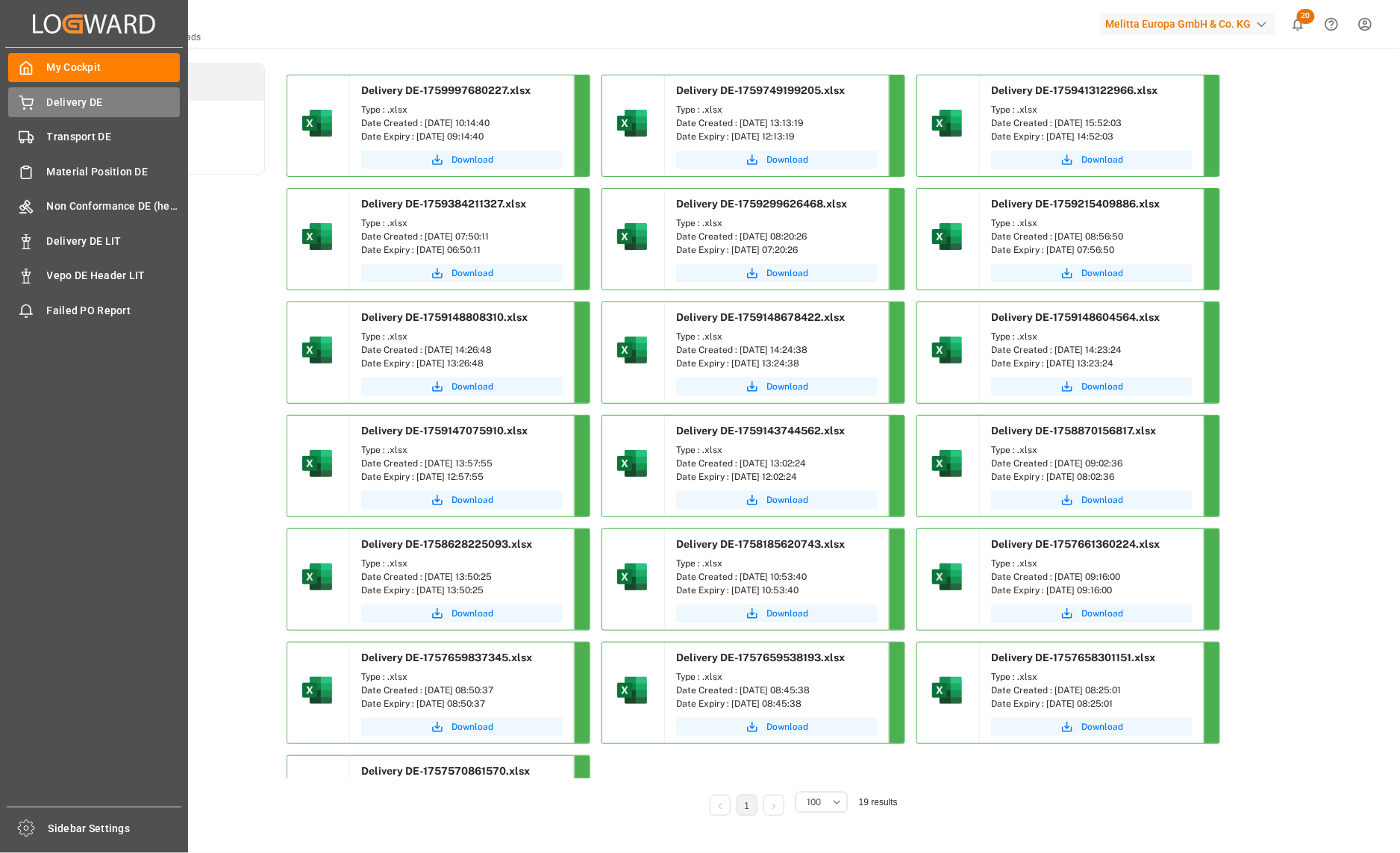
click at [41, 94] on div "Delivery DE Delivery DE" at bounding box center [94, 101] width 172 height 29
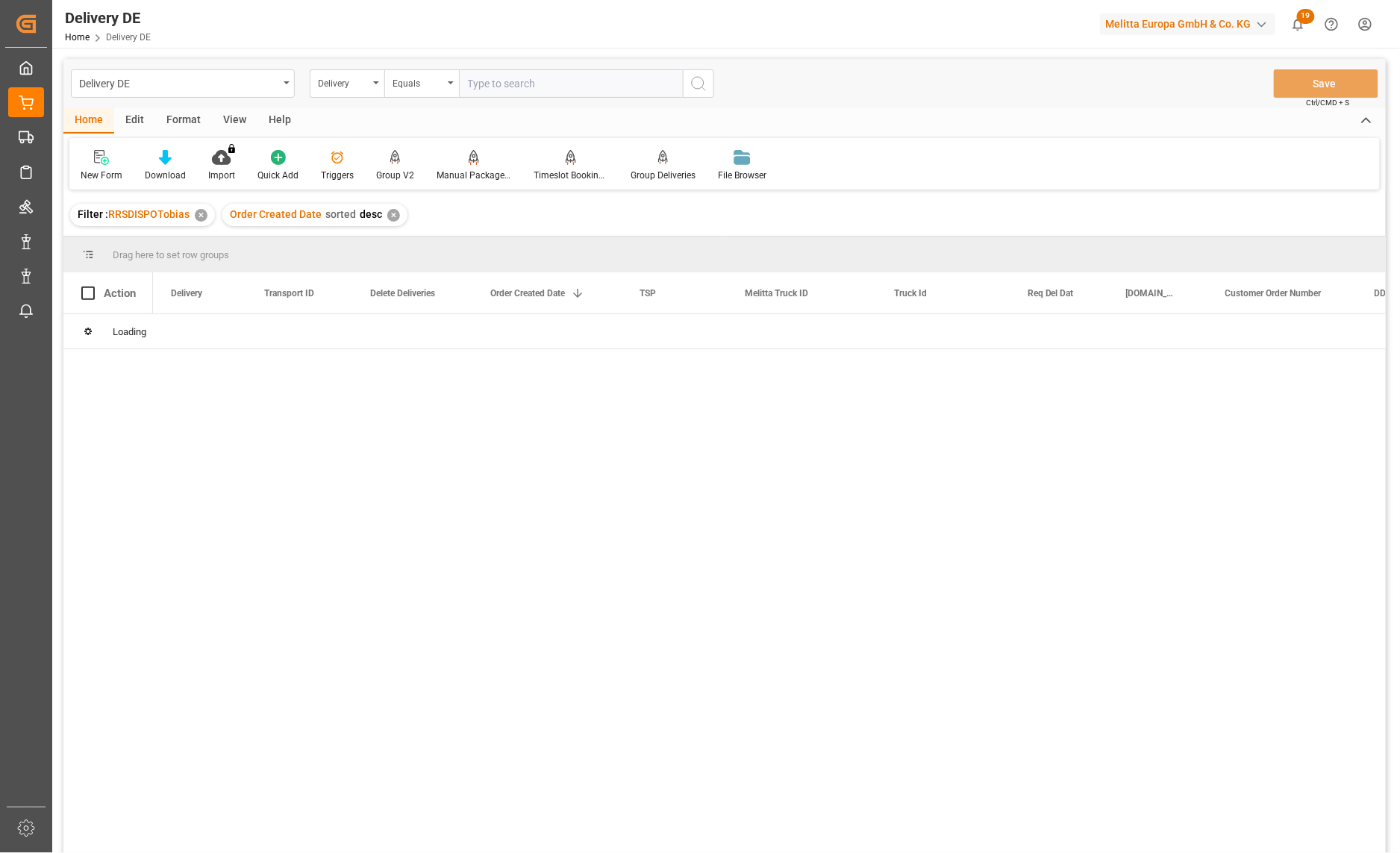
click at [504, 79] on input "text" at bounding box center [571, 84] width 224 height 29
type input "92564295"
click at [781, 329] on div "600003339" at bounding box center [801, 332] width 149 height 34
click at [347, 76] on div "Delivery" at bounding box center [343, 81] width 51 height 17
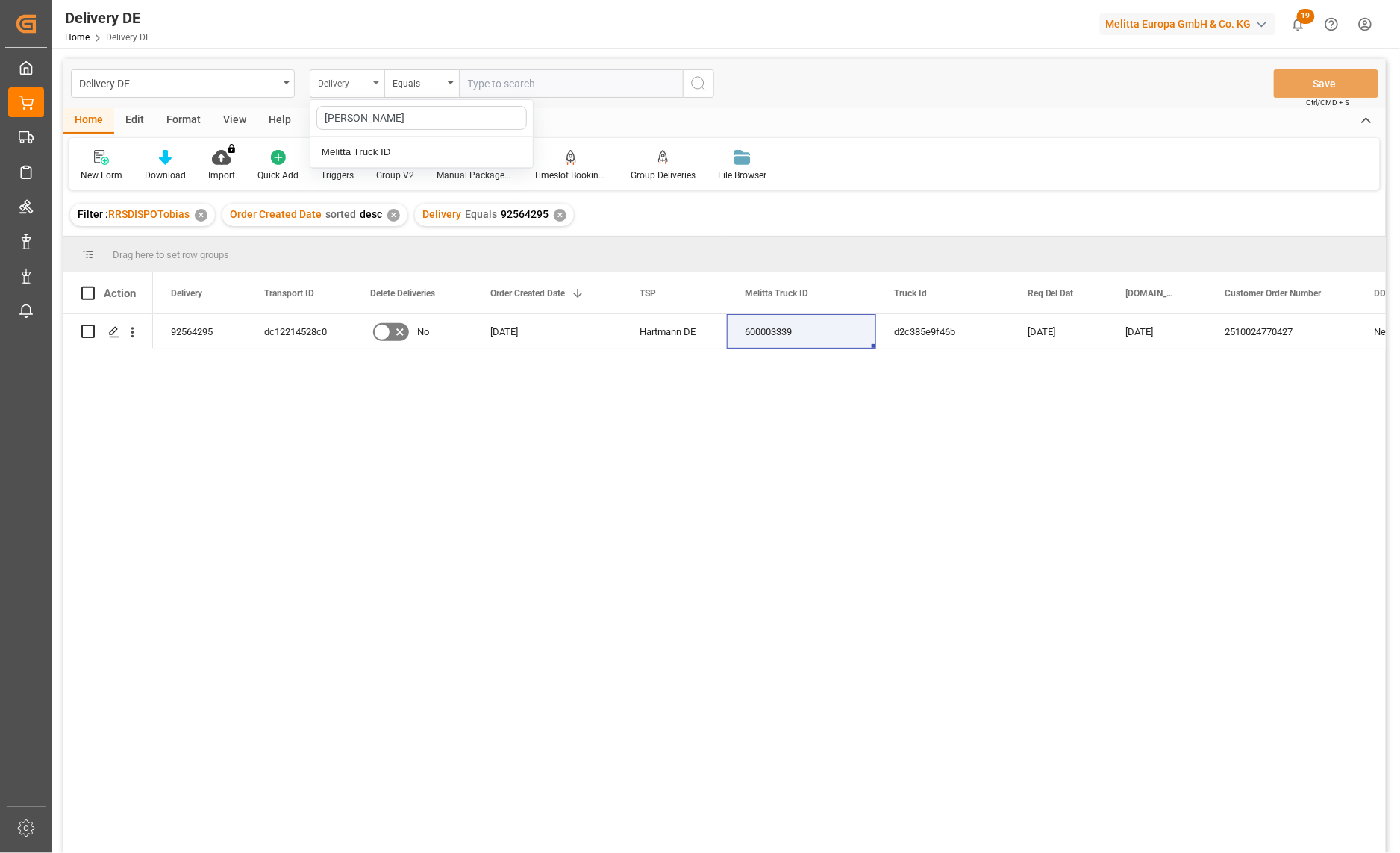
type input "meli"
click at [526, 85] on input "text" at bounding box center [571, 84] width 224 height 29
paste input "600003339"
type input "600003339"
click at [553, 209] on div "✕" at bounding box center [559, 214] width 12 height 12
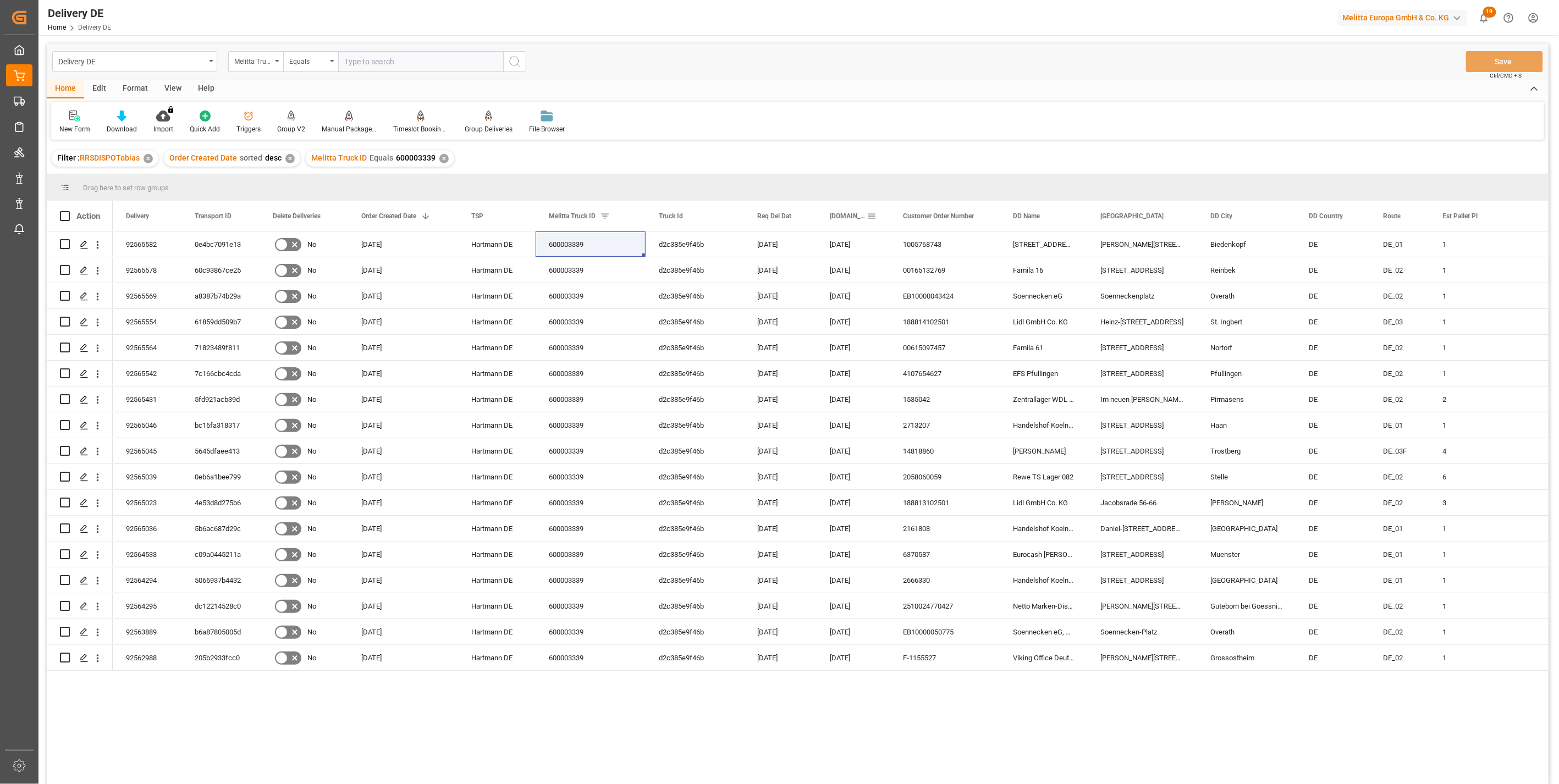
click at [873, 216] on span at bounding box center [871, 216] width 10 height 10
click at [982, 217] on span "columns" at bounding box center [986, 218] width 10 height 10
click at [907, 246] on input "Filter Columns Input" at bounding box center [930, 245] width 91 height 22
type input "act"
click at [908, 287] on span "Actual Goods Issue Date" at bounding box center [924, 291] width 77 height 8
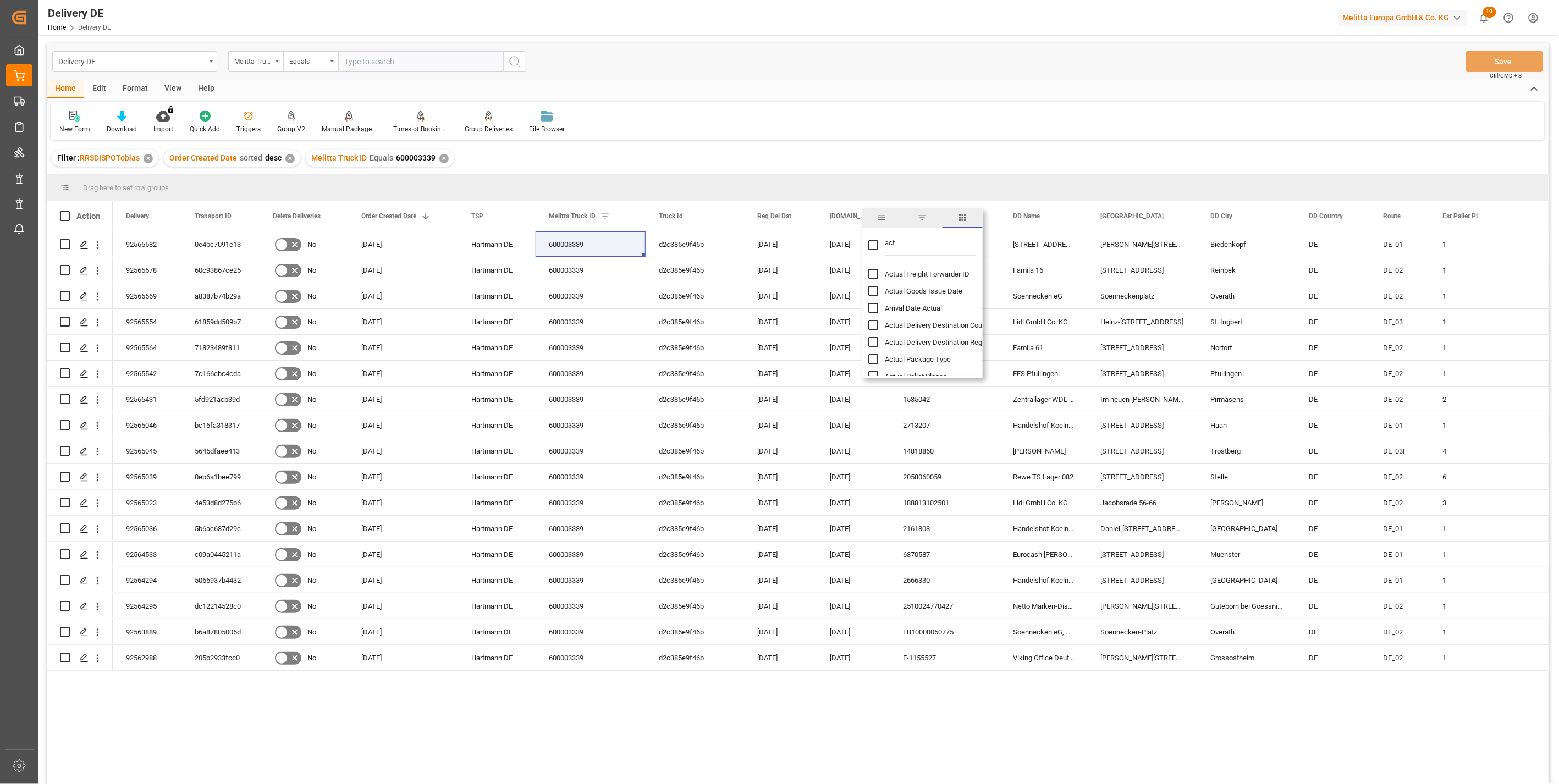
checkbox input "false"
checkbox input "true"
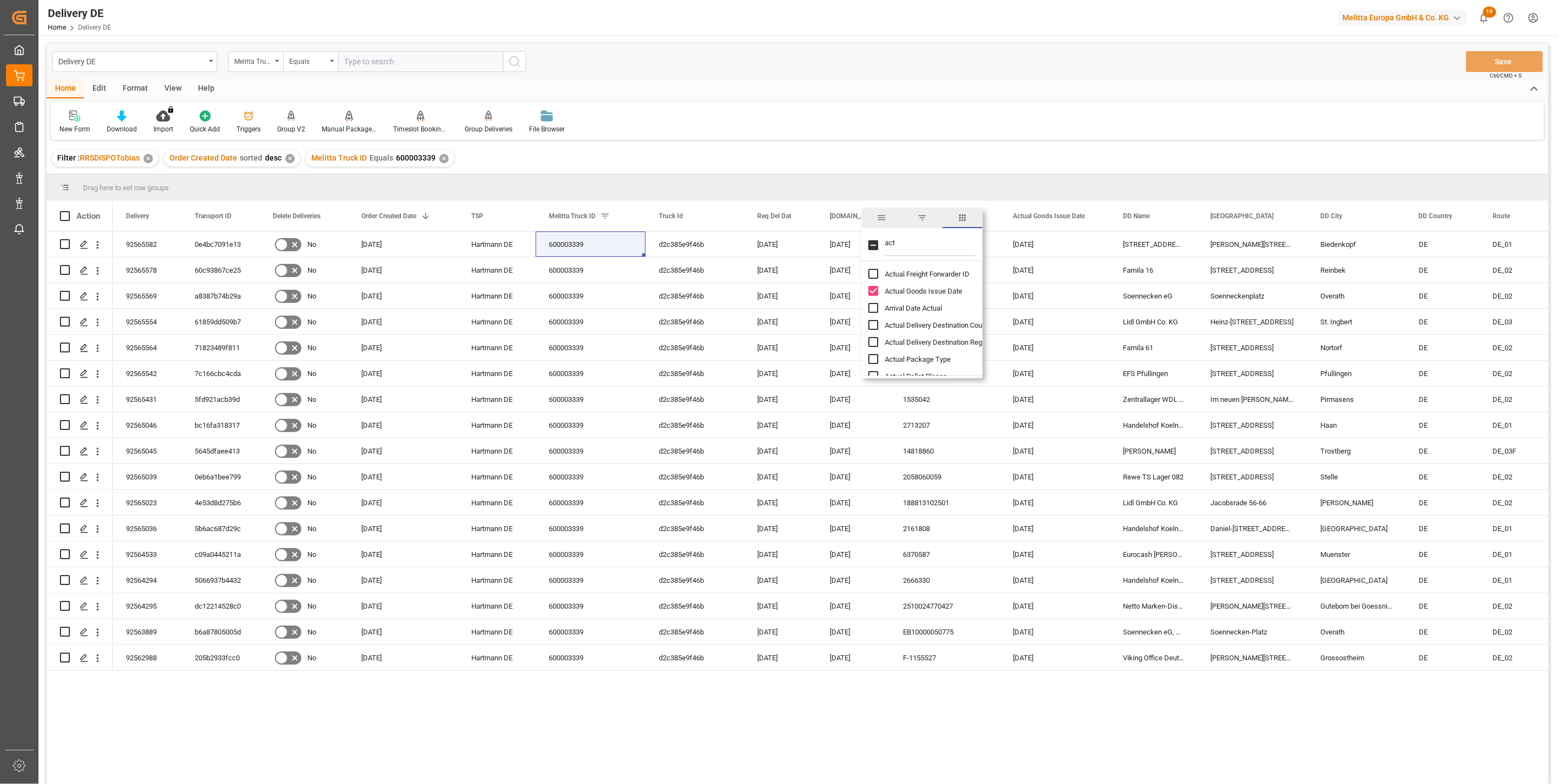
click at [913, 308] on span "Arrival Date Actual" at bounding box center [913, 308] width 57 height 8
checkbox input "true"
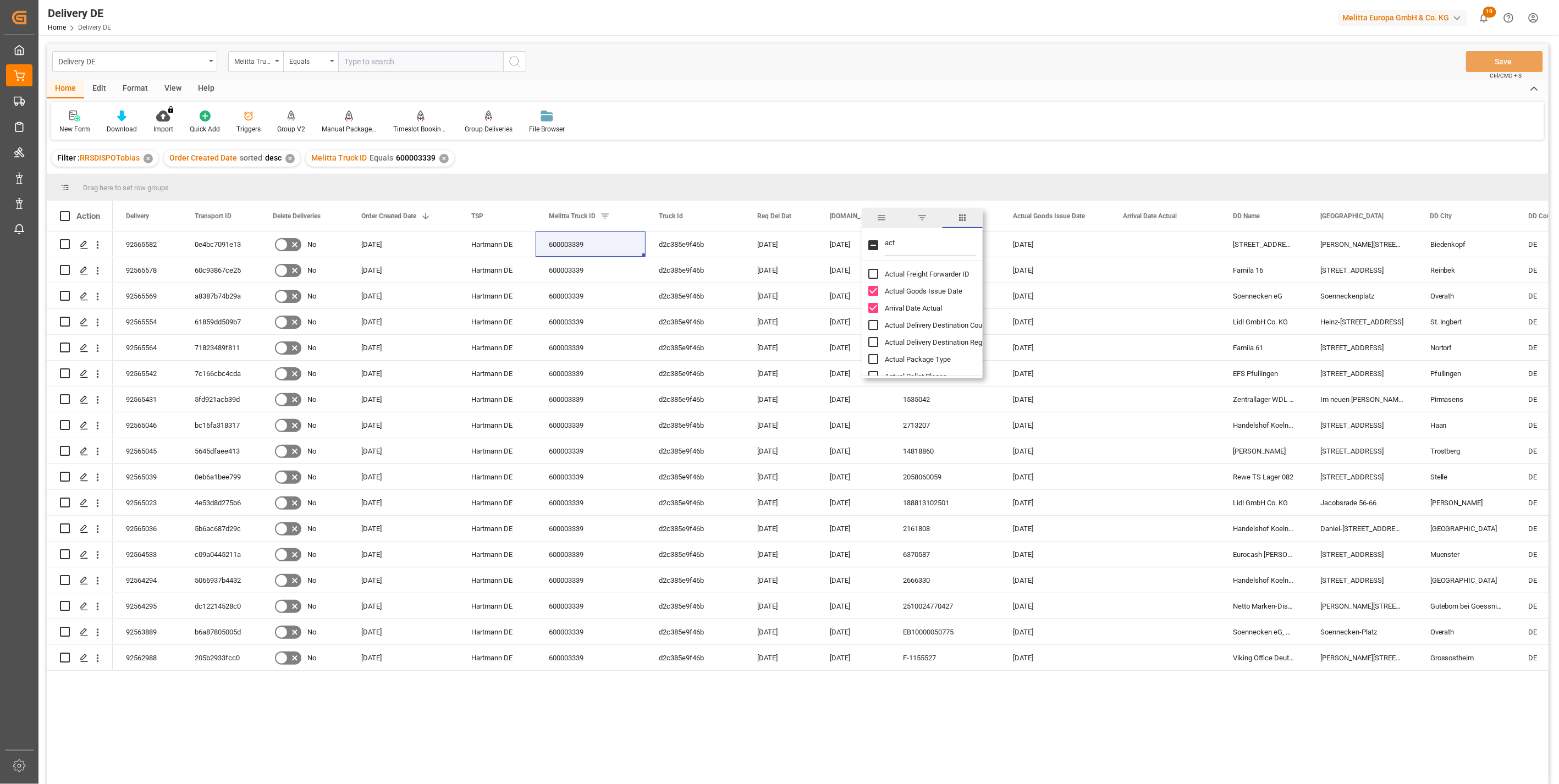
click at [977, 628] on div "92565582 0e4bc7091e13 No 07.10.2025 Hartmann DE 600003339 d2c385e9f46b 10.10.20…" at bounding box center [830, 511] width 1436 height 560
